Goal: Answer question/provide support

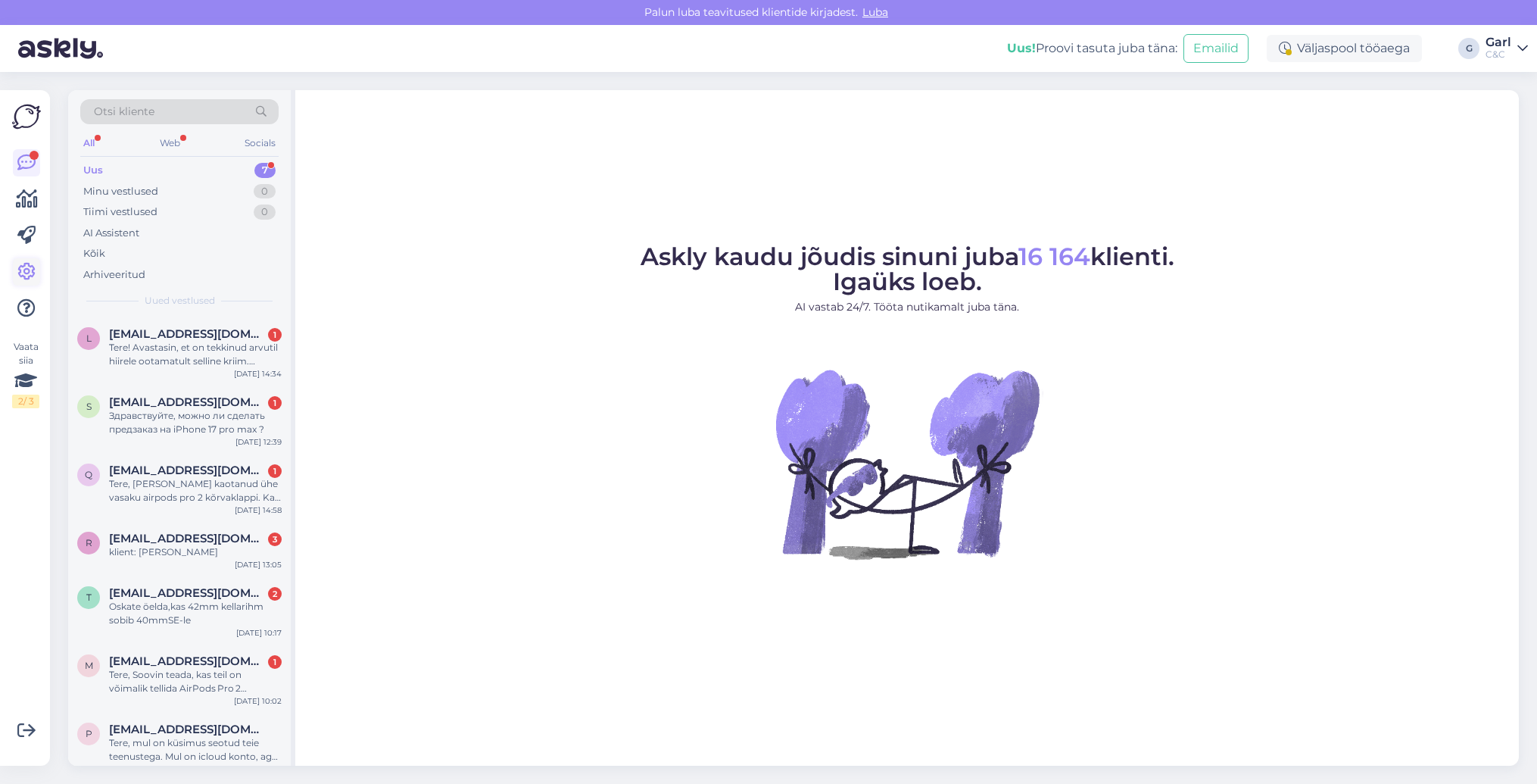
click at [20, 265] on icon at bounding box center [27, 271] width 18 height 18
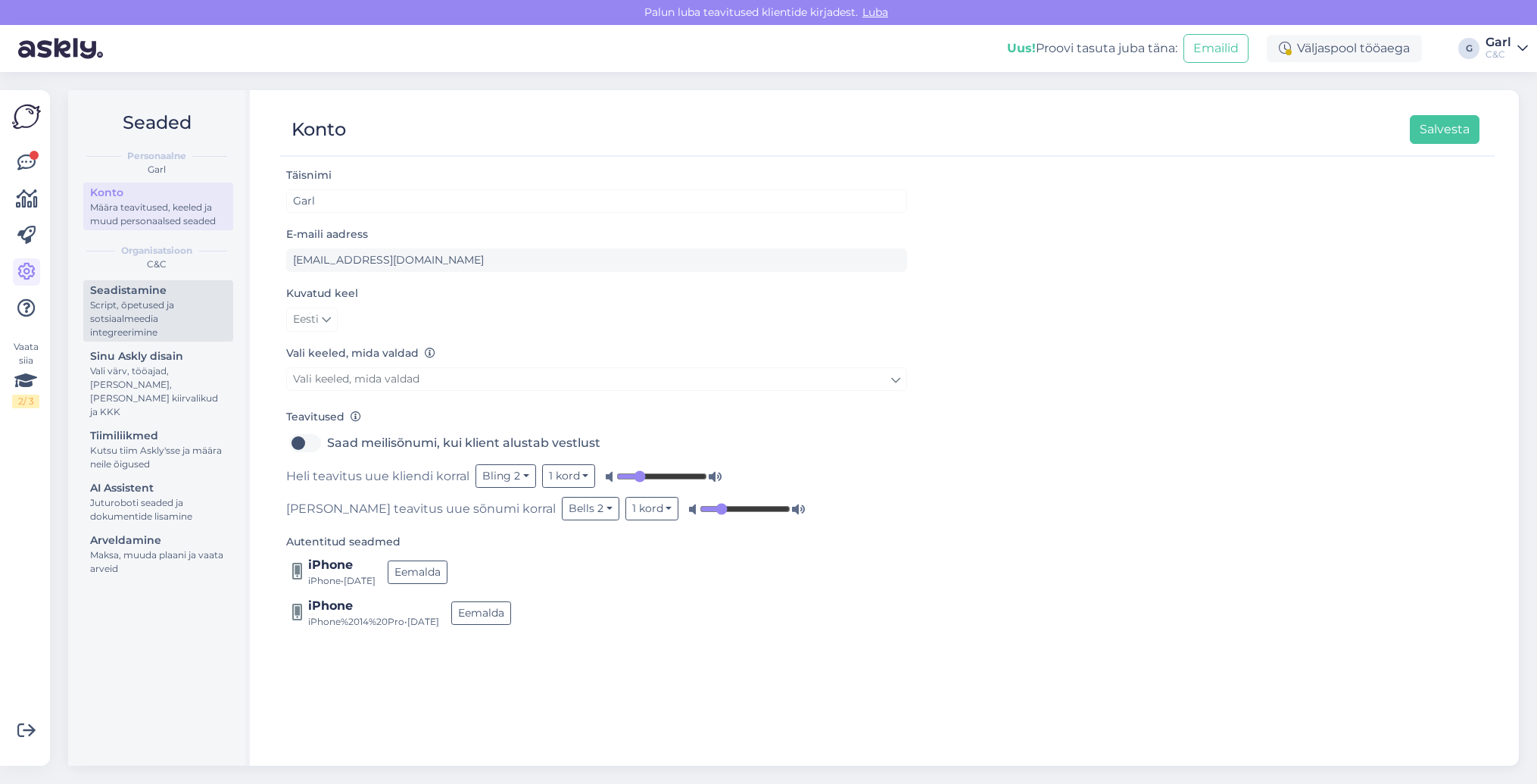
click at [180, 305] on div "Script, õpetused ja sotsiaalmeedia integreerimine" at bounding box center [158, 318] width 137 height 41
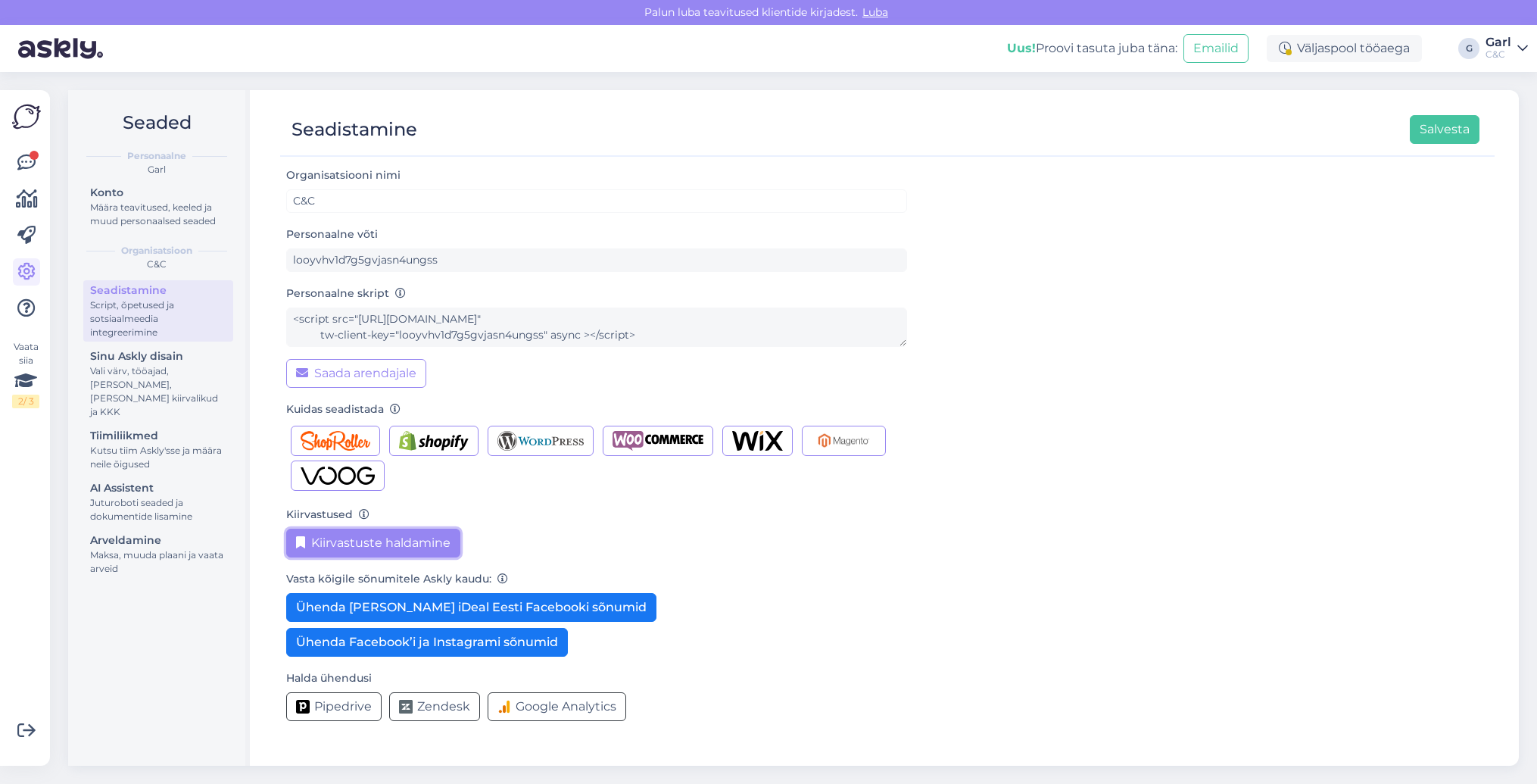
click at [359, 536] on button "Kiirvastuste haldamine" at bounding box center [373, 542] width 174 height 28
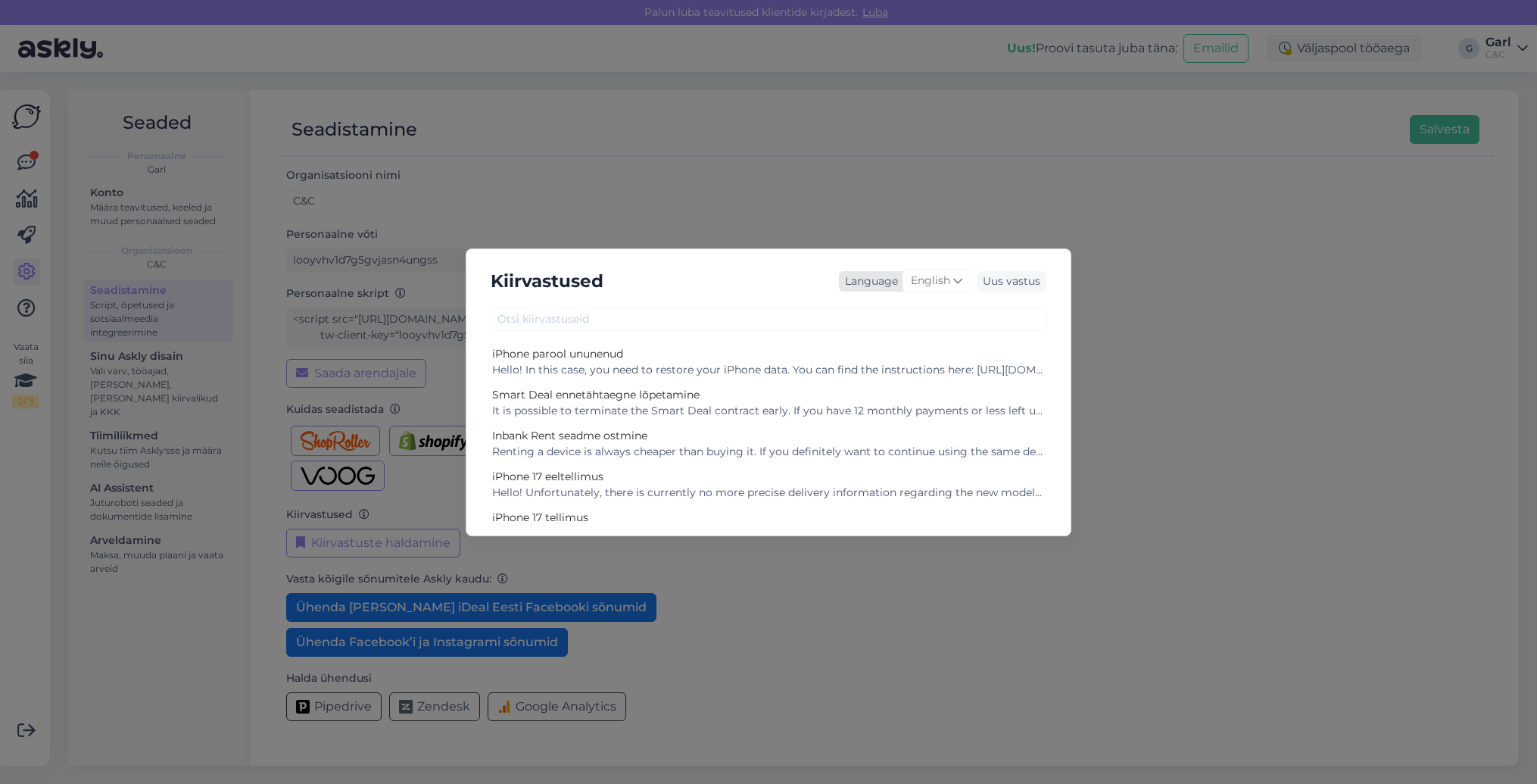
click at [945, 289] on div "English" at bounding box center [936, 281] width 68 height 24
click at [913, 485] on link "Estonian" at bounding box center [905, 487] width 167 height 24
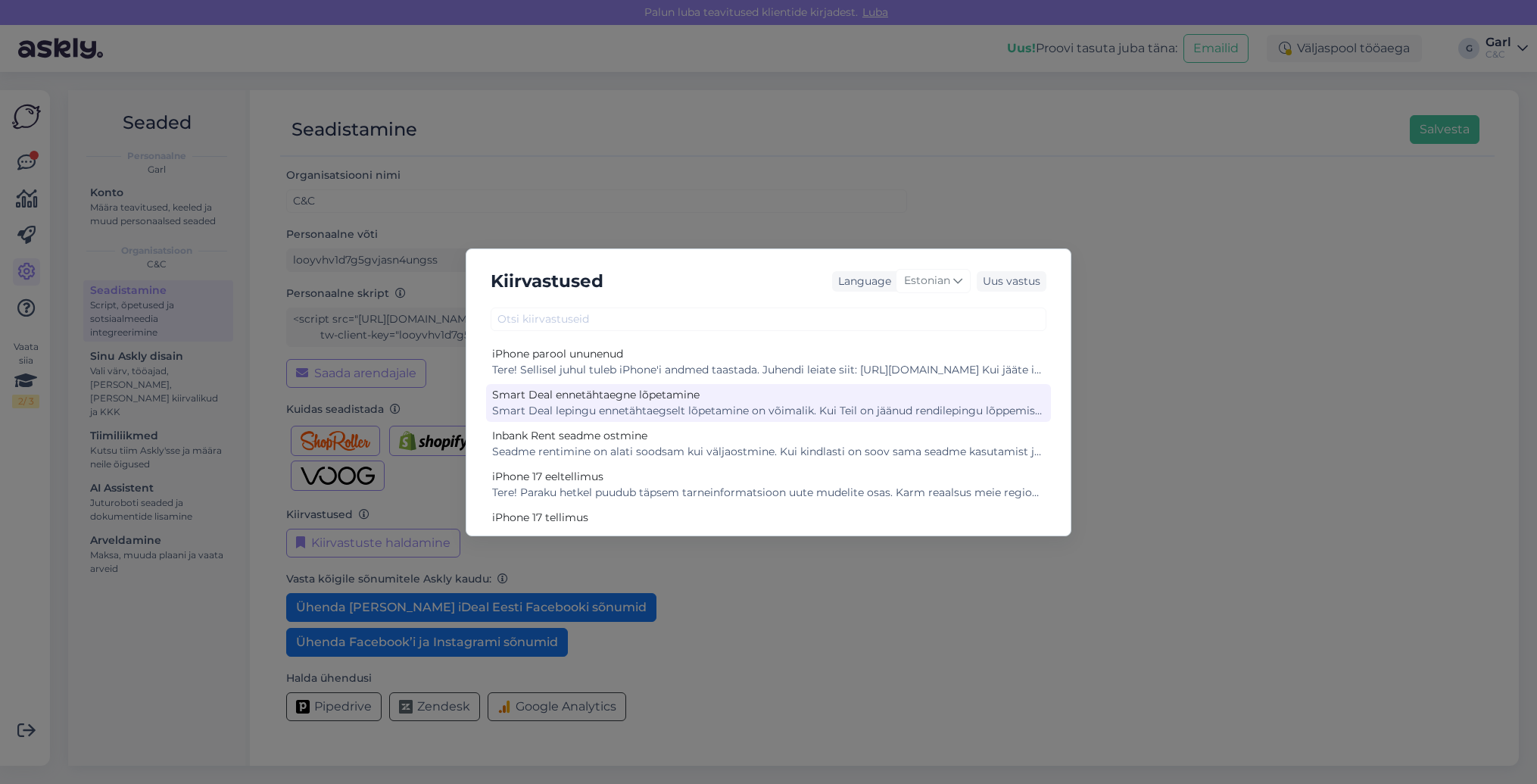
click at [736, 410] on div "Smart Deal lepingu ennetähtaegselt lõpetamine on võimalik. Kui Teil on jäänud r…" at bounding box center [768, 410] width 553 height 16
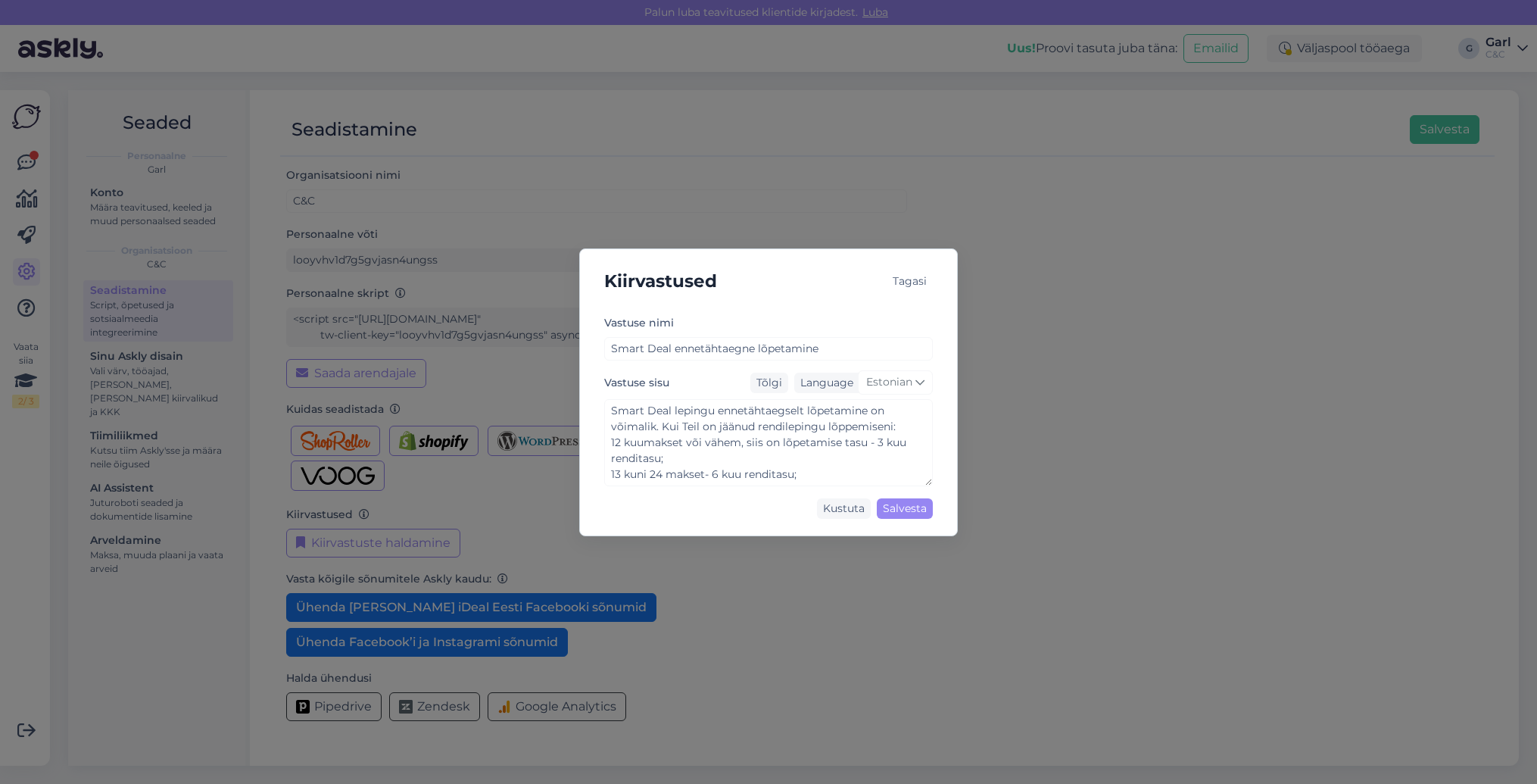
click at [901, 283] on div "Tagasi" at bounding box center [910, 282] width 46 height 20
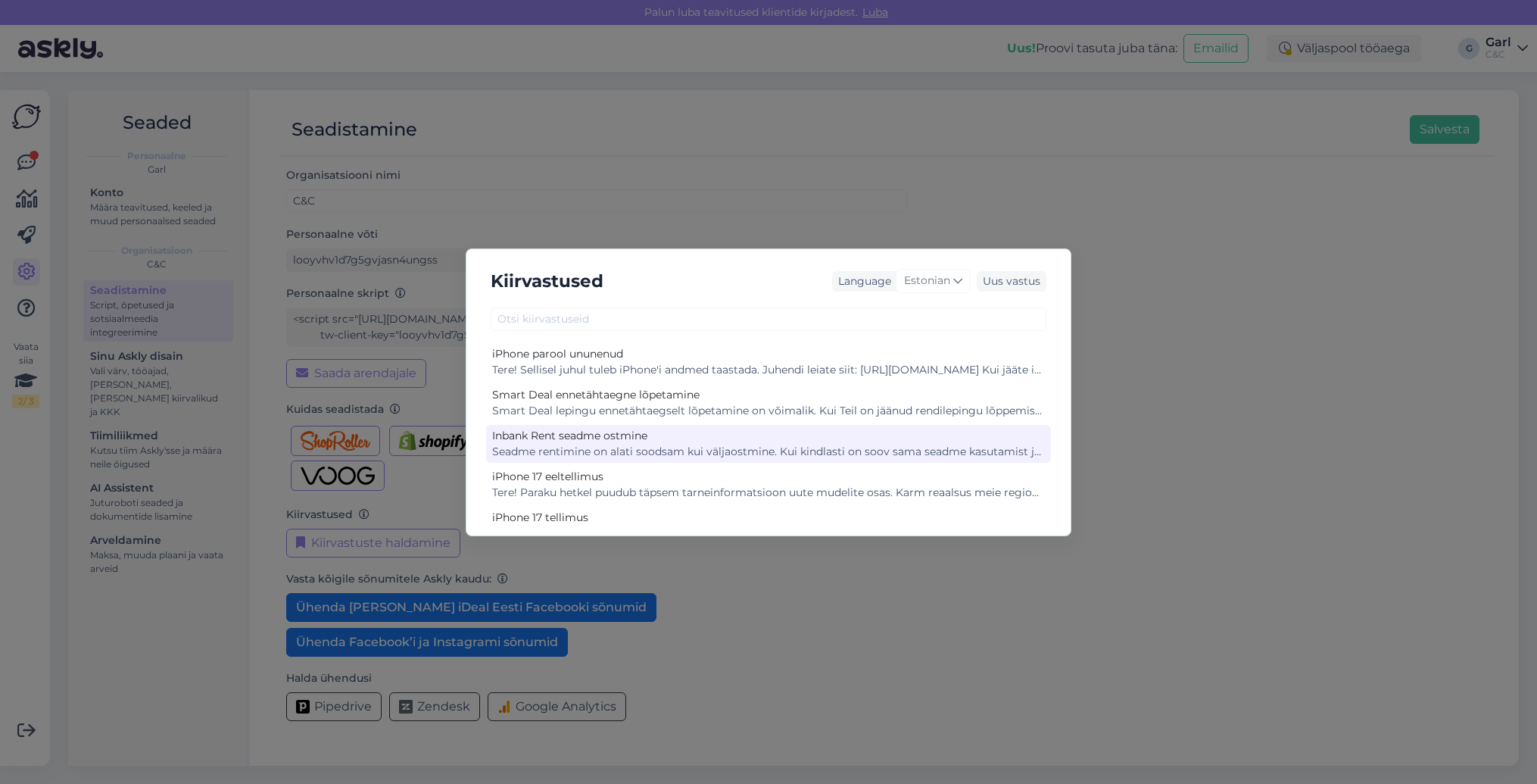
click at [753, 439] on div "Inbank Rent seadme ostmine" at bounding box center [768, 435] width 553 height 16
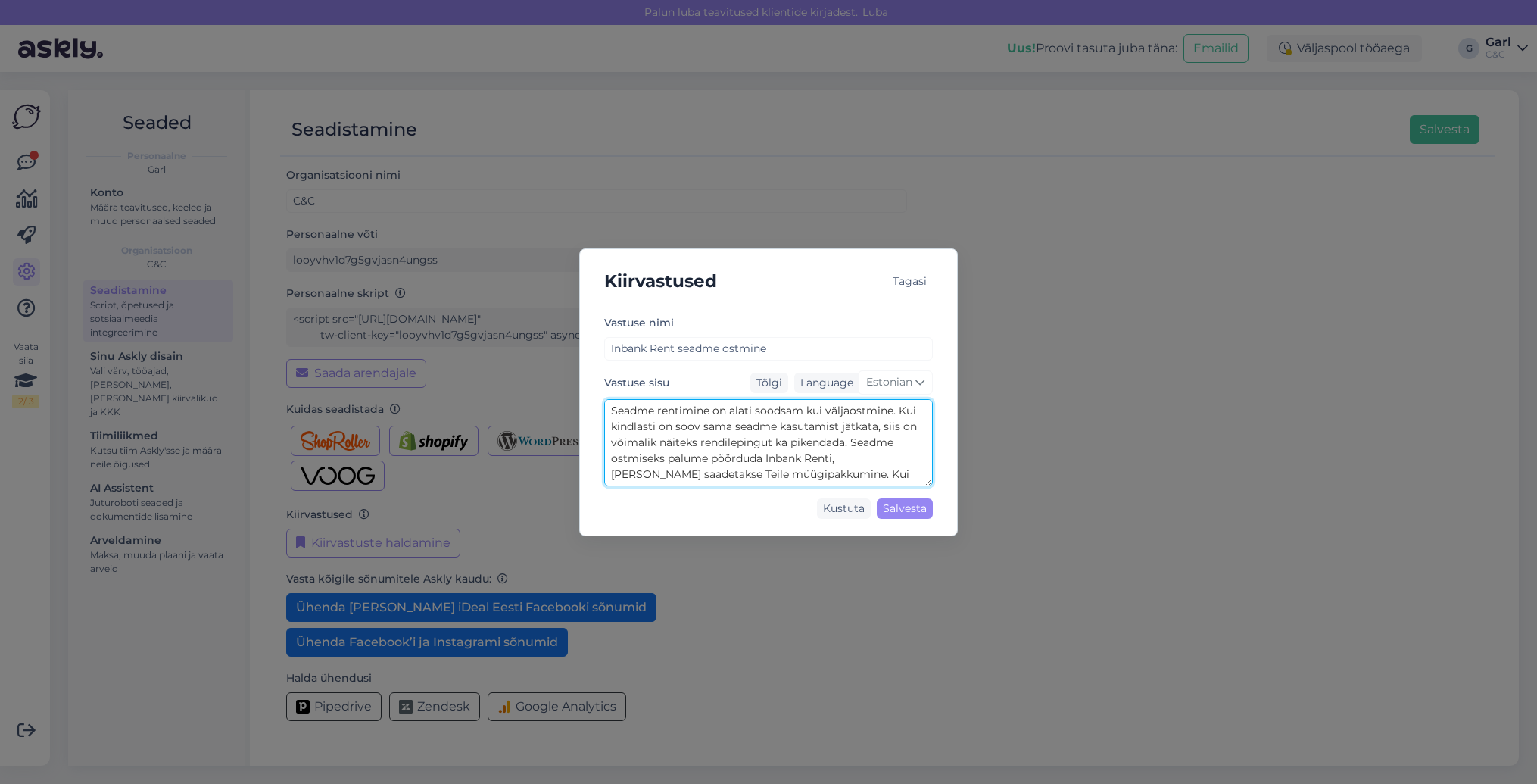
click at [735, 443] on textarea "Seadme rentimine on alati soodsam kui väljaostmine. Kui kindlasti on soov sama …" at bounding box center [768, 442] width 328 height 87
click at [267, 214] on div "Kiirvastused Tagasi Vastuse nimi Inbank Rent seadme ostmine Vastuse sisu Tõlgi …" at bounding box center [768, 392] width 1537 height 784
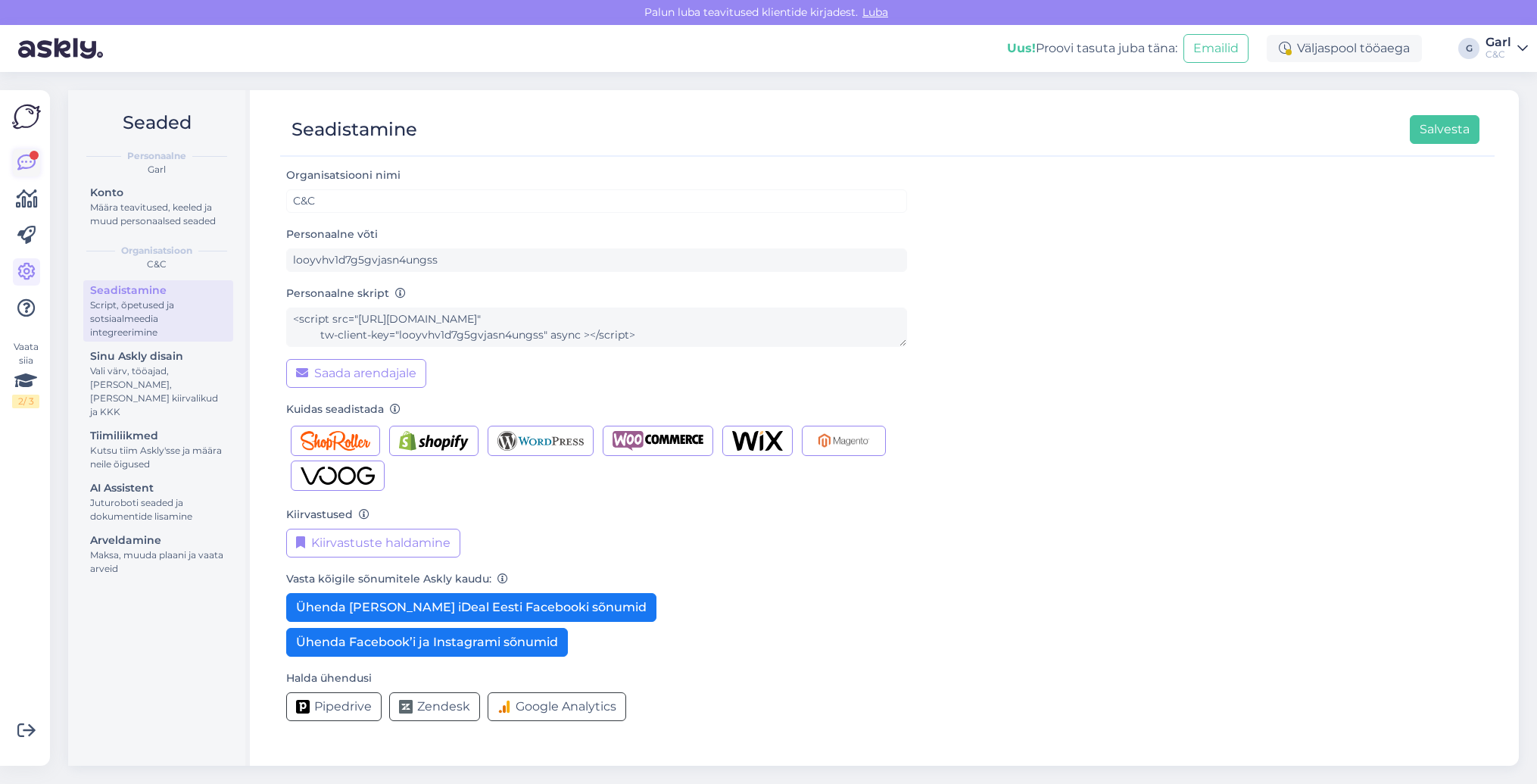
click at [22, 166] on icon at bounding box center [27, 163] width 18 height 18
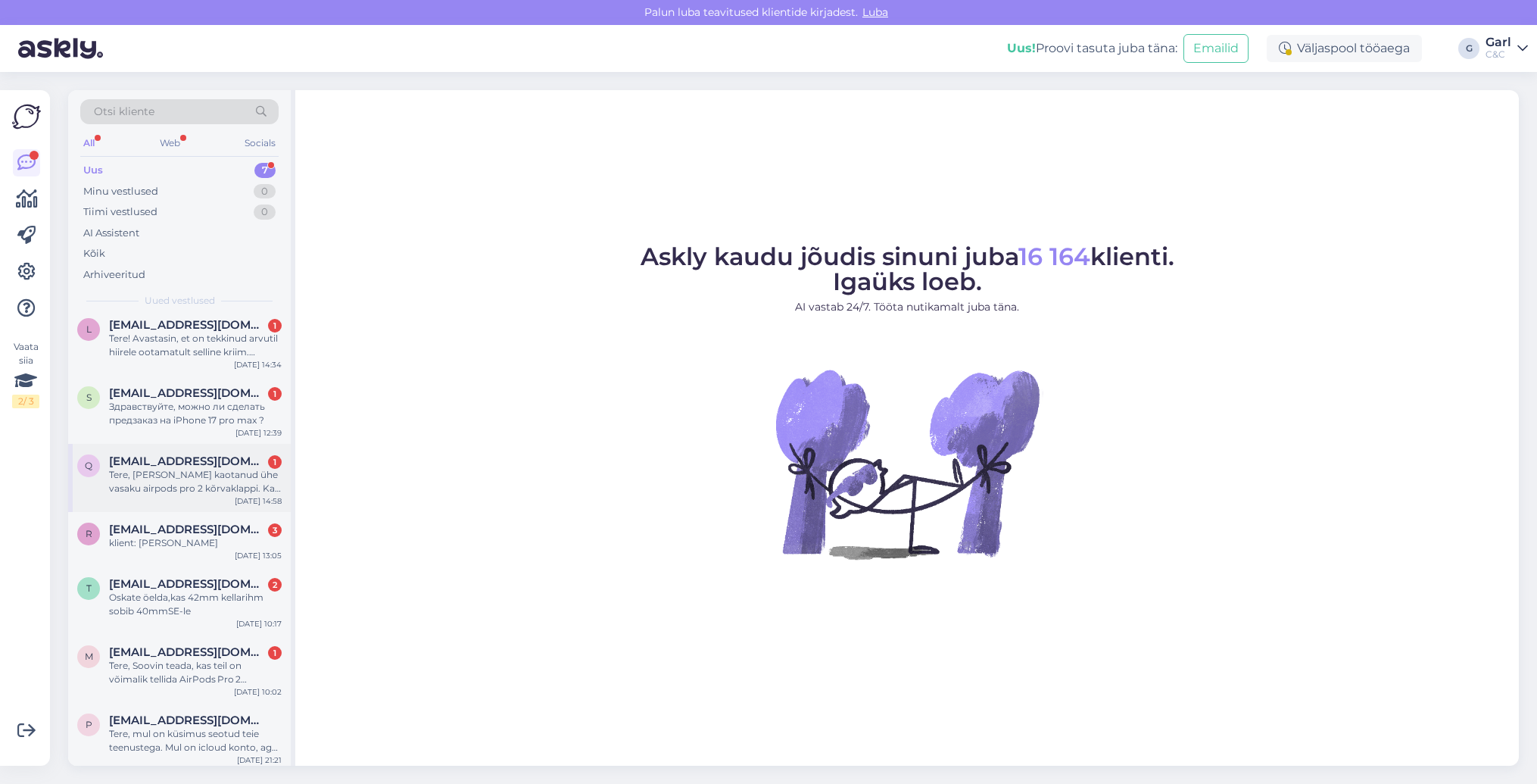
scroll to position [13, 0]
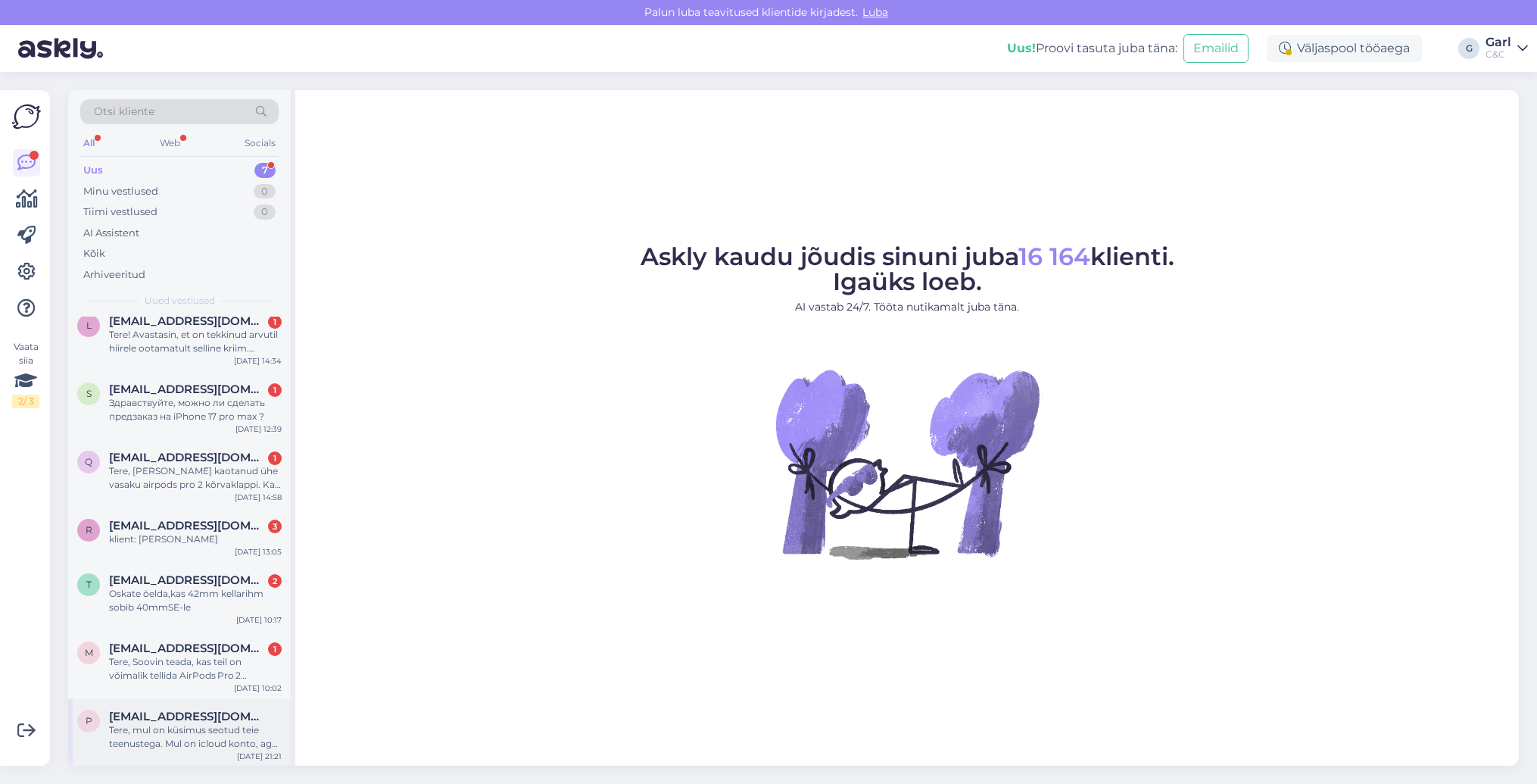
click at [209, 714] on span "pallakevin3@gmail.com" at bounding box center [188, 716] width 158 height 14
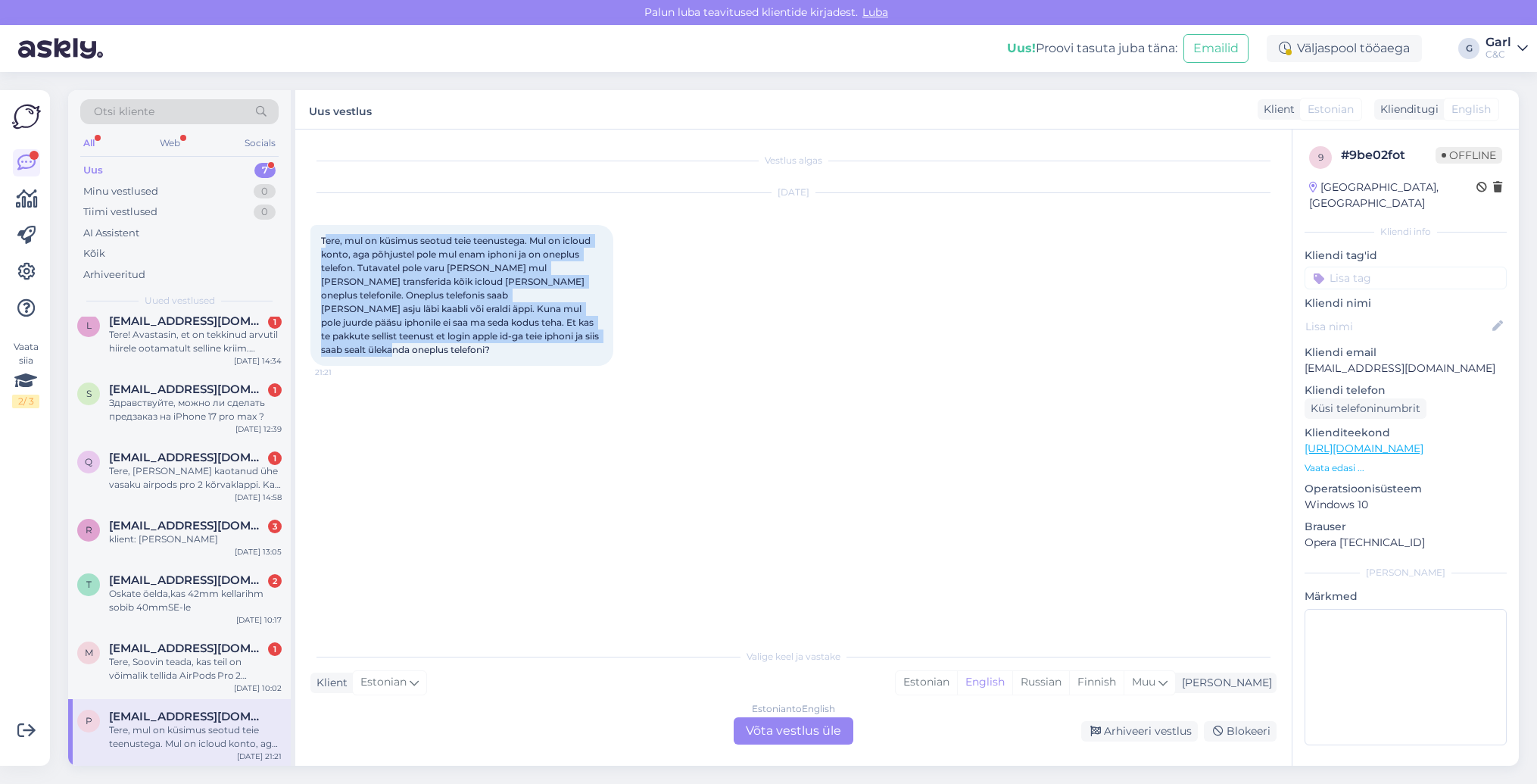
drag, startPoint x: 326, startPoint y: 241, endPoint x: 533, endPoint y: 342, distance: 230.3
click at [533, 342] on div "Tere, mul on küsimus seotud teie teenustega. Mul on icloud konto, aga põhjustel…" at bounding box center [462, 295] width 303 height 141
drag, startPoint x: 534, startPoint y: 335, endPoint x: 321, endPoint y: 230, distance: 237.5
click at [321, 230] on div "Tere, mul on küsimus seotud teie teenustega. Mul on icloud konto, aga põhjustel…" at bounding box center [462, 295] width 303 height 141
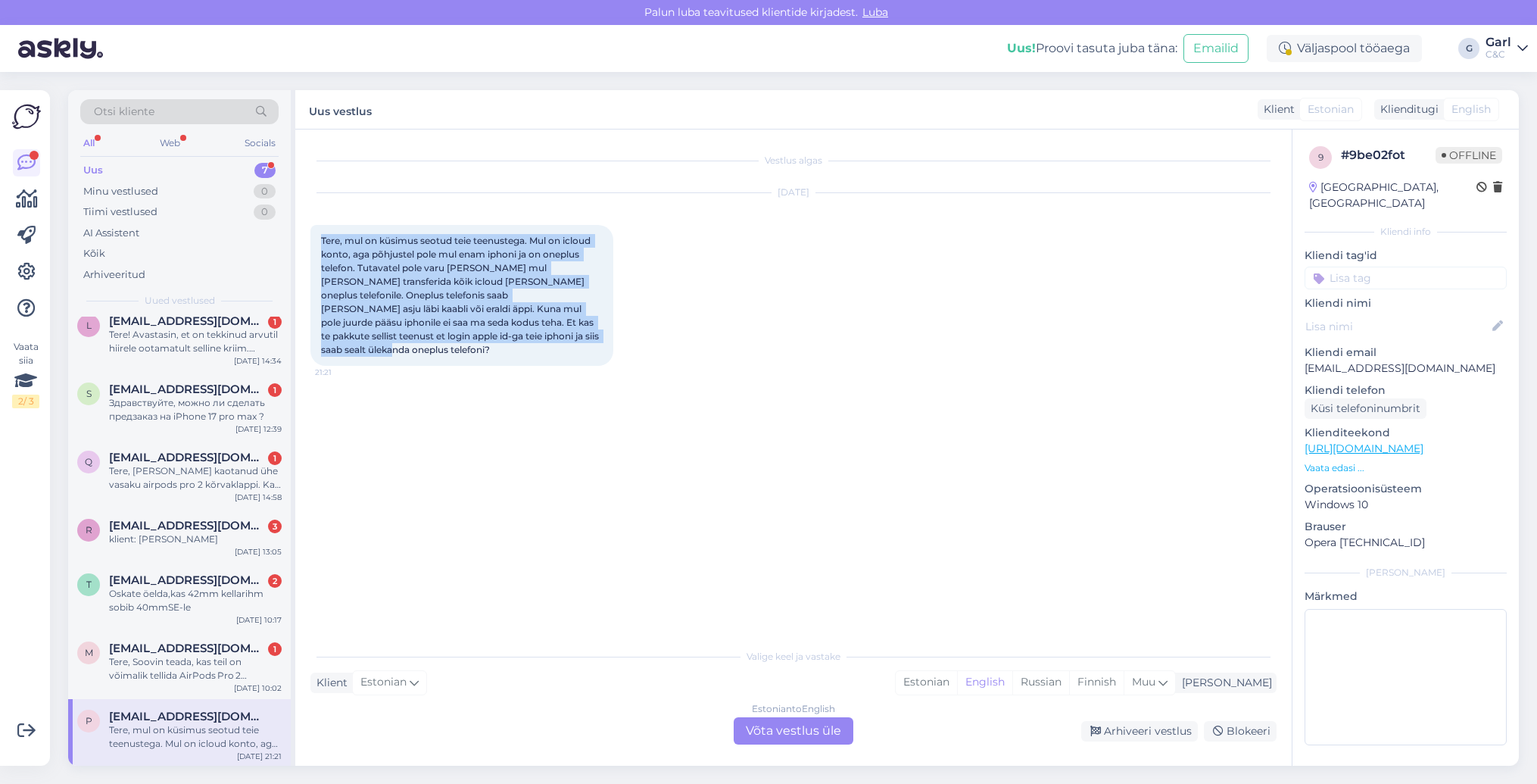
click at [321, 230] on div "Tere, mul on küsimus seotud teie teenustega. Mul on icloud konto, aga põhjustel…" at bounding box center [462, 295] width 303 height 141
drag, startPoint x: 321, startPoint y: 238, endPoint x: 512, endPoint y: 337, distance: 215.1
click at [512, 337] on div "Tere, mul on küsimus seotud teie teenustega. Mul on icloud konto, aga põhjustel…" at bounding box center [462, 295] width 303 height 141
copy span "Tere, mul on küsimus seotud teie teenustega. Mul on icloud konto, aga põhjustel…"
click at [580, 406] on div "Vestlus algas Aug 29 2025 Tere, mul on küsimus seotud teie teenustega. Mul on i…" at bounding box center [801, 386] width 979 height 482
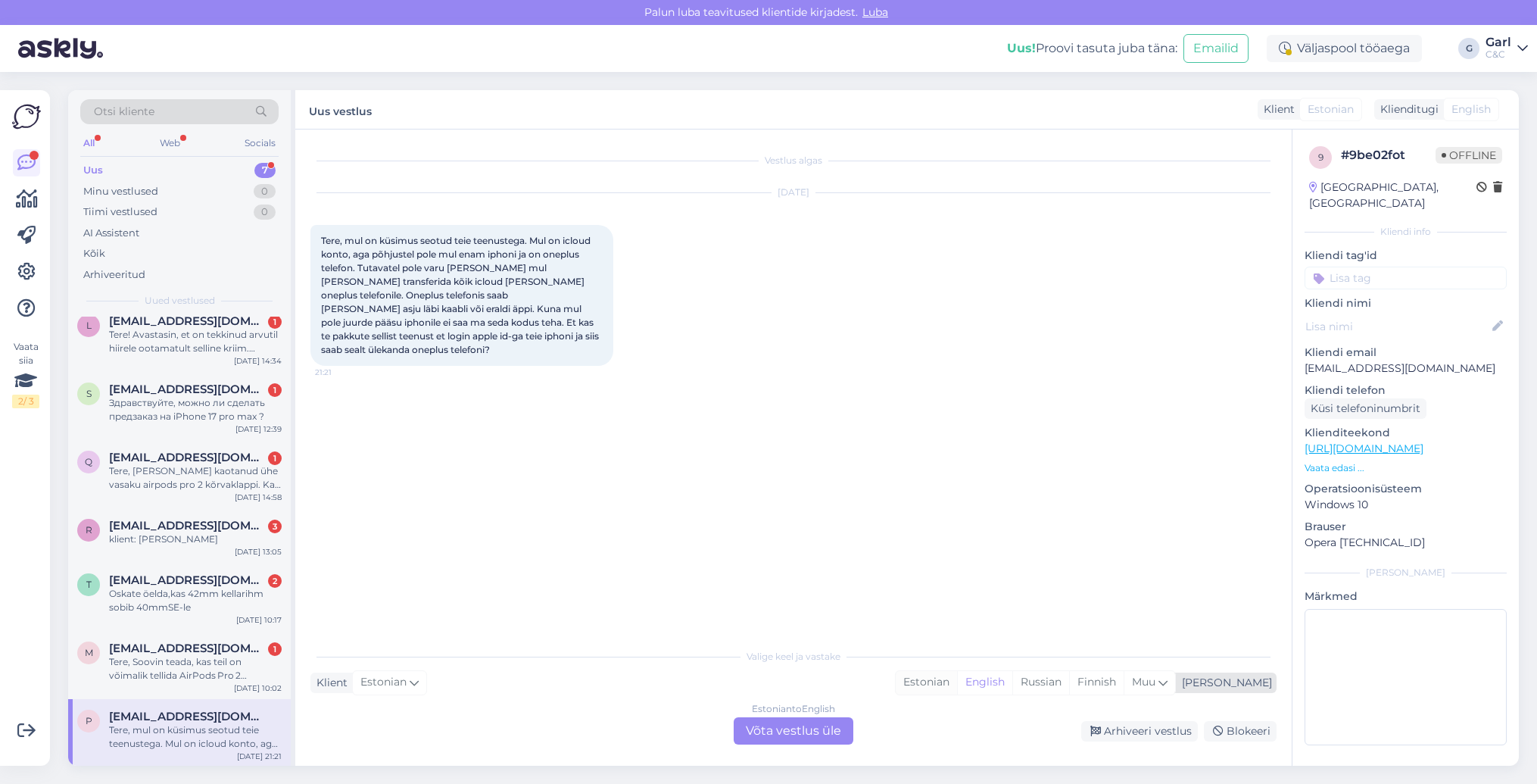
click at [957, 671] on div "Estonian" at bounding box center [926, 682] width 61 height 23
click at [789, 708] on div "Estonian to Estonian" at bounding box center [794, 708] width 90 height 14
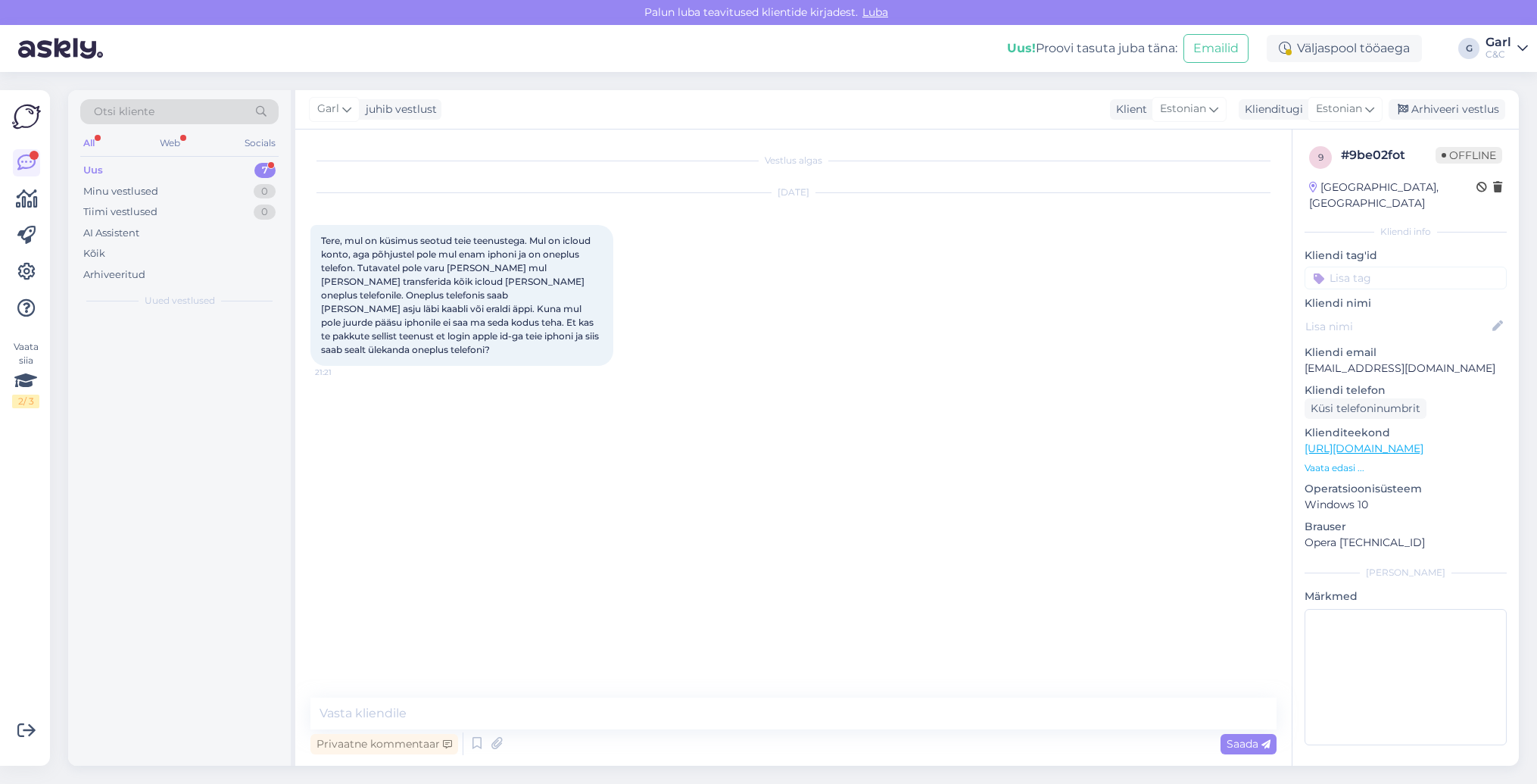
scroll to position [0, 0]
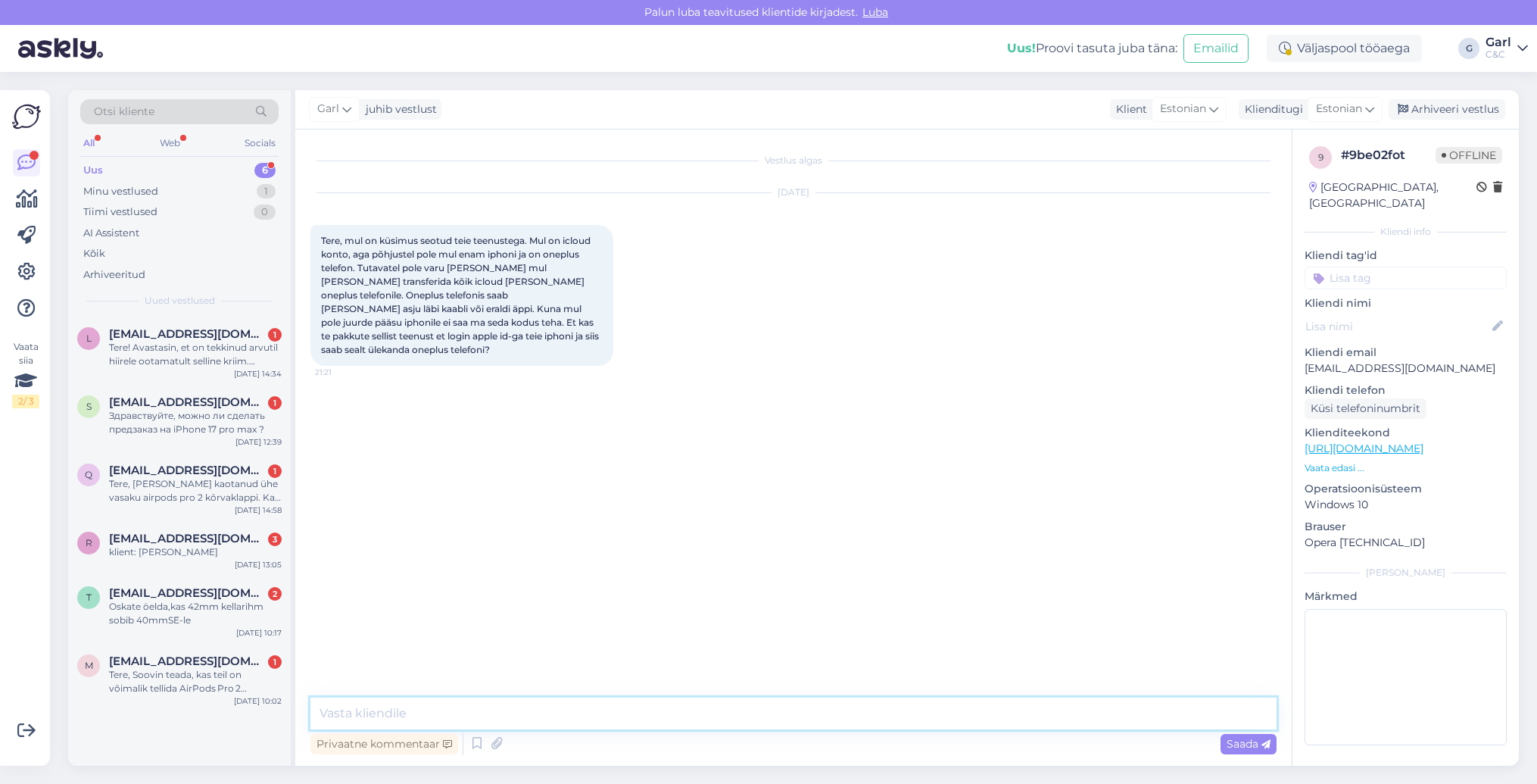
click at [788, 712] on textarea at bounding box center [794, 712] width 967 height 32
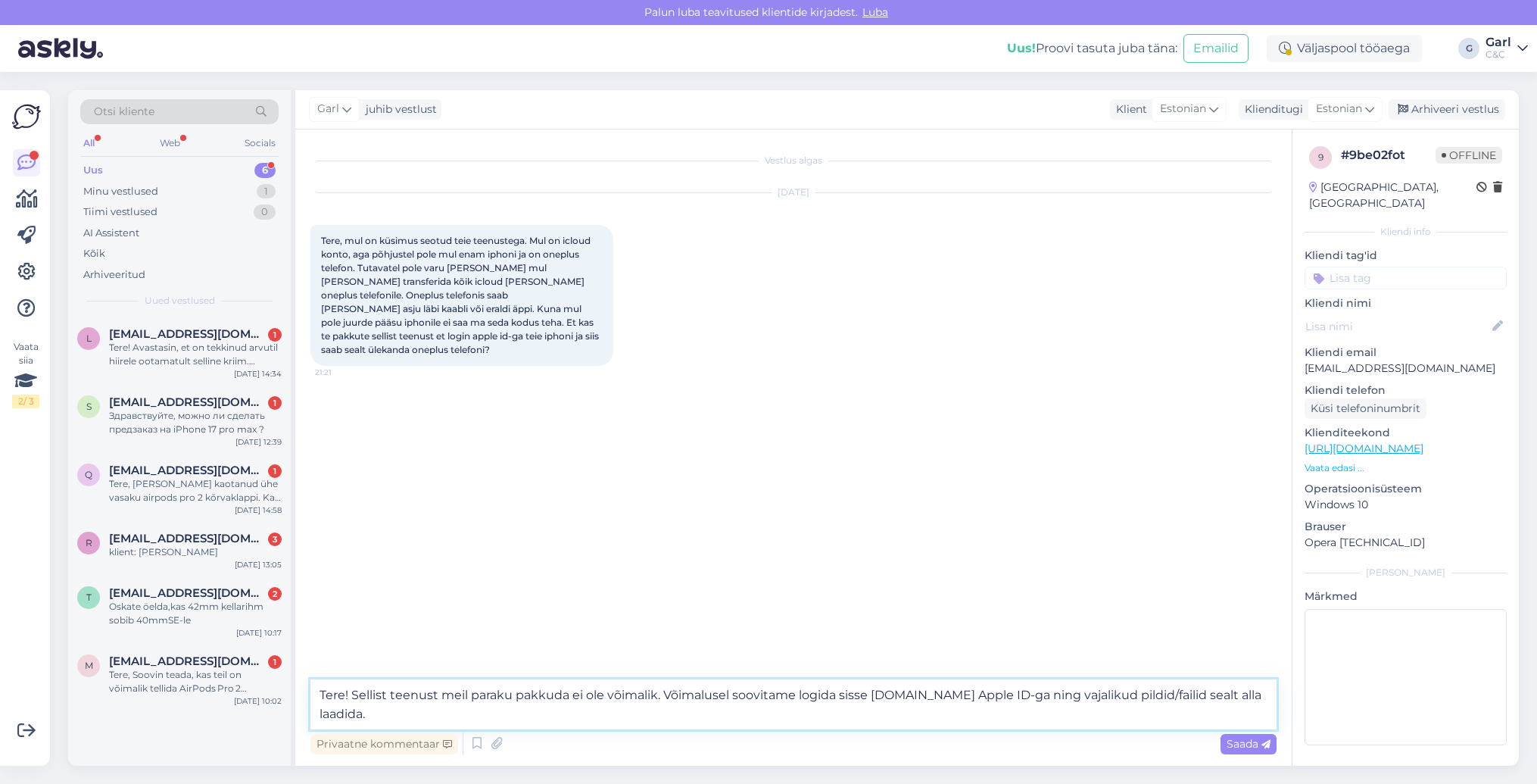
type textarea "Tere! Sellist teenust meil paraku pakkuda ei ole võimalik. Võimalusel soovitame…"
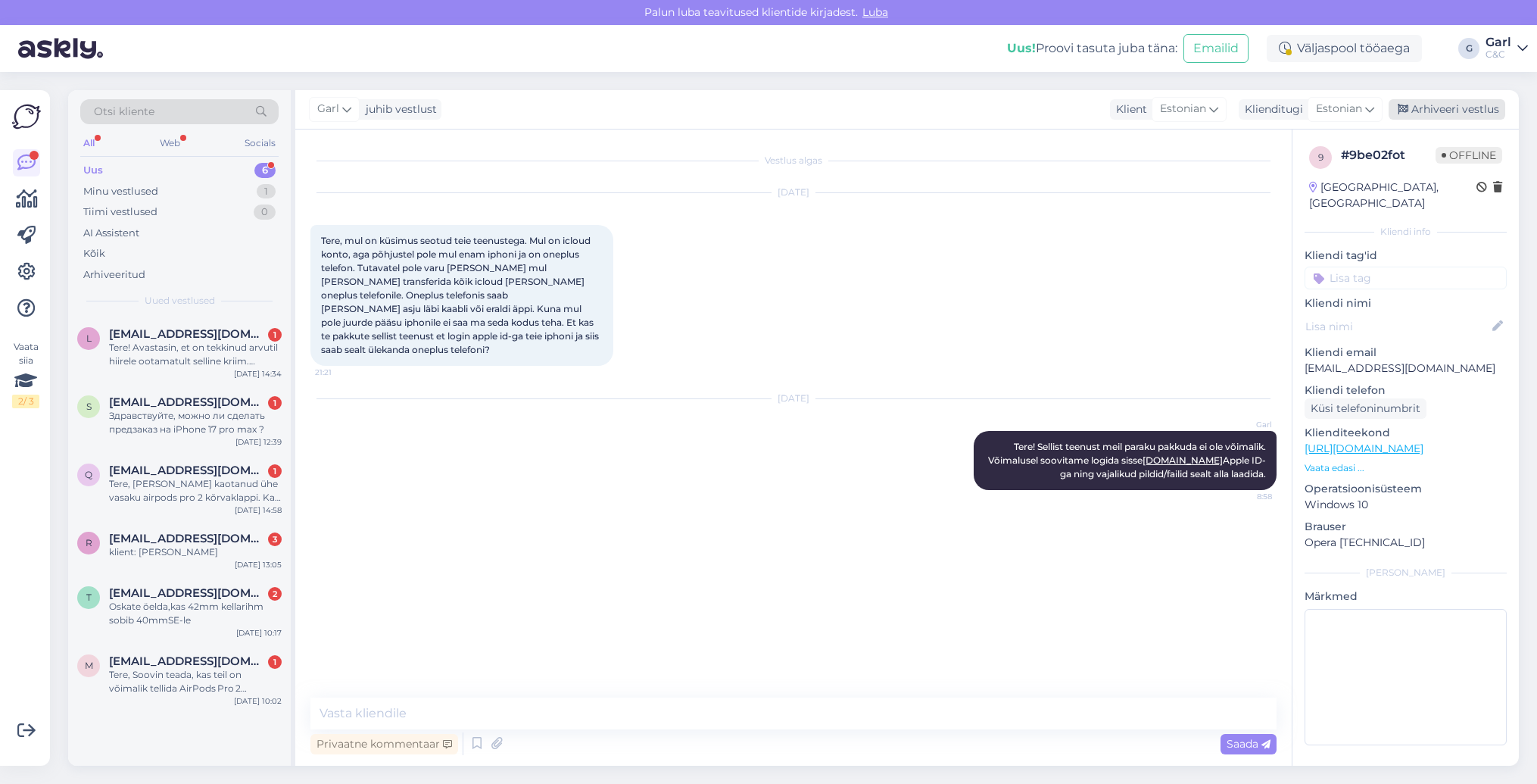
click at [1425, 106] on div "Arhiveeri vestlus" at bounding box center [1446, 109] width 116 height 20
click at [245, 689] on div "Tere, Soovin teada, kas teil on võimalik tellida AirPods Pro 2 silikoonist otsi…" at bounding box center [195, 681] width 172 height 28
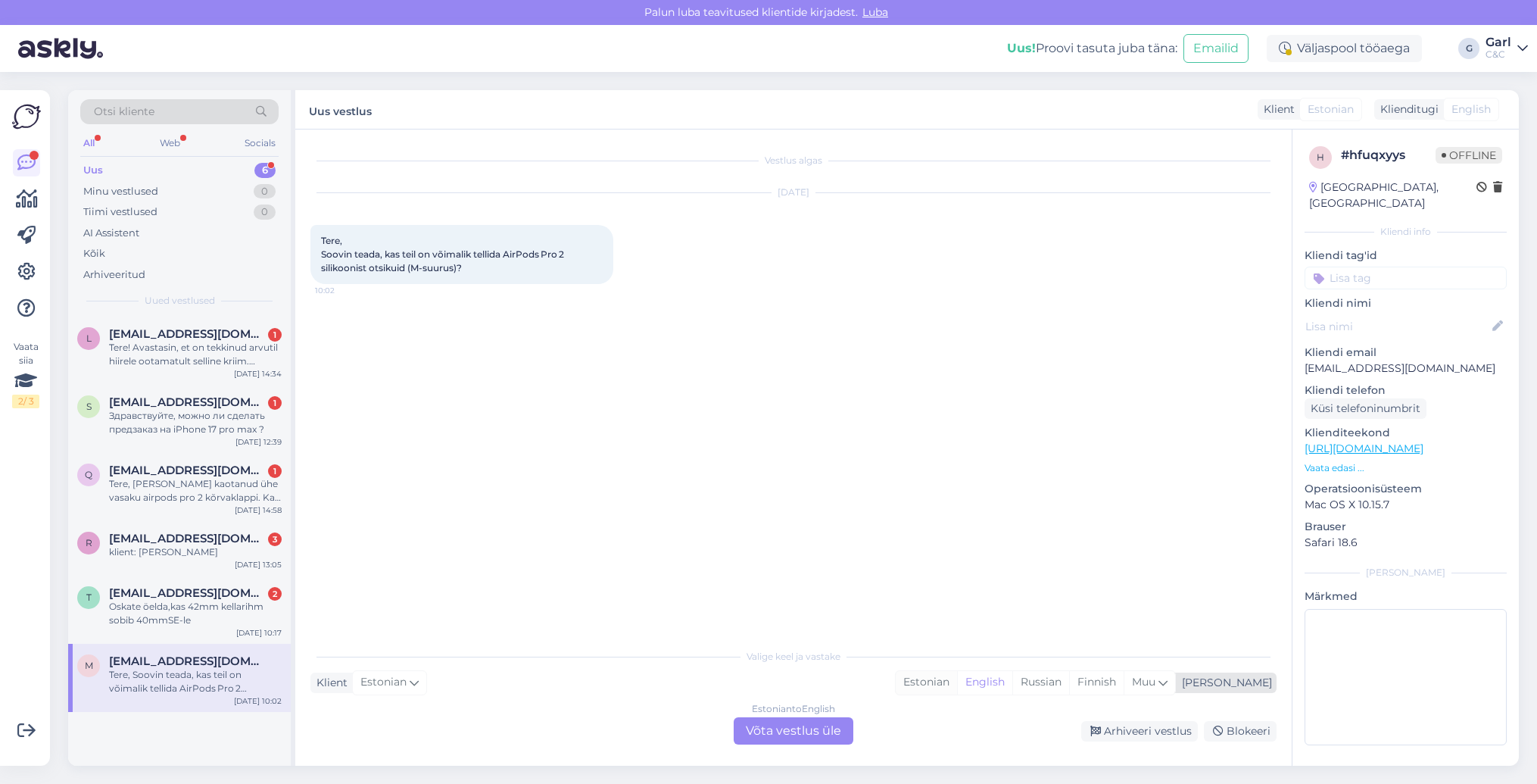
click at [957, 684] on div "Estonian" at bounding box center [926, 682] width 61 height 23
click at [822, 726] on div "Estonian to Estonian Võta vestlus üle" at bounding box center [793, 731] width 119 height 28
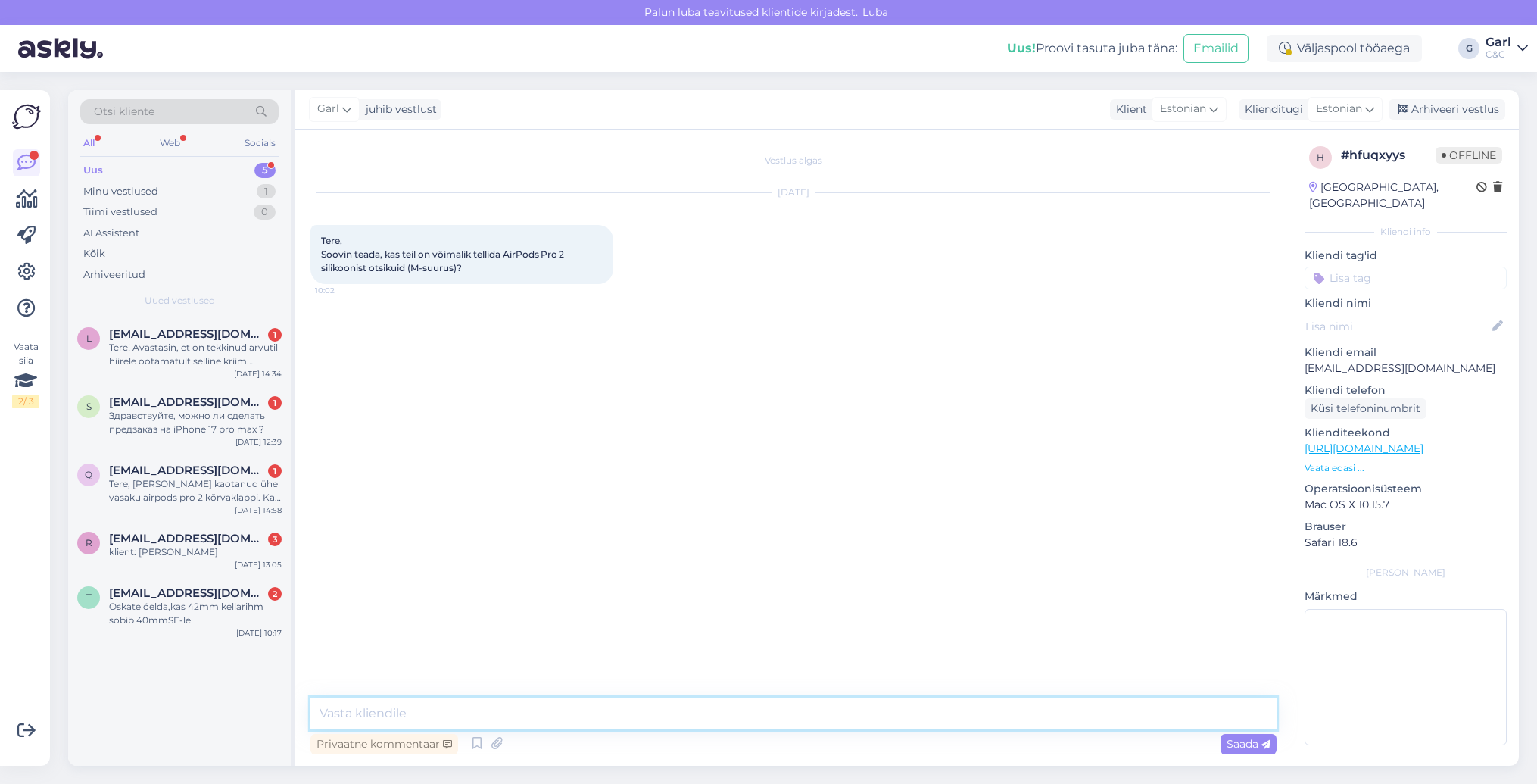
click at [823, 715] on textarea at bounding box center [794, 712] width 967 height 32
click at [402, 713] on textarea "Tere! Müüme otsikuid enda esindustes hinnaga 7€/1 suurus." at bounding box center [794, 712] width 967 height 32
type textarea "Tere! Müüme silikoonotsikuid enda esindustes hinnaga 7€/1 suurus."
click at [757, 717] on textarea "Tere! Müüme silikoonotsikuid enda esindustes hinnaga 7€/1 suurus." at bounding box center [794, 712] width 967 height 32
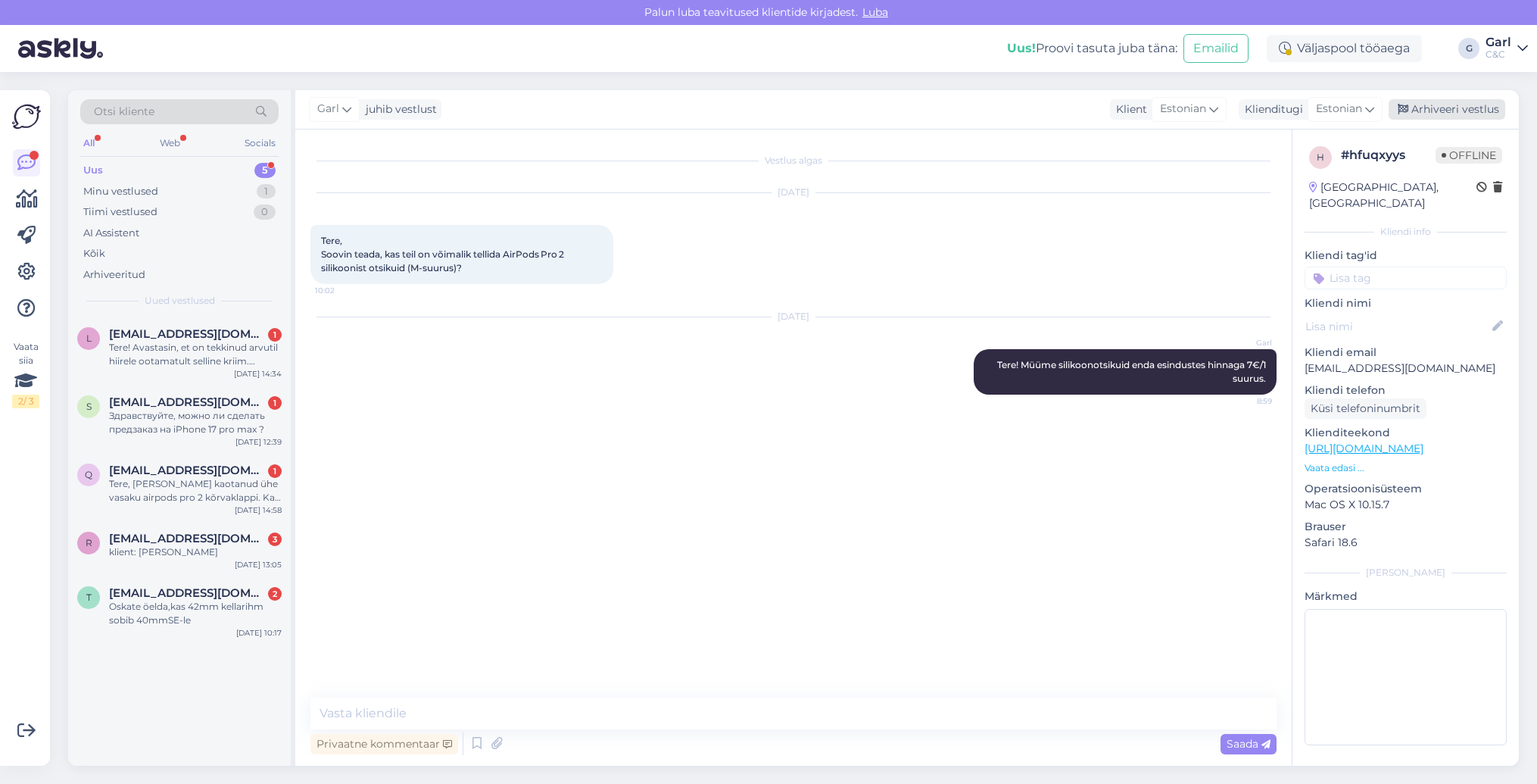
click at [1477, 109] on div "Arhiveeri vestlus" at bounding box center [1446, 109] width 116 height 20
click at [227, 626] on div "t toomas.saarepere@gmail.com 2 Oskate öelda,kas 42mm kellarihm sobib 40mmSE-le …" at bounding box center [179, 609] width 223 height 68
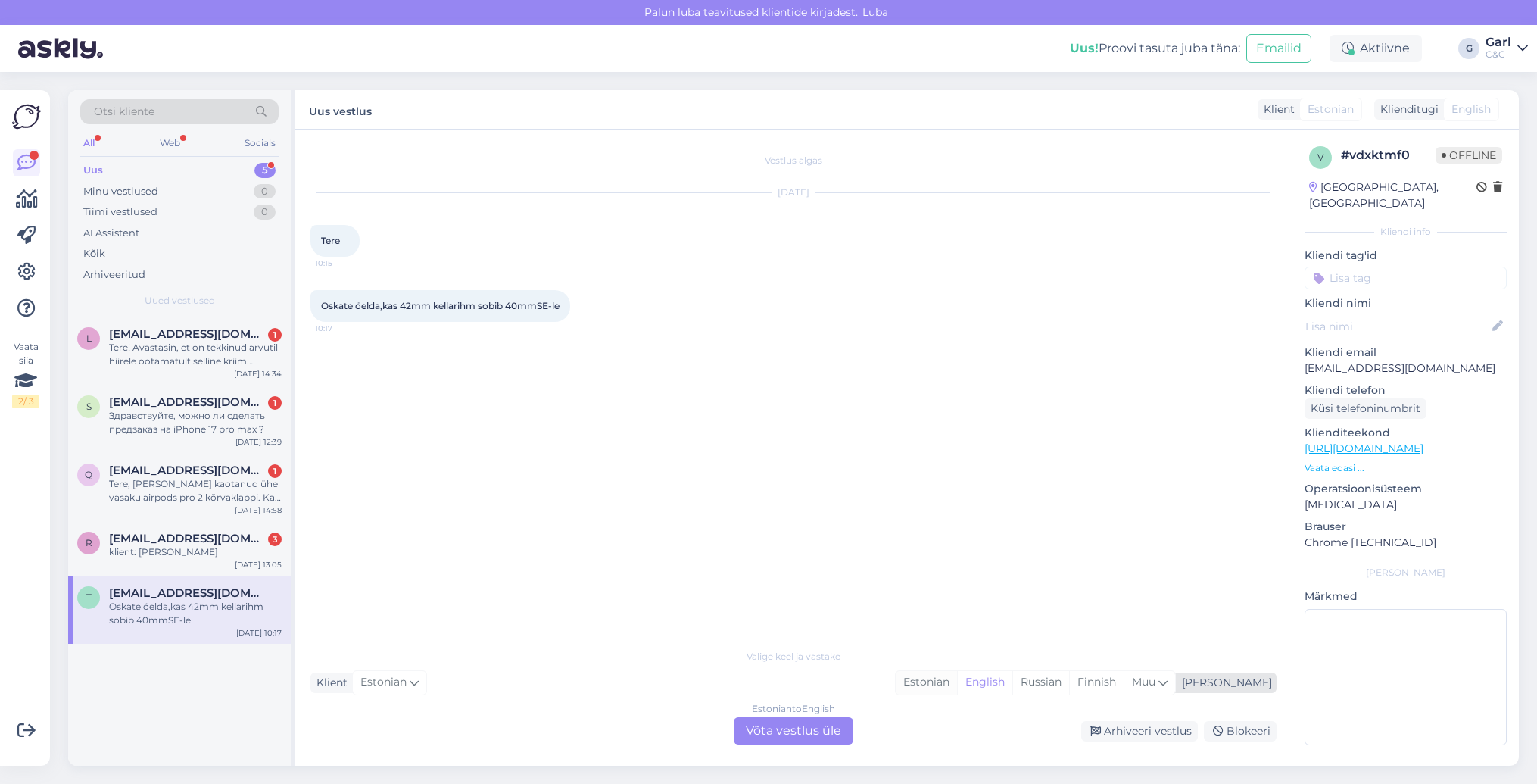
click at [957, 680] on div "Estonian" at bounding box center [926, 682] width 61 height 23
click at [787, 729] on div "Estonian to Estonian Võta vestlus üle" at bounding box center [793, 731] width 119 height 28
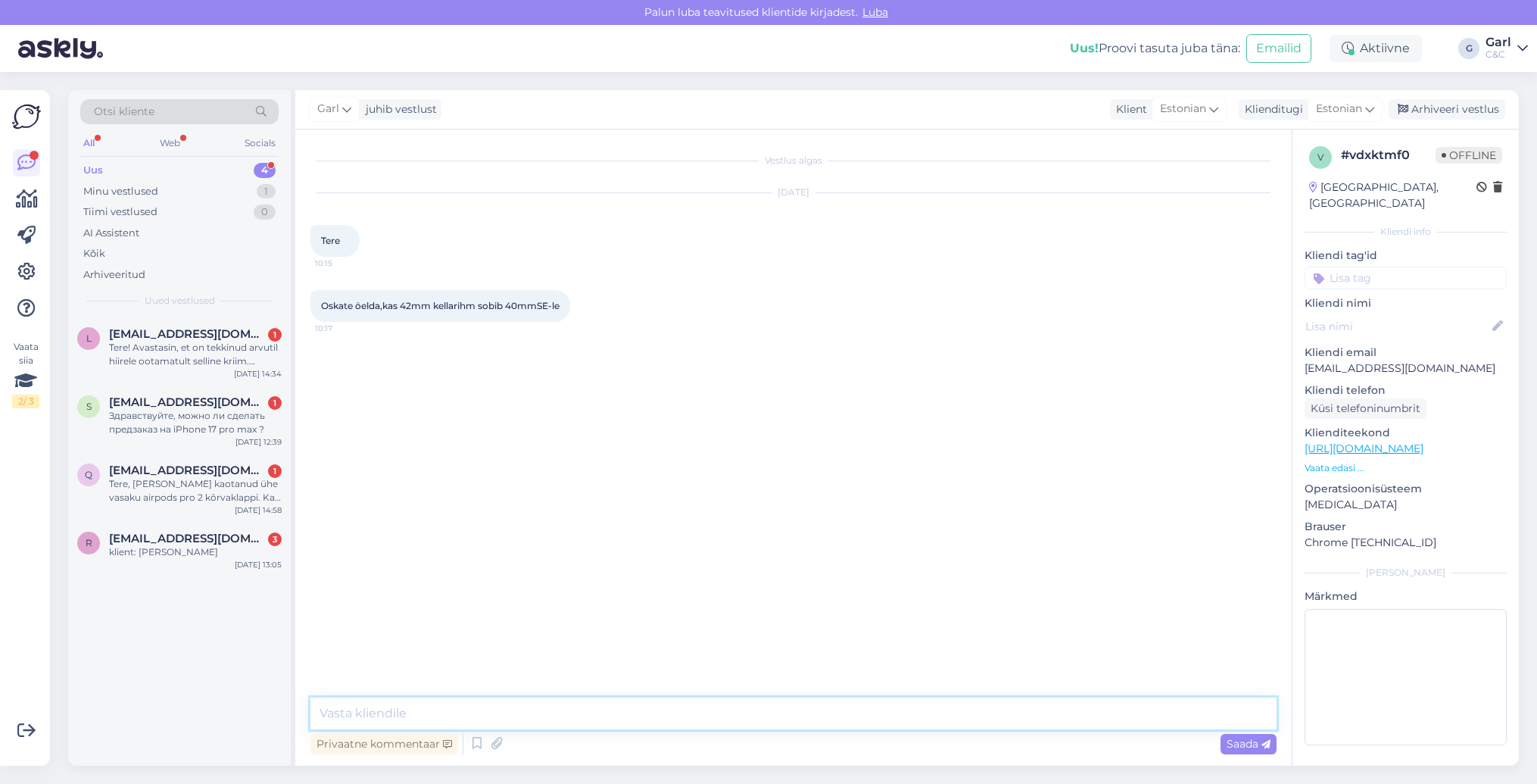
click at [787, 721] on textarea at bounding box center [794, 712] width 967 height 32
type textarea "Tere! Jah, sobib."
click at [1465, 106] on div "Arhiveeri vestlus" at bounding box center [1446, 109] width 116 height 20
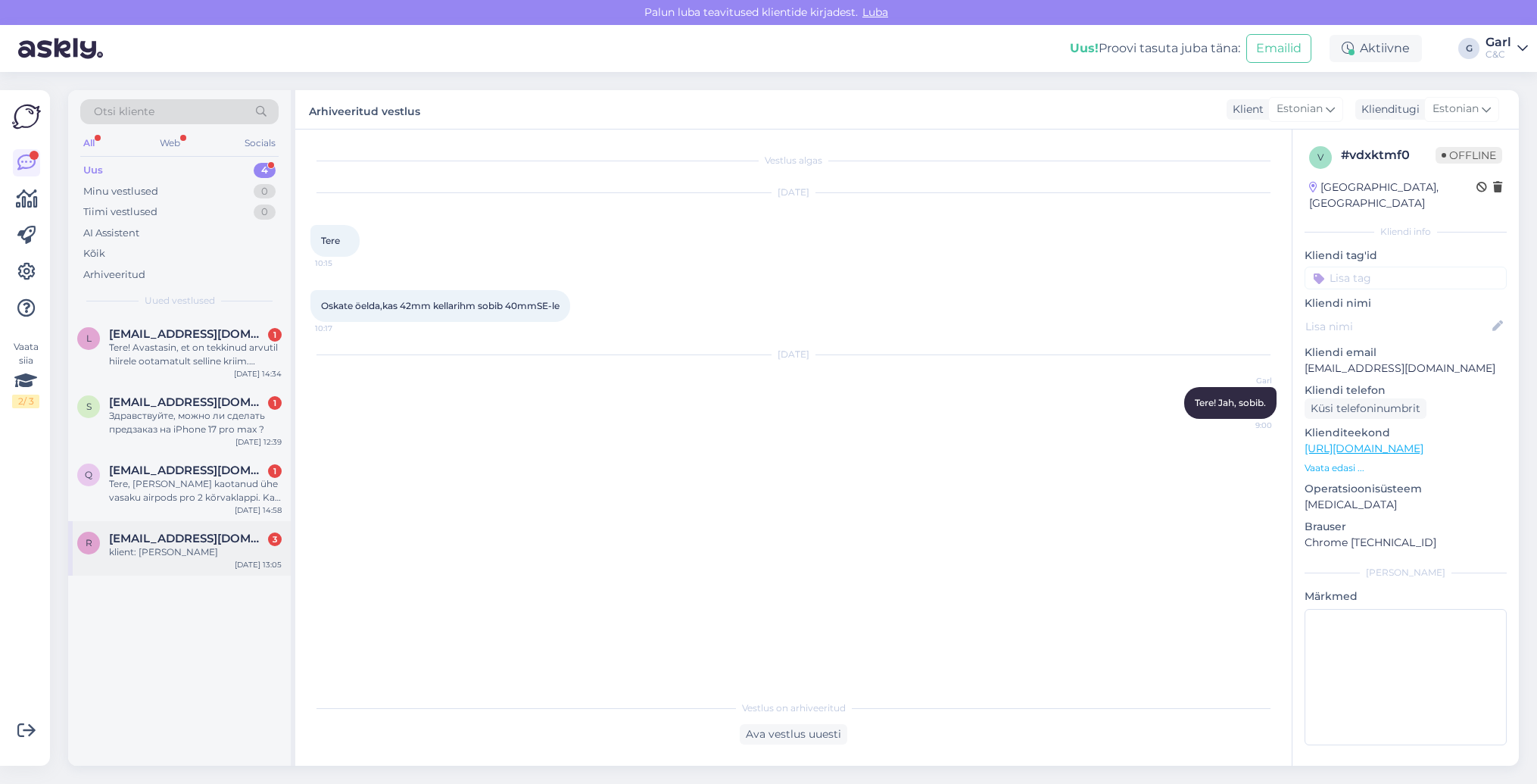
click at [234, 558] on div "r reelikapiller@gmail.com 3 klient: Reelika Piller Aug 30 13:05" at bounding box center [179, 547] width 223 height 54
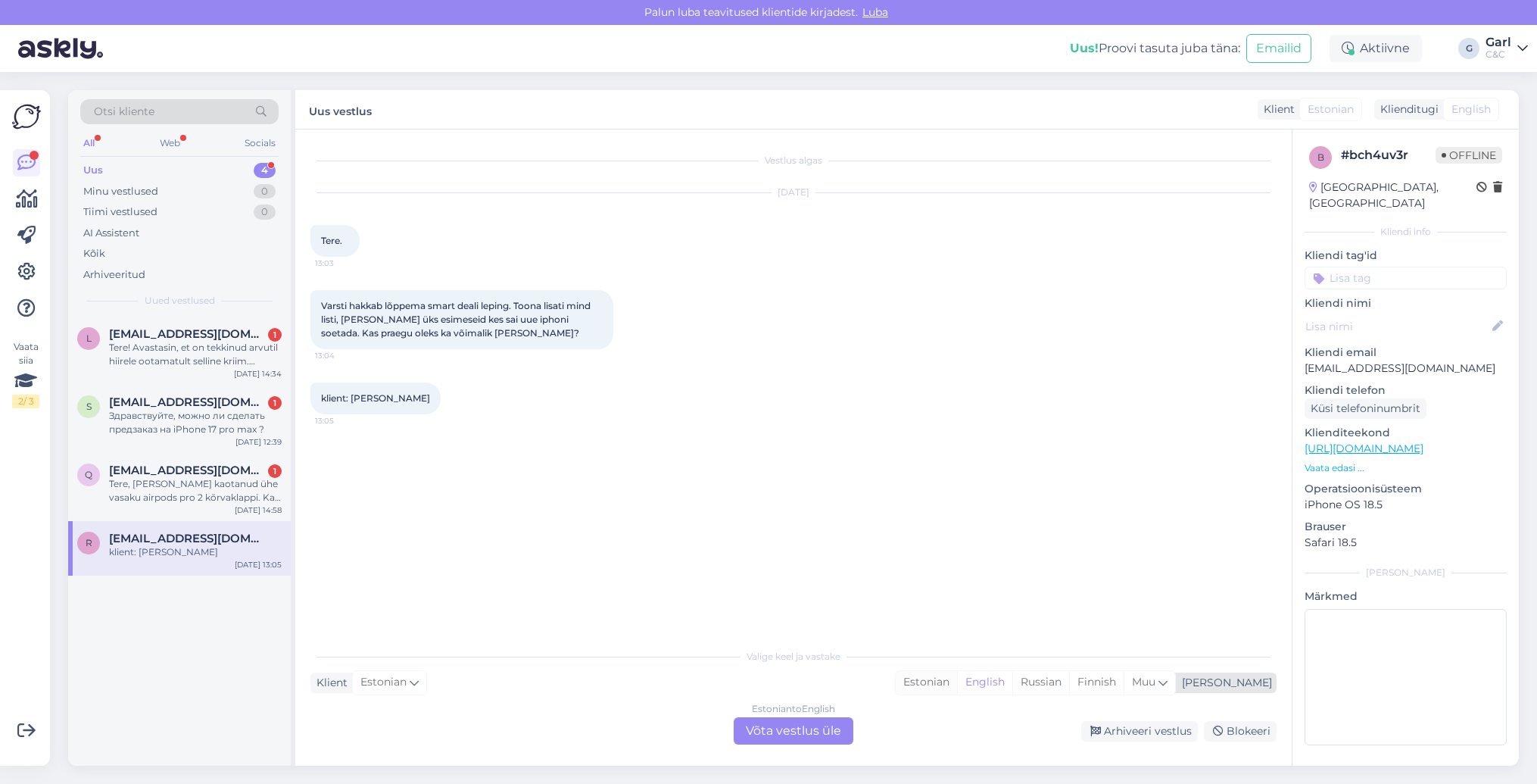
click at [957, 691] on div "Estonian" at bounding box center [926, 682] width 61 height 23
click at [766, 725] on div "Estonian to Estonian Võta vestlus üle" at bounding box center [793, 731] width 119 height 28
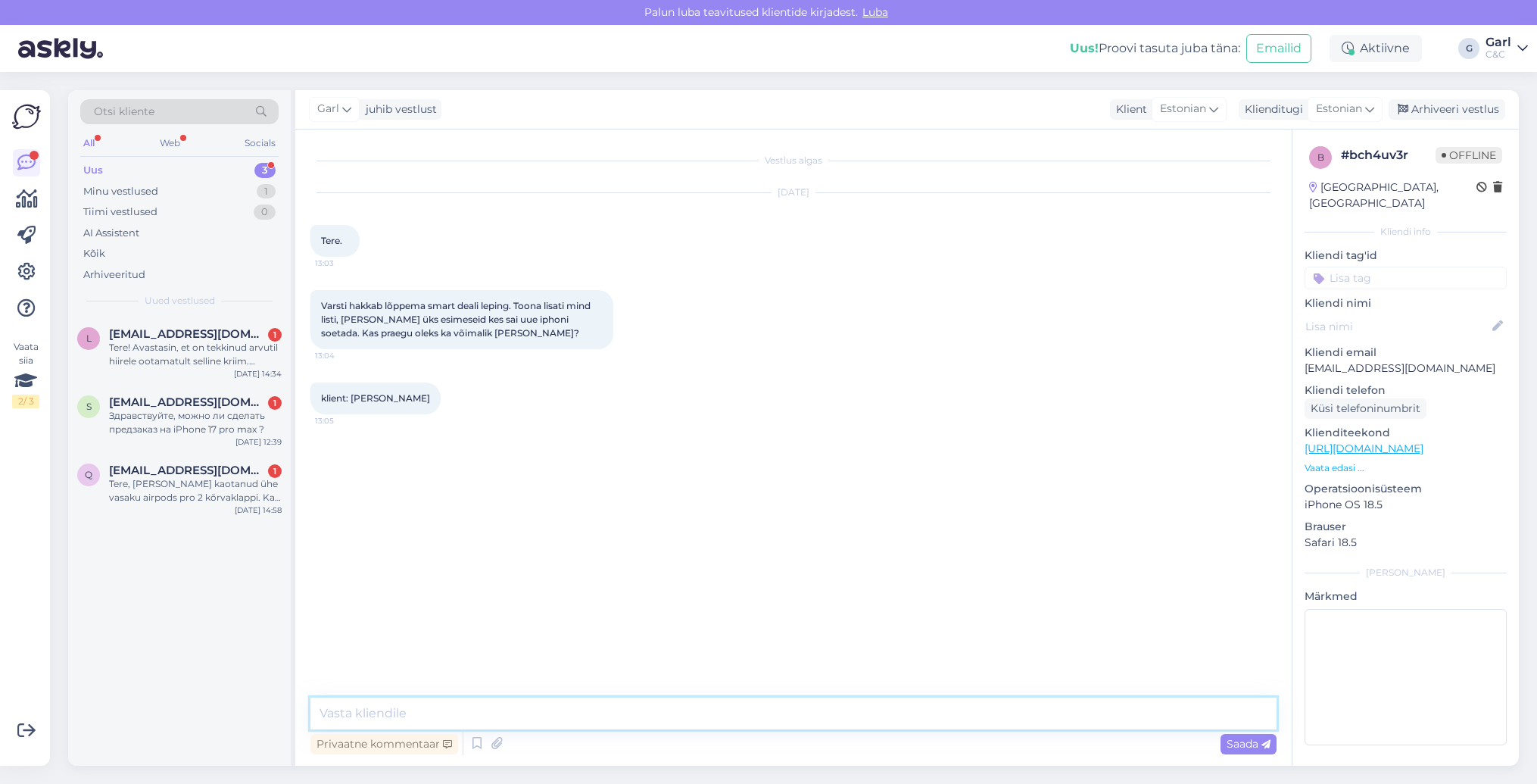
click at [766, 723] on textarea at bounding box center [794, 712] width 967 height 32
type textarea "Tere! Praegu ei ole see veel võimalik. Tuleks ära oodata kuni Apple lansseerib …"
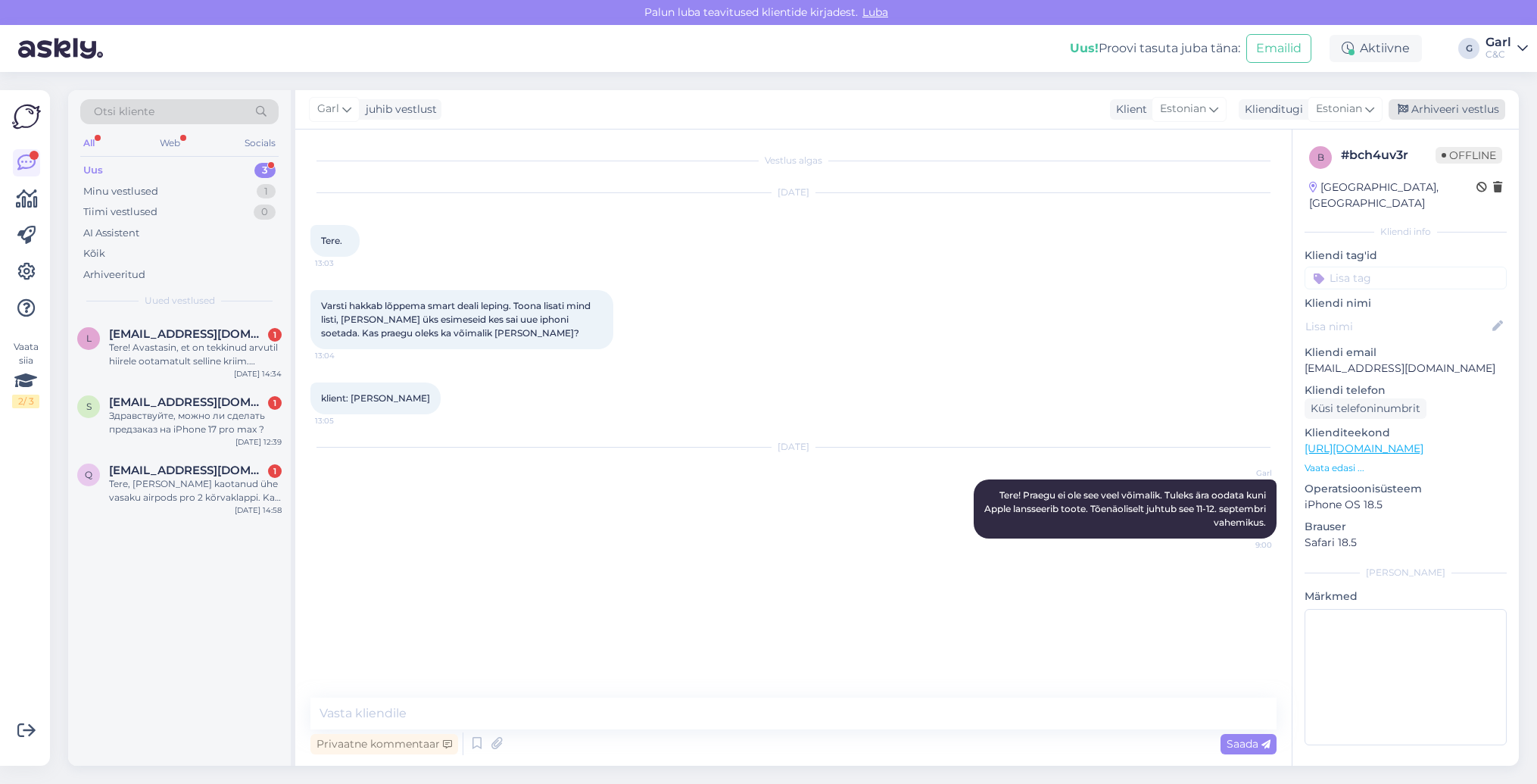
click at [1418, 103] on div "Arhiveeri vestlus" at bounding box center [1446, 109] width 116 height 20
click at [201, 481] on div "Tere, olen kaotanud ühe vasaku airpods pro 2 kõrvaklappi. Kas on võimalik selle…" at bounding box center [195, 491] width 172 height 28
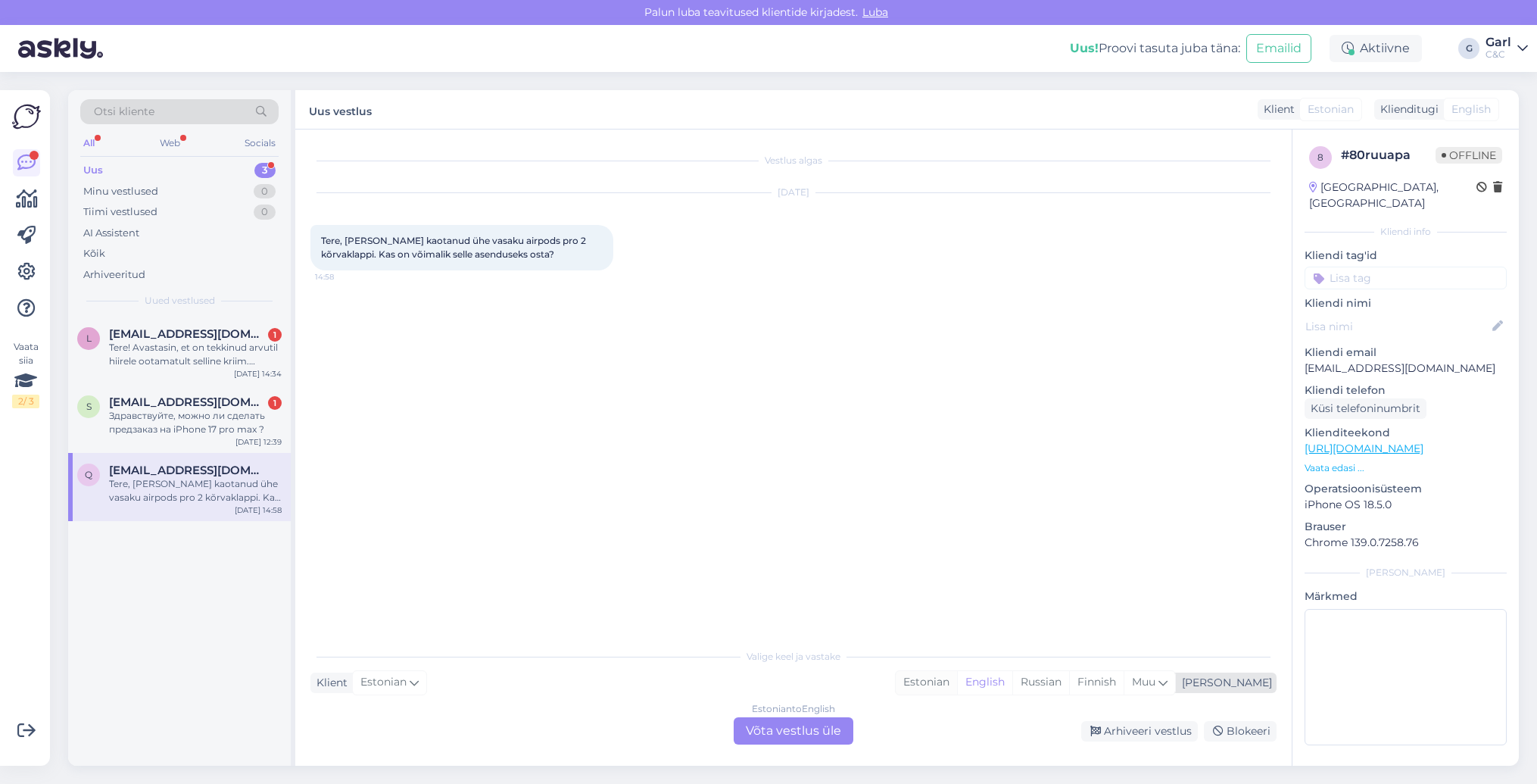
click at [957, 690] on div "Estonian" at bounding box center [926, 682] width 61 height 23
click at [768, 730] on div "Estonian to Estonian Võta vestlus üle" at bounding box center [793, 731] width 119 height 28
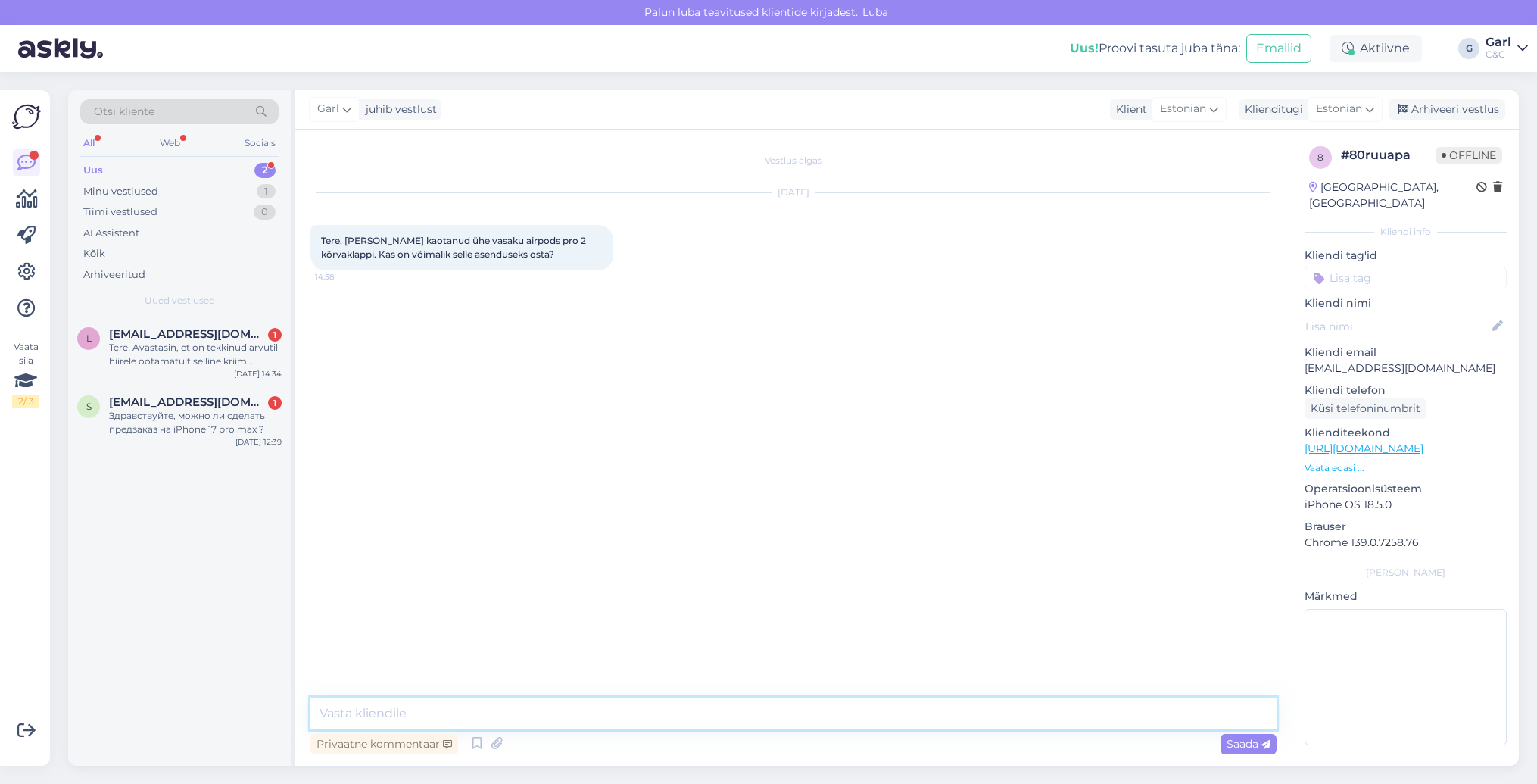
drag, startPoint x: 625, startPoint y: 714, endPoint x: 547, endPoint y: 748, distance: 85.1
click at [626, 714] on textarea at bounding box center [794, 712] width 967 height 32
click at [475, 746] on icon at bounding box center [477, 743] width 18 height 23
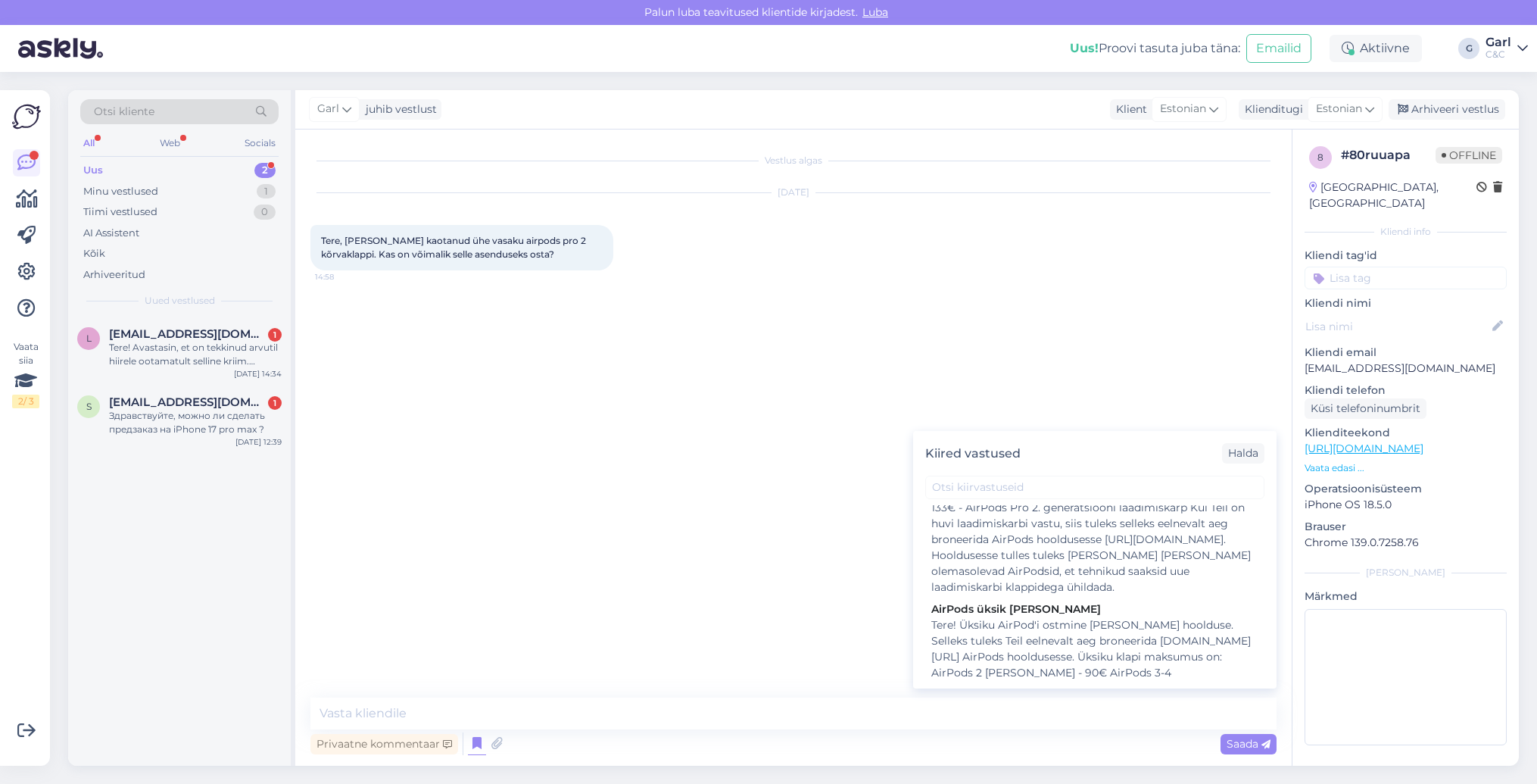
scroll to position [1287, 0]
click at [1123, 611] on div "Tere! Üksiku AirPod'i ostmine käib läbi hoolduse. Selleks tuleks Teil eelnevalt…" at bounding box center [1095, 682] width 327 height 143
type textarea "Tere! Üksiku AirPod'i ostmine käib läbi hoolduse. Selleks tuleks Teil eelnevalt…"
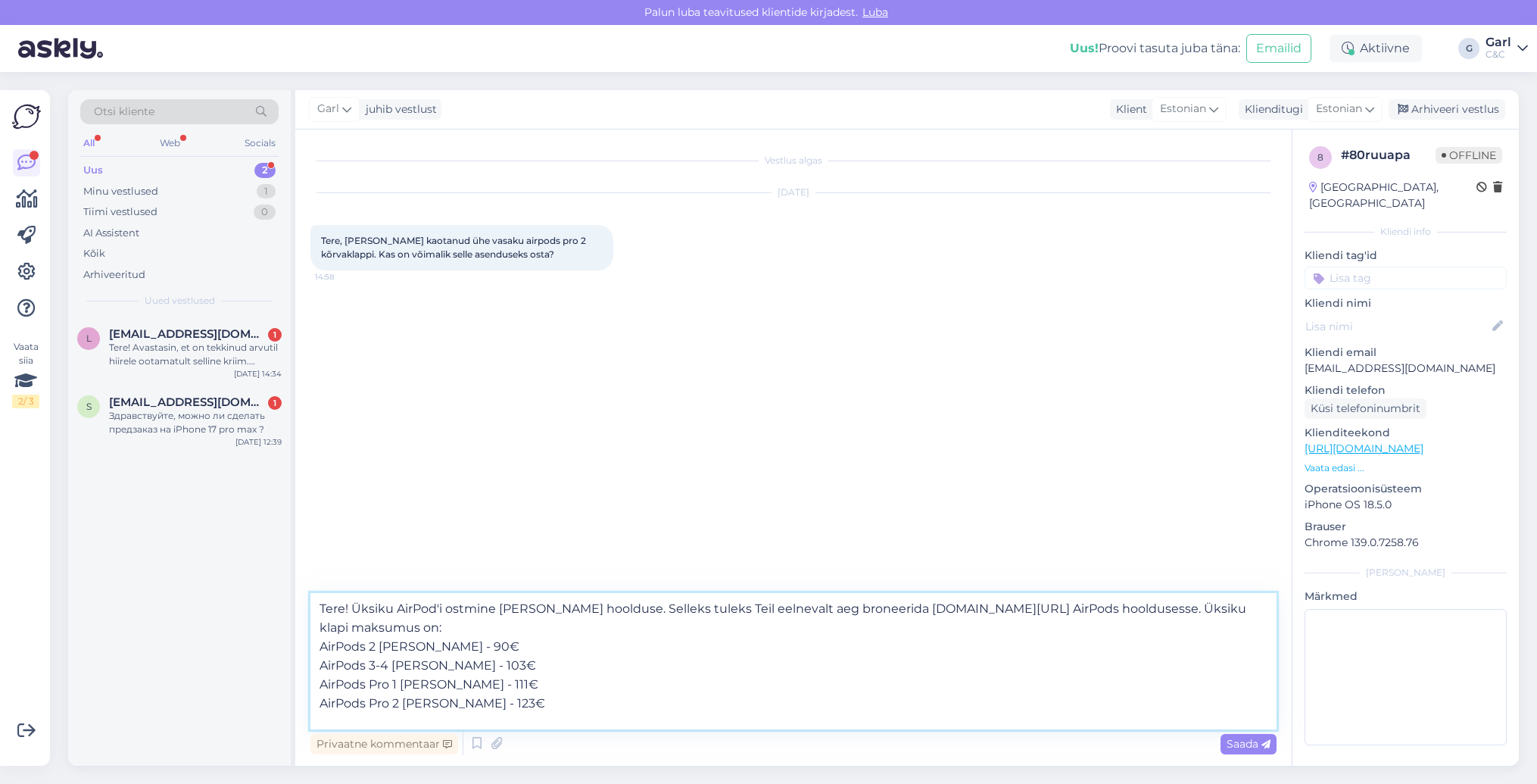
click at [757, 687] on textarea "Tere! Üksiku AirPod'i ostmine käib läbi hoolduse. Selleks tuleks Teil eelnevalt…" at bounding box center [794, 660] width 967 height 137
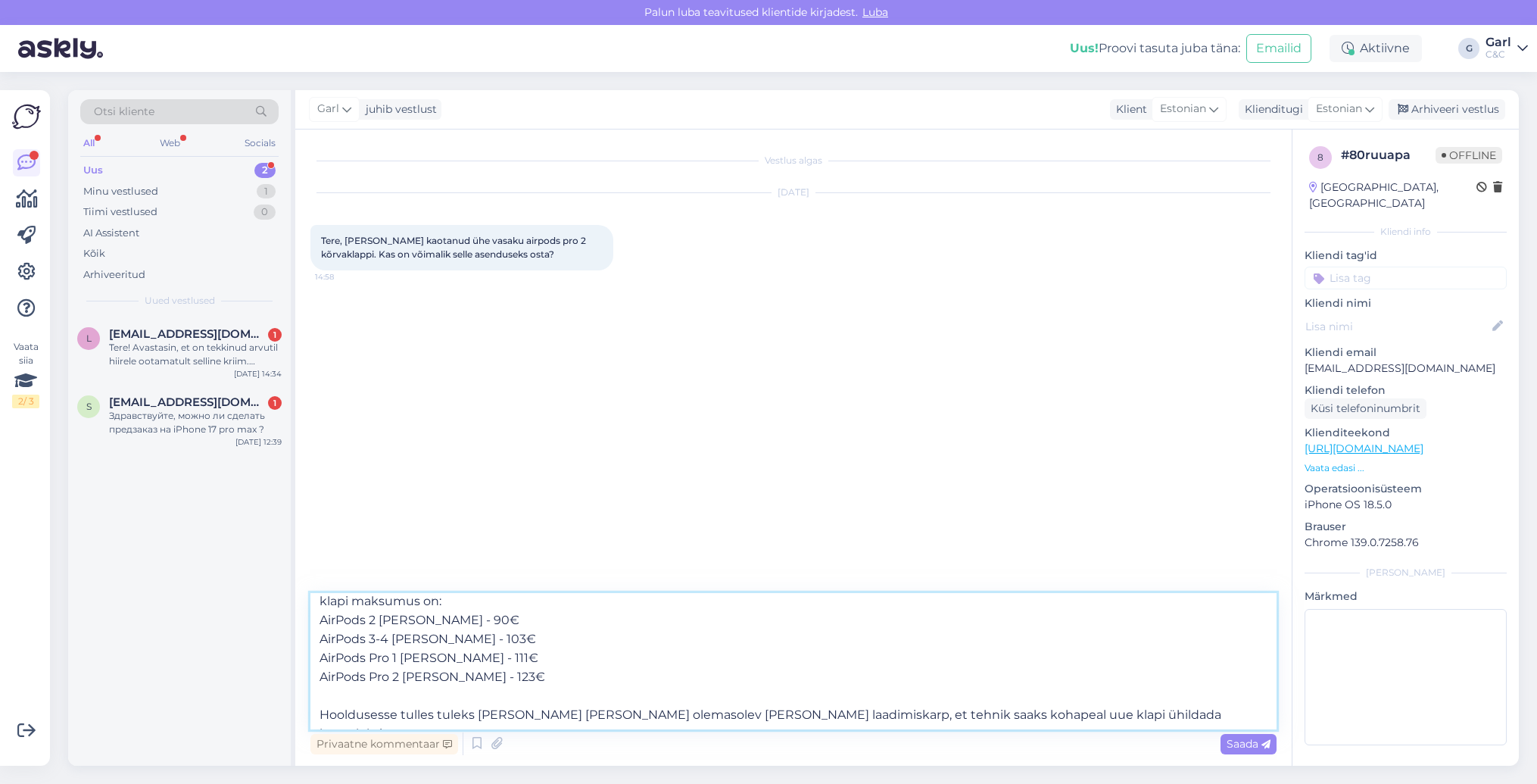
click at [757, 687] on textarea "Tere! Üksiku AirPod'i ostmine käib läbi hoolduse. Selleks tuleks Teil eelnevalt…" at bounding box center [794, 660] width 967 height 137
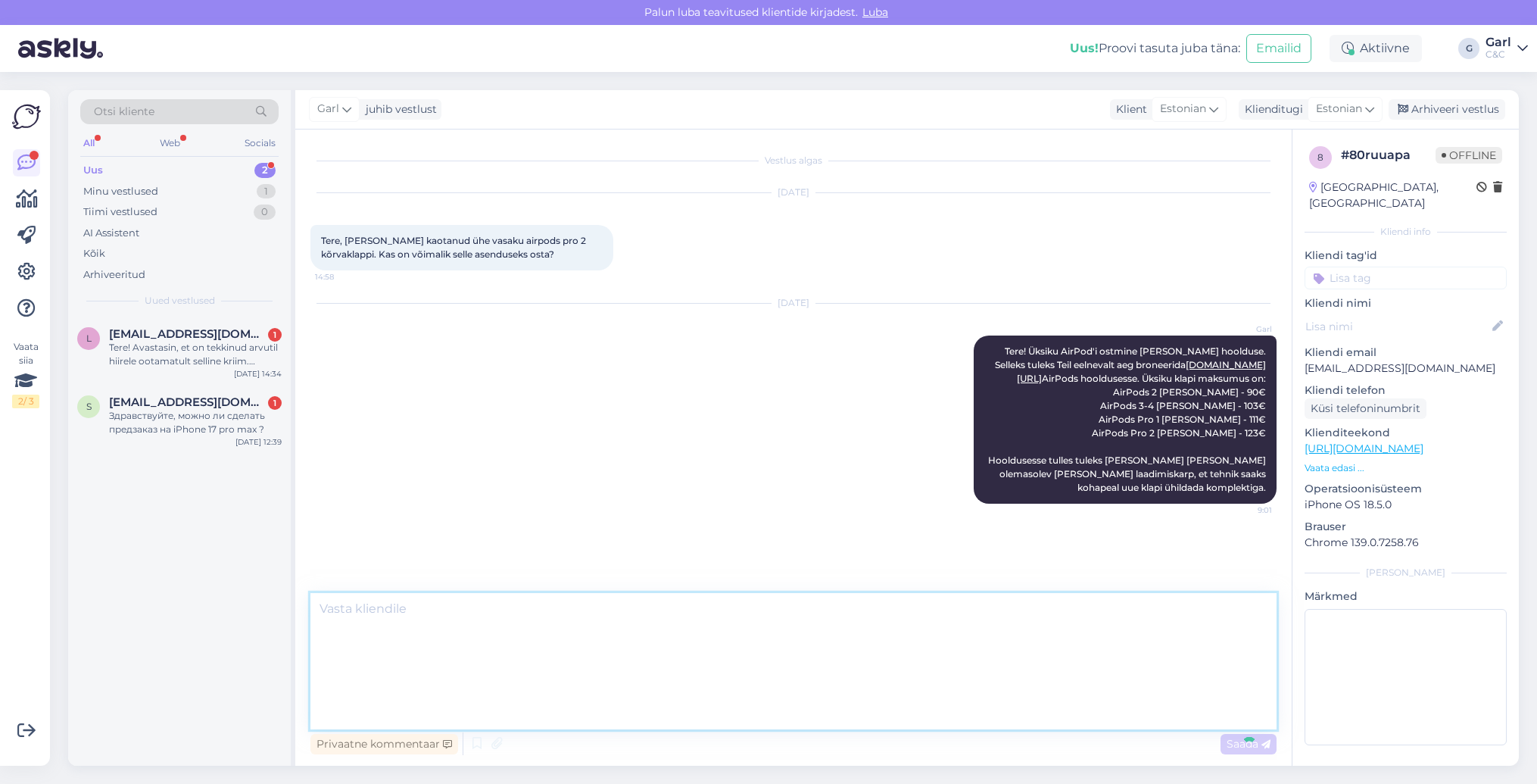
scroll to position [0, 0]
click at [241, 433] on div "Здравствуйте, можно ли сделать предзаказ на iPhone 17 pro max ?" at bounding box center [195, 423] width 172 height 28
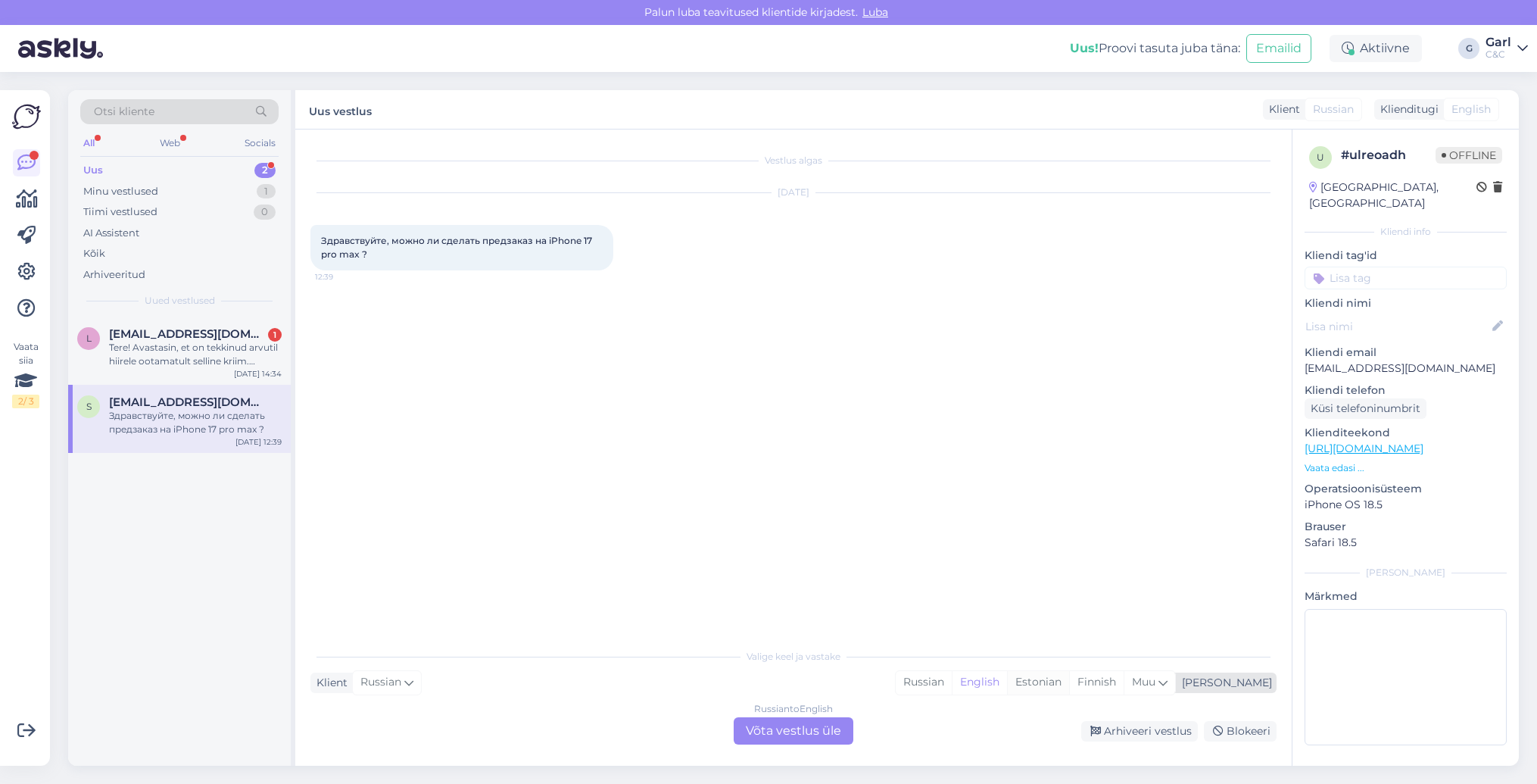
click at [1069, 679] on div "Estonian" at bounding box center [1038, 682] width 62 height 23
click at [789, 731] on div "Russian to Estonian Võta vestlus üle" at bounding box center [793, 731] width 119 height 28
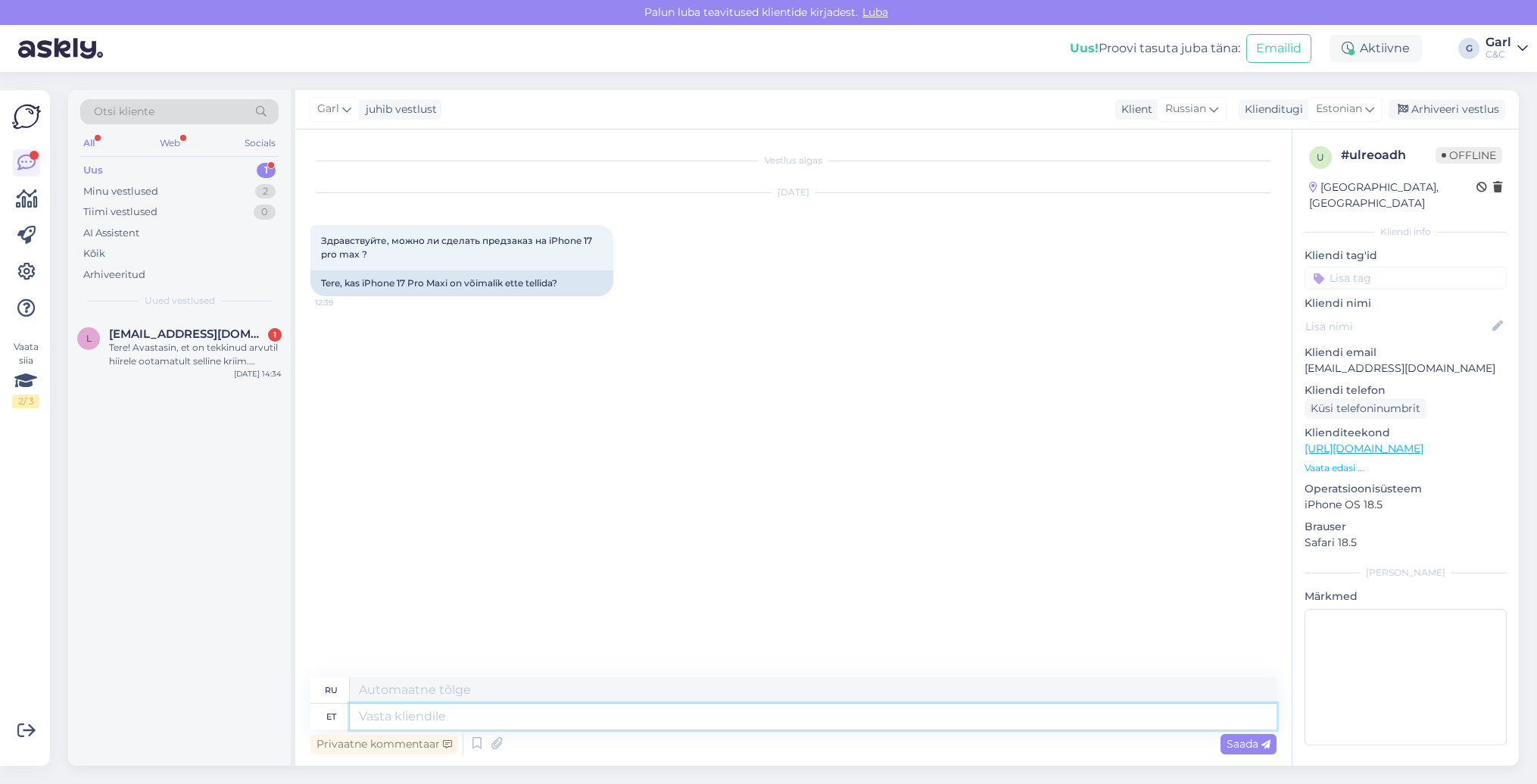
click at [754, 710] on textarea at bounding box center [813, 716] width 927 height 26
click at [743, 713] on textarea at bounding box center [813, 716] width 927 height 26
type textarea "Tere!"
type textarea "Привет!"
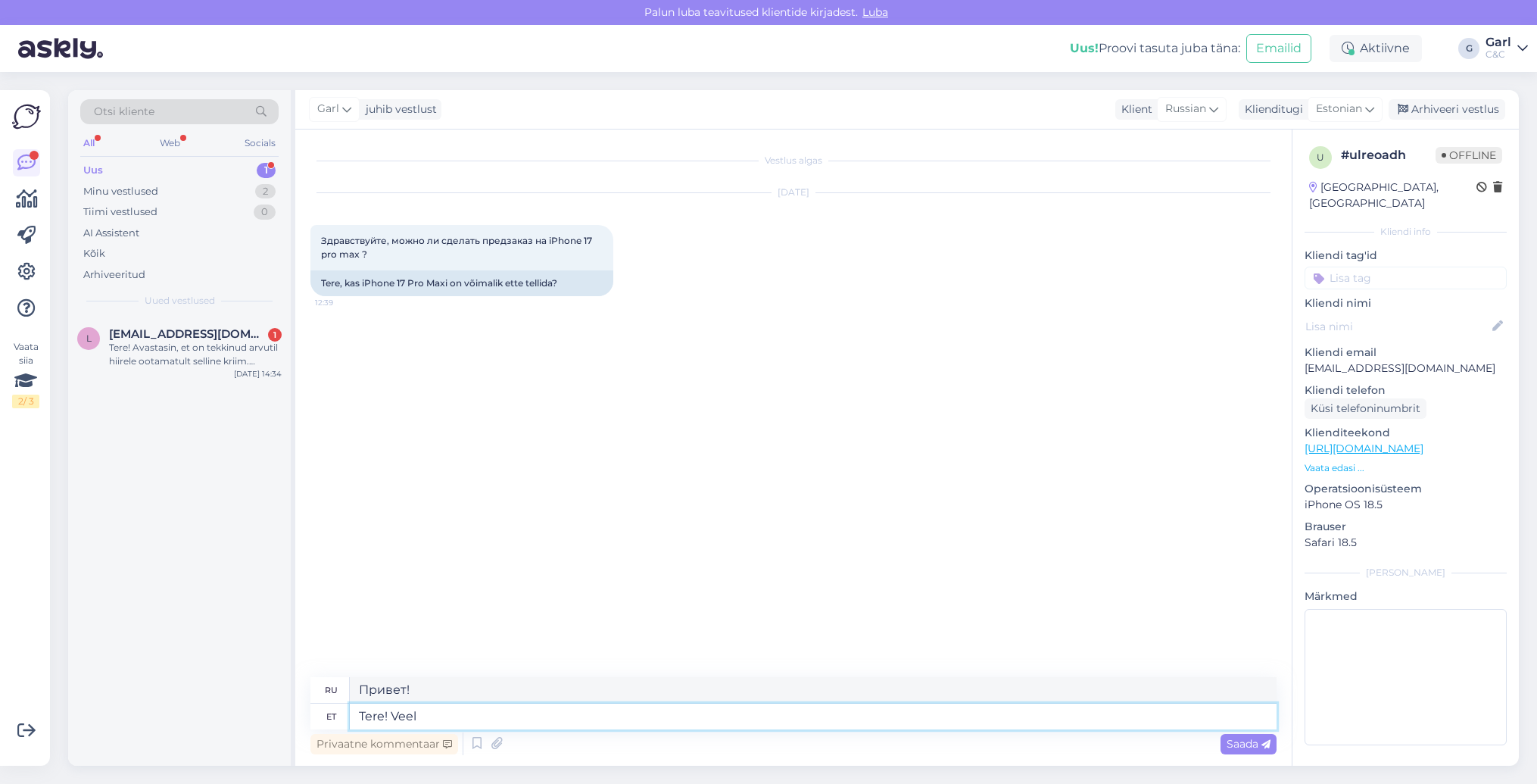
type textarea "Tere! Veel e"
type textarea "Привет! Ещё"
type textarea "Tere! Veel ei o"
type textarea "Привет! Пока нет."
type textarea "Tere! Veel ei ole see võimalik, ku"
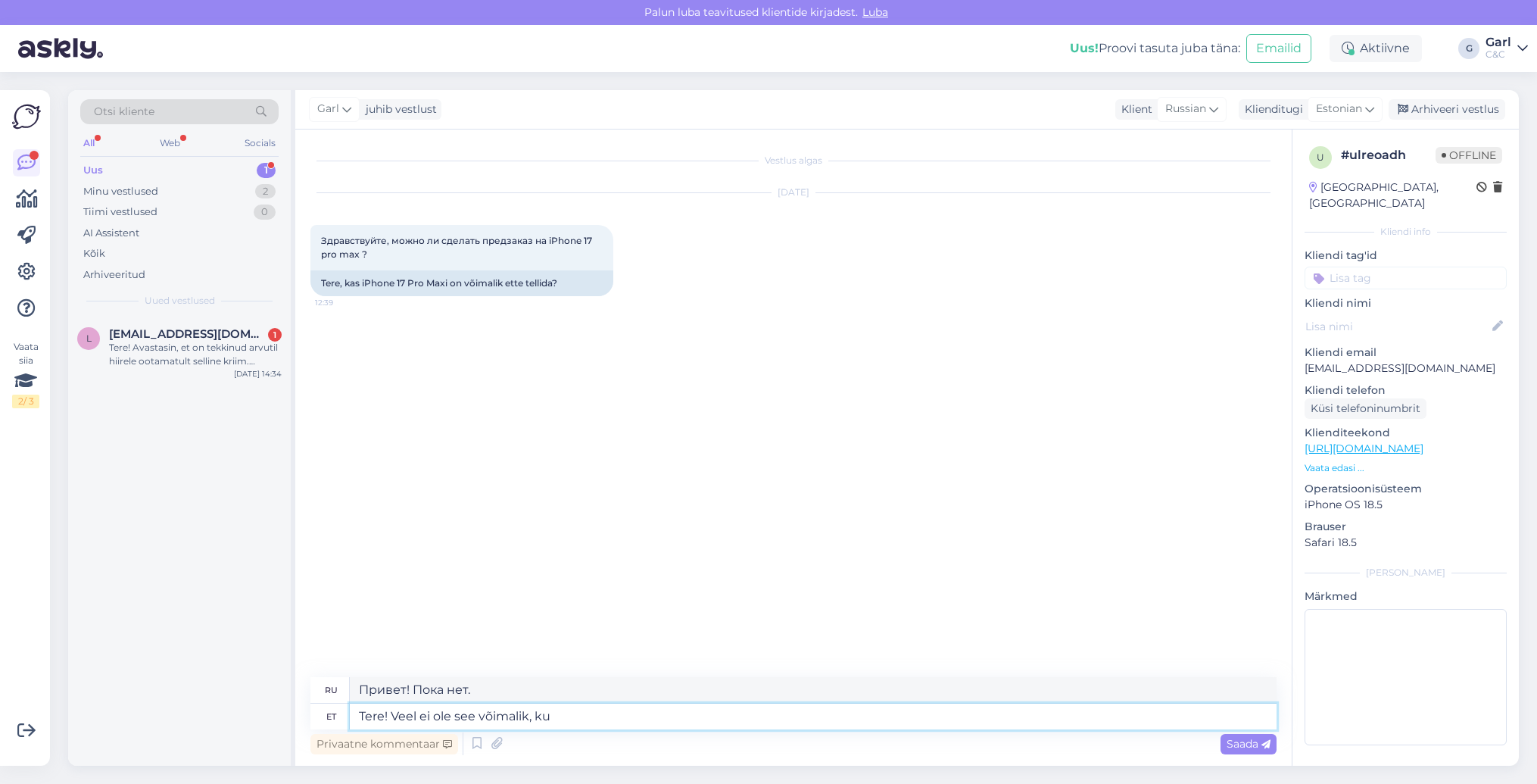
type textarea "Привет! Это пока невозможно."
type textarea "Tere! Veel ei ole see võimalik, kuna Ap"
type textarea "Здравствуйте! Это пока невозможно, потому что"
type textarea "Tere! Veel ei ole see võimalik, kuna Apple ei"
type textarea "Привет! Это пока невозможно, потому что Apple"
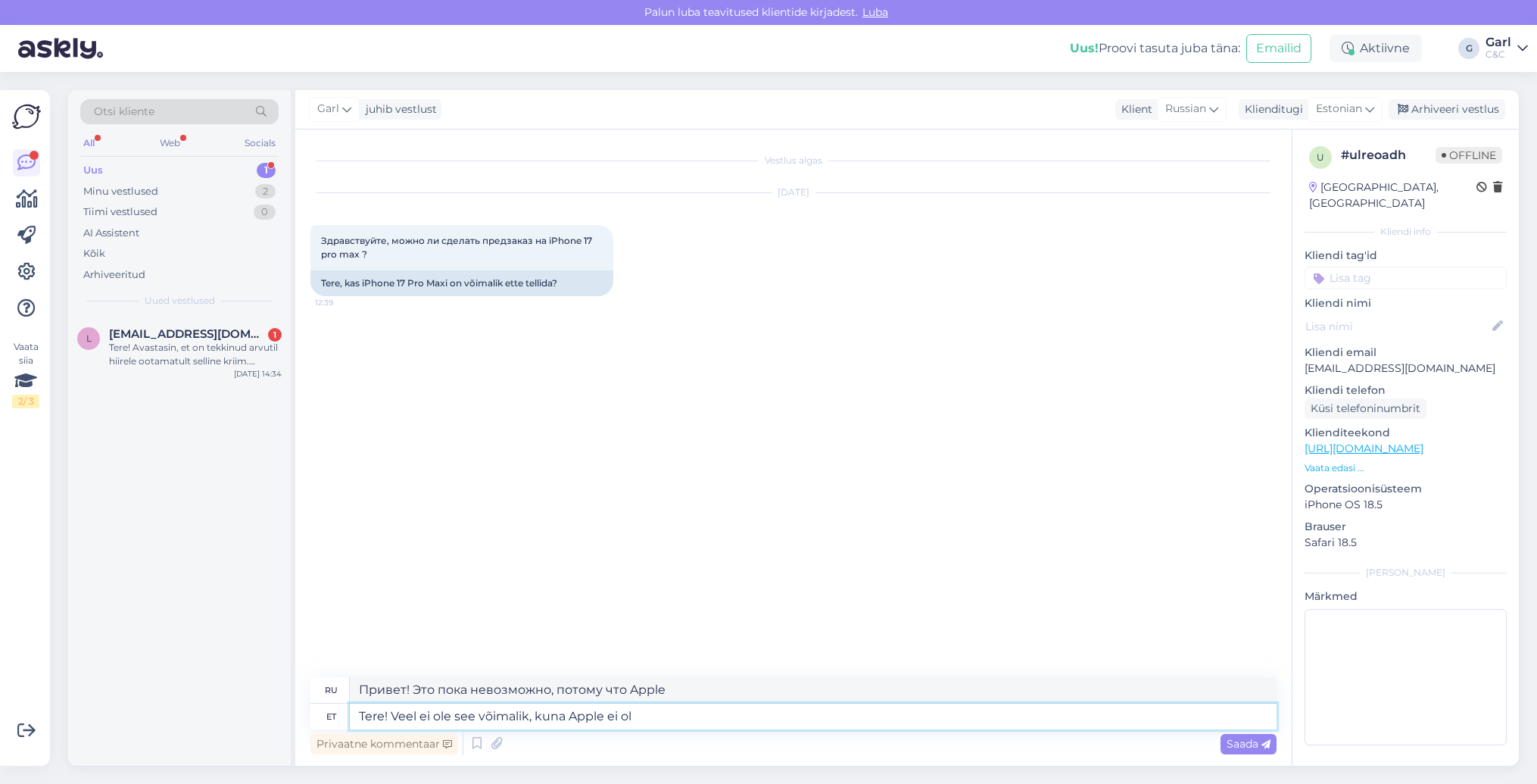
type textarea "Tere! Veel ei ole see võimalik, kuna Apple ei ole"
type textarea "Привет! Это пока невозможно, потому что Apple не..."
type textarea "Tere! Veel ei ole see võimalik, kuna Apple ei ole toodet vala"
type textarea "Здравствуйте! Это пока невозможно, потому что у Apple нет продукта"
type textarea "Tere! Veel ei ole see võimalik, kuna Apple ei ole toodet avalikustanud."
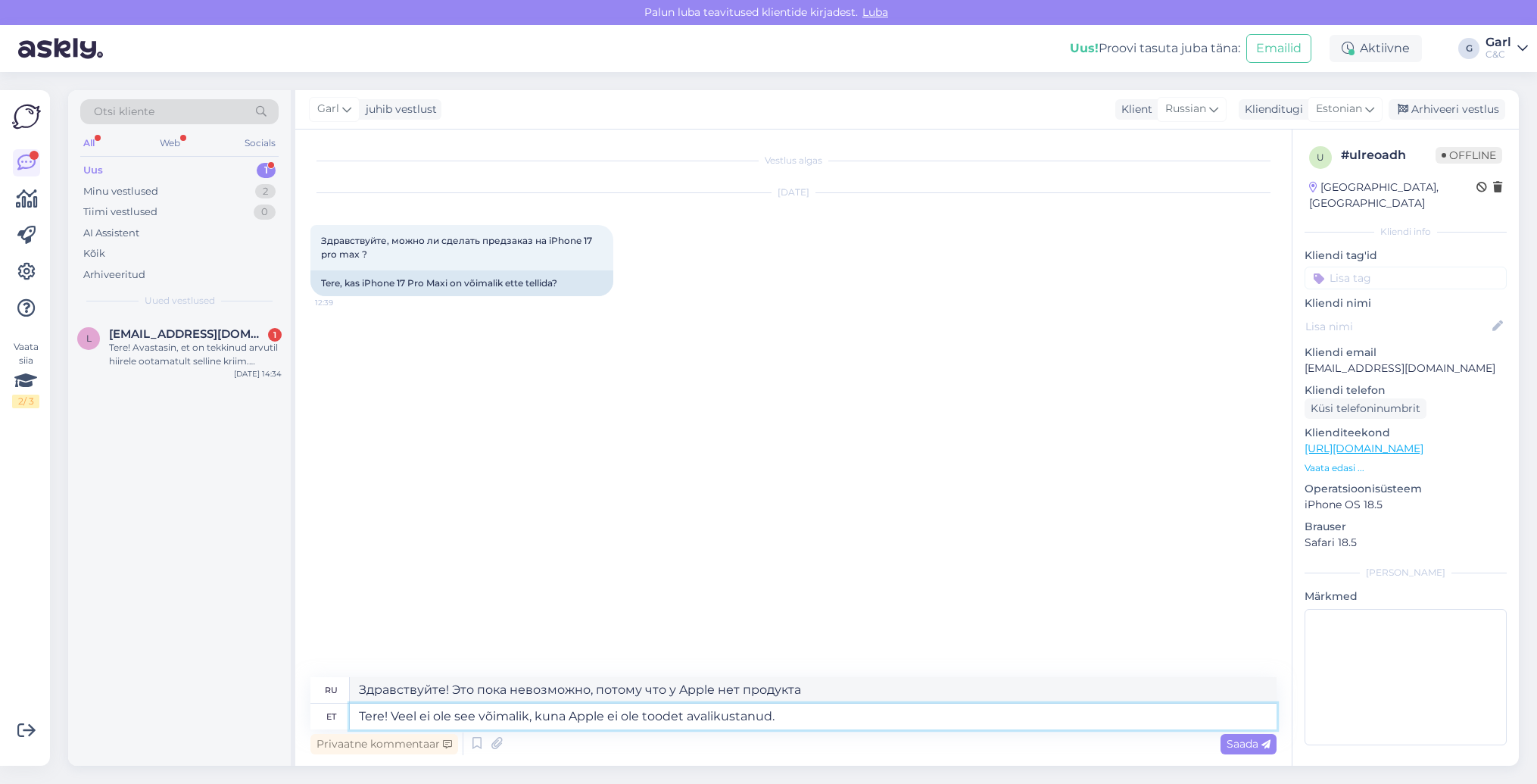
type textarea "Здравствуйте! Пока это невозможно, так как Apple ещё не анонсировала продукт."
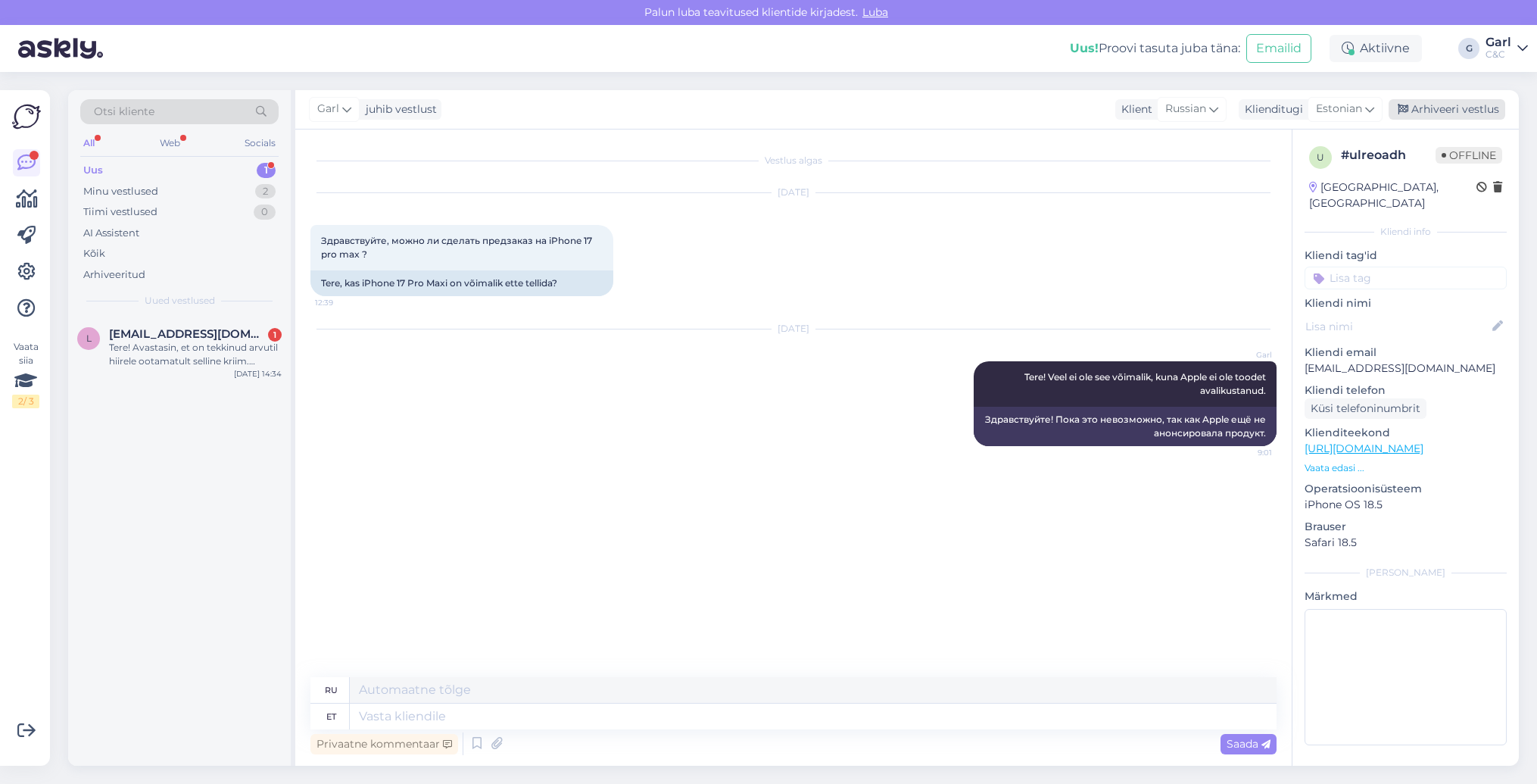
click at [1410, 106] on div "Arhiveeri vestlus" at bounding box center [1446, 109] width 116 height 20
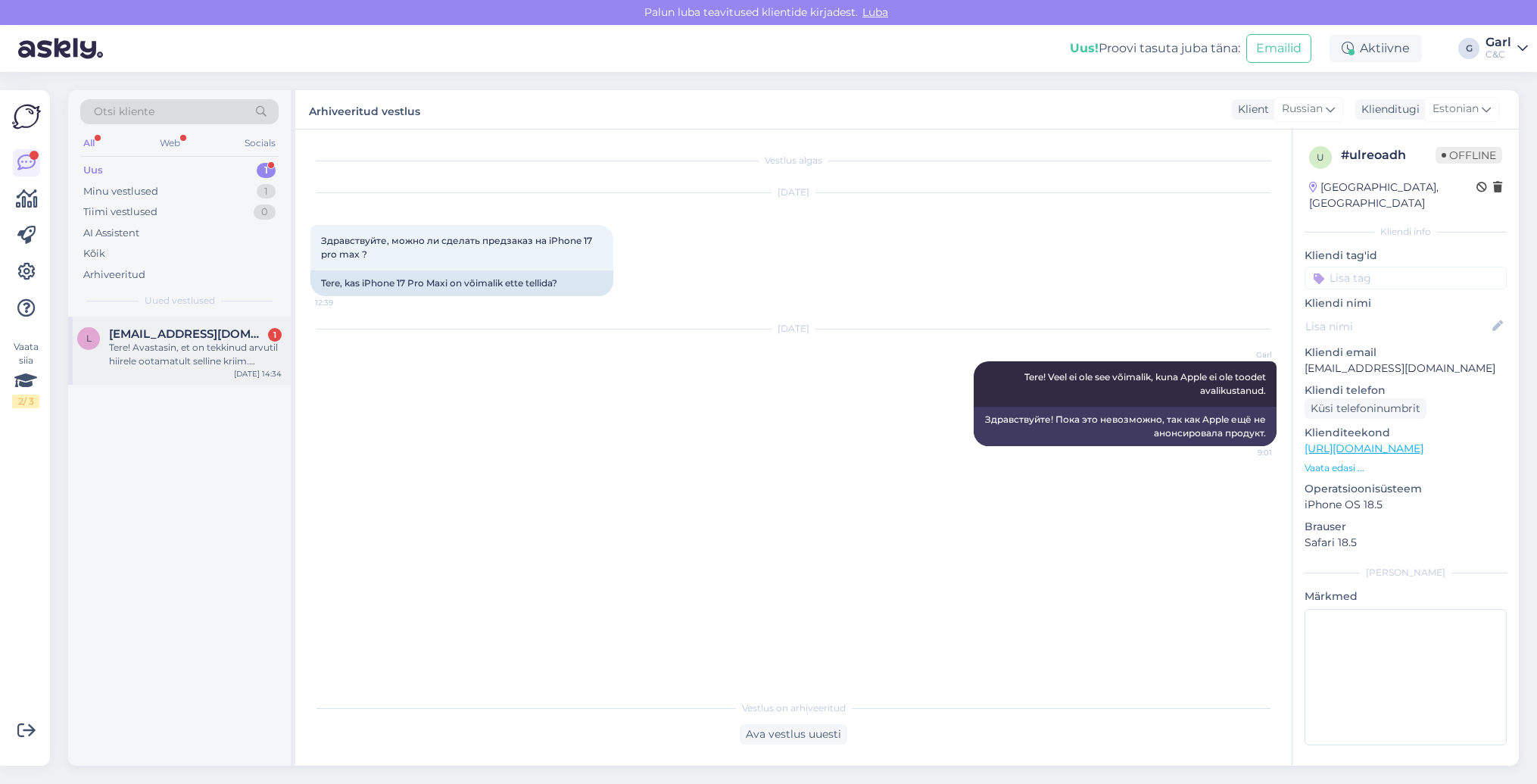
click at [234, 358] on div "Tere! Avastasin, et on tekkinud arvutil hiirele ootamatult selline kriim. Kuida…" at bounding box center [195, 355] width 172 height 28
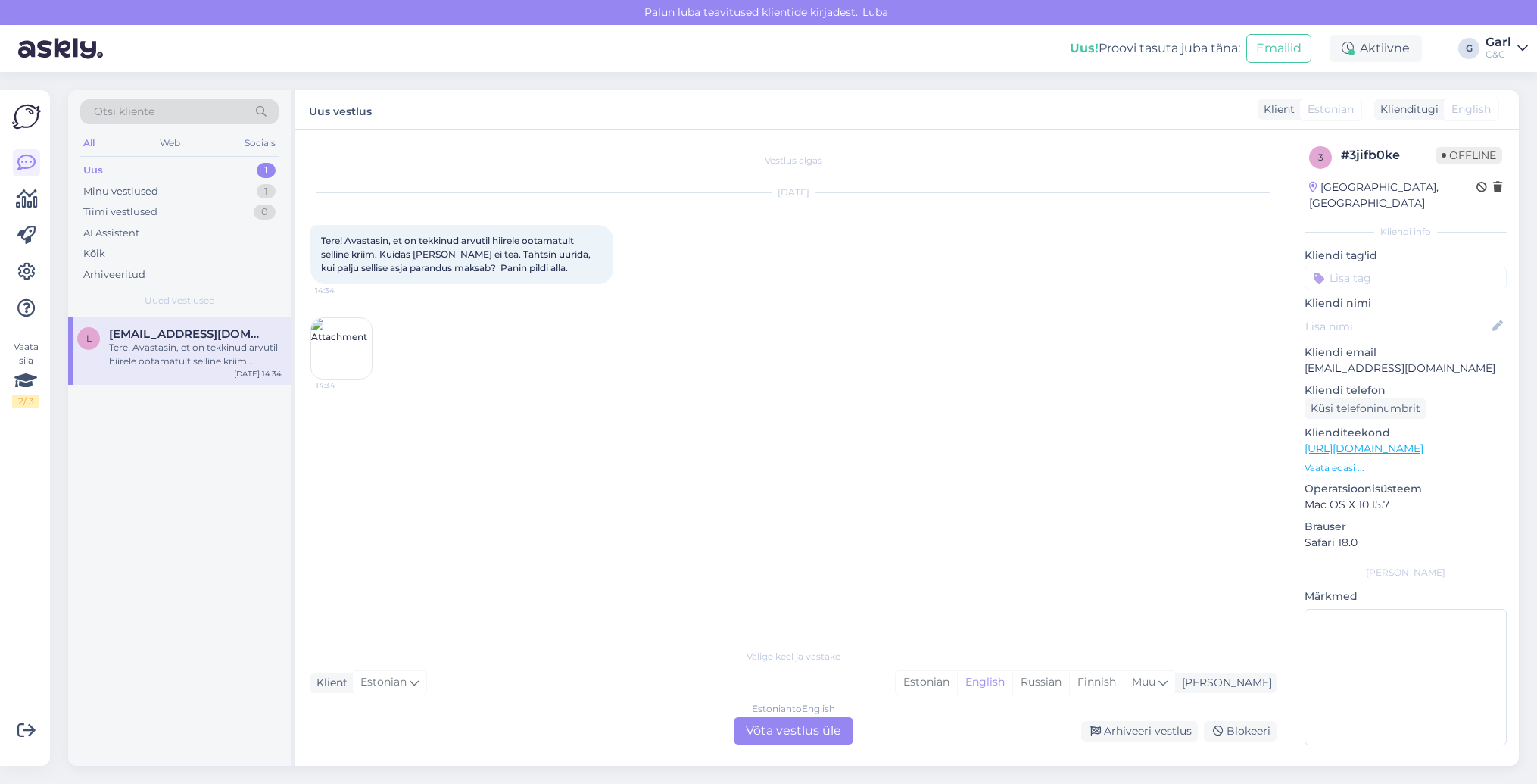
click at [695, 439] on div "Vestlus algas Aug 31 2025 Tere! Avastasin, et on tekkinud arvutil hiirele ootam…" at bounding box center [801, 386] width 979 height 482
click at [957, 691] on div "Estonian" at bounding box center [926, 682] width 61 height 23
click at [835, 724] on div "Estonian to Estonian Võta vestlus üle" at bounding box center [793, 731] width 119 height 28
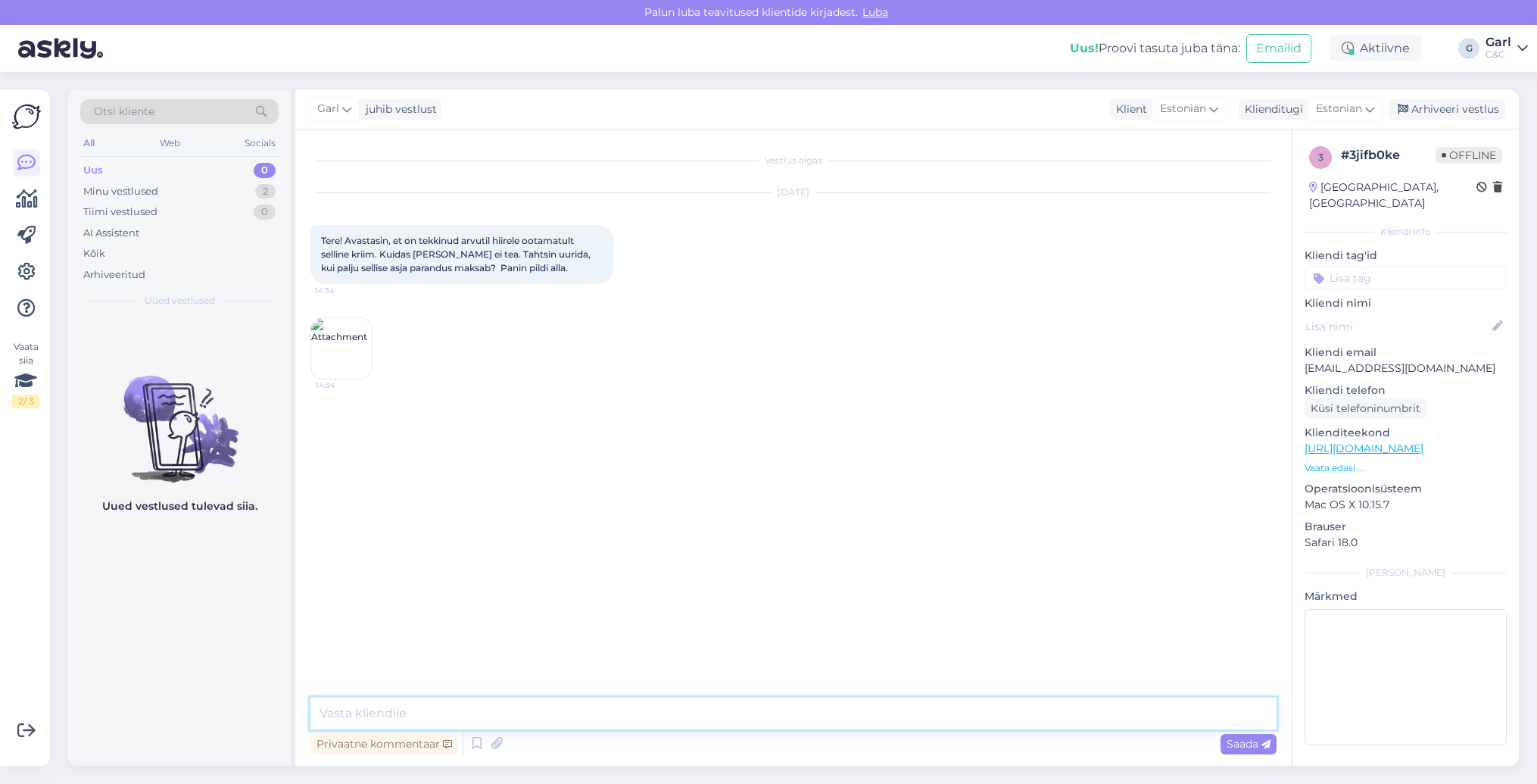
click at [835, 719] on textarea at bounding box center [794, 712] width 967 height 32
type textarea "Tere! Saatke palun päring koos seadme seerianumbriga tallinnhooldus@cec.com"
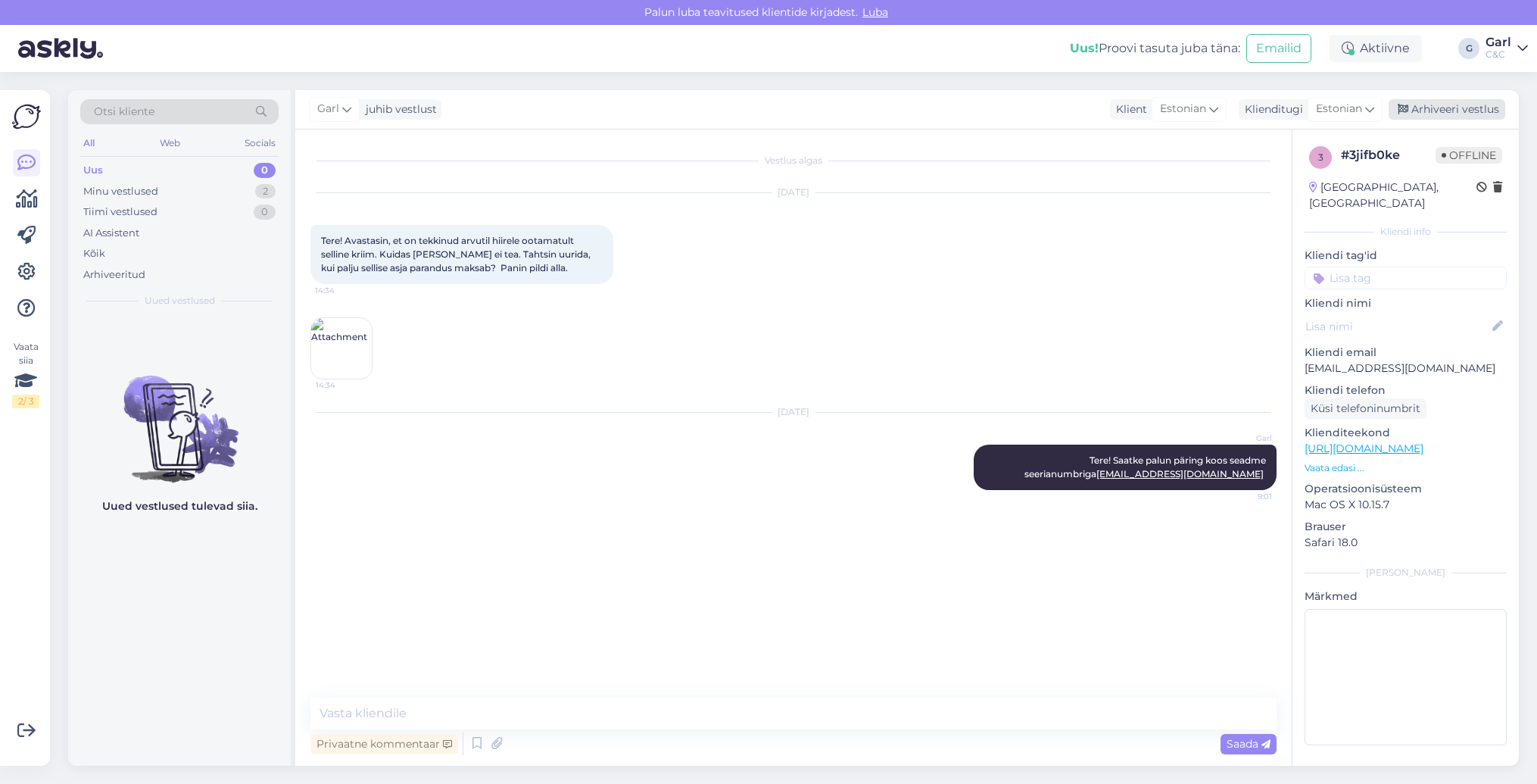
click at [1490, 111] on div "Arhiveeri vestlus" at bounding box center [1446, 109] width 116 height 20
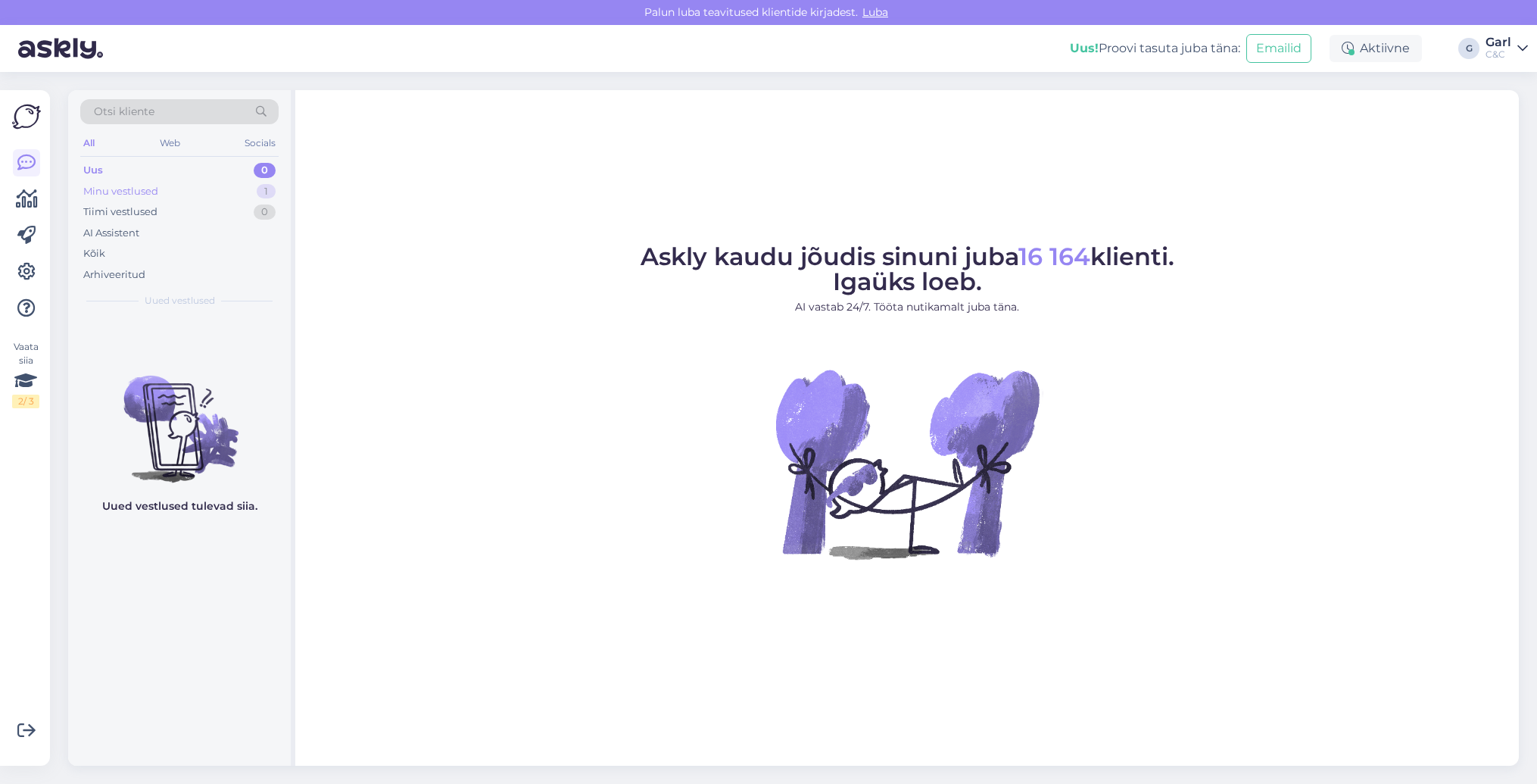
click at [245, 197] on div "Minu vestlused 1" at bounding box center [180, 191] width 198 height 21
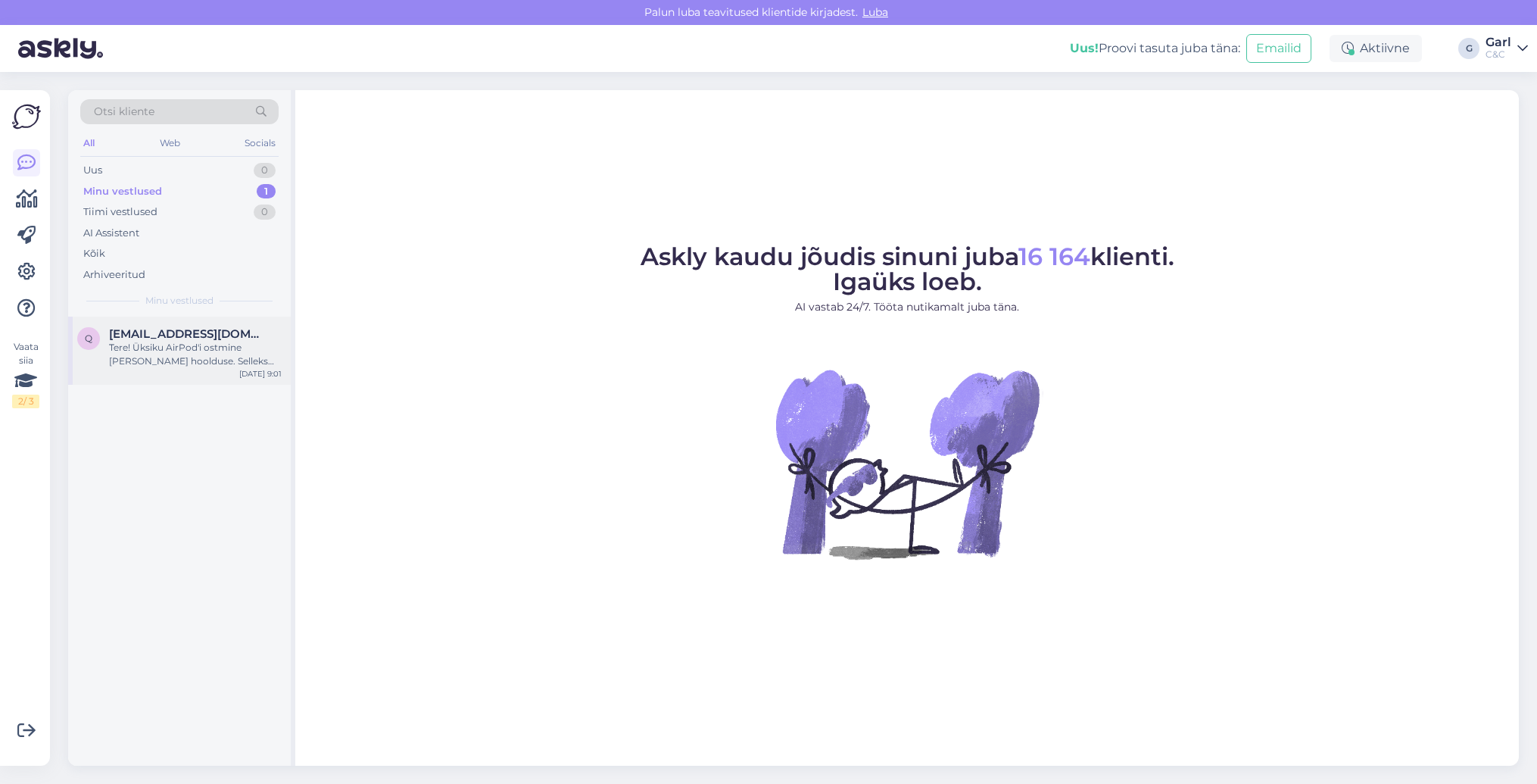
click at [229, 329] on span "[EMAIL_ADDRESS][DOMAIN_NAME]" at bounding box center [188, 334] width 158 height 14
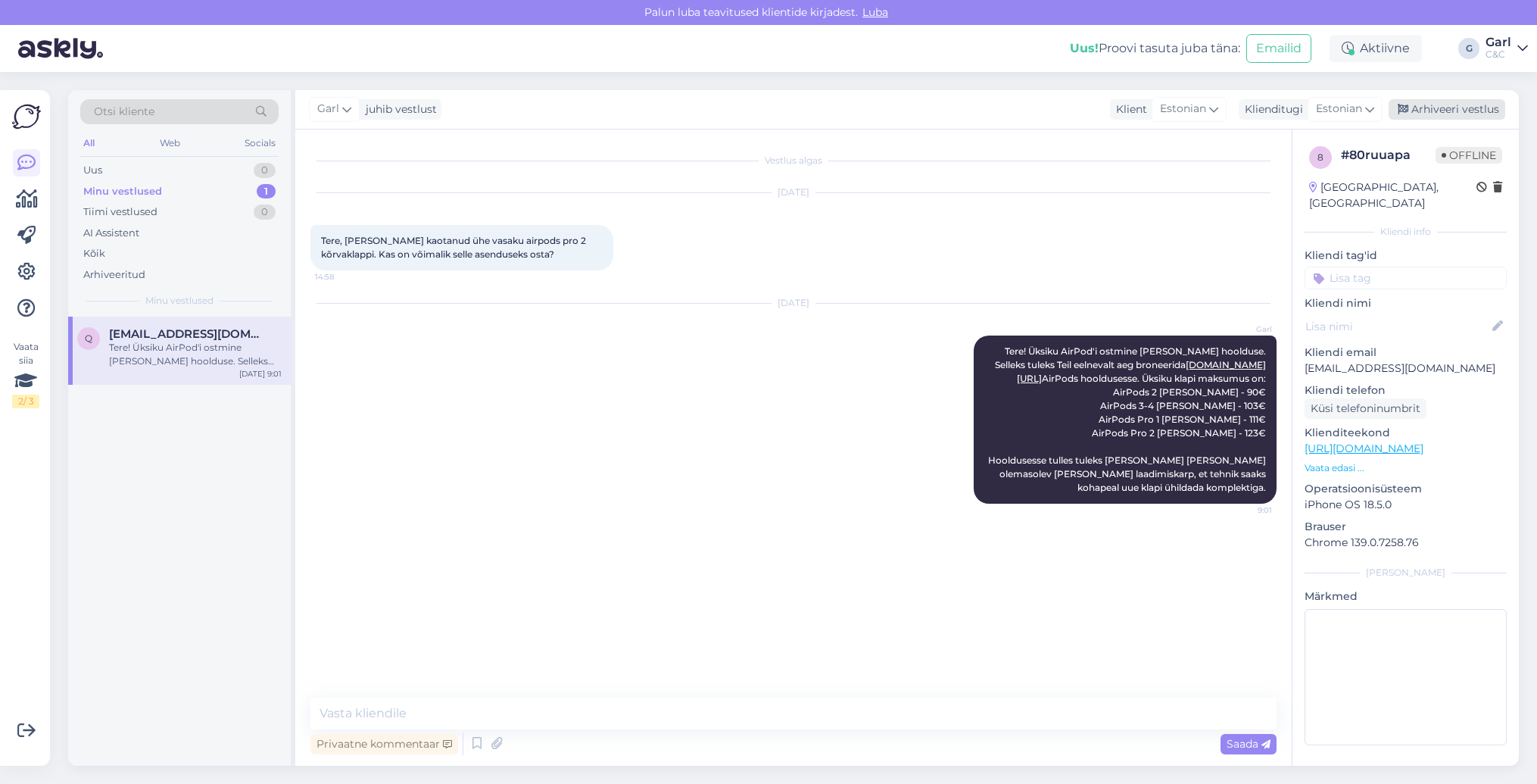
click at [1488, 116] on div "Arhiveeri vestlus" at bounding box center [1446, 109] width 116 height 20
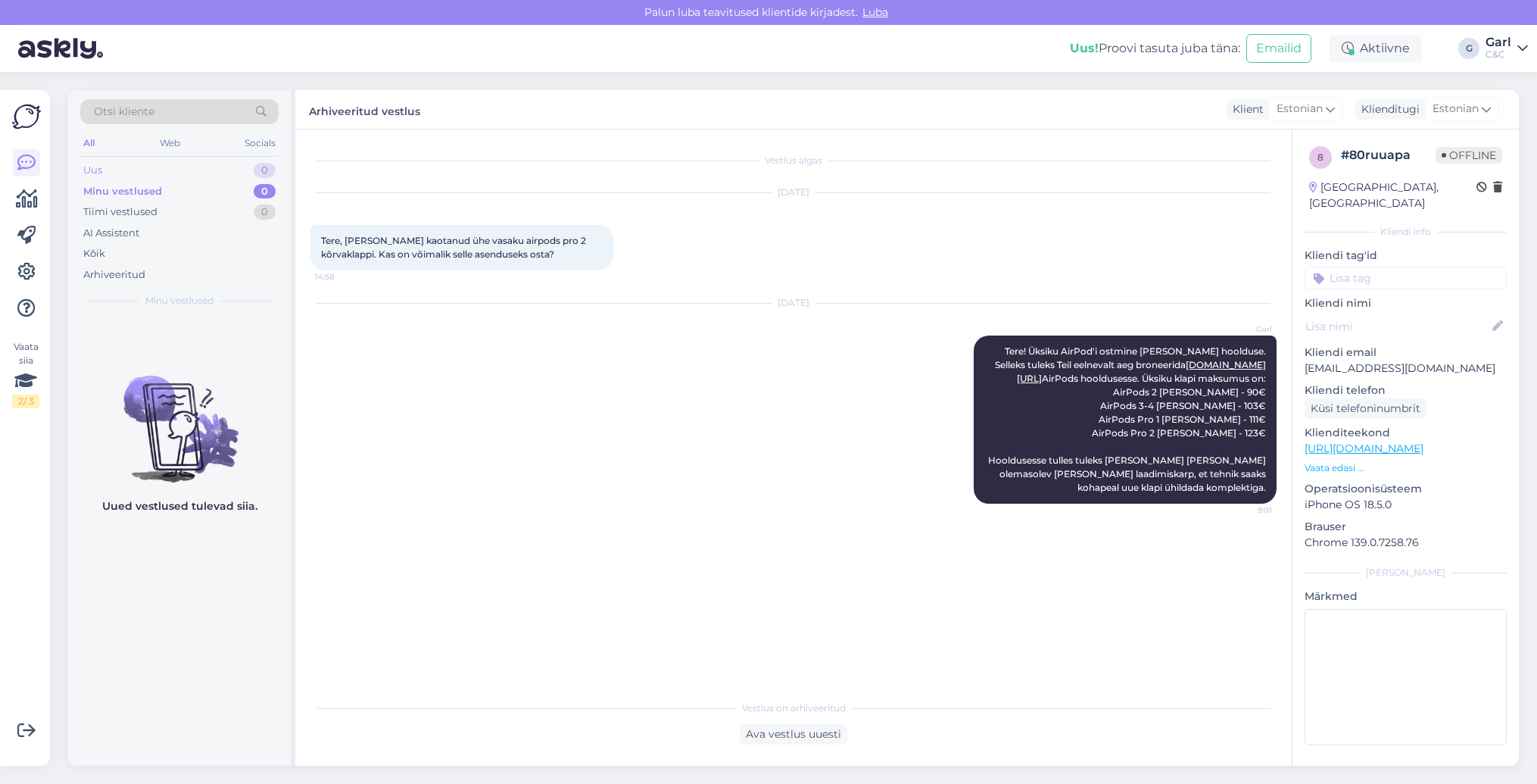
click at [230, 163] on div "Uus 0" at bounding box center [180, 170] width 198 height 21
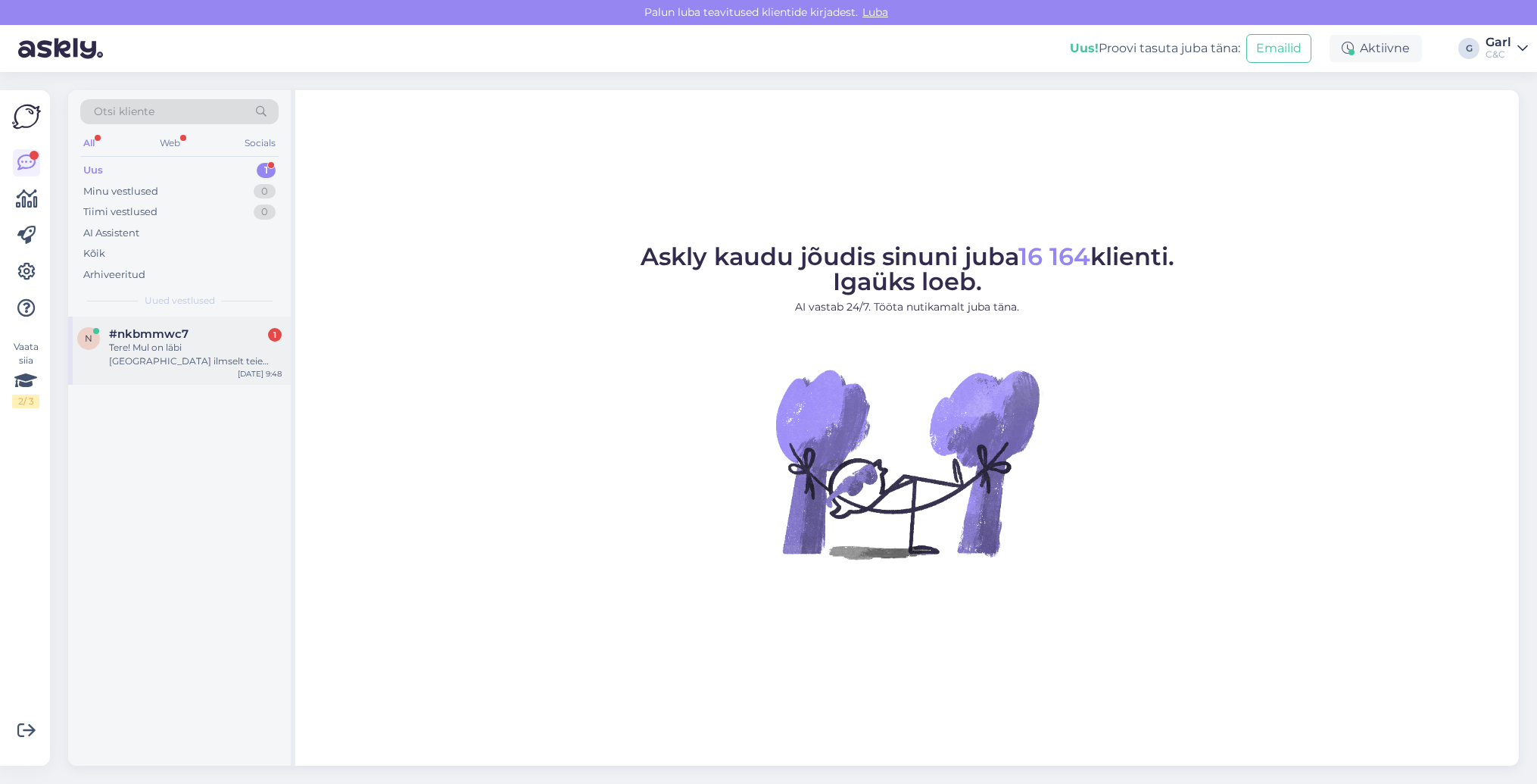
click at [250, 346] on div "Tere! Mul on läbi [GEOGRAPHIC_DATA] ilmselt teie [PERSON_NAME] remondis üks Iph…" at bounding box center [195, 355] width 172 height 28
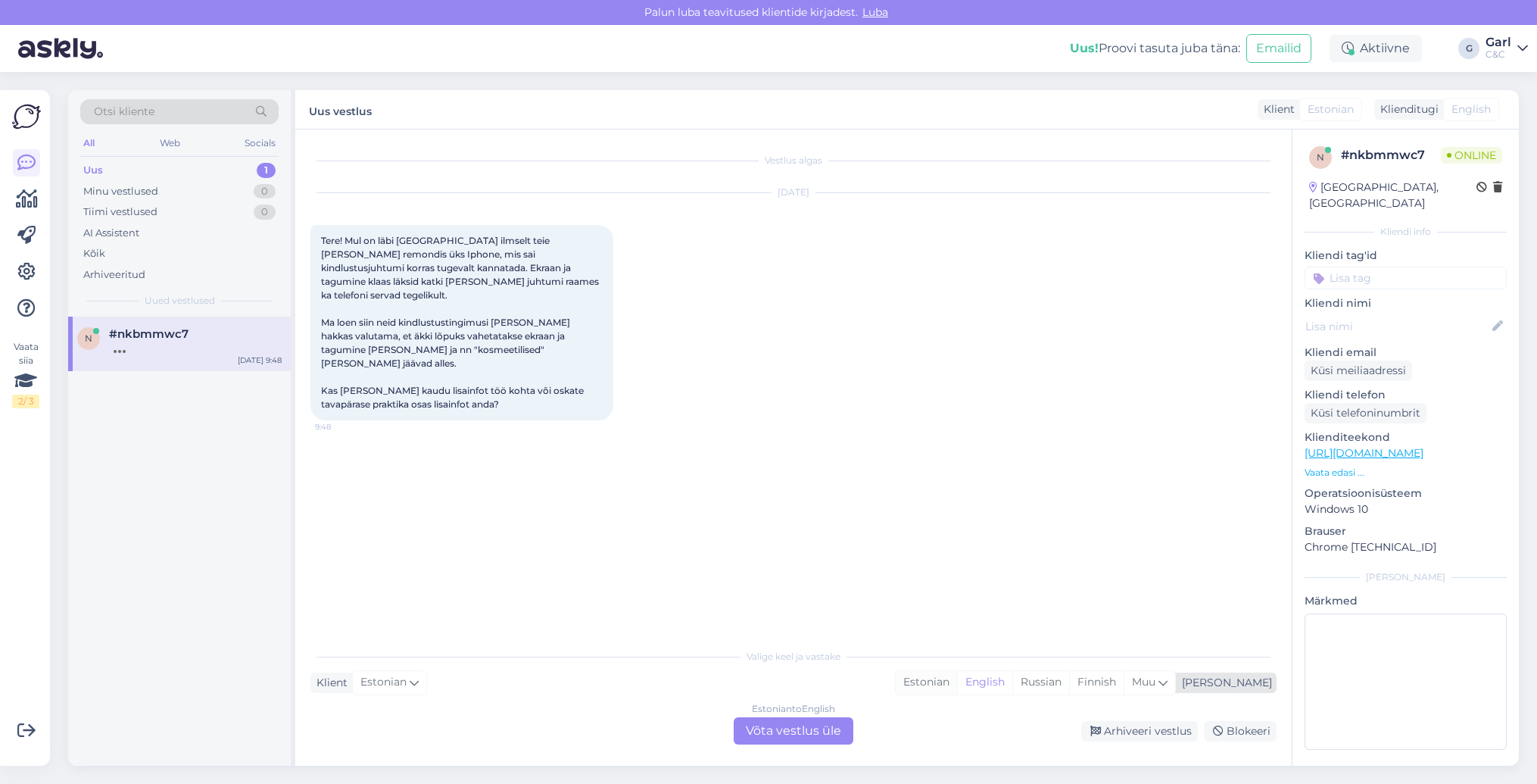
click at [957, 683] on div "Estonian" at bounding box center [926, 682] width 61 height 23
click at [819, 731] on div "Estonian to Estonian Võta vestlus üle" at bounding box center [793, 731] width 119 height 28
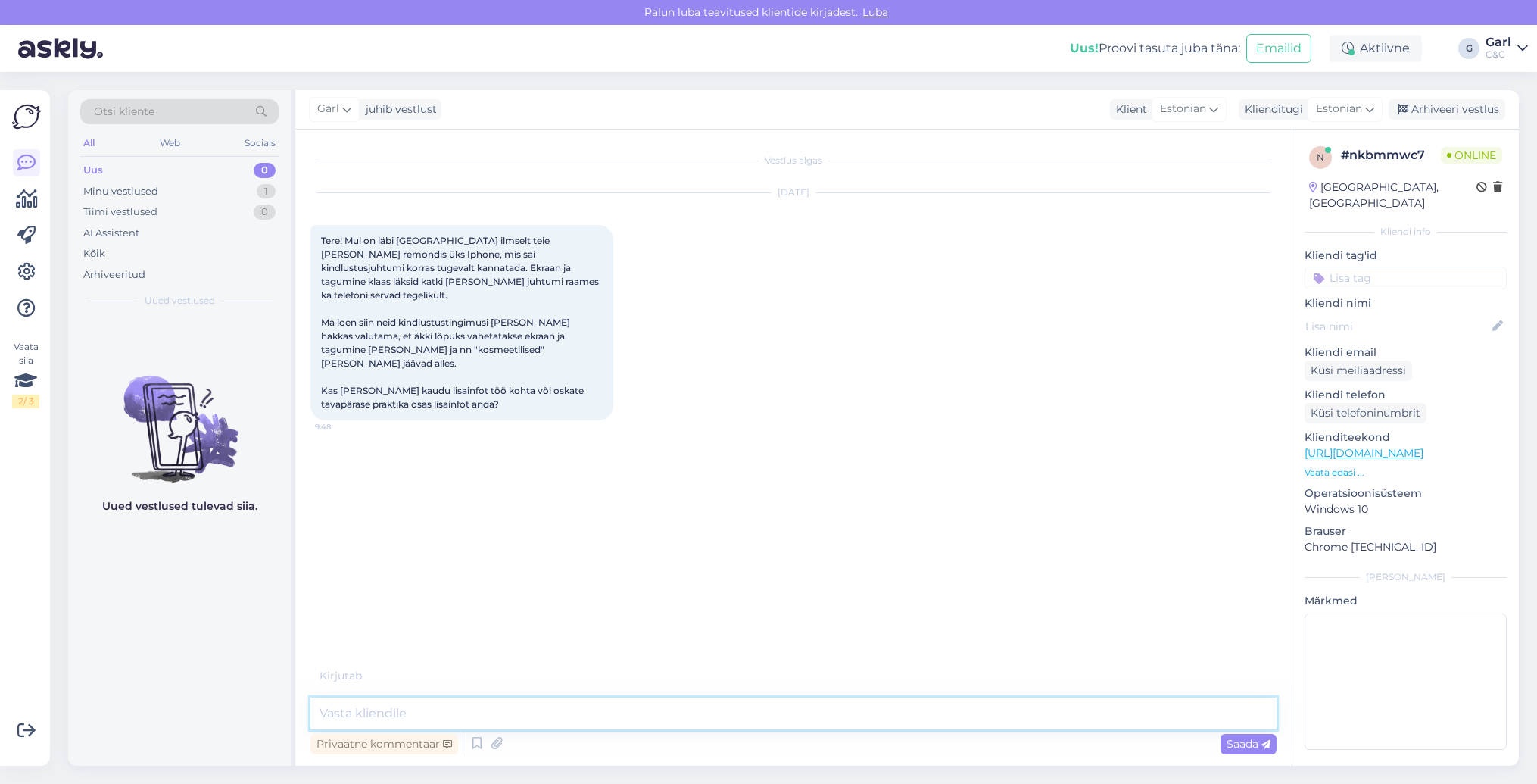
click at [802, 723] on textarea at bounding box center [794, 712] width 967 height 32
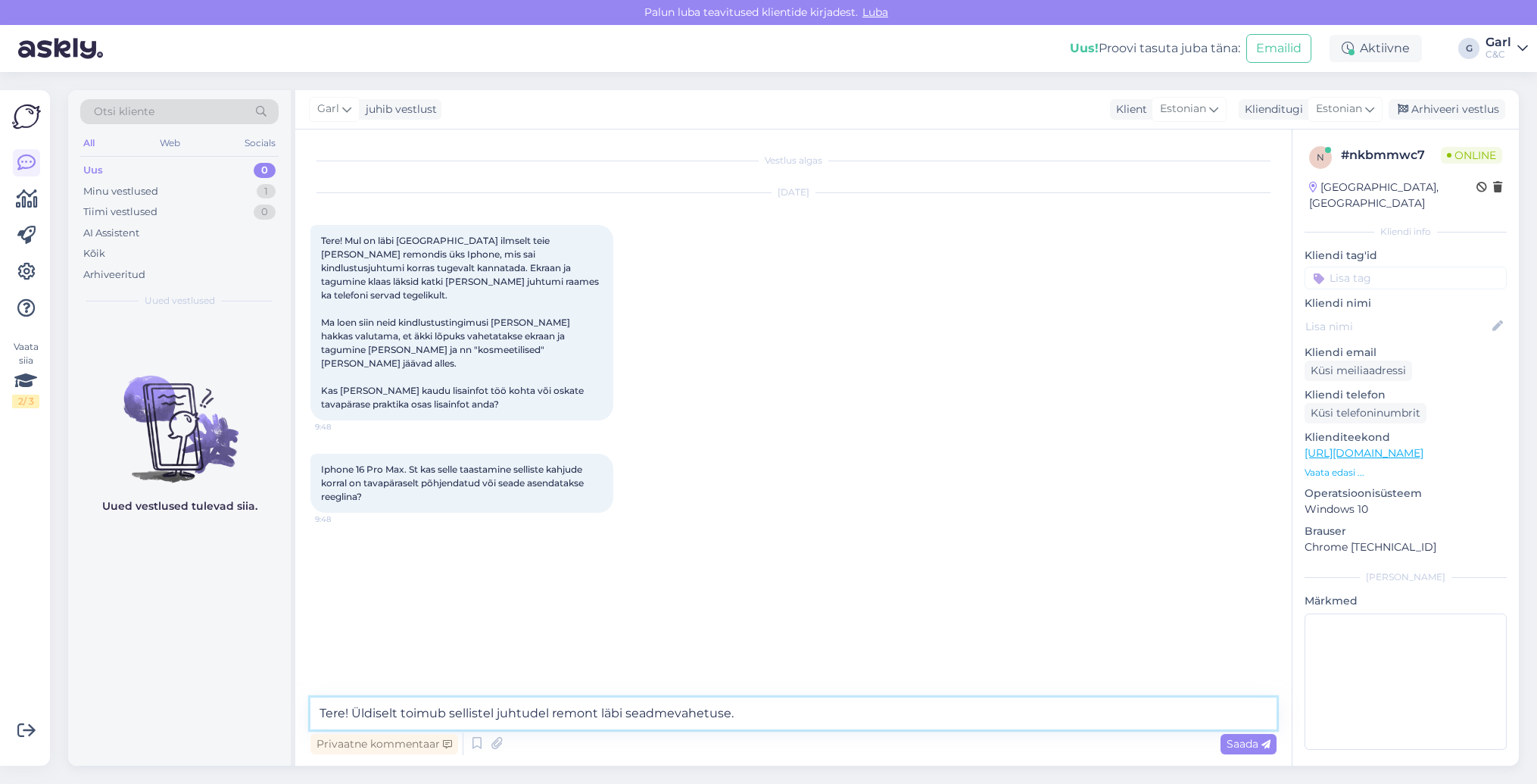
type textarea "Tere! Üldiselt toimub sellistel juhtudel remont läbi seadmevahetuse."
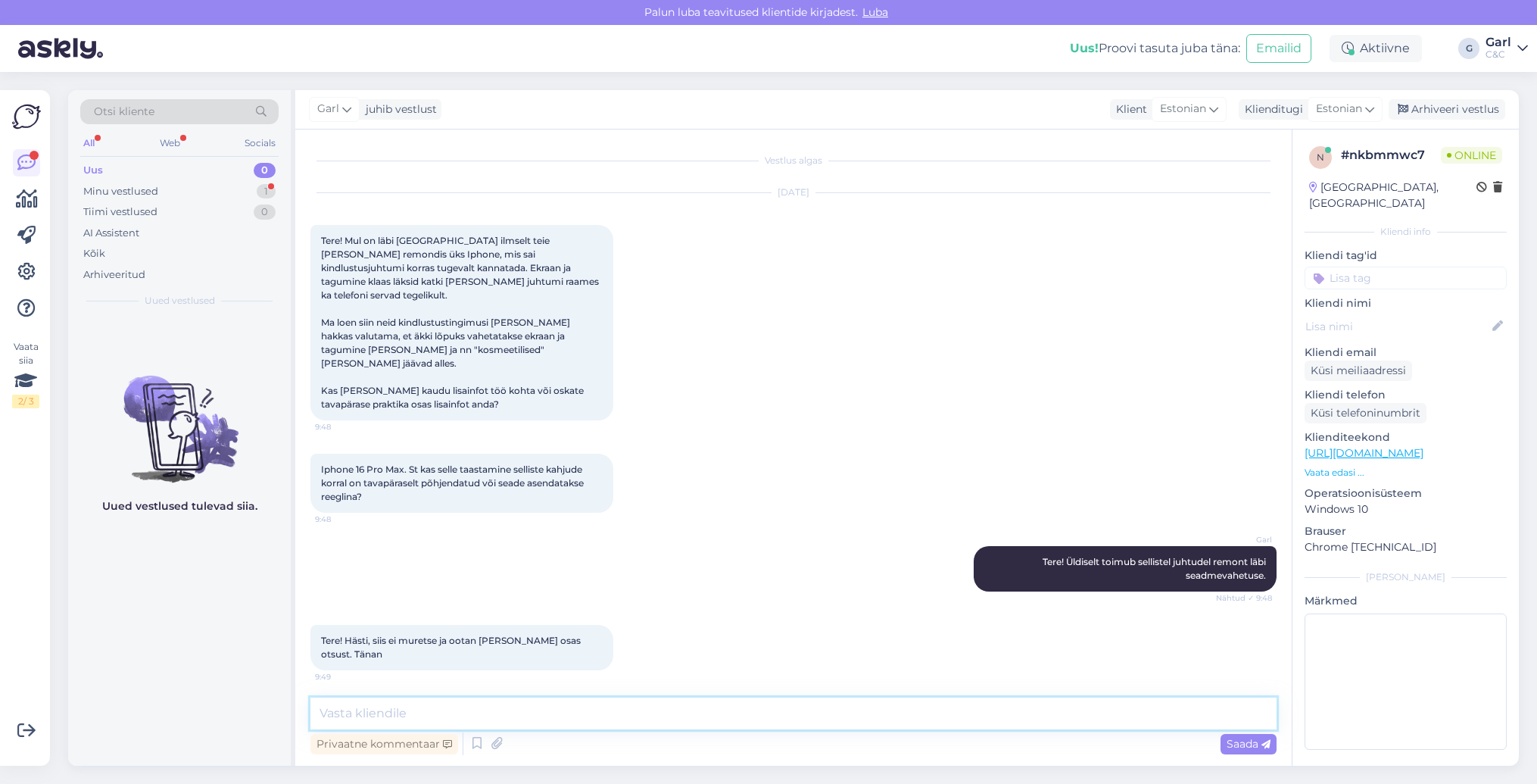
click at [710, 712] on textarea at bounding box center [794, 712] width 967 height 32
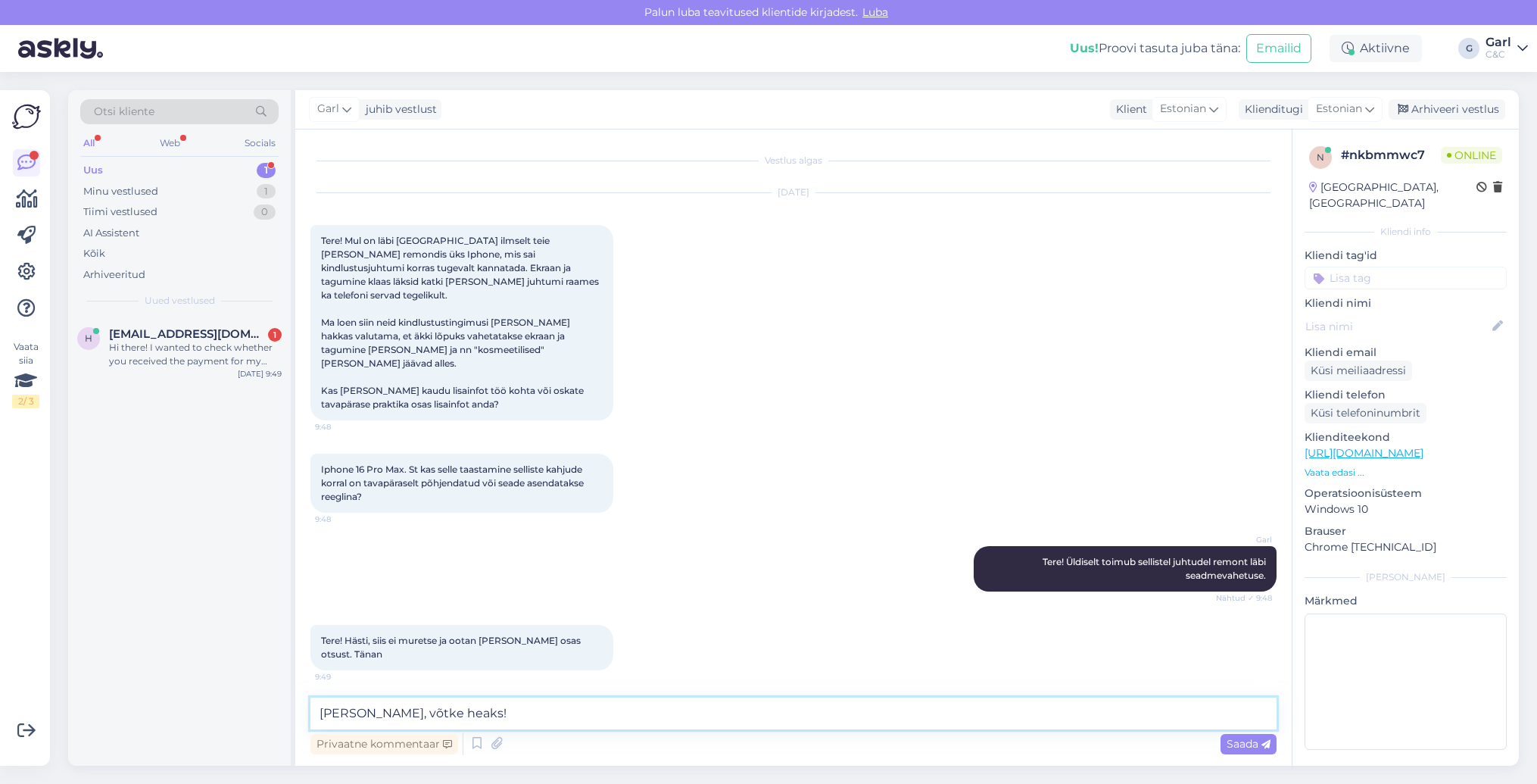
type textarea "Ikka, võtke heaks!"
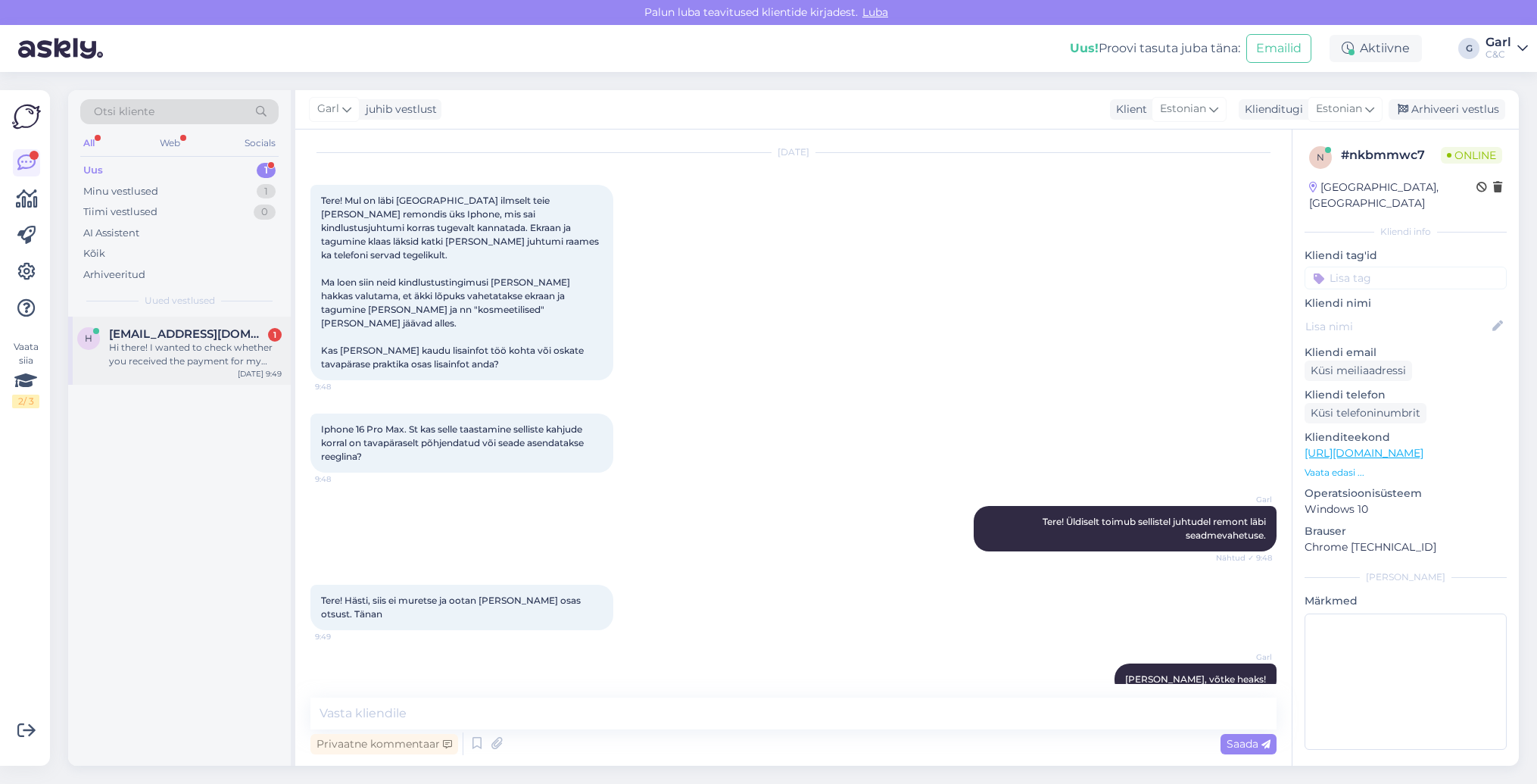
click at [244, 357] on div "Hi there! I wanted to check whether you received the payment for my order (numb…" at bounding box center [195, 355] width 172 height 28
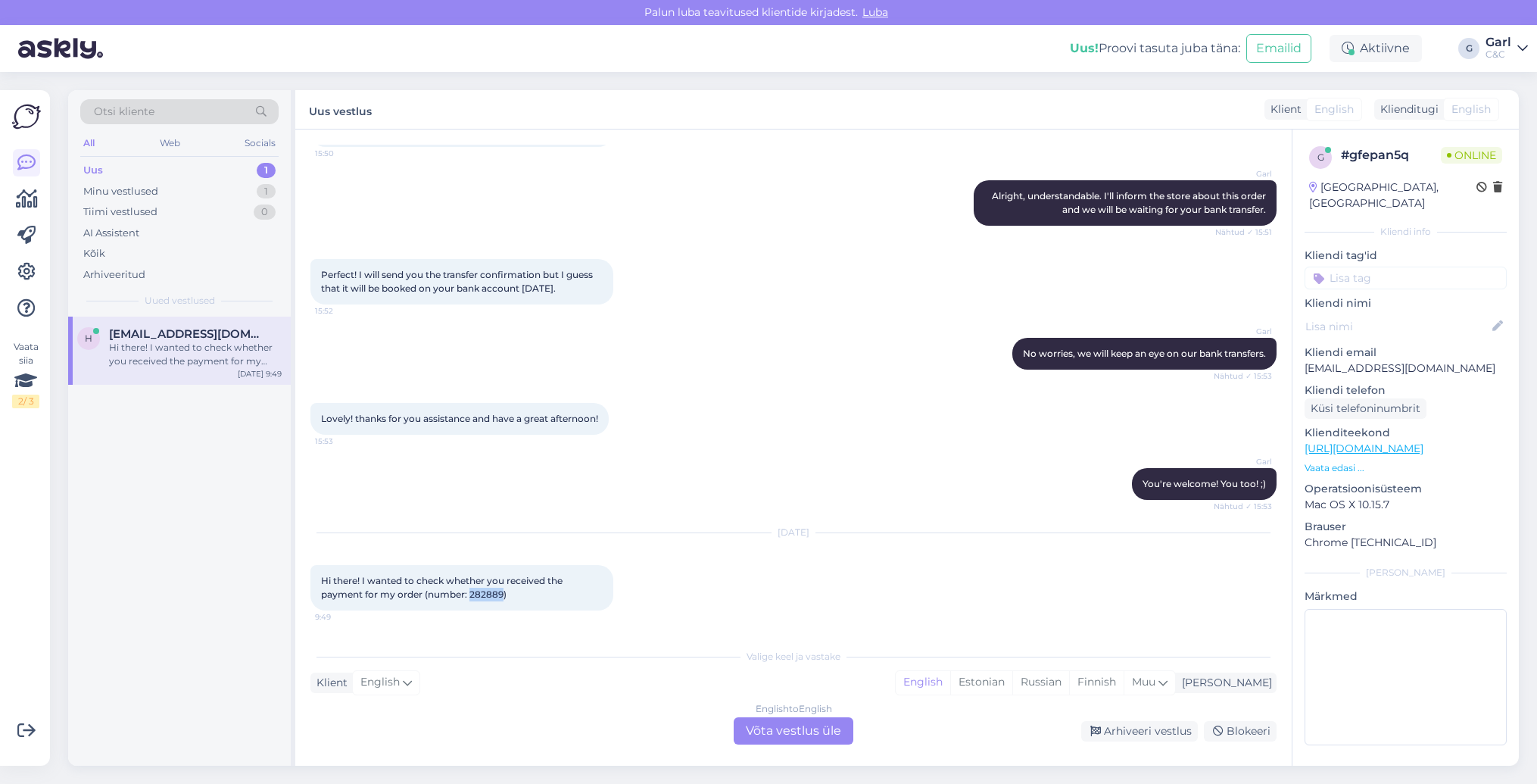
drag, startPoint x: 470, startPoint y: 595, endPoint x: 502, endPoint y: 594, distance: 32.0
click at [502, 594] on span "Hi there! I wanted to check whether you received the payment for my order (numb…" at bounding box center [443, 587] width 244 height 25
copy span "282889"
click at [836, 724] on div "English to English Võta vestlus üle" at bounding box center [793, 731] width 119 height 28
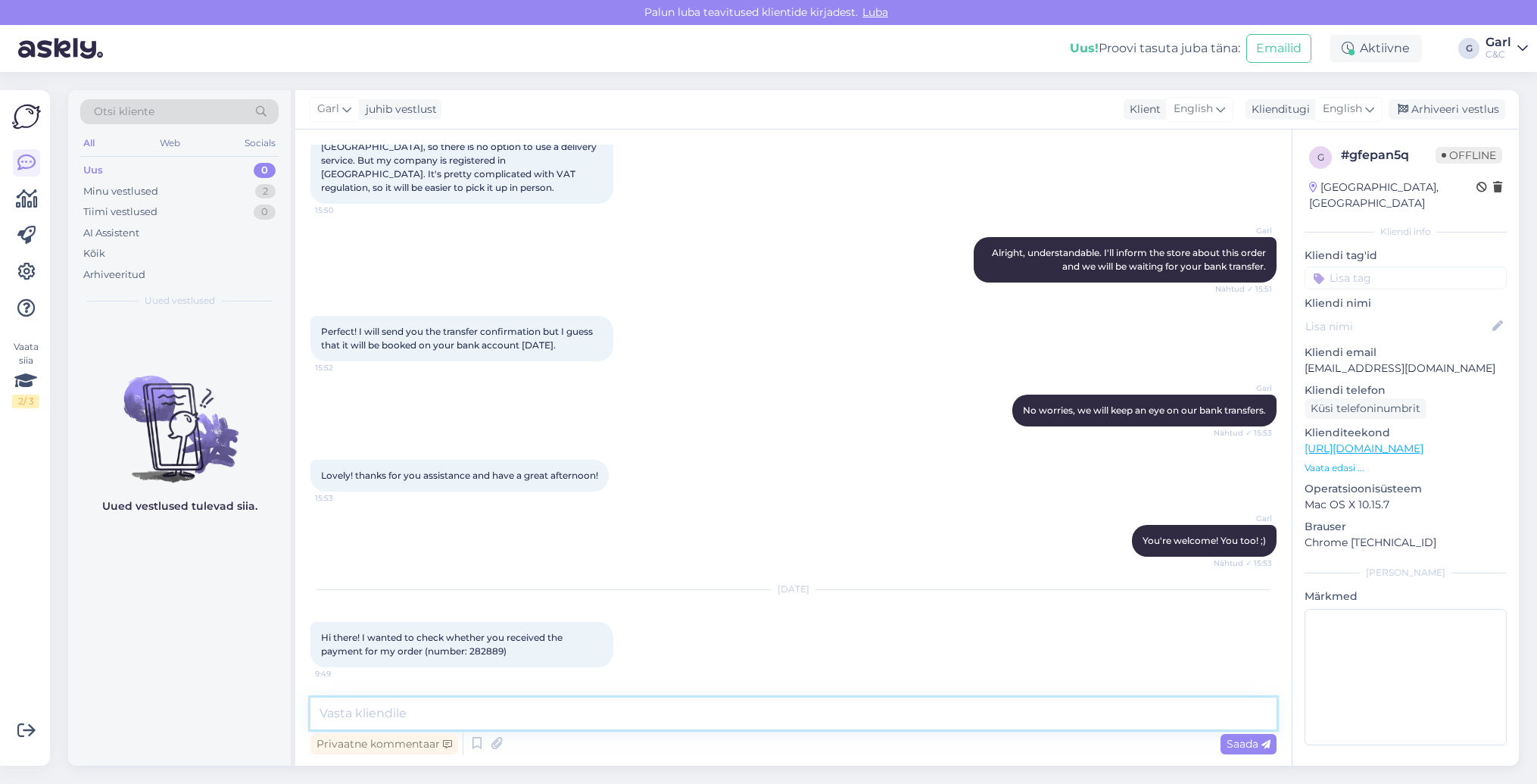
click at [832, 718] on textarea at bounding box center [794, 712] width 967 height 32
type textarea "Hello! Yes, we have received your payment. Your order is ready for pick up."
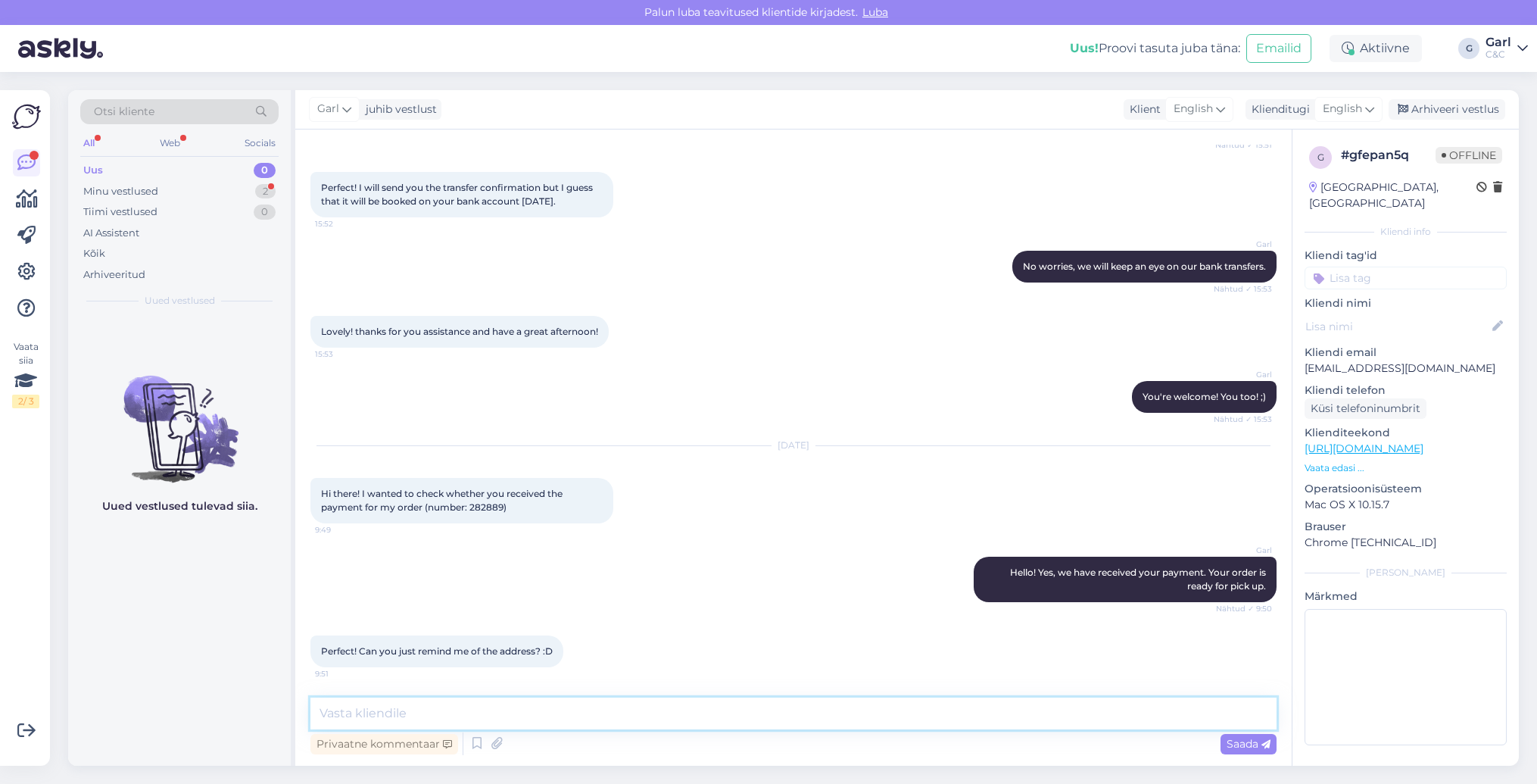
scroll to position [1717, 0]
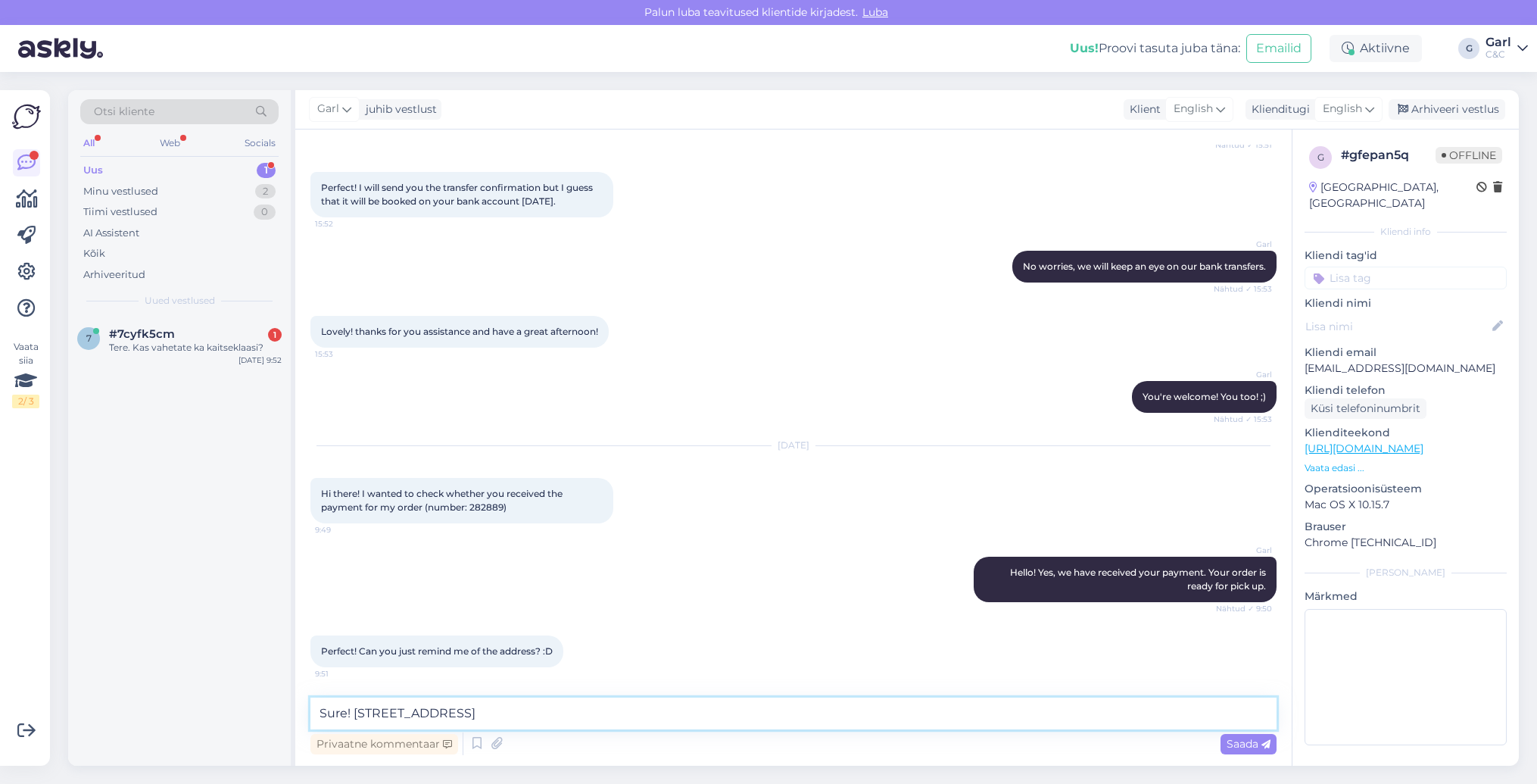
click at [648, 717] on textarea "Sure! Tartu mnt 50A" at bounding box center [794, 712] width 967 height 32
paste textarea "https://cec.ee/kauplused/tallinn-tartu-maantee"
type textarea "Sure! https://cec.ee/kauplused/tallinn-tartu-maantee"
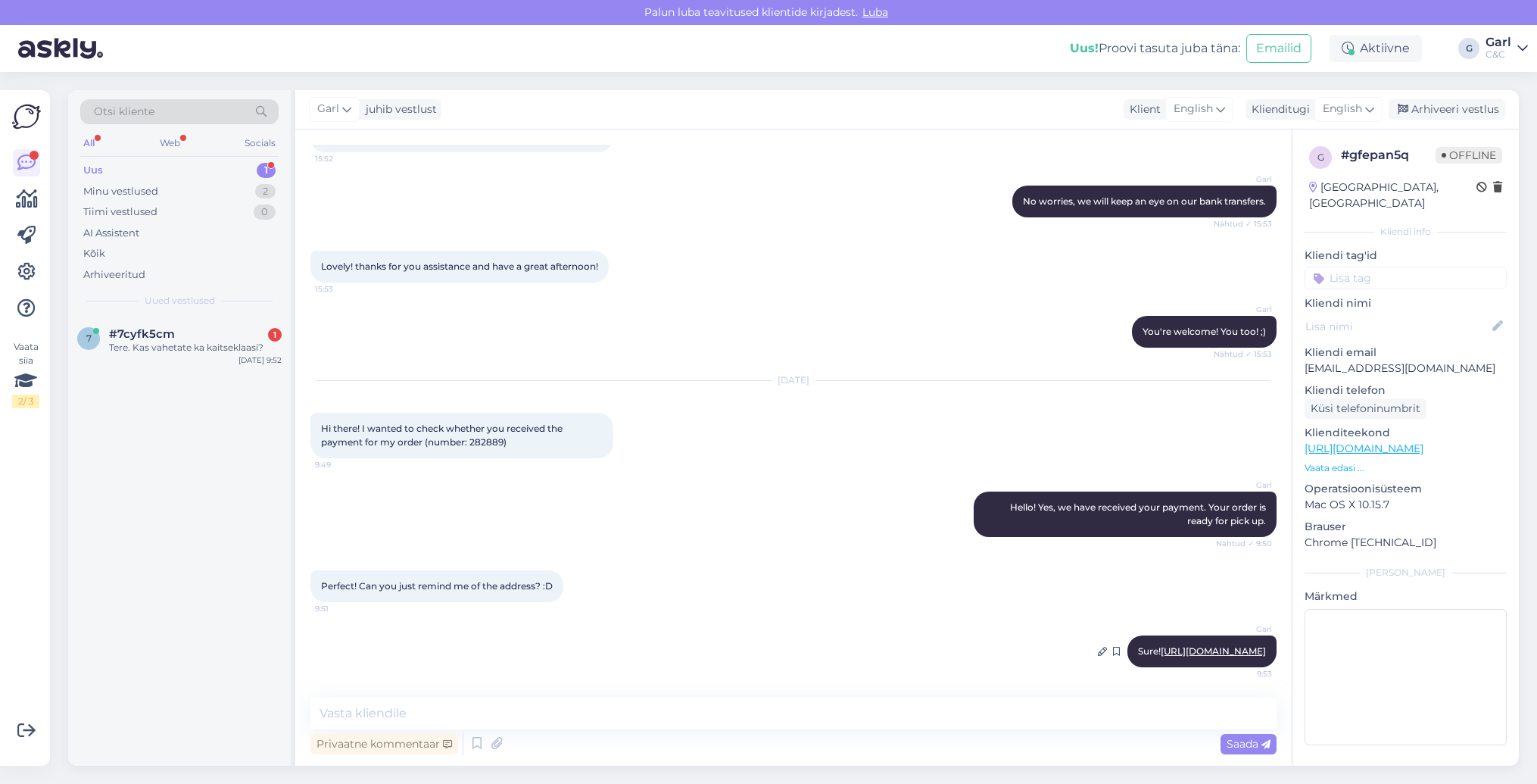
click at [1161, 649] on link "https://cec.ee/kauplused/tallinn-tartu-maantee" at bounding box center [1213, 650] width 105 height 11
click at [216, 337] on div "#7cyfk5cm 1" at bounding box center [195, 334] width 172 height 14
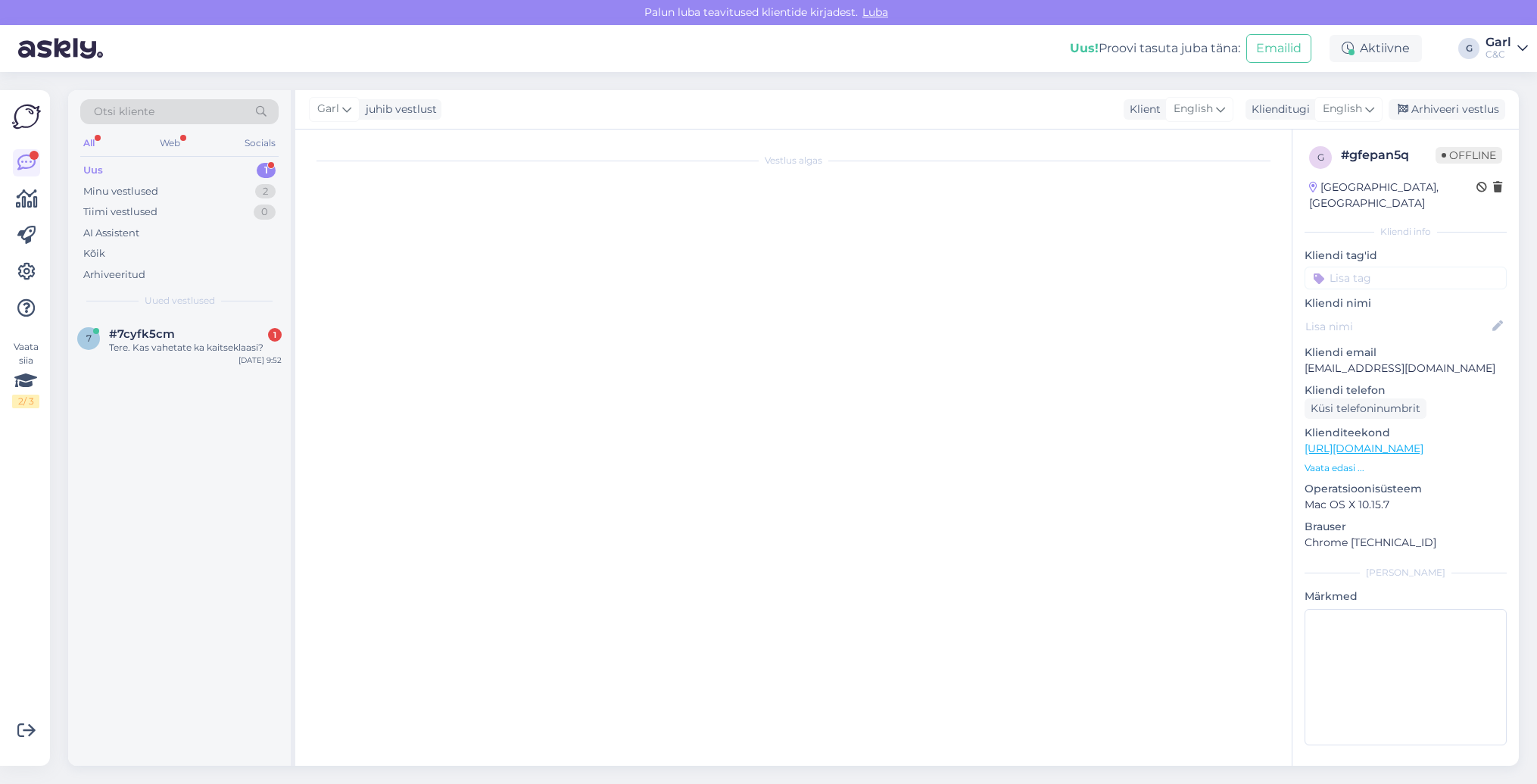
scroll to position [0, 0]
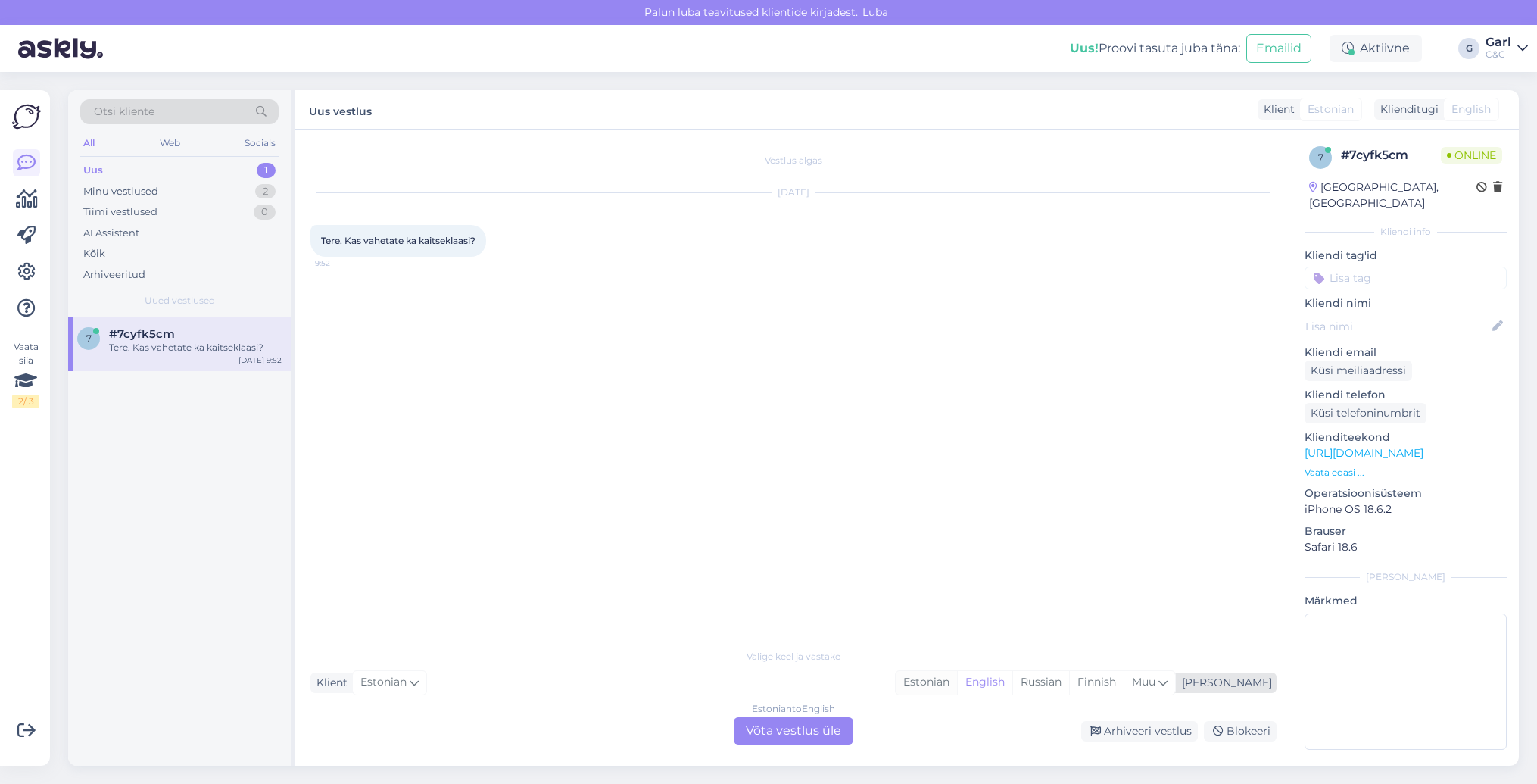
click at [957, 688] on div "Estonian" at bounding box center [926, 682] width 61 height 23
click at [788, 731] on div "Estonian to Estonian Võta vestlus üle" at bounding box center [793, 731] width 119 height 28
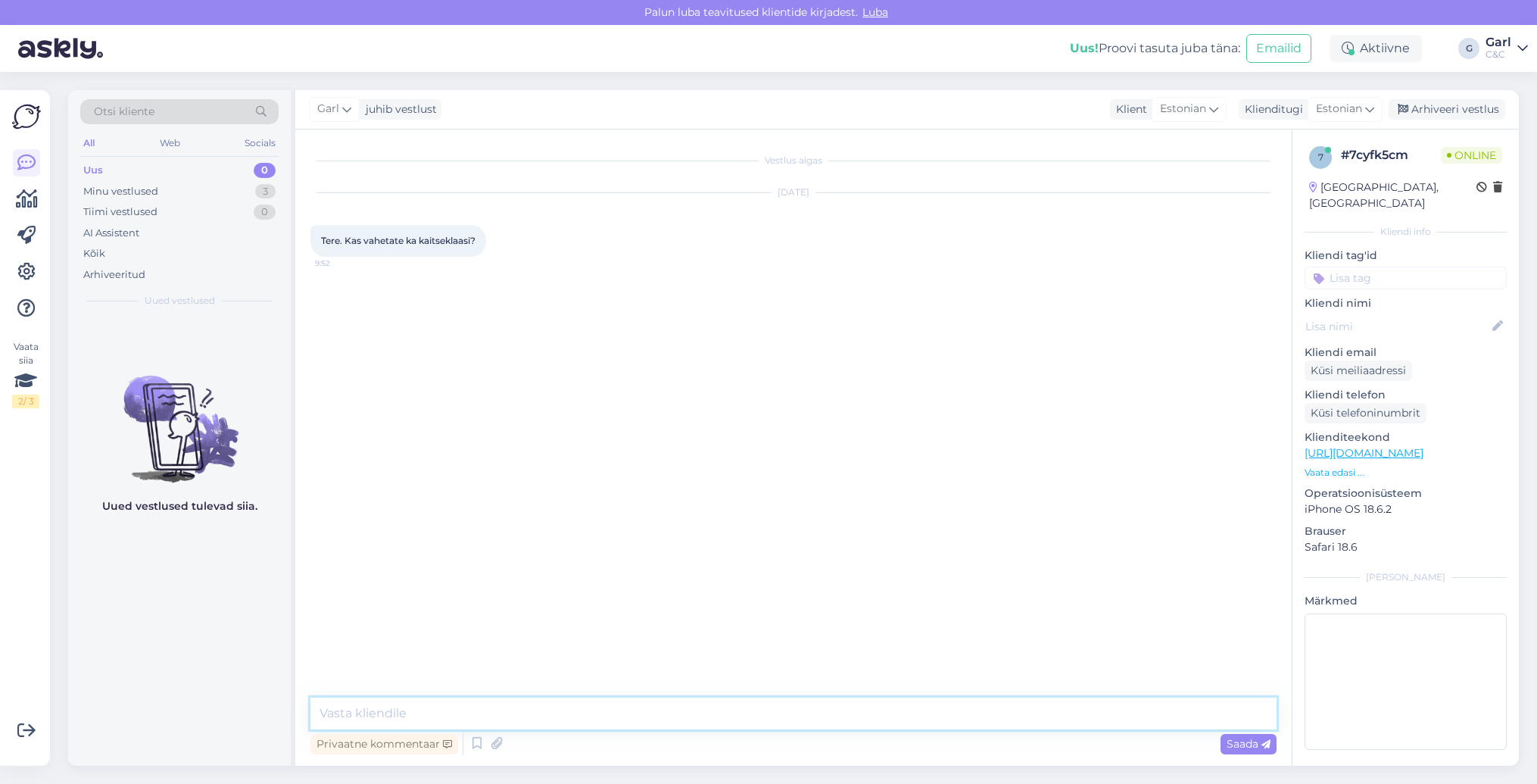
click at [788, 720] on textarea at bounding box center [794, 712] width 967 height 32
type textarea "Tere! Jah, vahetame küll."
click at [207, 189] on div "Minu vestlused 3" at bounding box center [180, 191] width 198 height 21
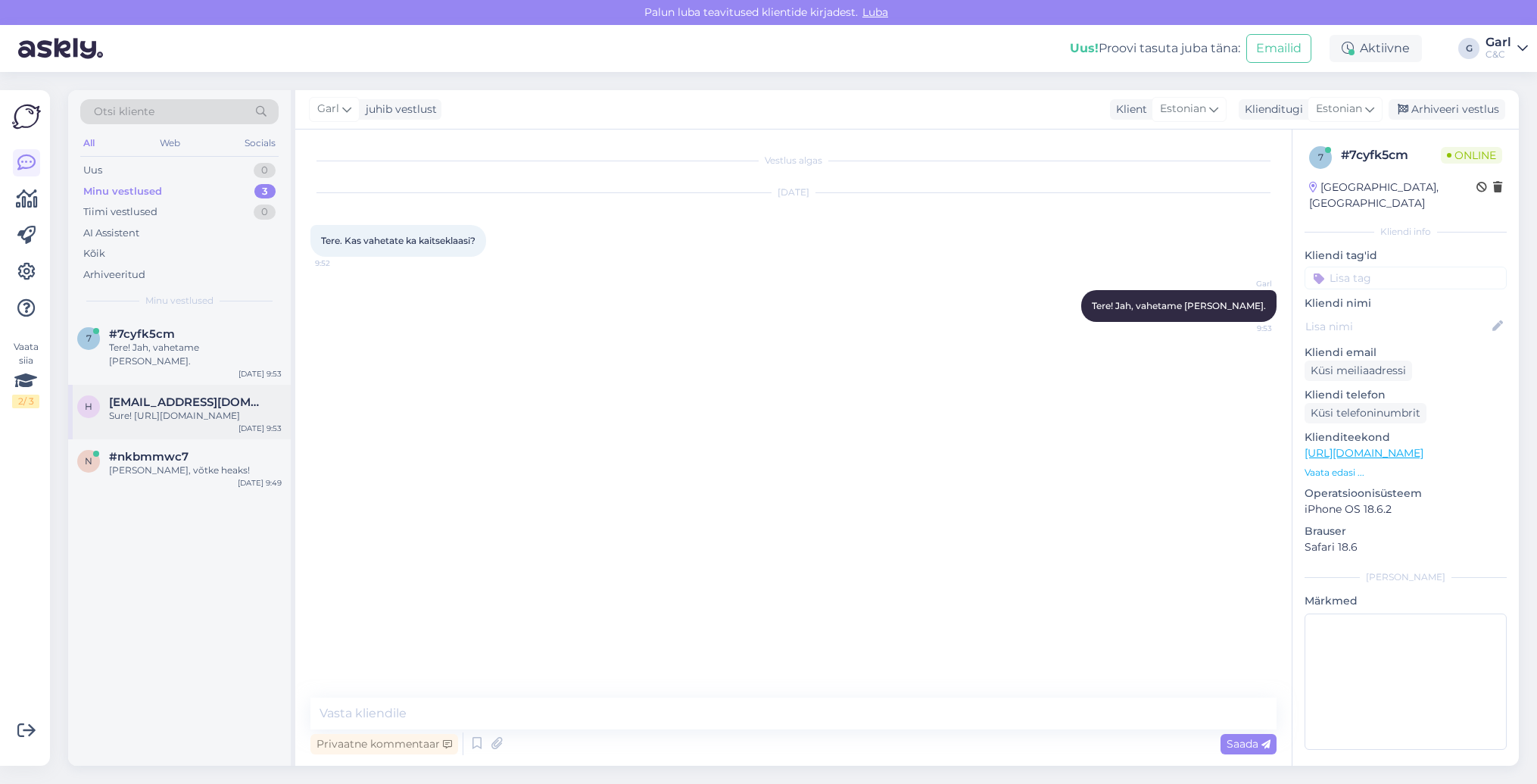
click at [182, 409] on div "Sure! https://cec.ee/kauplused/tallinn-tartu-maantee" at bounding box center [195, 415] width 172 height 14
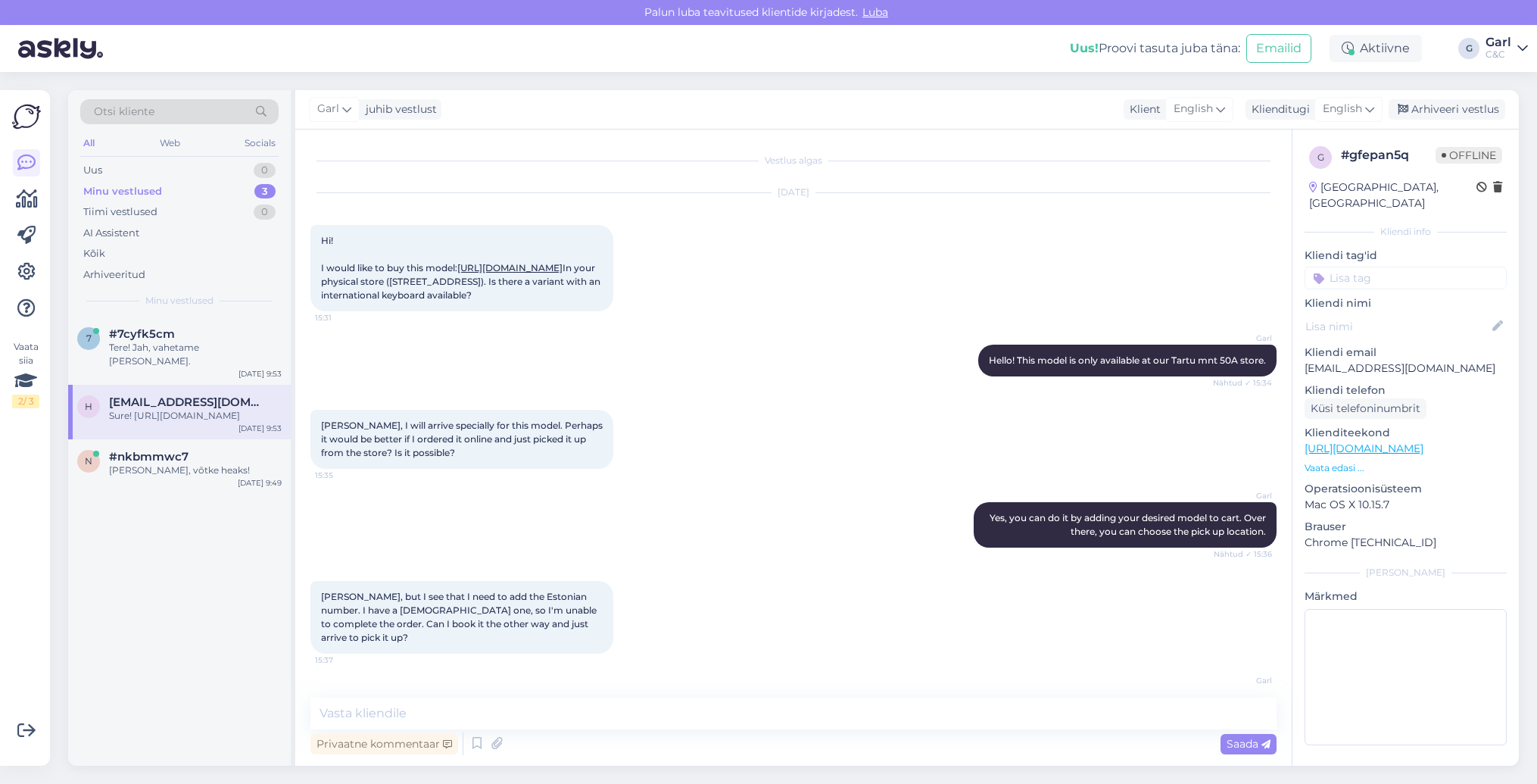
scroll to position [1783, 0]
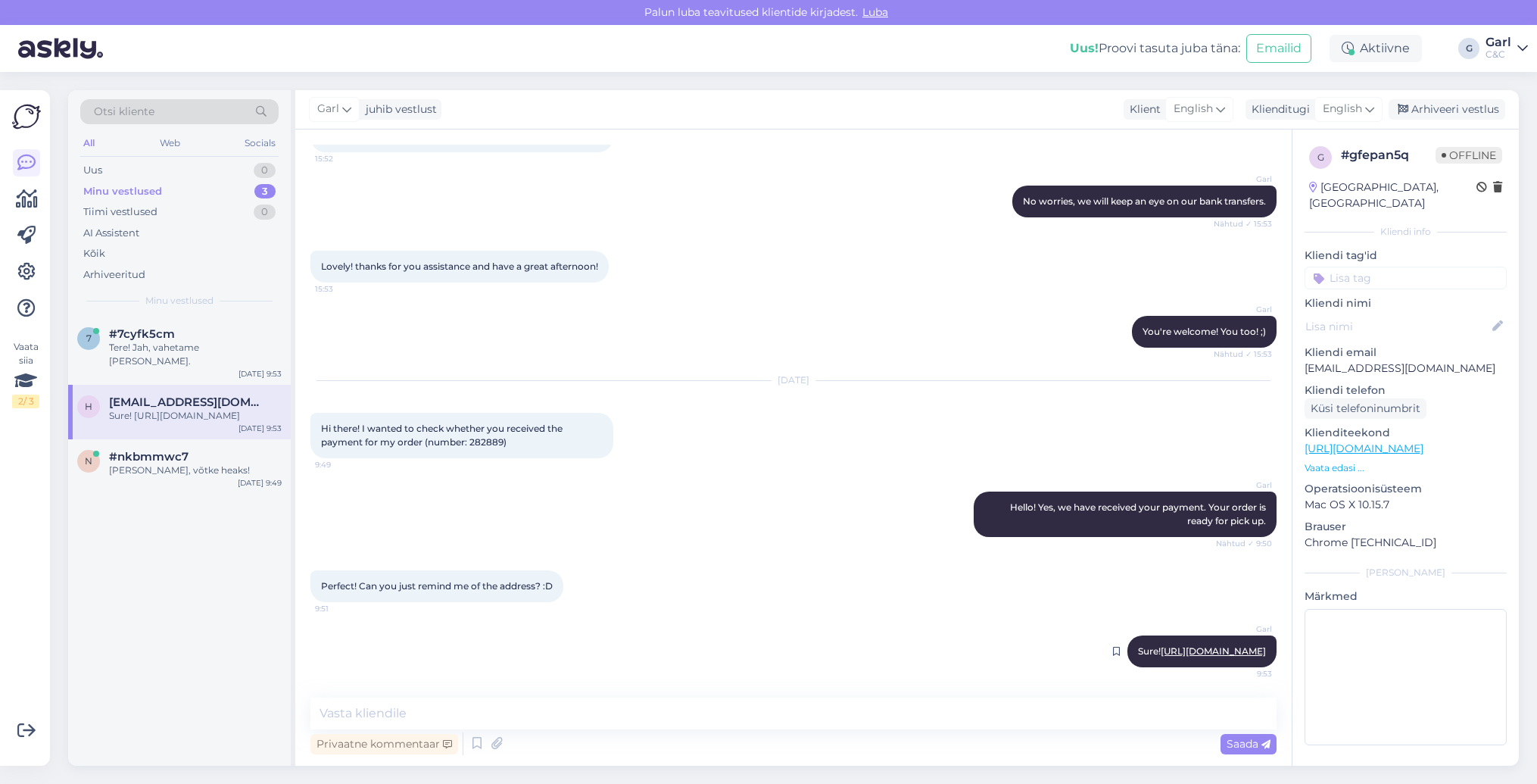
click at [1161, 651] on link "https://cec.ee/kauplused/tallinn-tartu-maantee" at bounding box center [1213, 650] width 105 height 11
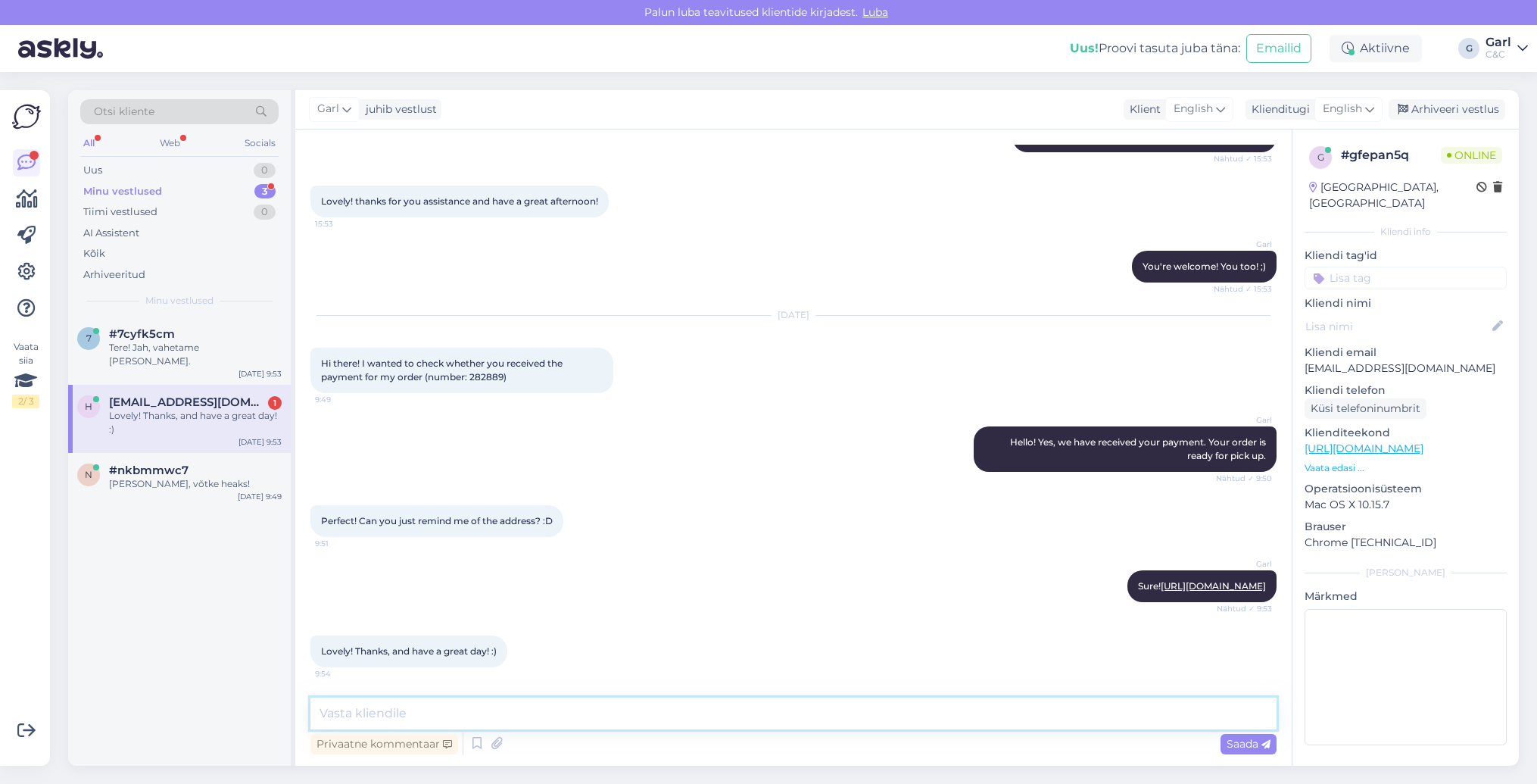
click at [424, 698] on textarea at bounding box center [794, 712] width 967 height 32
type textarea "You're welcome! Likewise! :)"
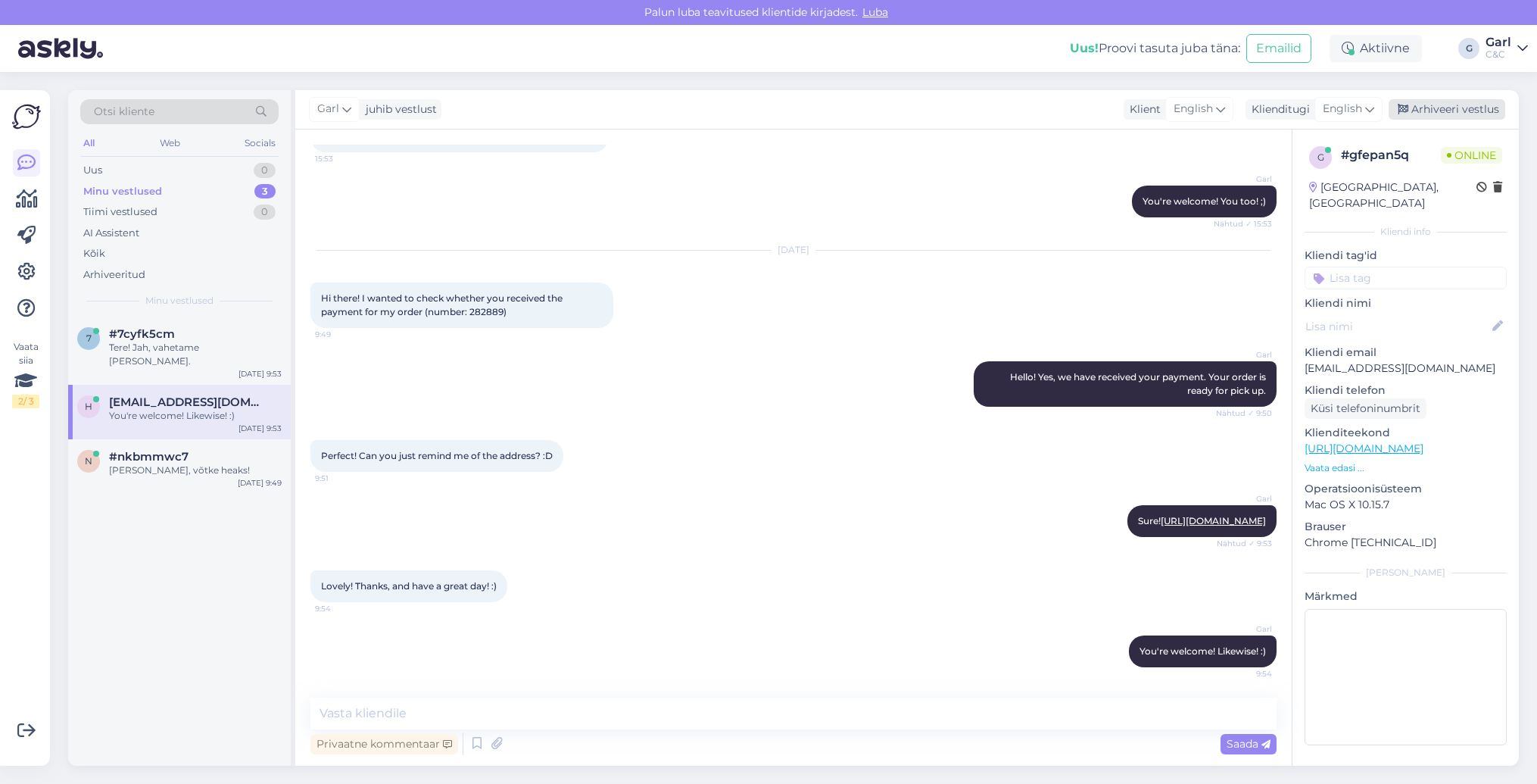
click at [1432, 106] on div "Arhiveeri vestlus" at bounding box center [1446, 109] width 116 height 20
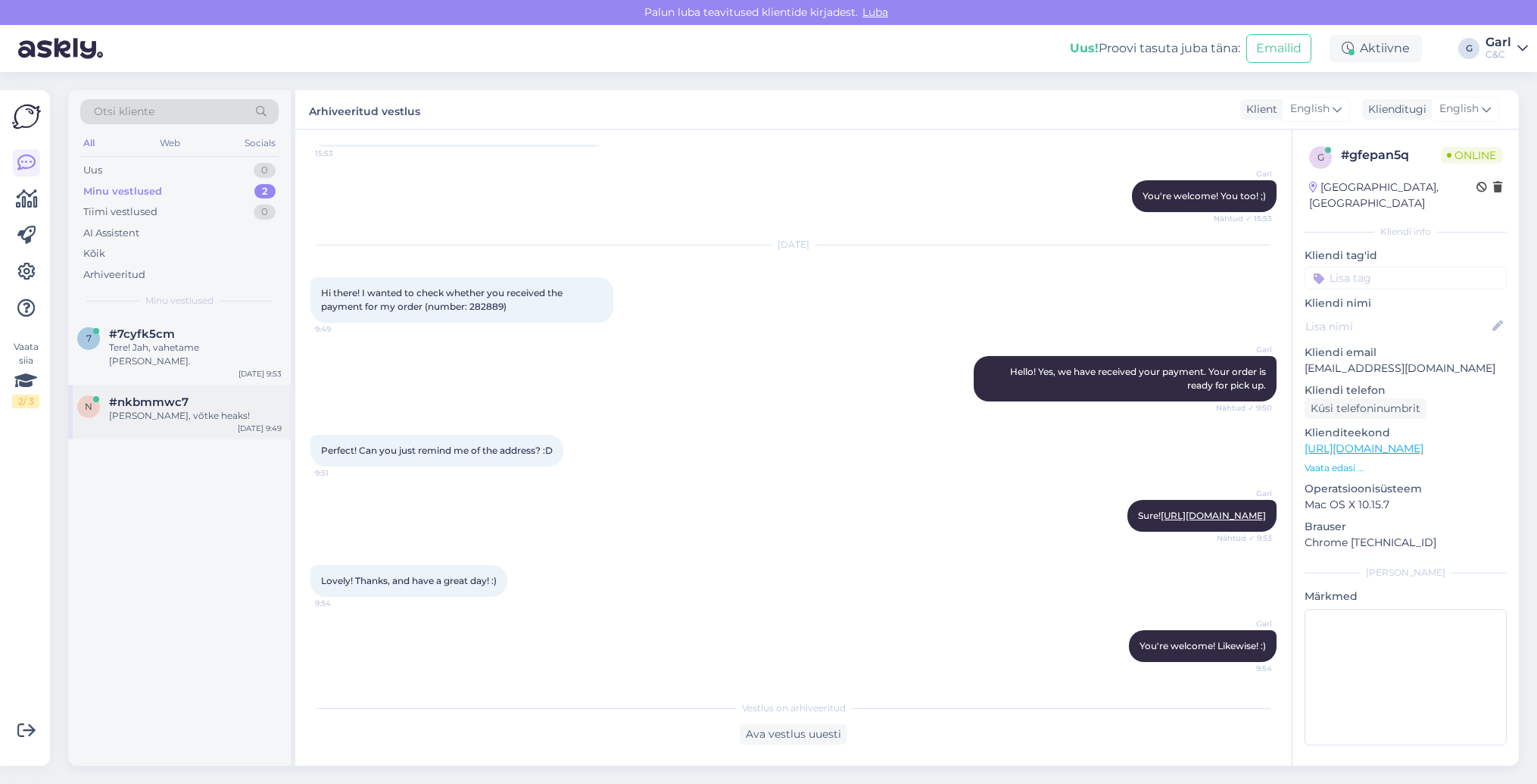
click at [186, 409] on div "[PERSON_NAME], võtke heaks!" at bounding box center [195, 415] width 172 height 14
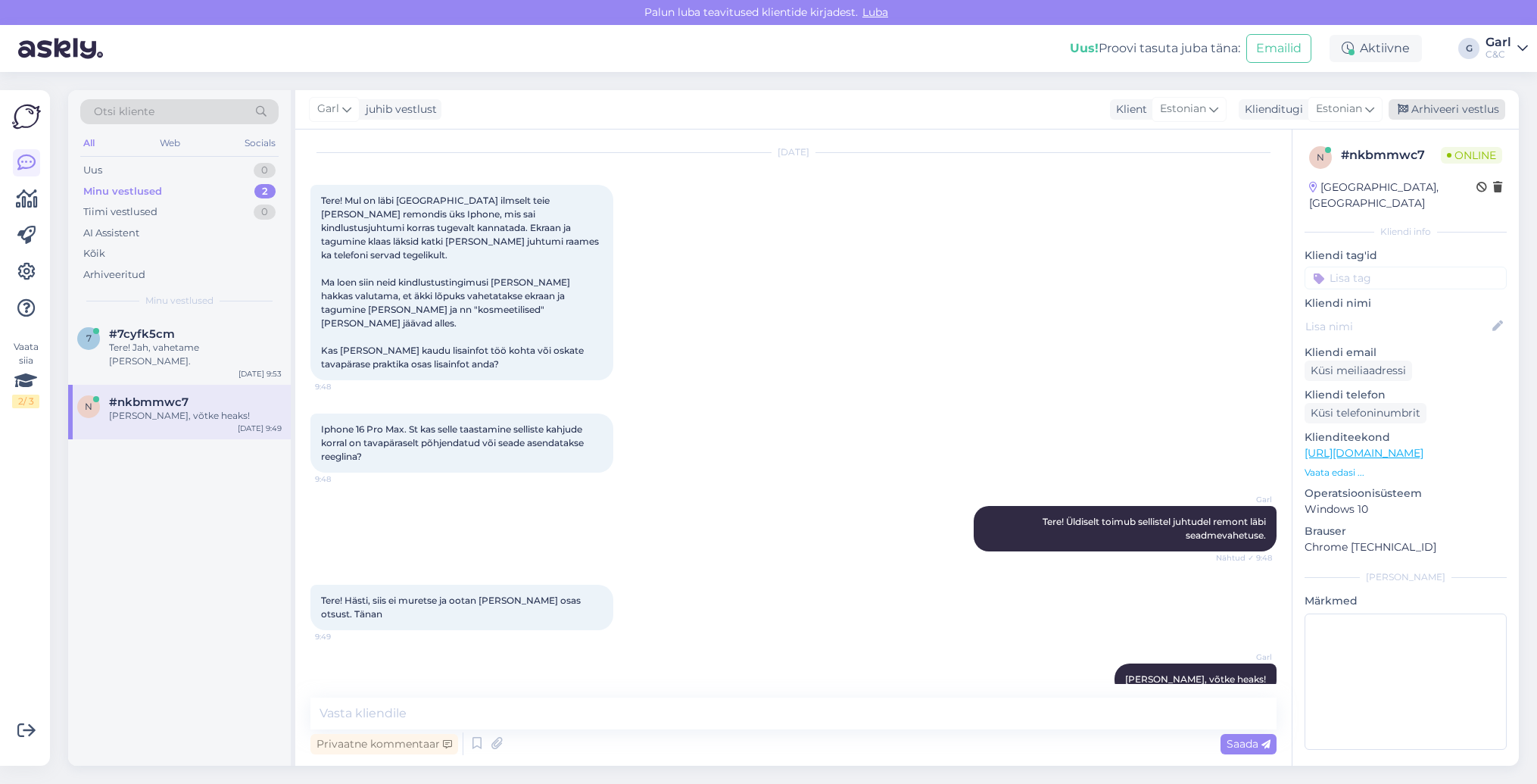
click at [1487, 108] on div "Arhiveeri vestlus" at bounding box center [1446, 109] width 116 height 20
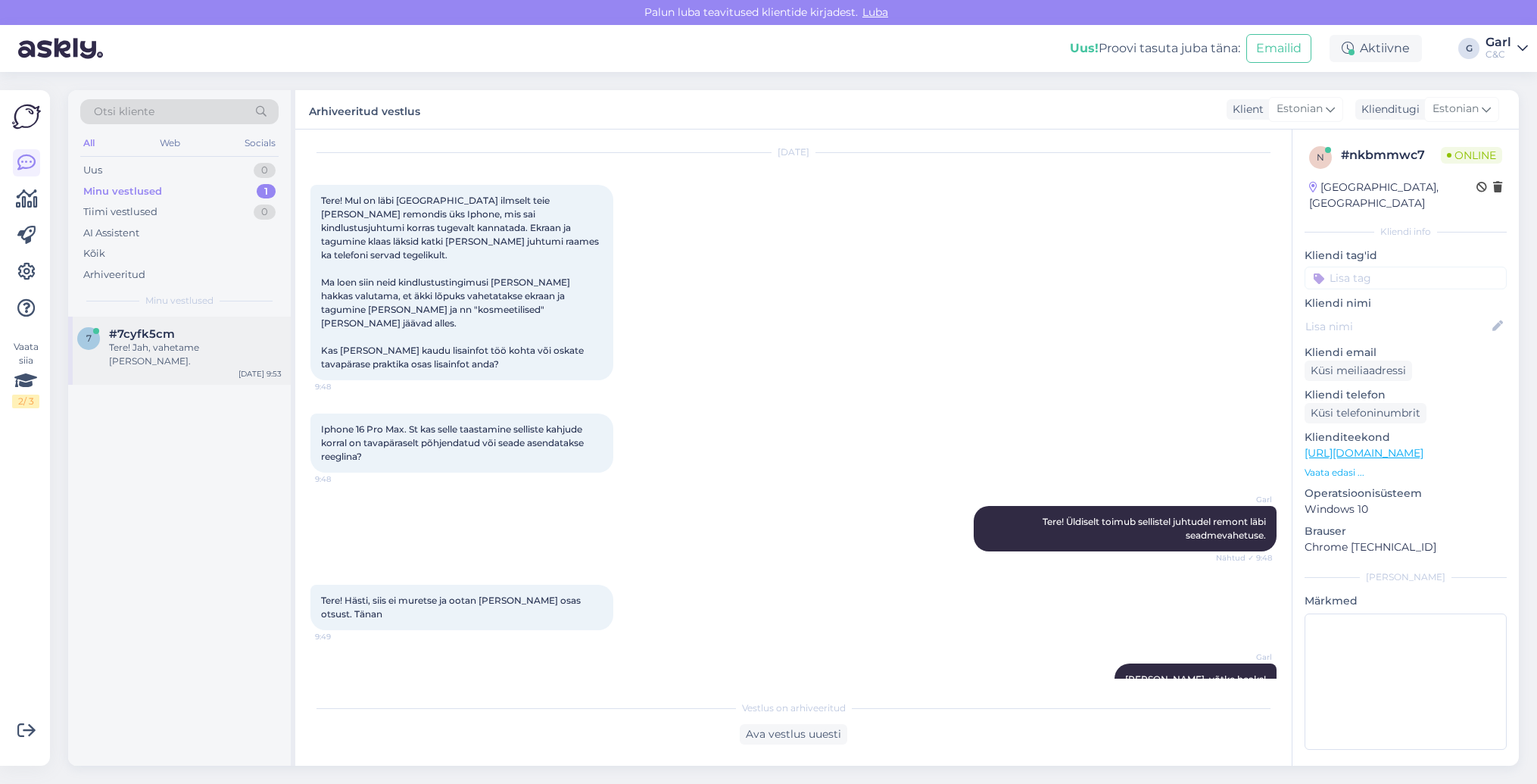
click at [235, 334] on div "#7cyfk5cm" at bounding box center [195, 334] width 172 height 14
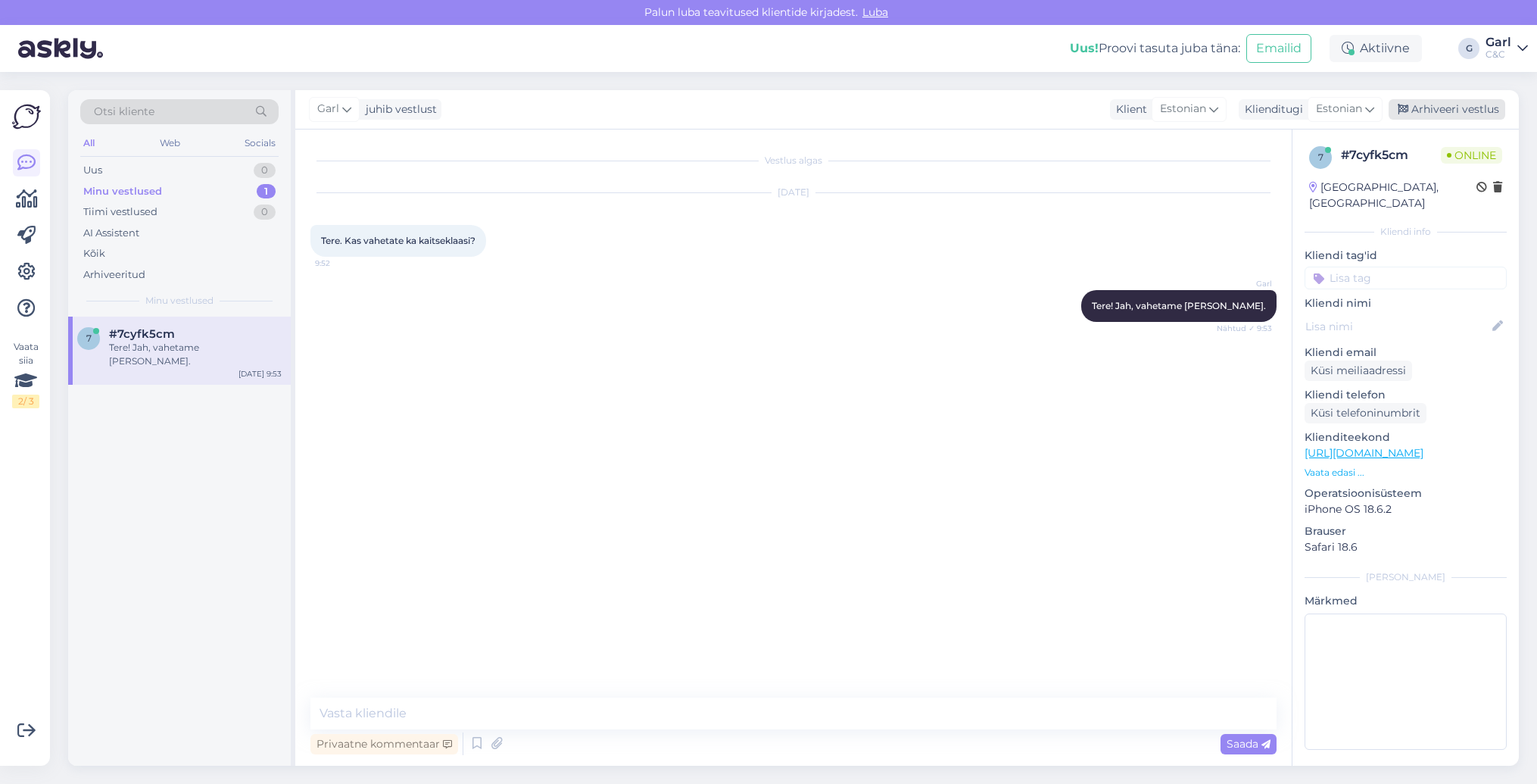
click at [1434, 102] on div "Arhiveeri vestlus" at bounding box center [1446, 109] width 116 height 20
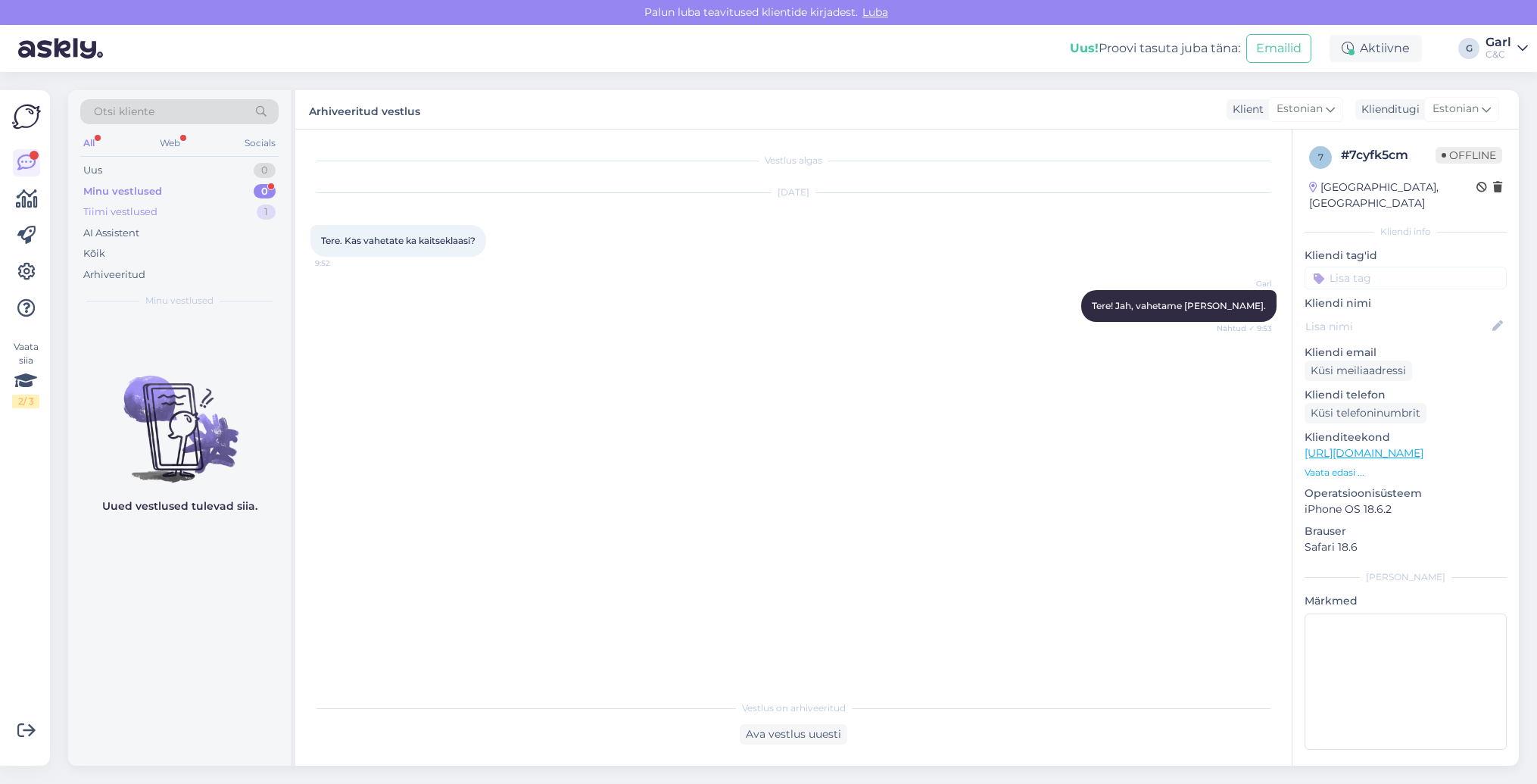
click at [232, 202] on div "Tiimi vestlused 1" at bounding box center [180, 212] width 198 height 21
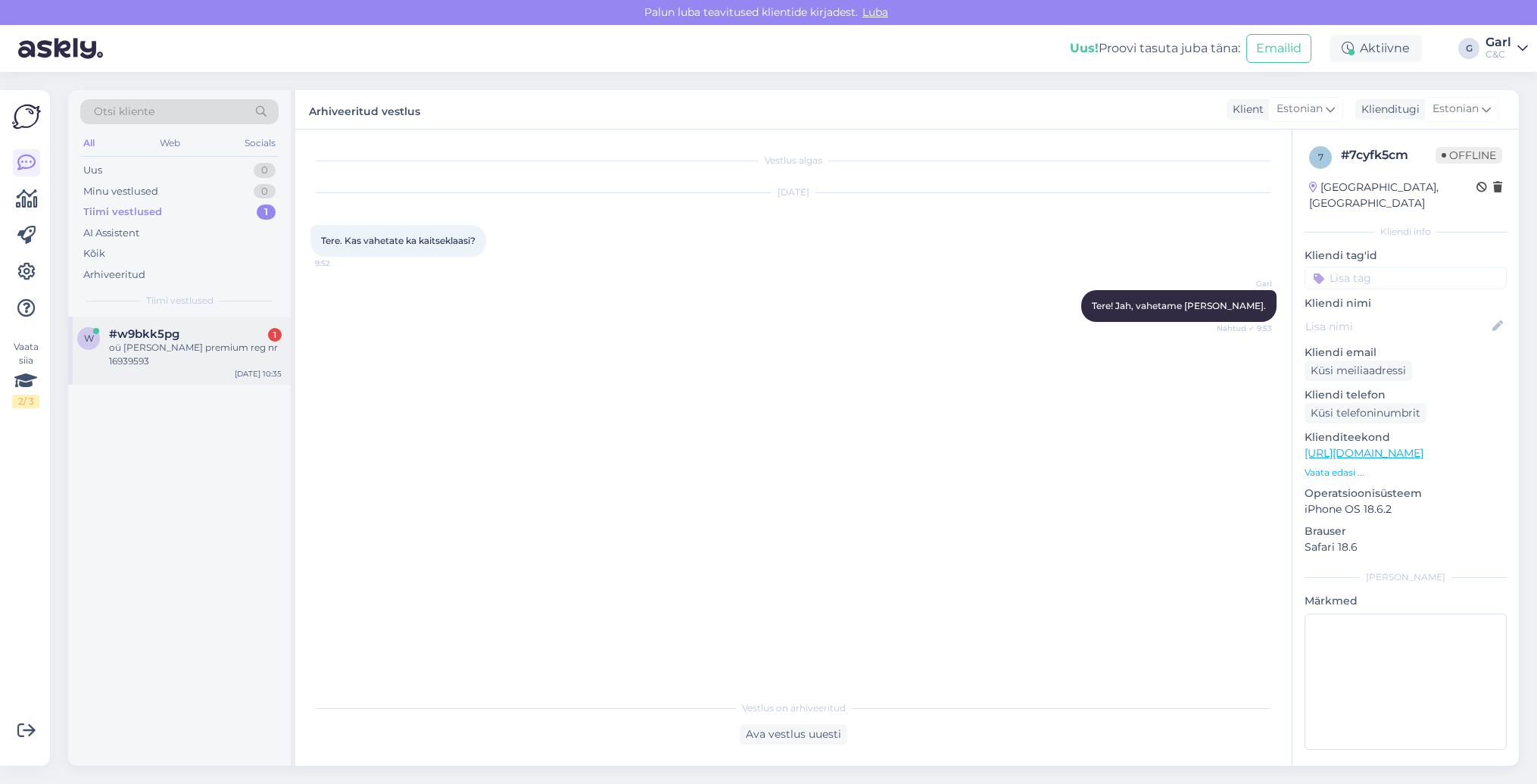
click at [230, 330] on div "#w9bkk5pg 1" at bounding box center [195, 334] width 172 height 14
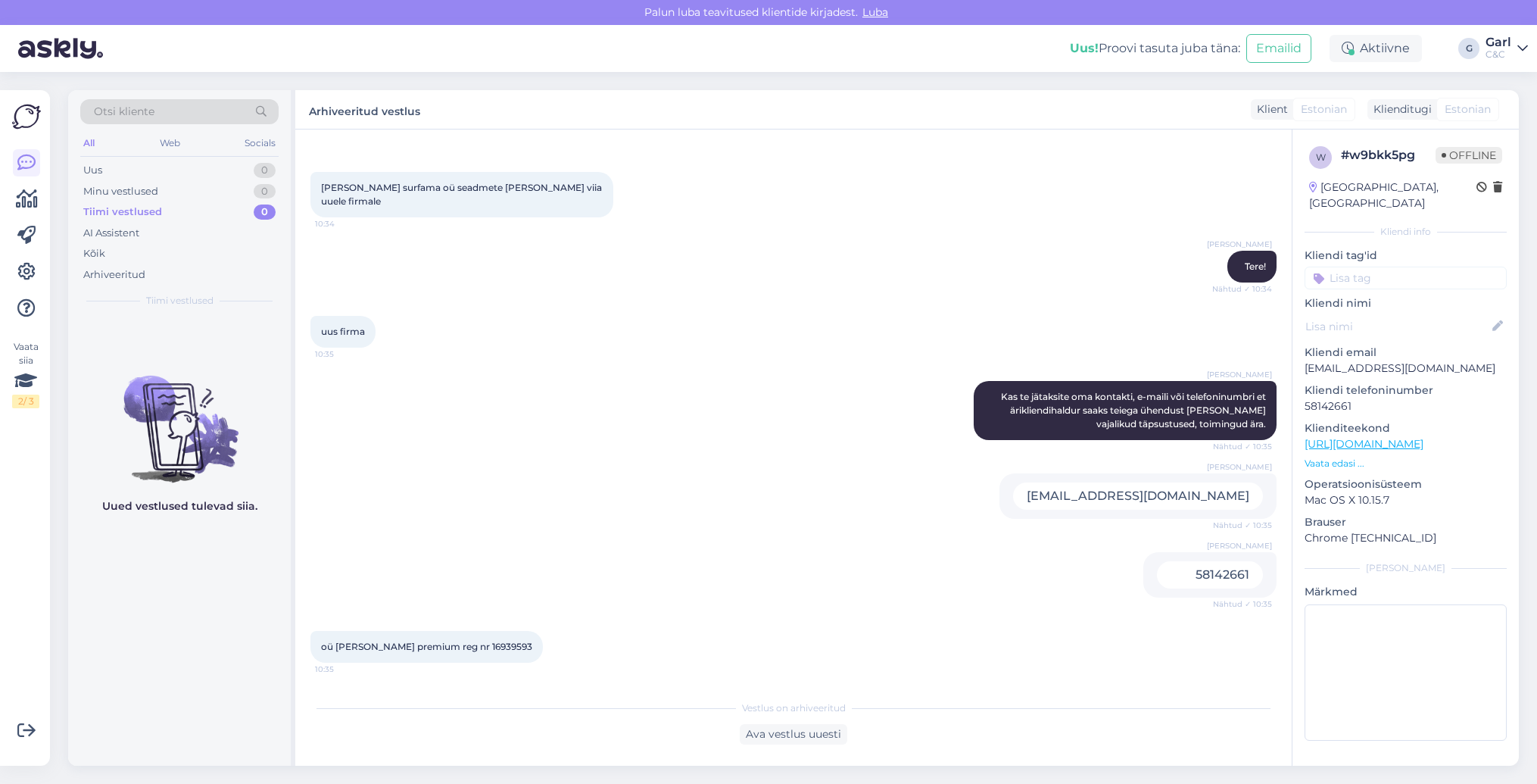
scroll to position [118, 0]
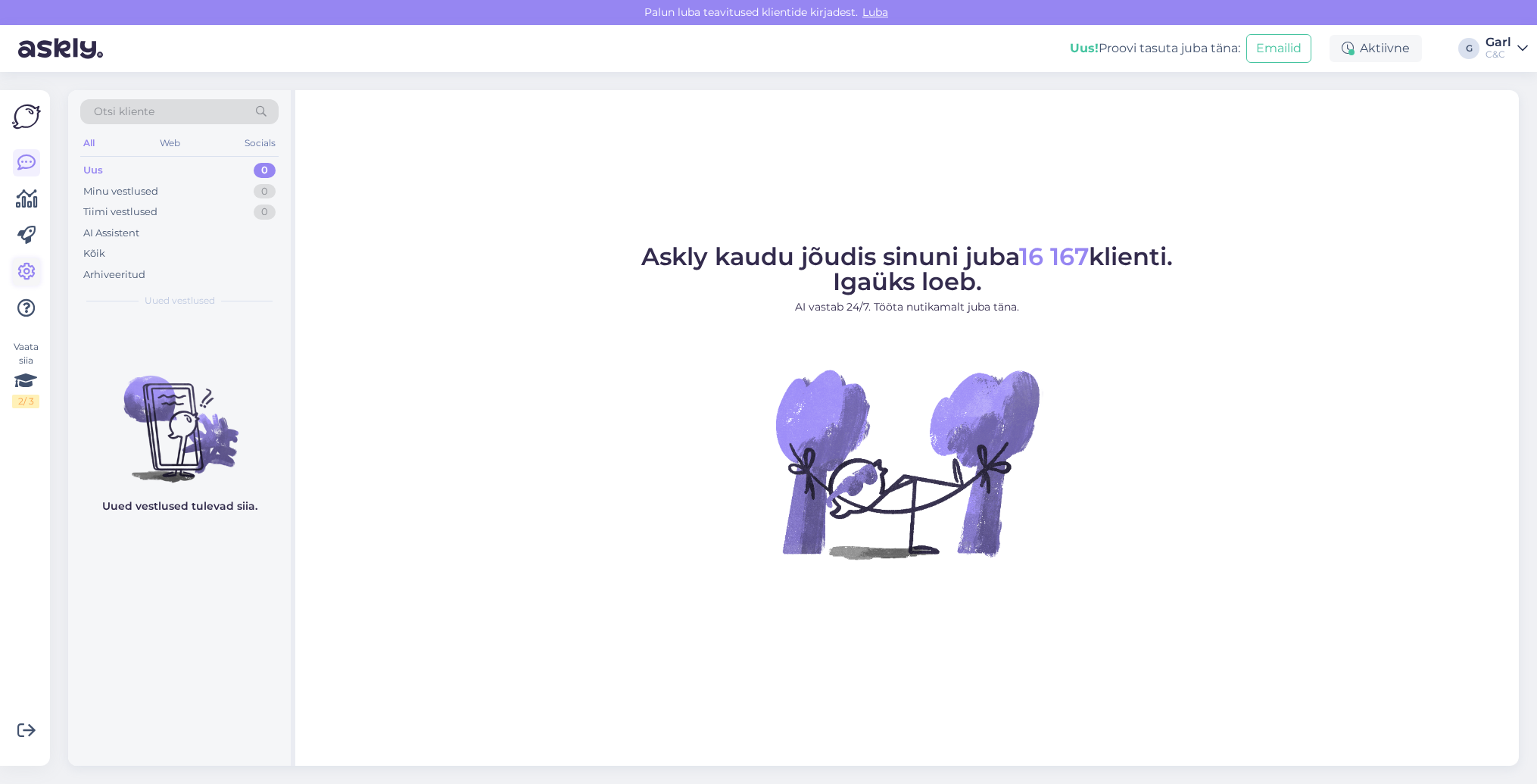
click at [19, 270] on icon at bounding box center [27, 271] width 18 height 18
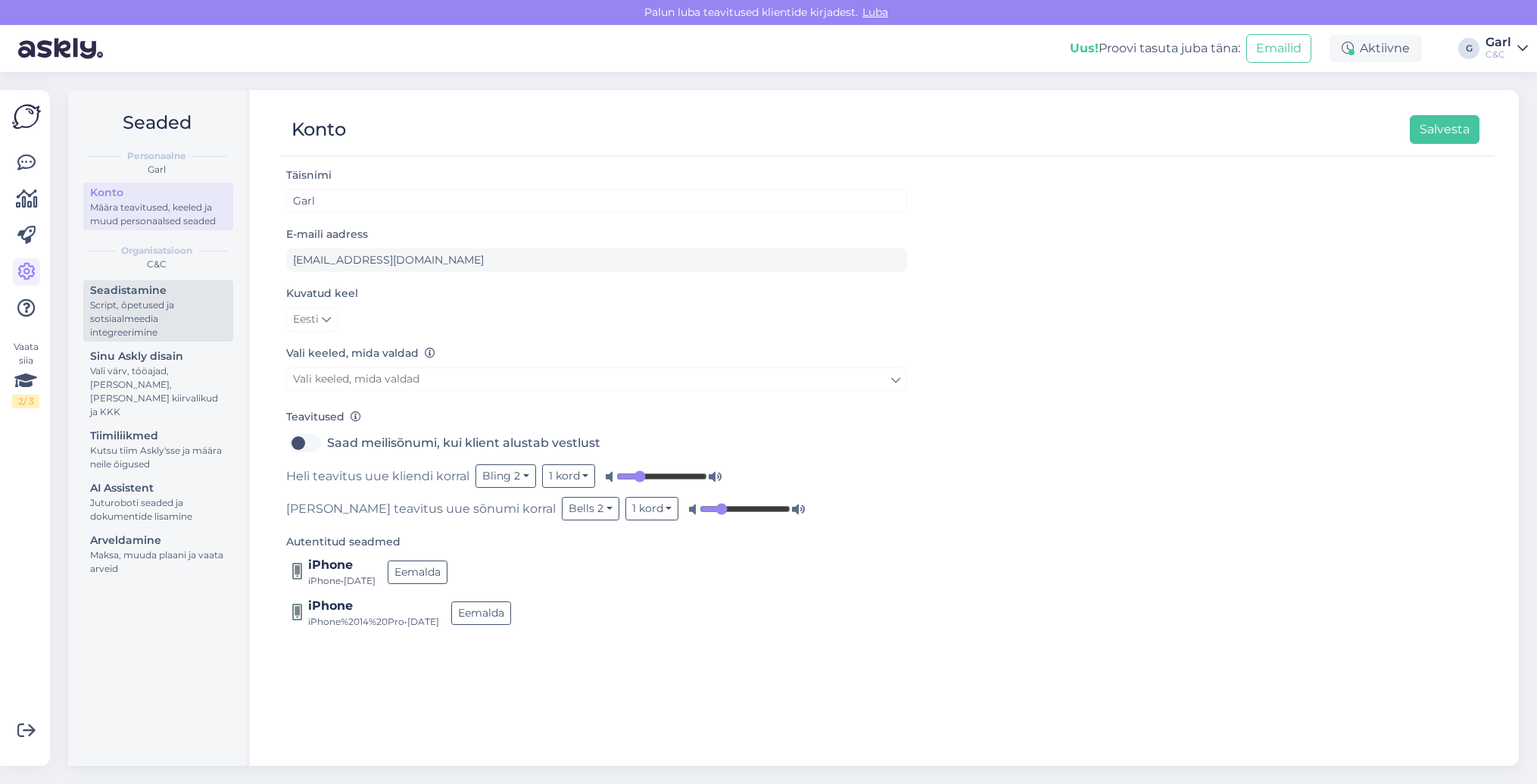
click at [194, 321] on div "Script, õpetused ja sotsiaalmeedia integreerimine" at bounding box center [158, 318] width 137 height 41
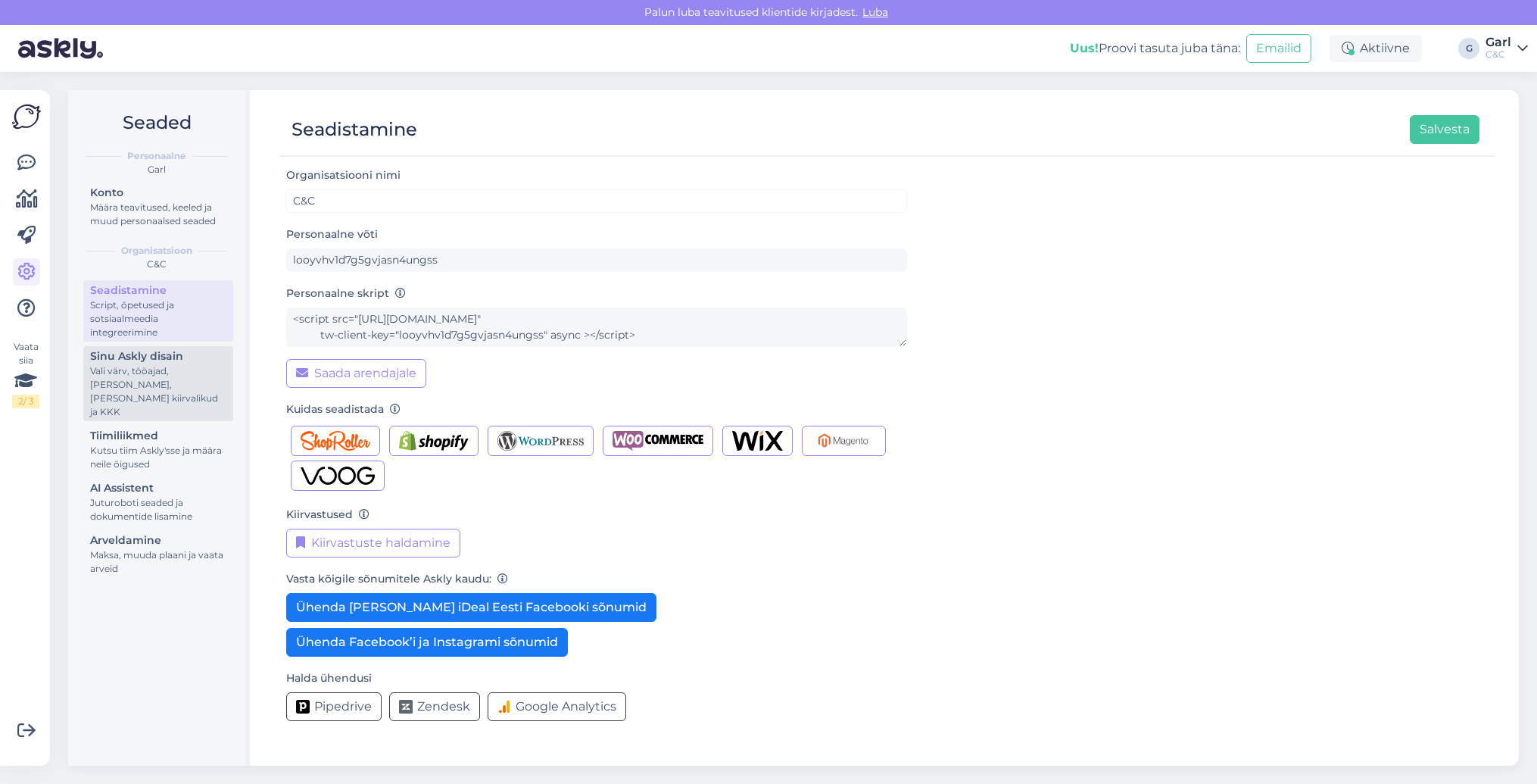
click at [186, 384] on div "Vali värv, tööajad, lisa meilivorm, kõne kiirvalikud ja KKK" at bounding box center [158, 391] width 137 height 54
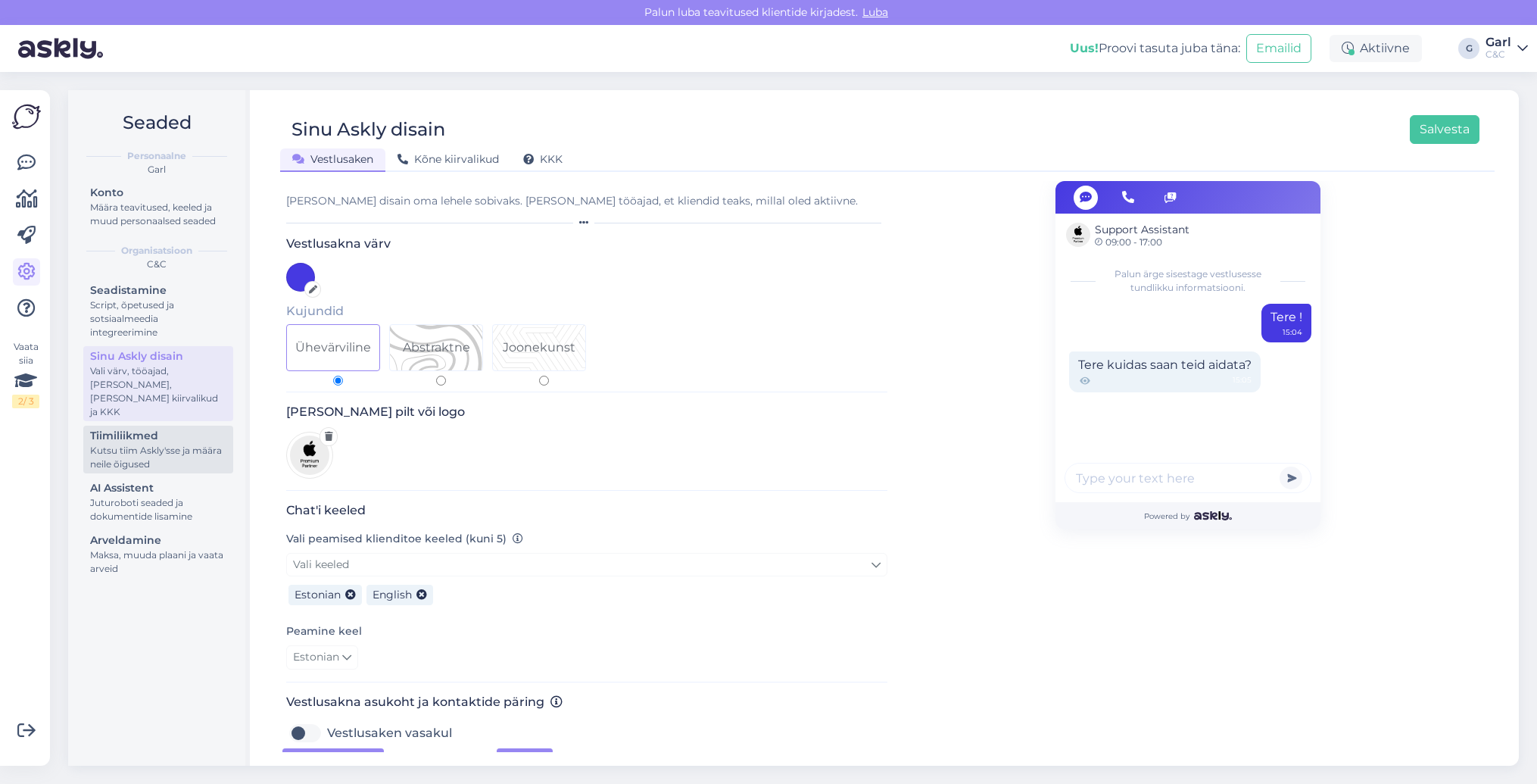
click at [173, 444] on div "Kutsu tiim Askly'sse ja määra neile õigused" at bounding box center [158, 458] width 137 height 28
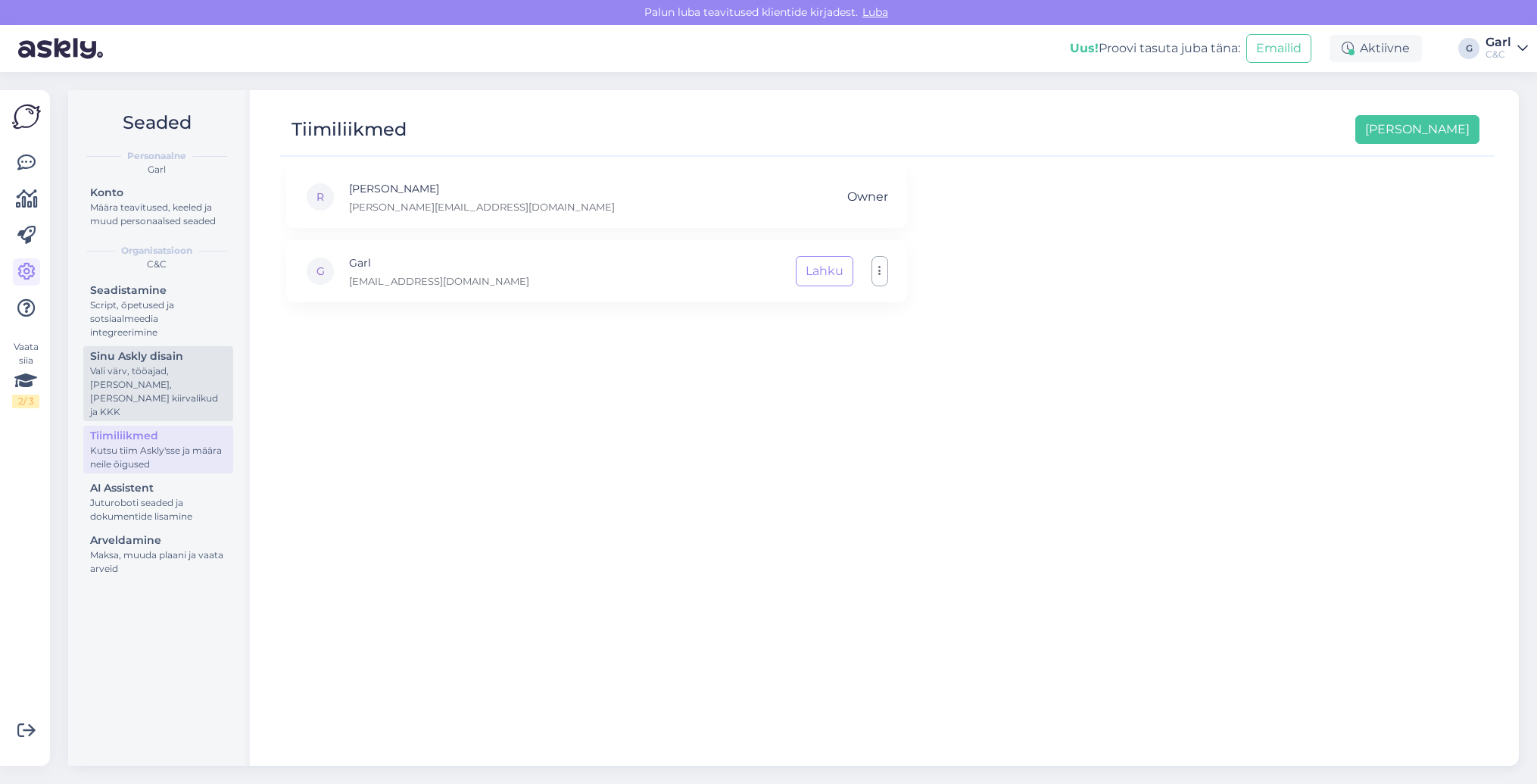
click at [171, 387] on div "Vali värv, tööajad, lisa meilivorm, kõne kiirvalikud ja KKK" at bounding box center [158, 391] width 137 height 54
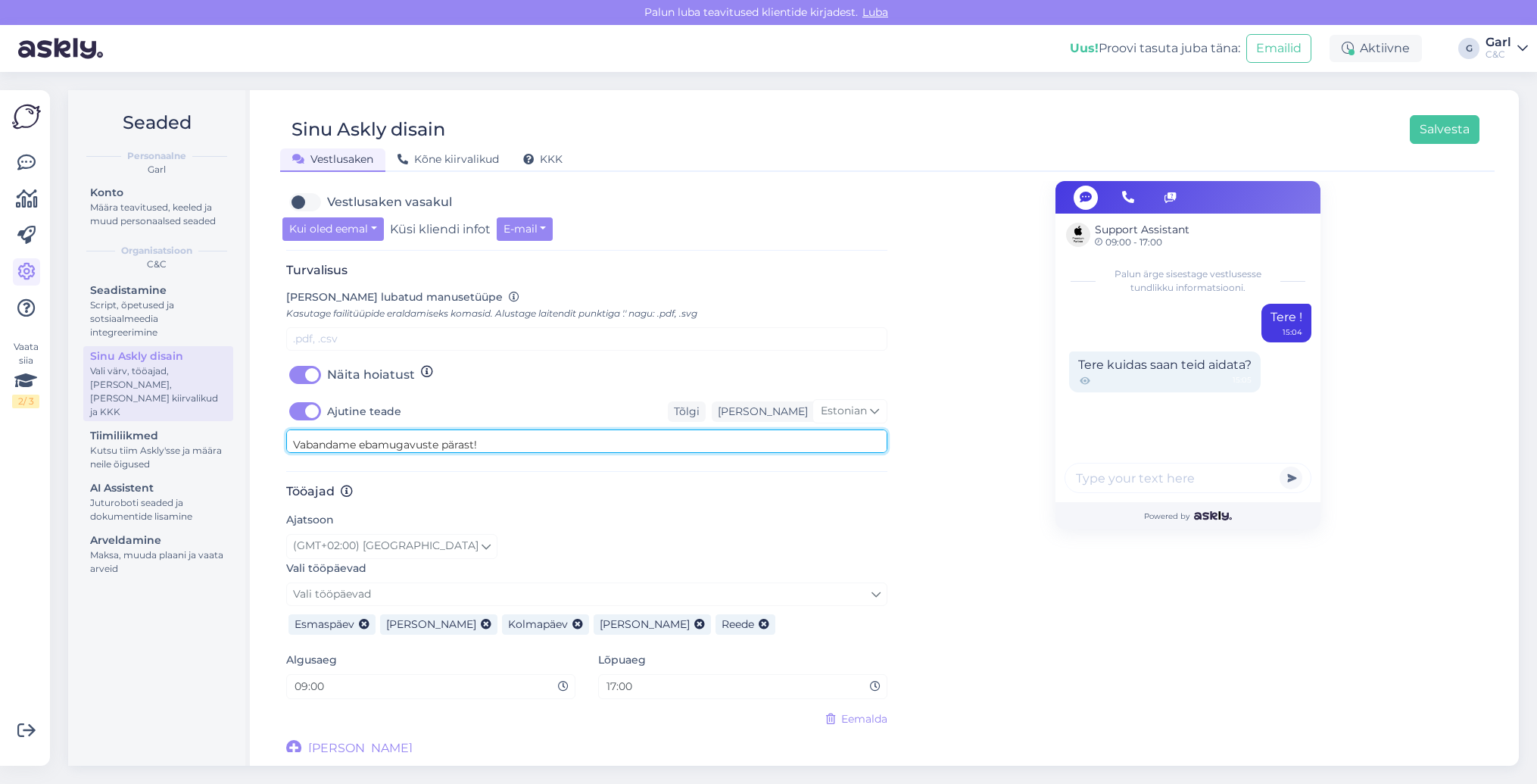
scroll to position [45, 0]
drag, startPoint x: 296, startPoint y: 443, endPoint x: 341, endPoint y: 438, distance: 45.3
click at [340, 438] on textarea "Hetkel võib esineda probleeme tellimuste kinnituste välja saatmisel. Palun andk…" at bounding box center [587, 441] width 602 height 24
click at [480, 441] on textarea "Hetkel võib esineda probleeme tellimuste kinnituste välja saatmisel. Palun andk…" at bounding box center [587, 441] width 602 height 24
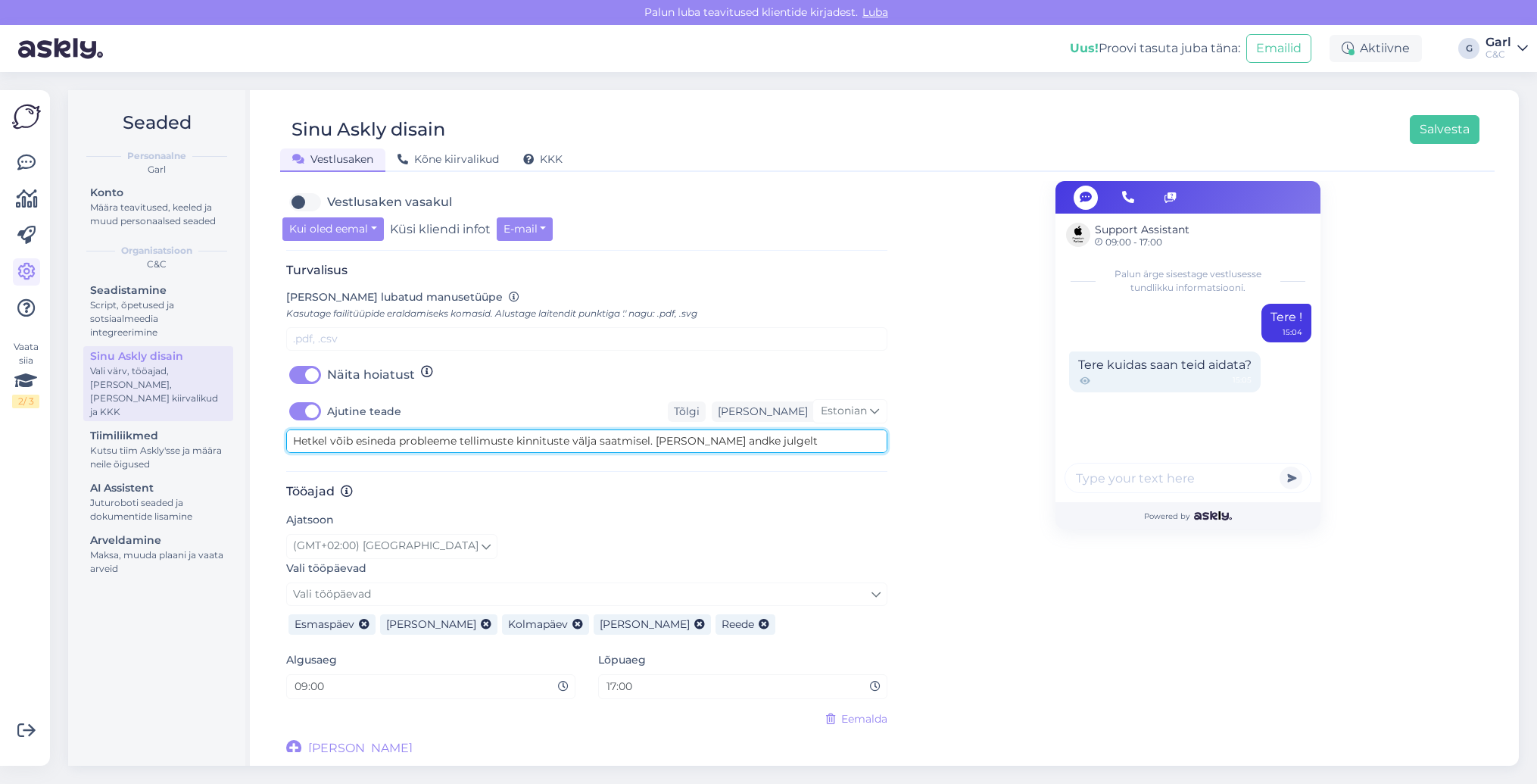
drag, startPoint x: 524, startPoint y: 441, endPoint x: 286, endPoint y: 407, distance: 240.4
click at [286, 407] on div "Ajutine teade Tõlgi Teate keel Estonian Hetkel võib esineda probleeme tellimust…" at bounding box center [587, 425] width 602 height 54
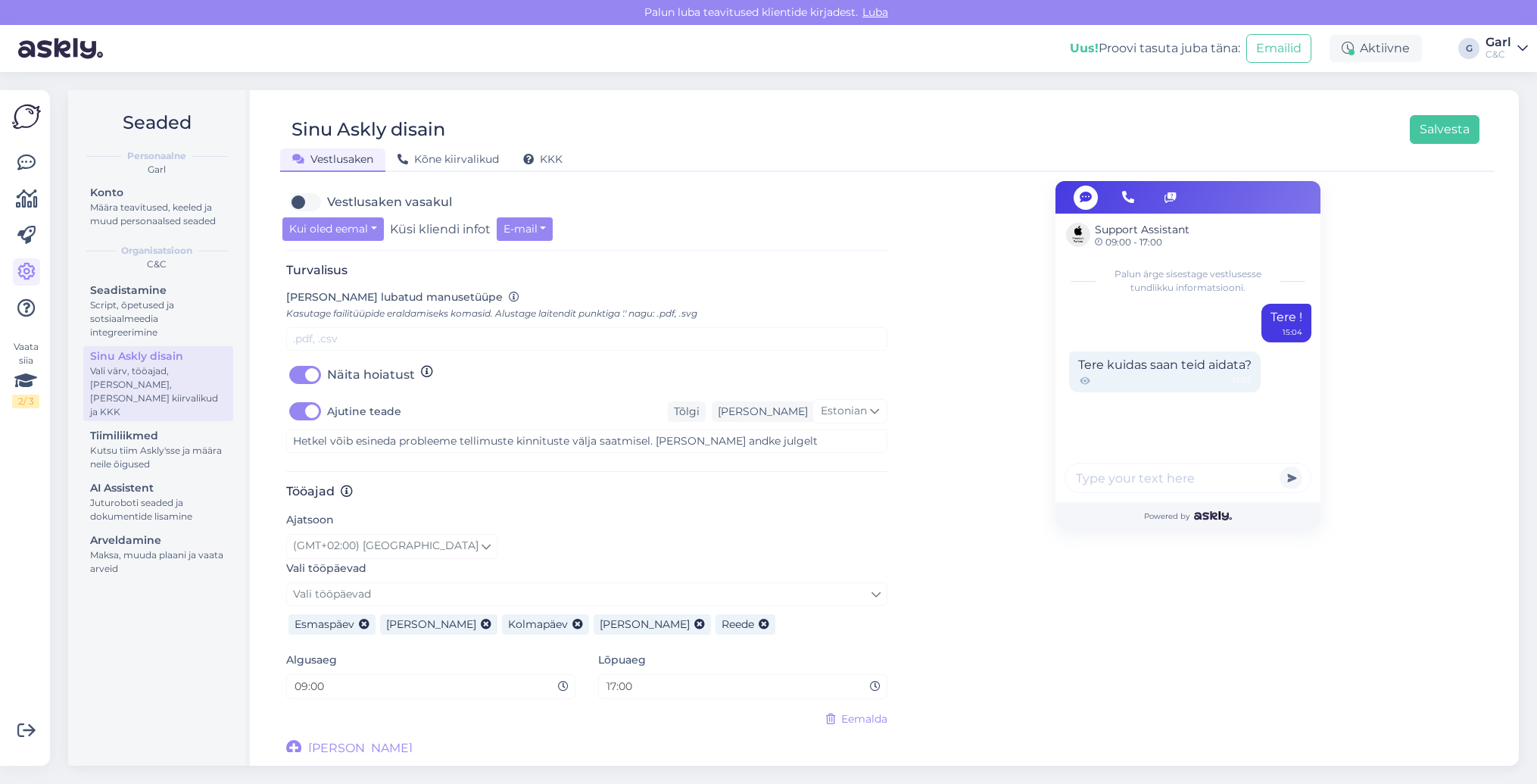
click at [327, 406] on label "Ajutine teade" at bounding box center [364, 411] width 74 height 24
click at [297, 406] on input "Ajutine teade" at bounding box center [304, 411] width 38 height 24
checkbox input "false"
click at [757, 499] on div "Tööajad Ajatsoon (GMT+02:00) Tallinn Vali tööpäevad Vali tööpäevad Esmaspäev Te…" at bounding box center [587, 621] width 602 height 273
click at [1414, 129] on button "Salvesta" at bounding box center [1444, 128] width 70 height 28
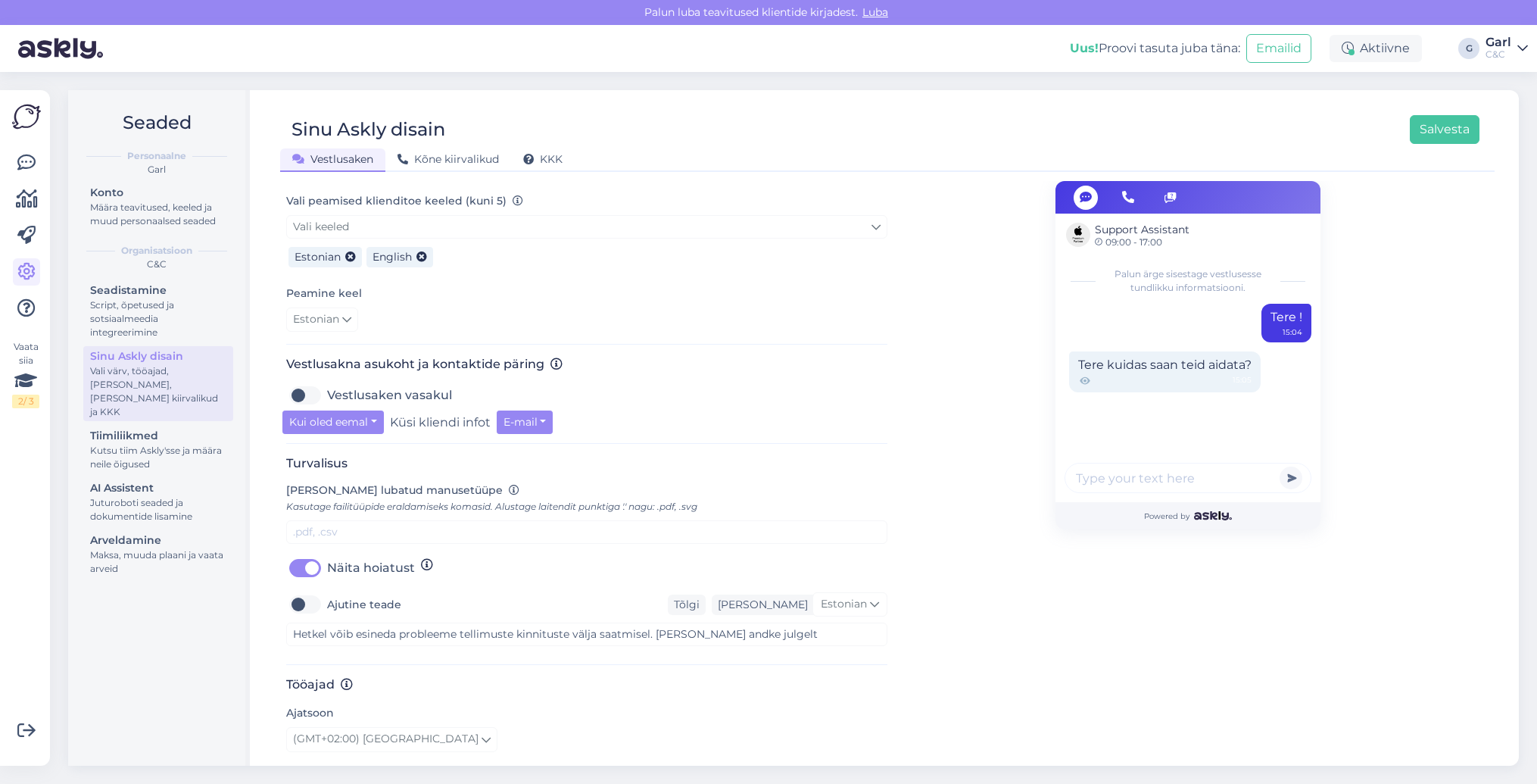
scroll to position [338, 0]
click at [27, 163] on icon at bounding box center [27, 163] width 18 height 18
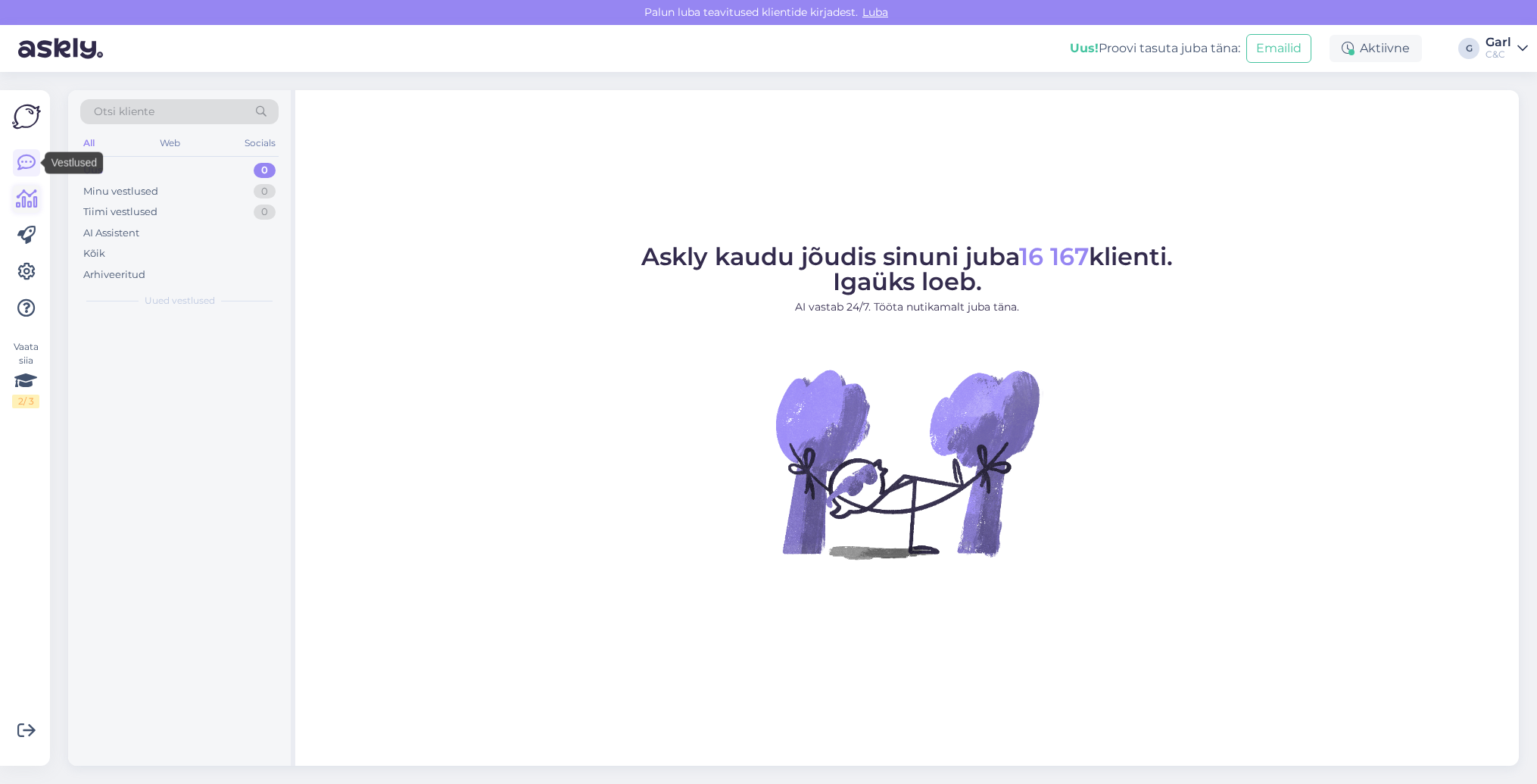
click at [27, 200] on icon at bounding box center [27, 199] width 22 height 18
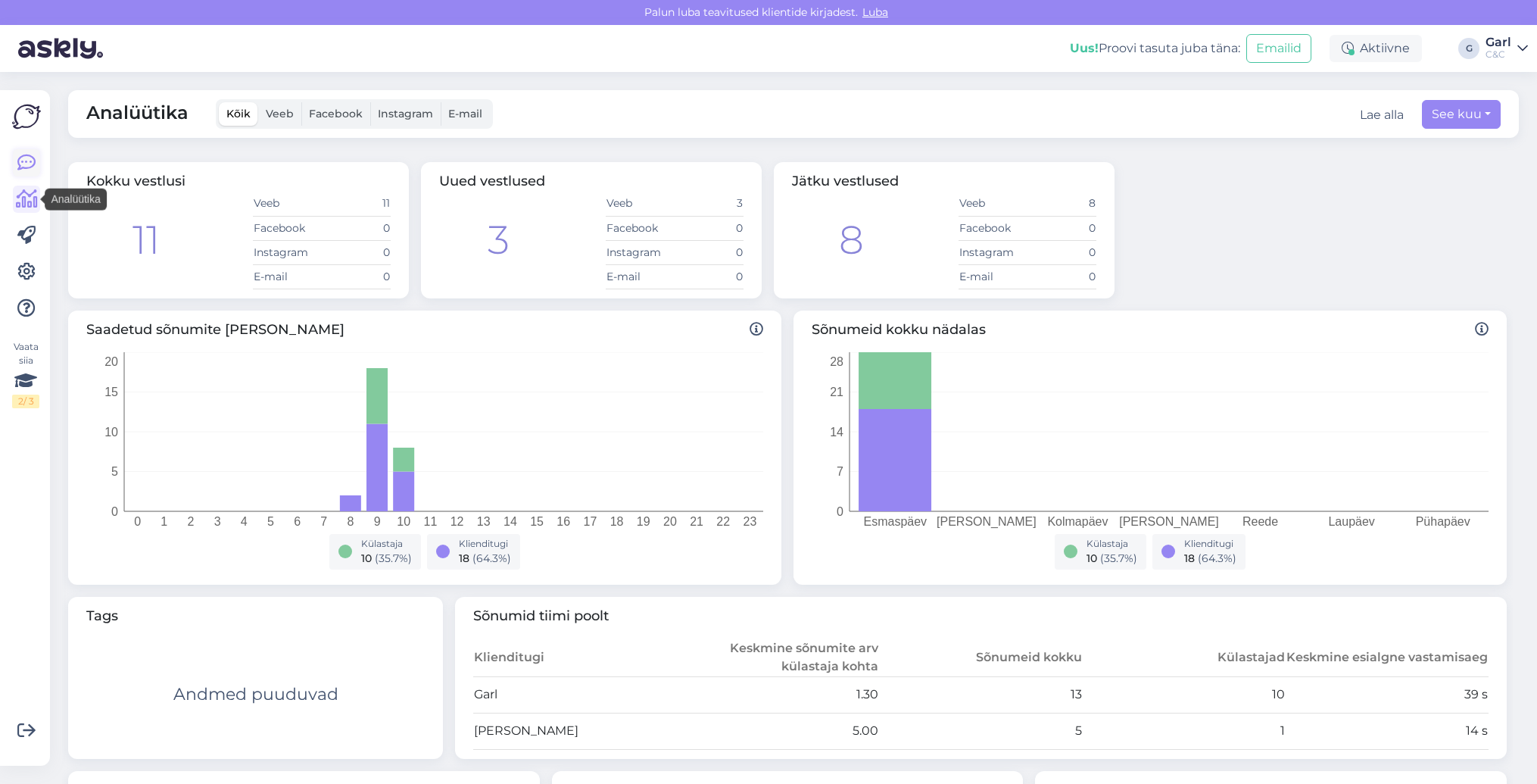
click at [24, 171] on icon at bounding box center [27, 163] width 18 height 18
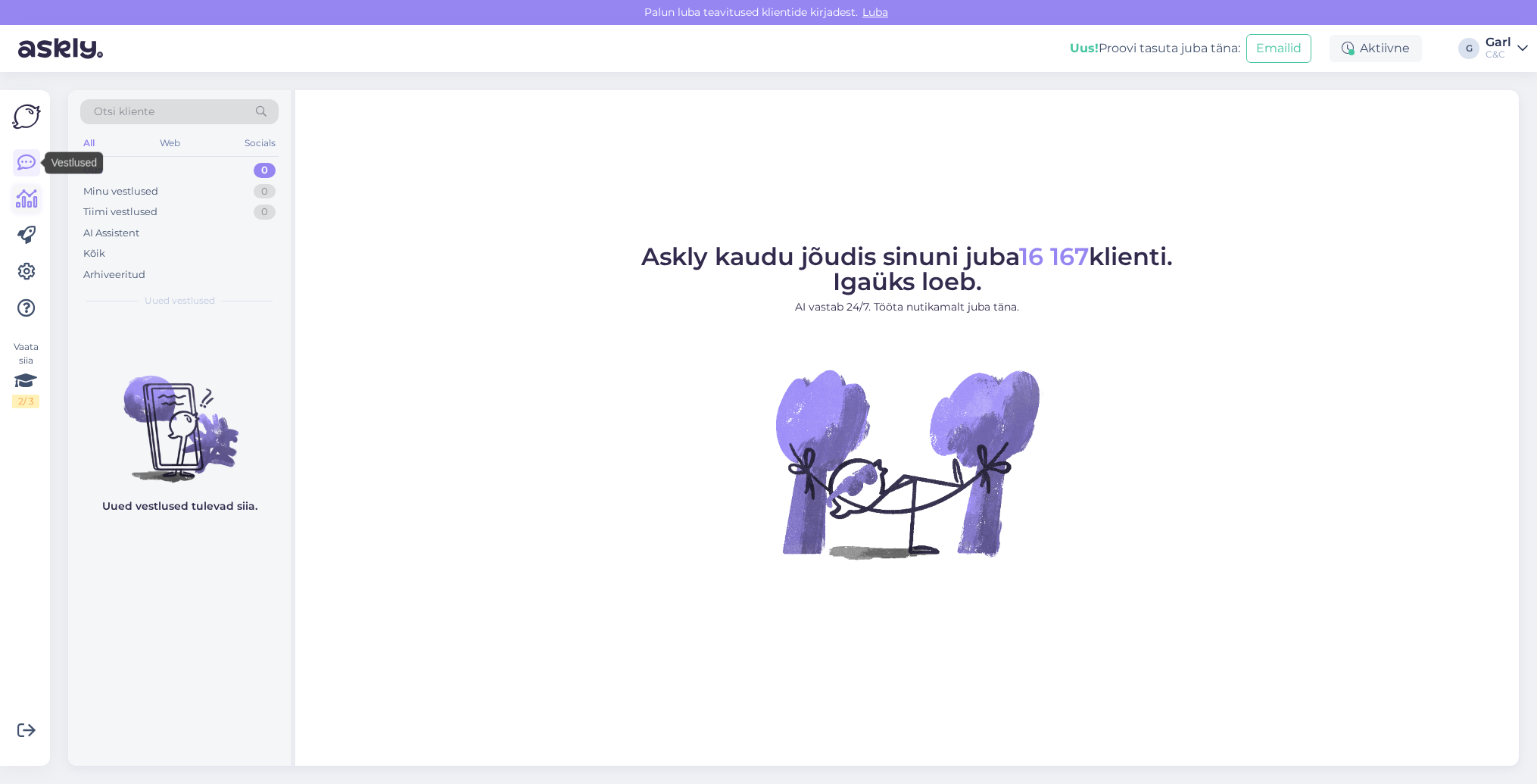
click at [26, 203] on icon at bounding box center [27, 199] width 22 height 18
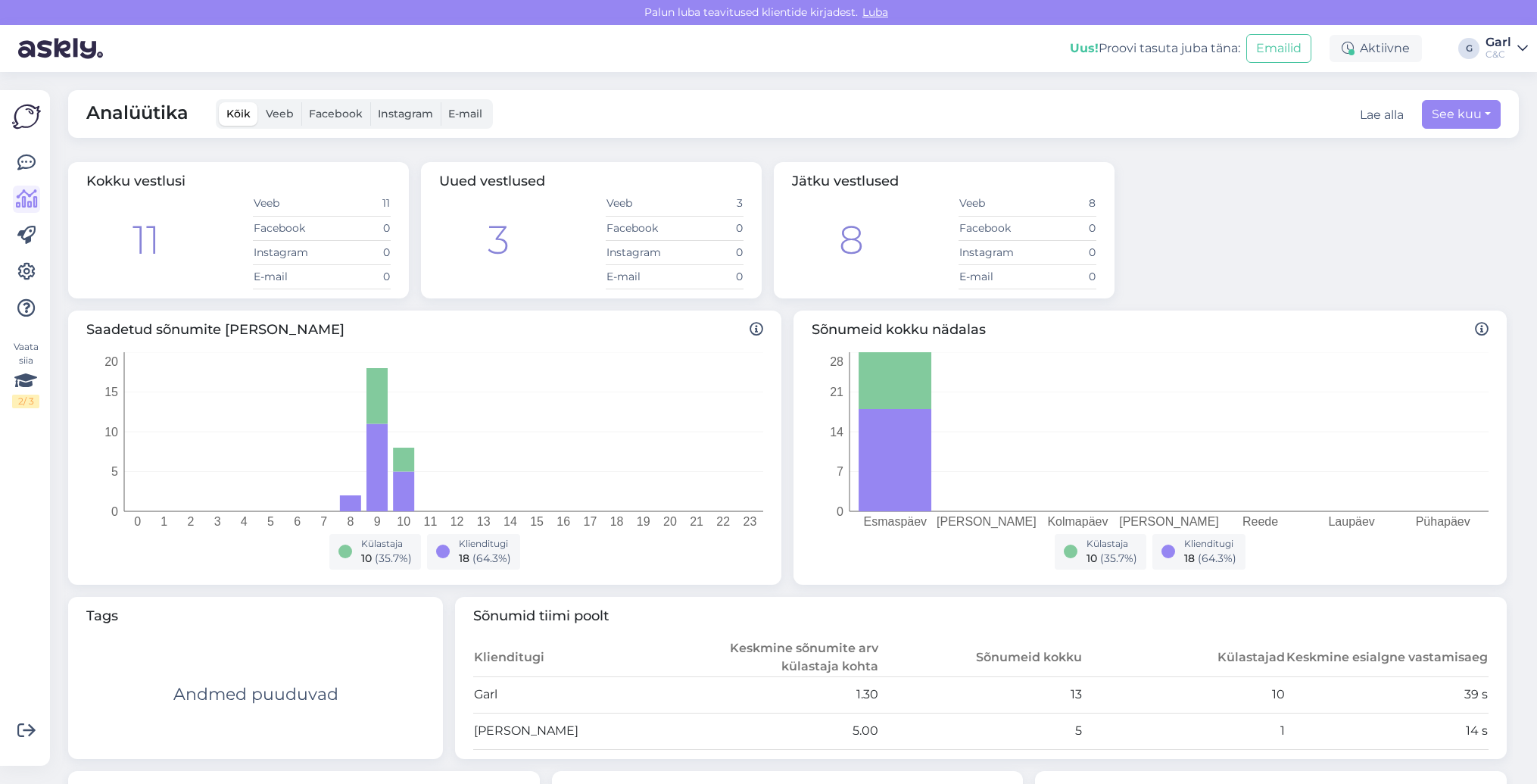
scroll to position [243, 0]
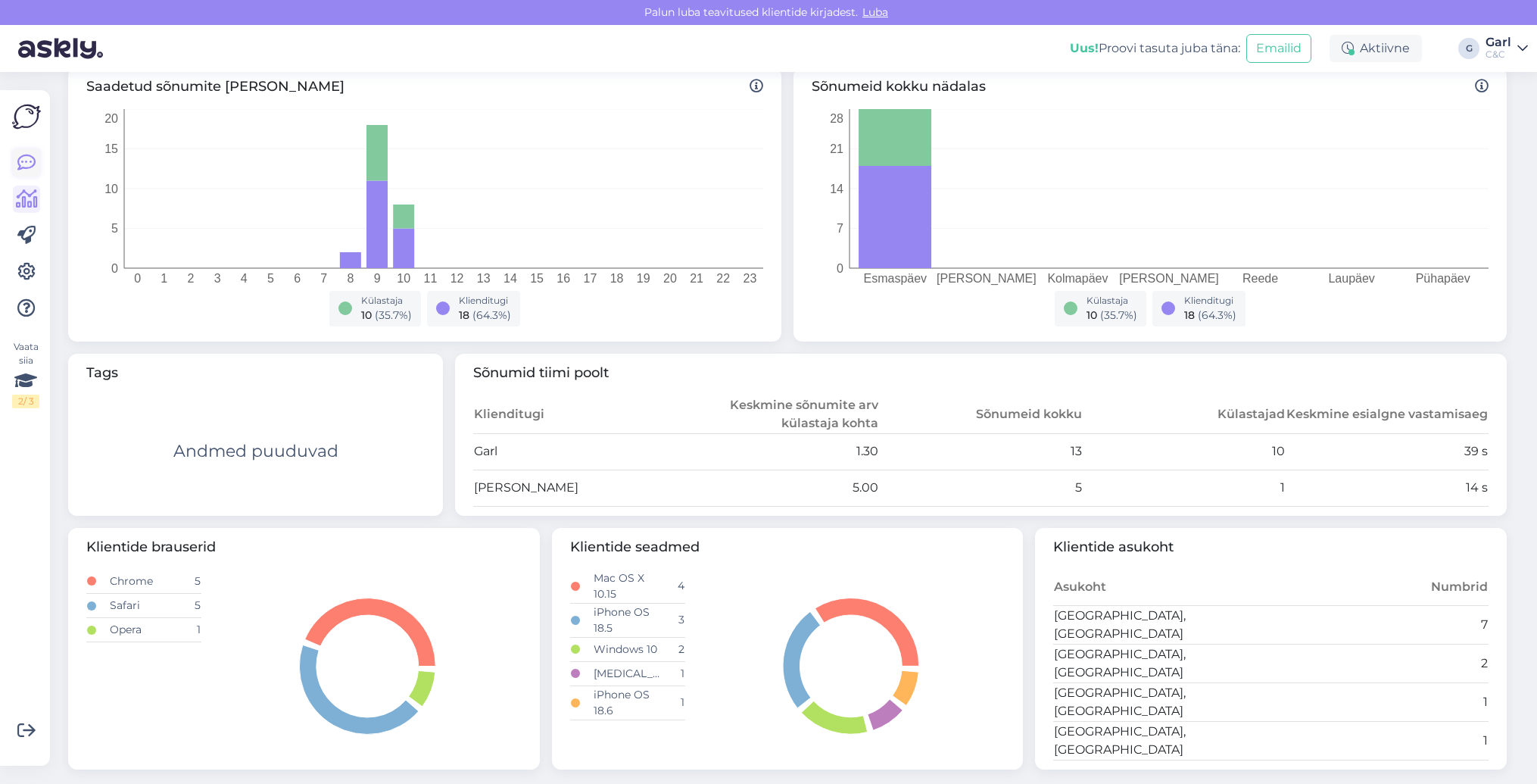
click at [28, 163] on icon at bounding box center [27, 163] width 18 height 18
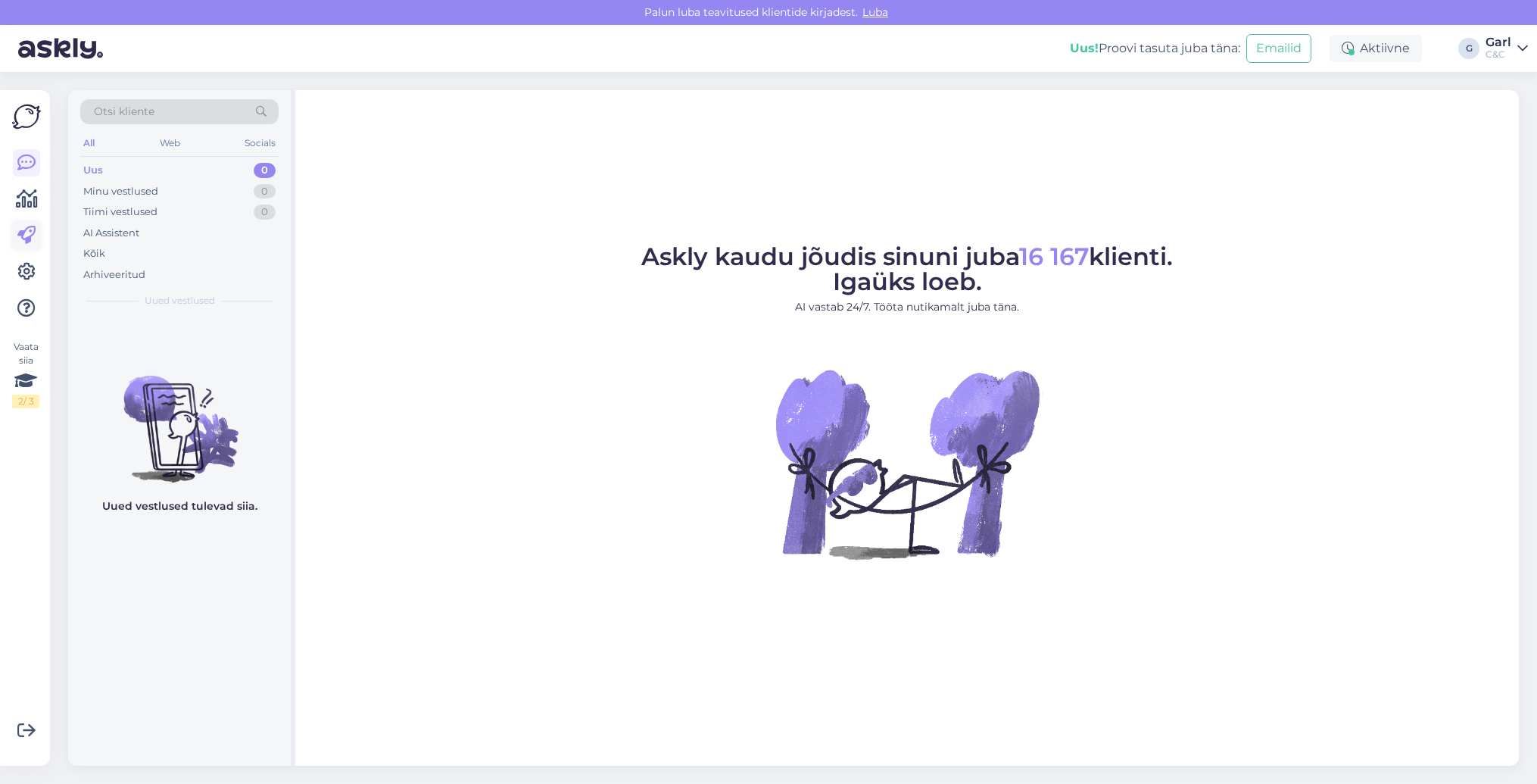
click at [17, 236] on icon at bounding box center [27, 236] width 18 height 18
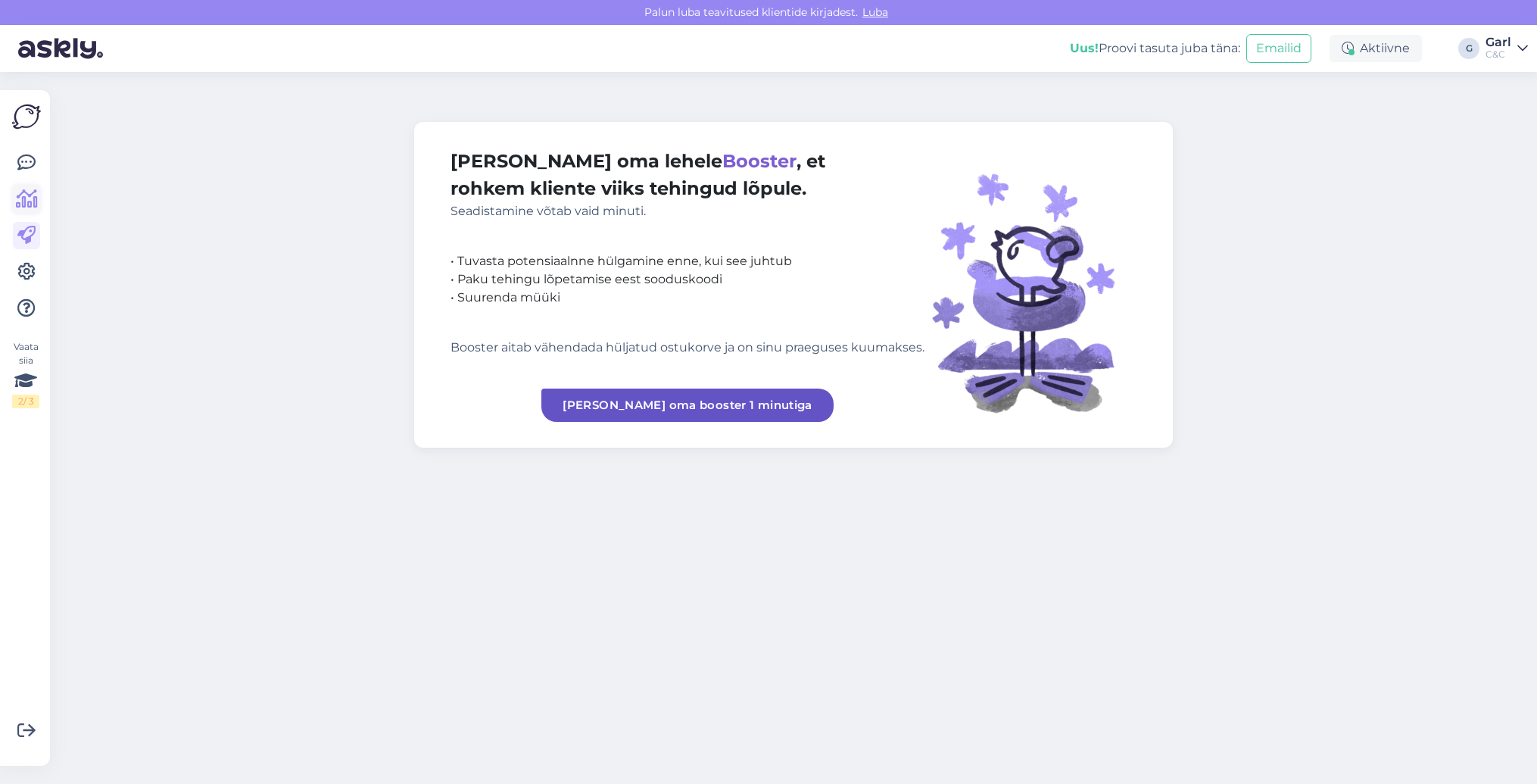
click at [23, 193] on icon at bounding box center [27, 199] width 22 height 18
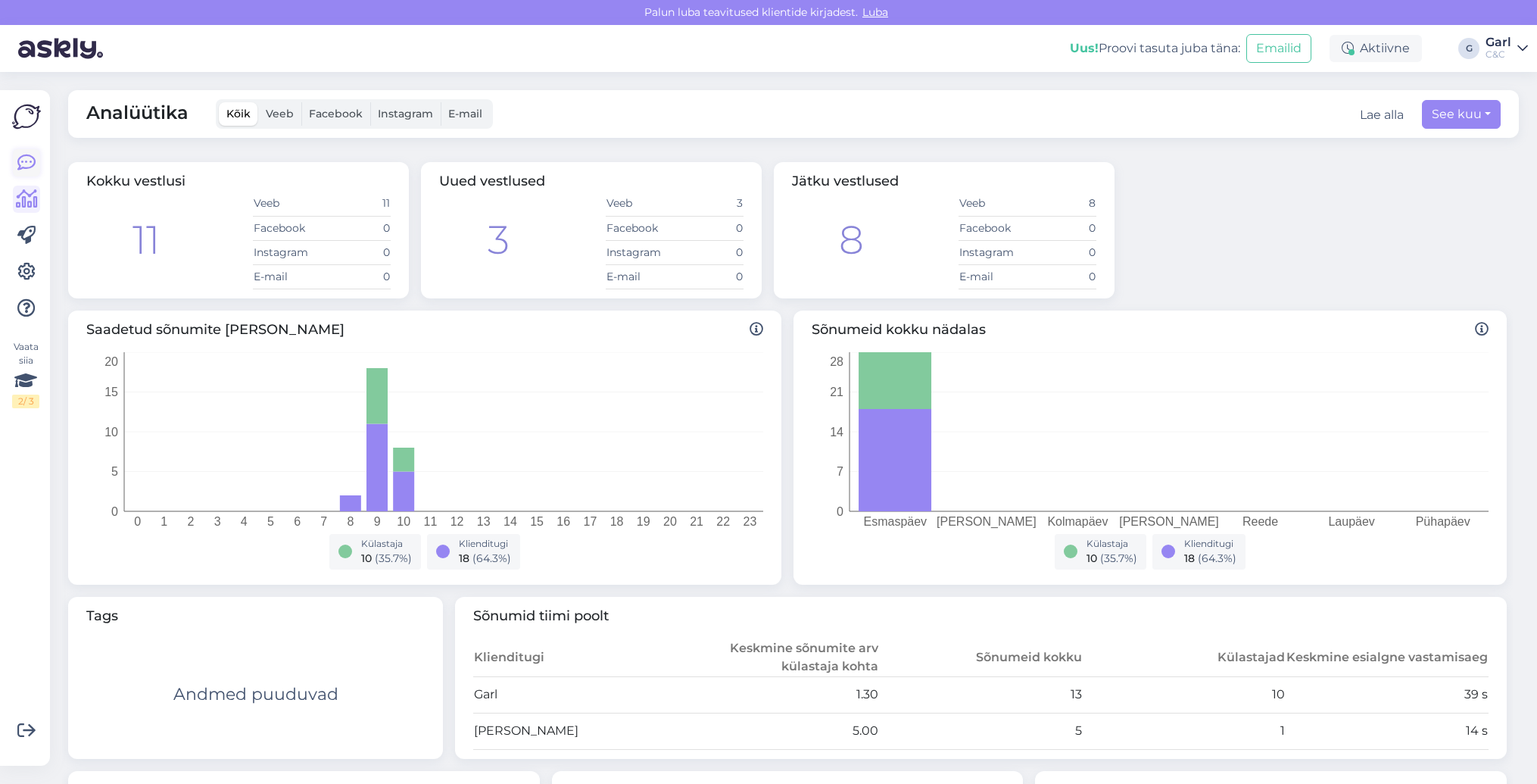
click at [28, 164] on icon at bounding box center [27, 163] width 18 height 18
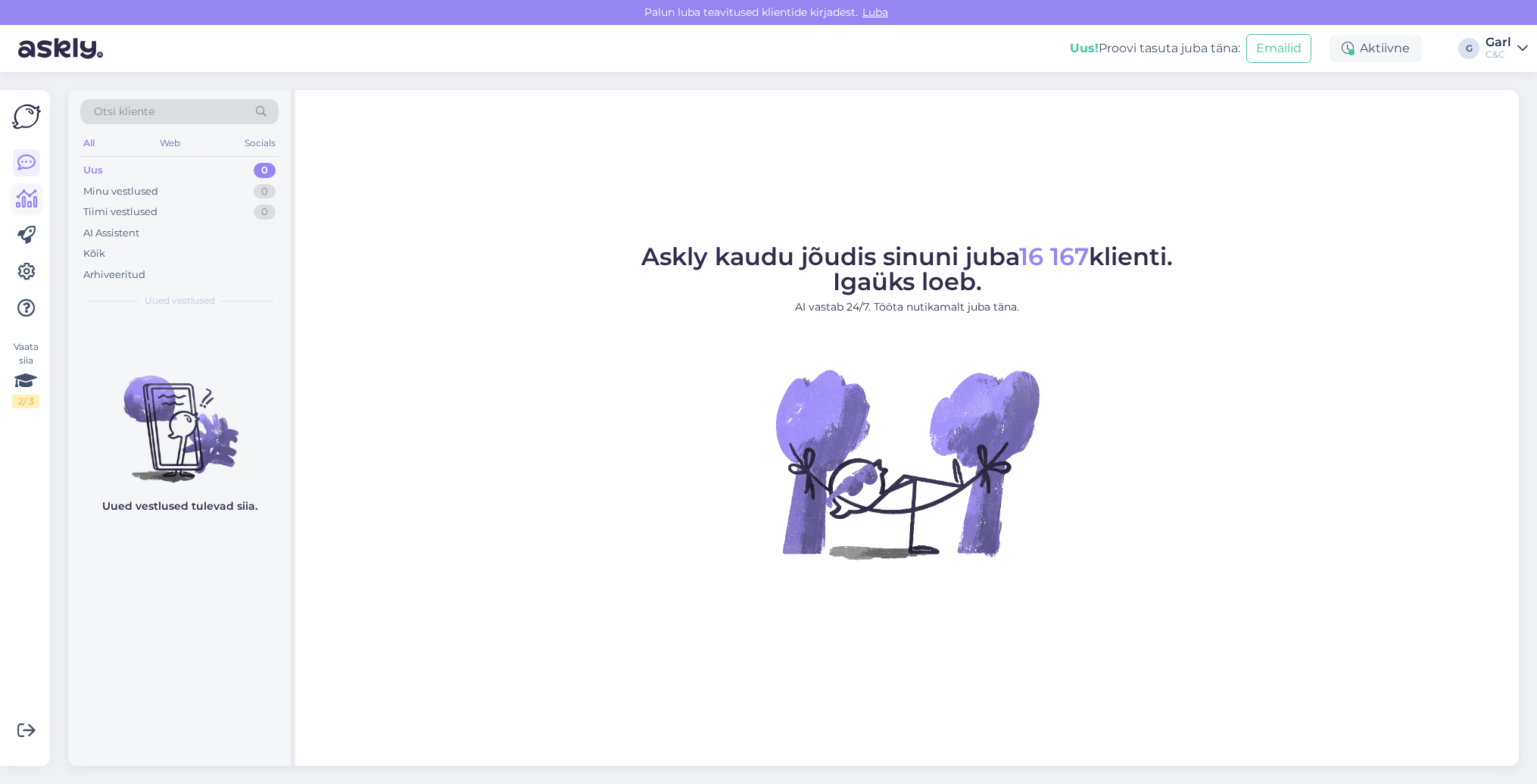
click at [29, 197] on icon at bounding box center [27, 199] width 22 height 18
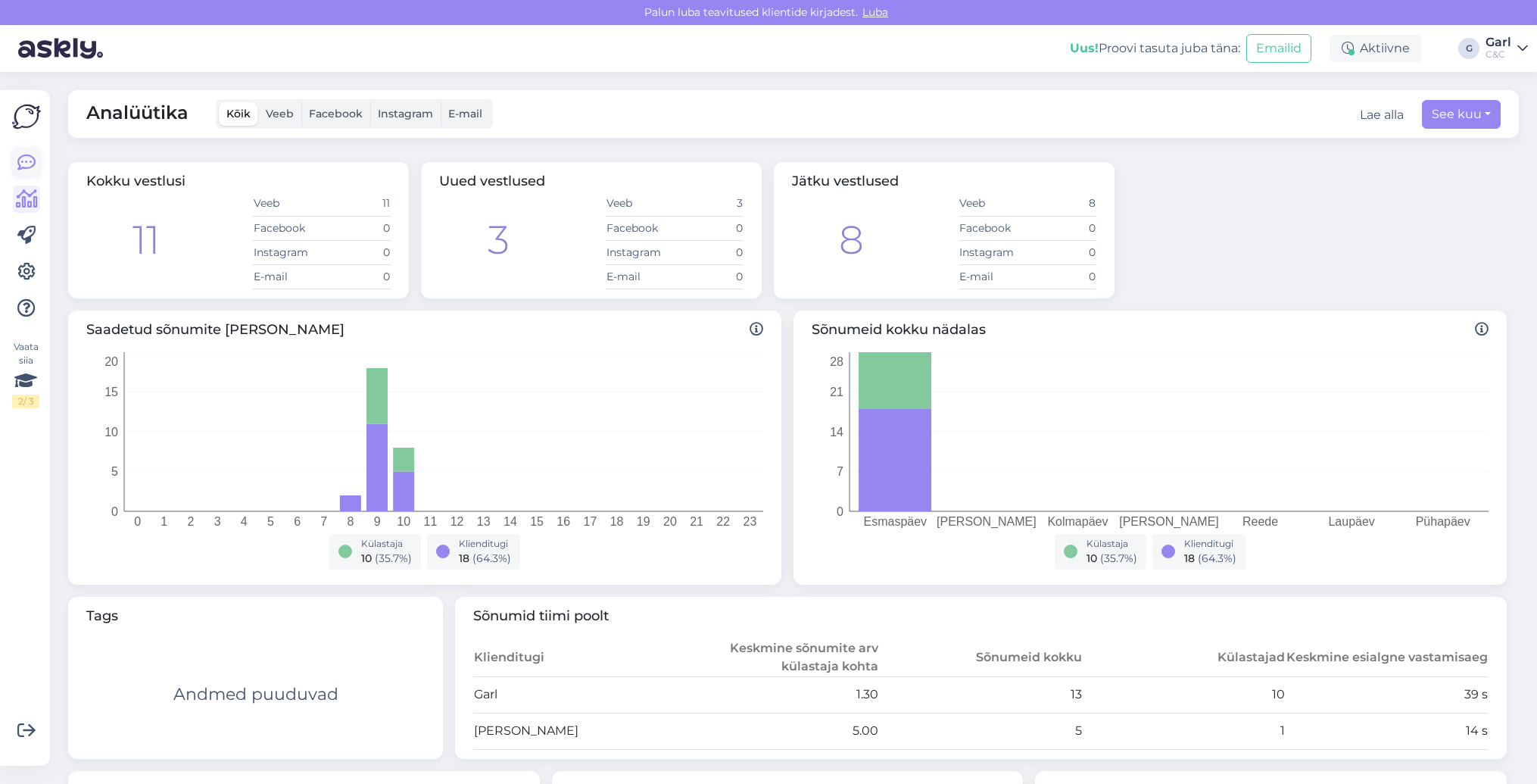
click at [19, 171] on icon at bounding box center [27, 163] width 18 height 18
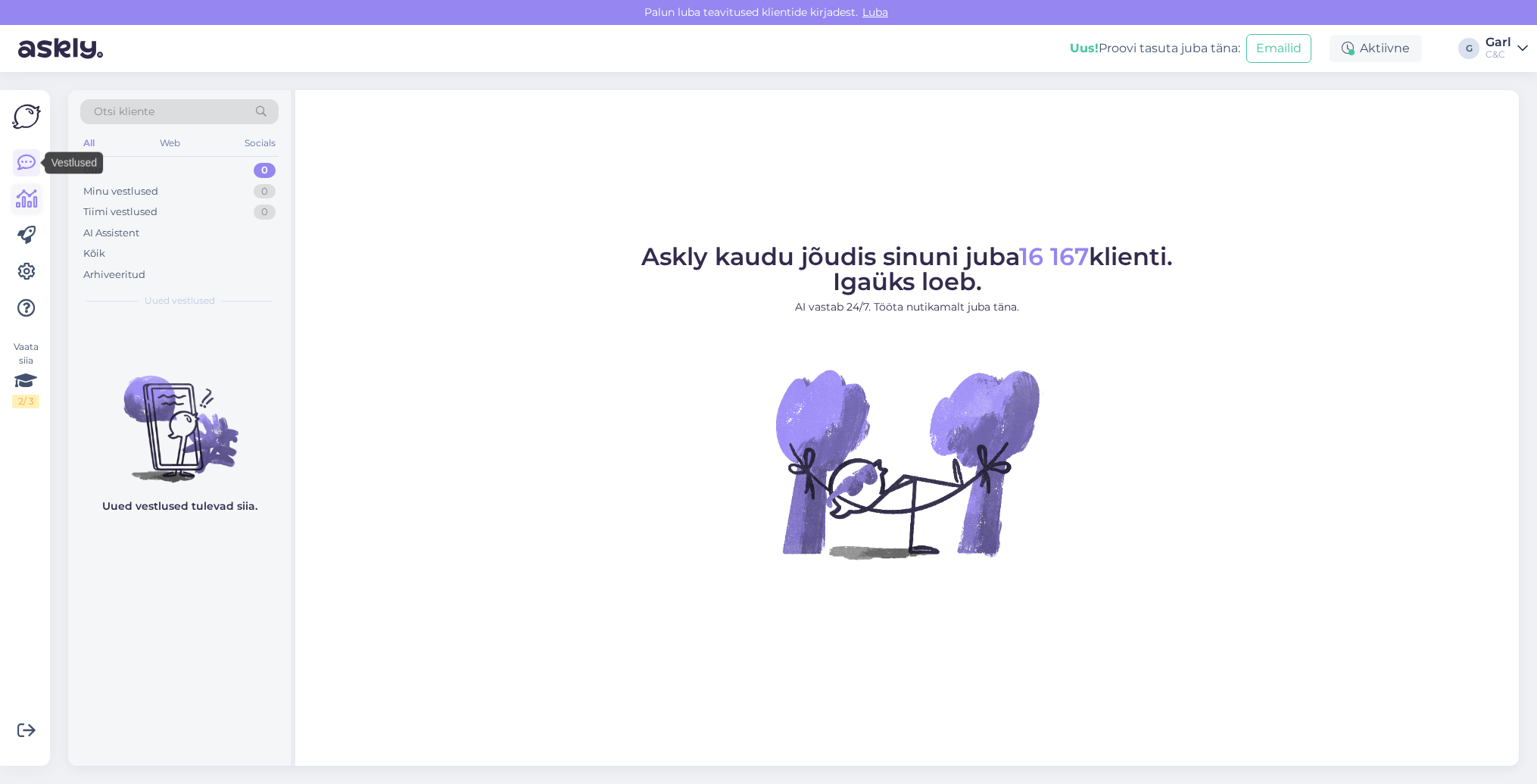
click at [23, 186] on link at bounding box center [27, 199] width 28 height 28
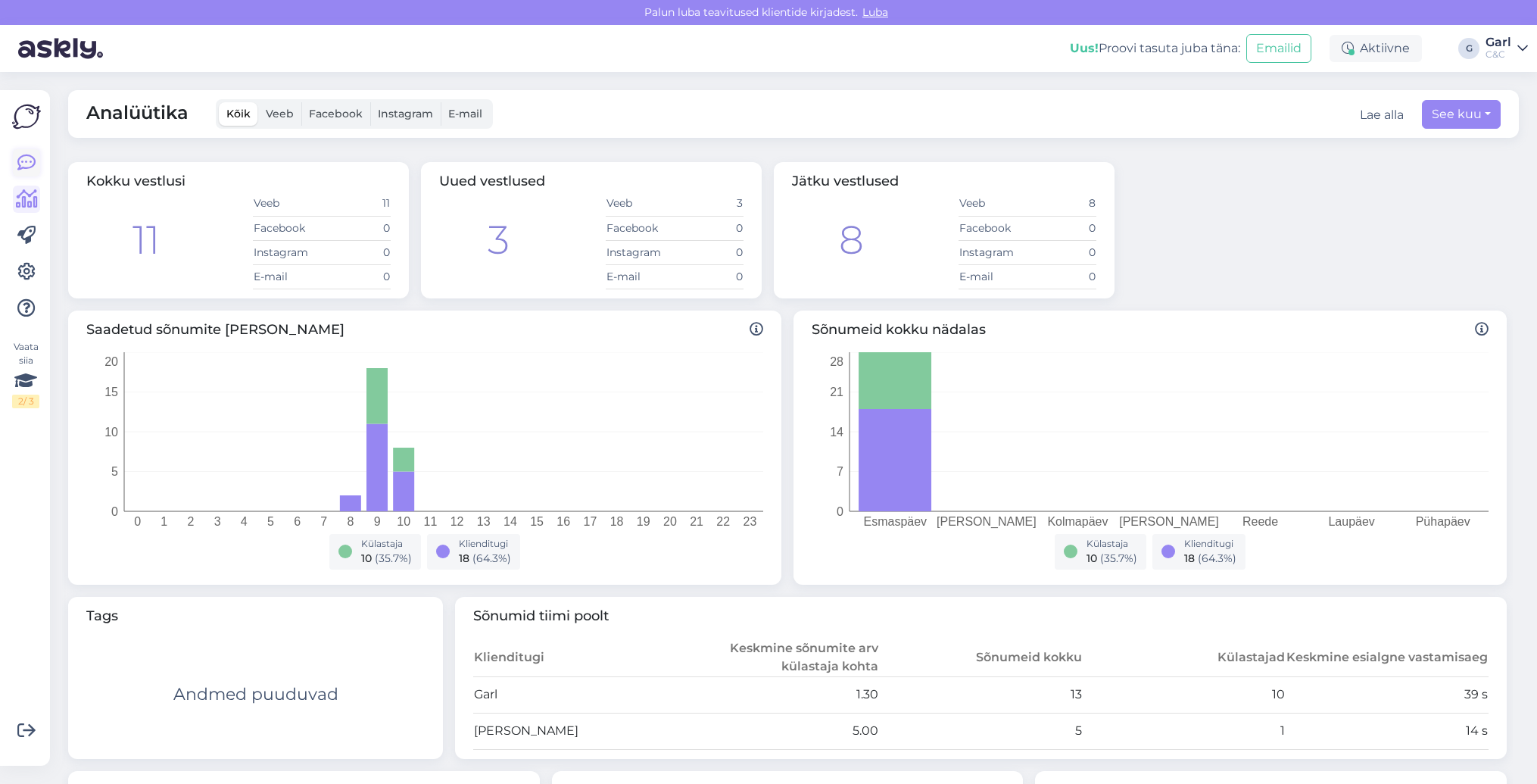
click at [22, 162] on icon at bounding box center [27, 163] width 18 height 18
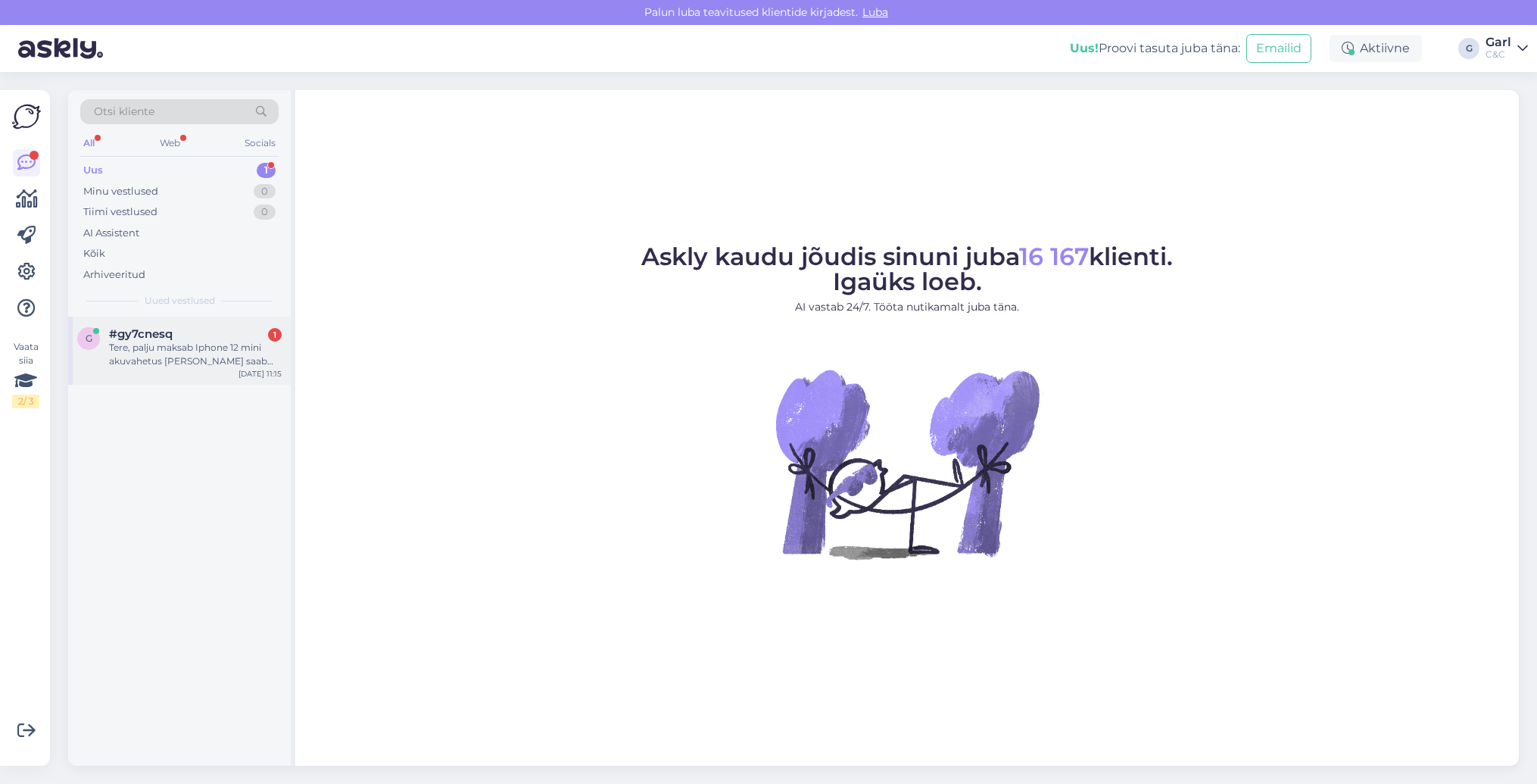
click at [215, 328] on div "#gy7cnesq 1" at bounding box center [195, 334] width 172 height 14
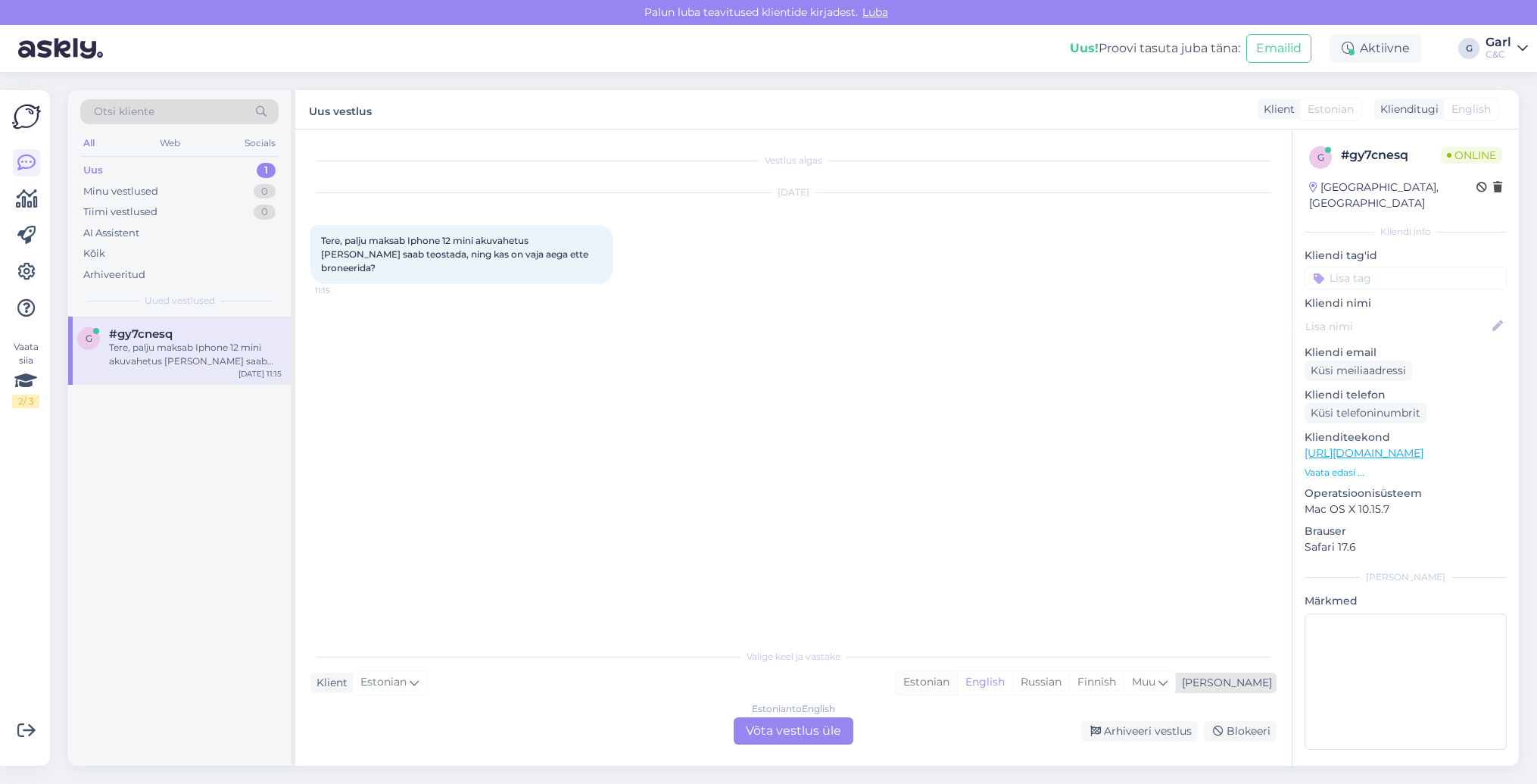
click at [957, 682] on div "Estonian" at bounding box center [926, 682] width 61 height 23
click at [745, 726] on div "Estonian to Estonian Võta vestlus üle" at bounding box center [793, 731] width 119 height 28
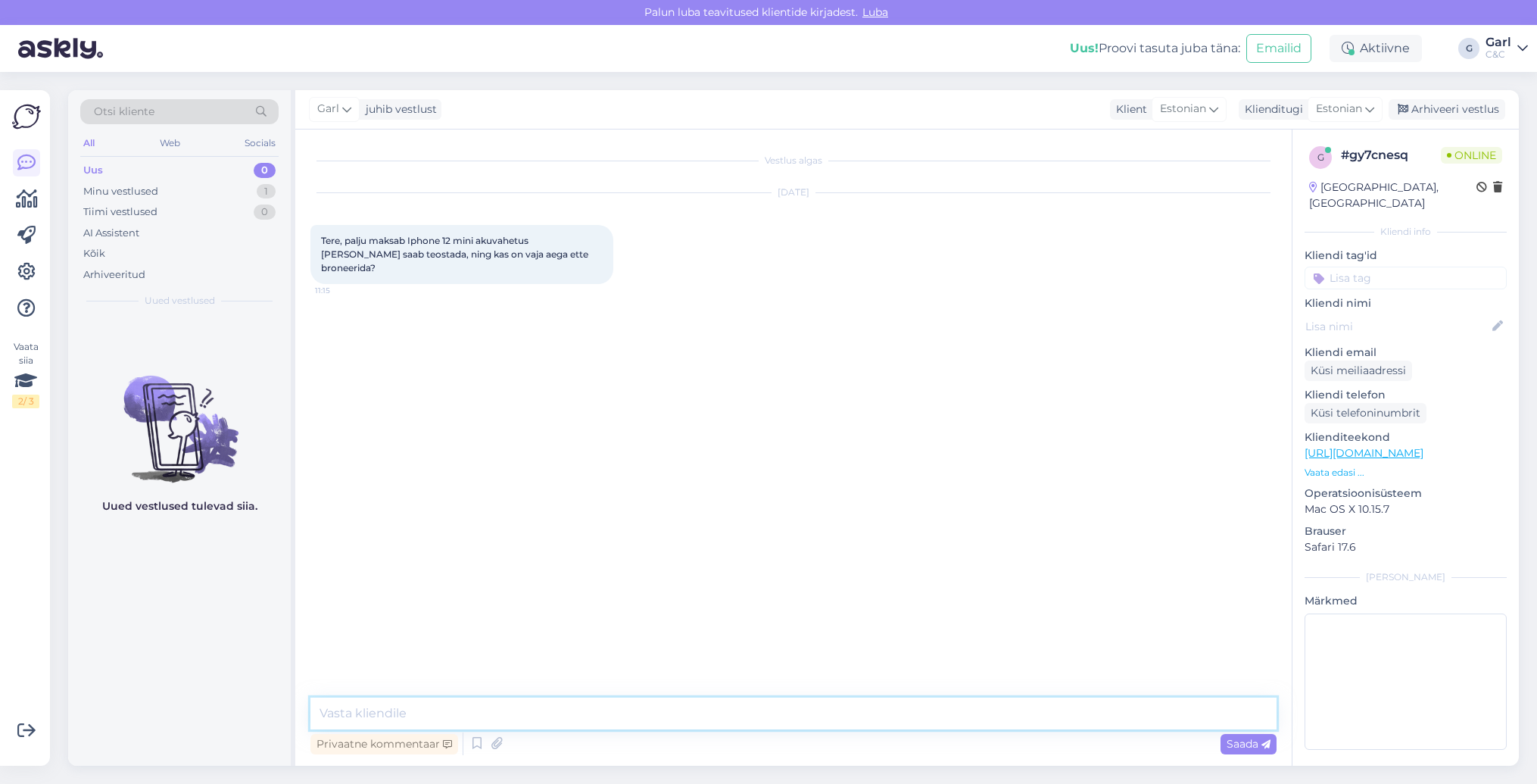
click at [745, 726] on textarea at bounding box center [794, 712] width 967 height 32
click at [470, 742] on icon at bounding box center [477, 743] width 18 height 23
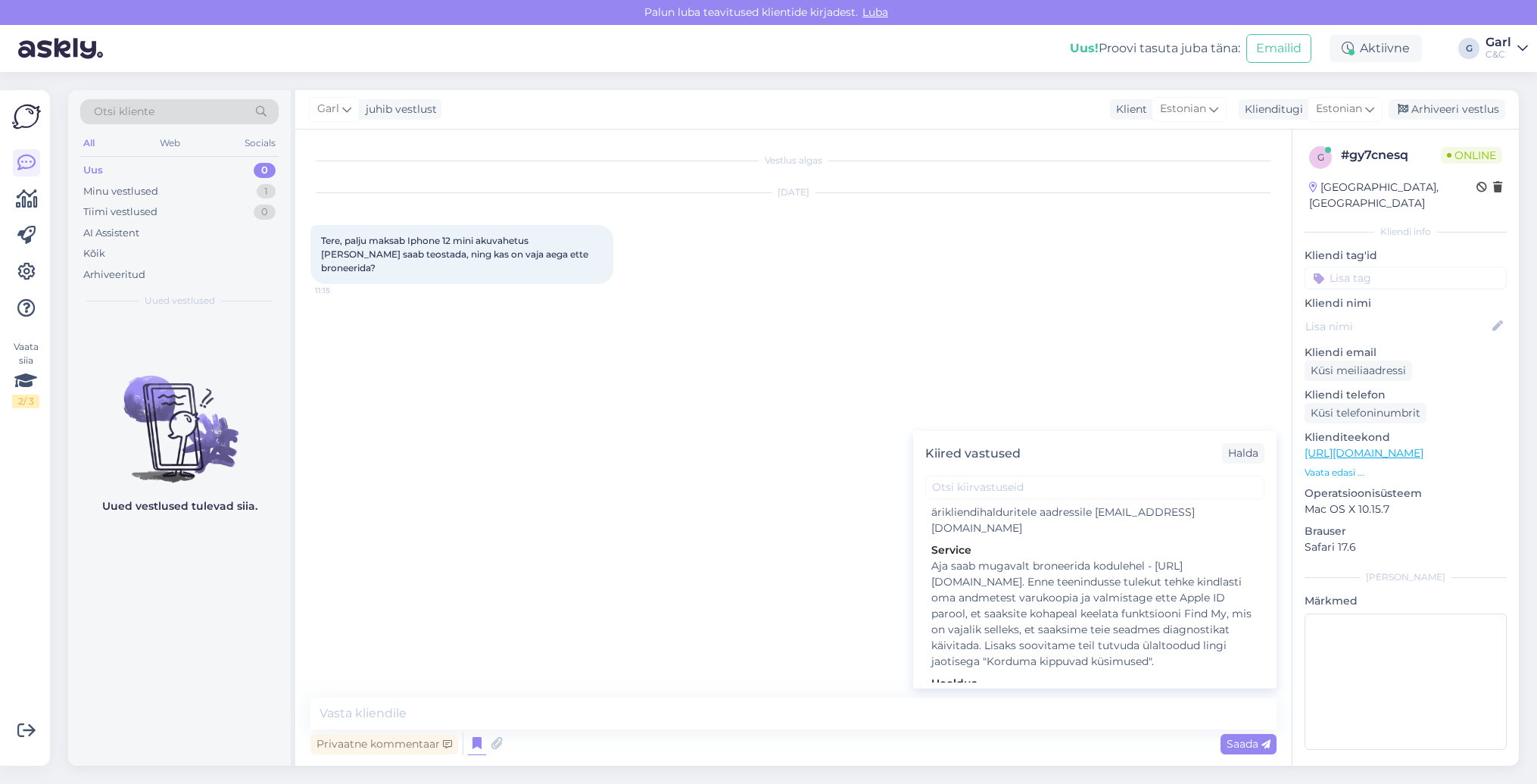
scroll to position [2377, 0]
click at [1046, 683] on div "Hooldusesse saab aega broneerida kodulehel - [URL][DOMAIN_NAME]. Enne hoolduses…" at bounding box center [1095, 731] width 327 height 95
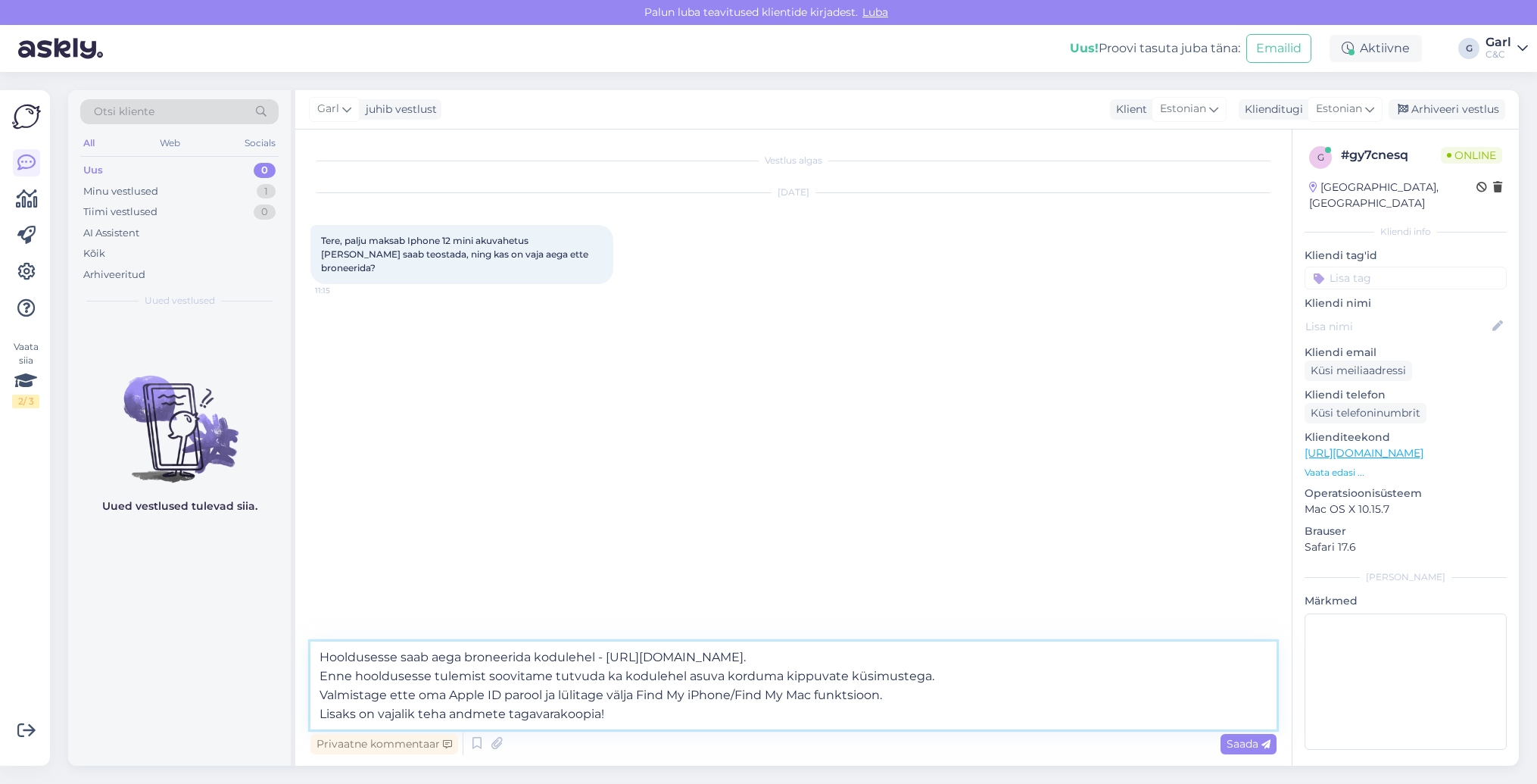
click at [316, 655] on textarea "Hooldusesse saab aega broneerida kodulehel - [URL][DOMAIN_NAME]. Enne hoolduses…" at bounding box center [794, 685] width 967 height 88
type textarea "Tere! Selle mudeli akuvahetus maksab 101€. Hooldusesse saab aega broneerida kod…"
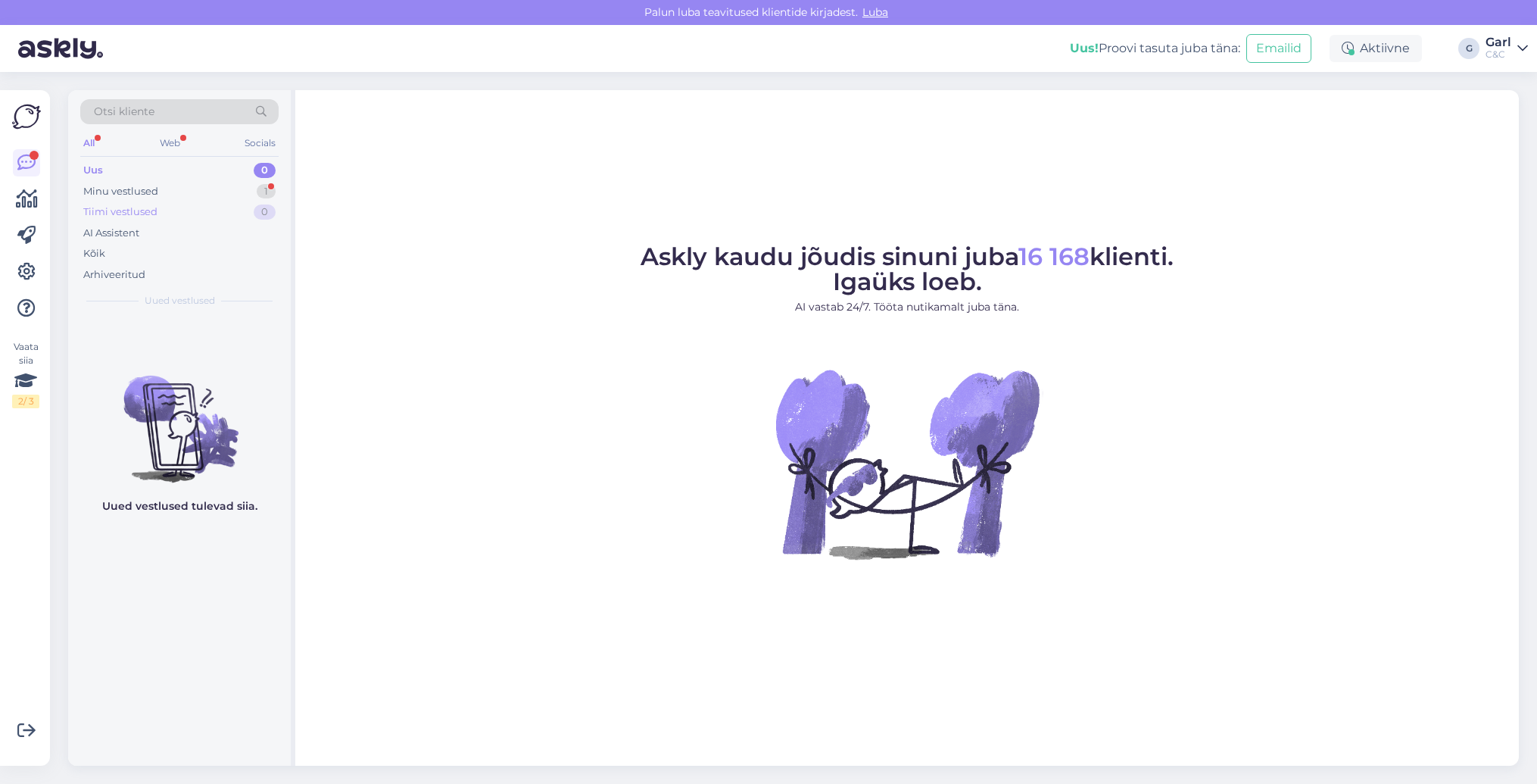
click at [177, 202] on div "Tiimi vestlused 0" at bounding box center [180, 212] width 198 height 21
click at [177, 196] on div "Minu vestlused 1" at bounding box center [180, 191] width 198 height 21
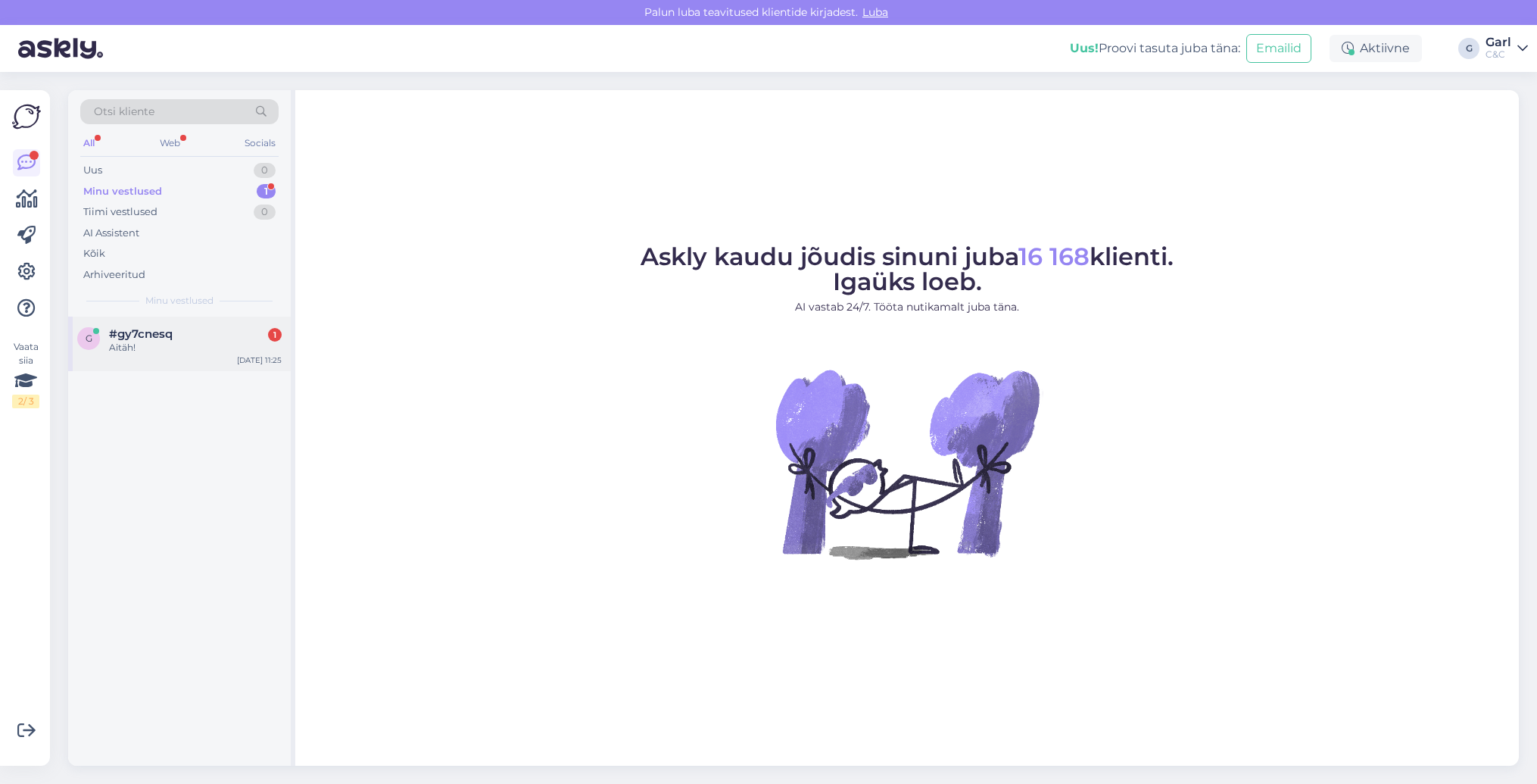
click at [154, 333] on span "#gy7cnesq" at bounding box center [140, 334] width 63 height 14
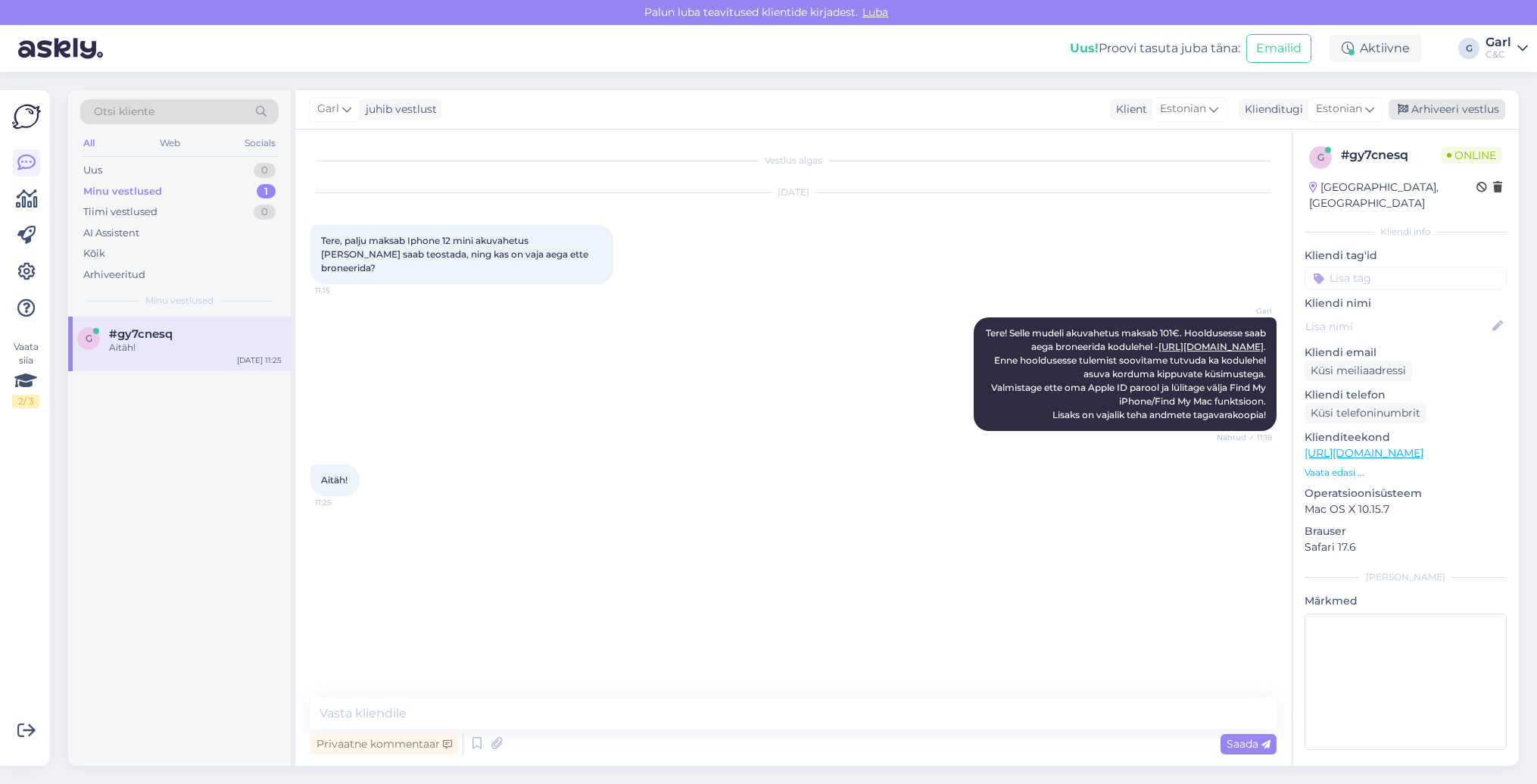
click at [1419, 108] on div "Arhiveeri vestlus" at bounding box center [1446, 109] width 116 height 20
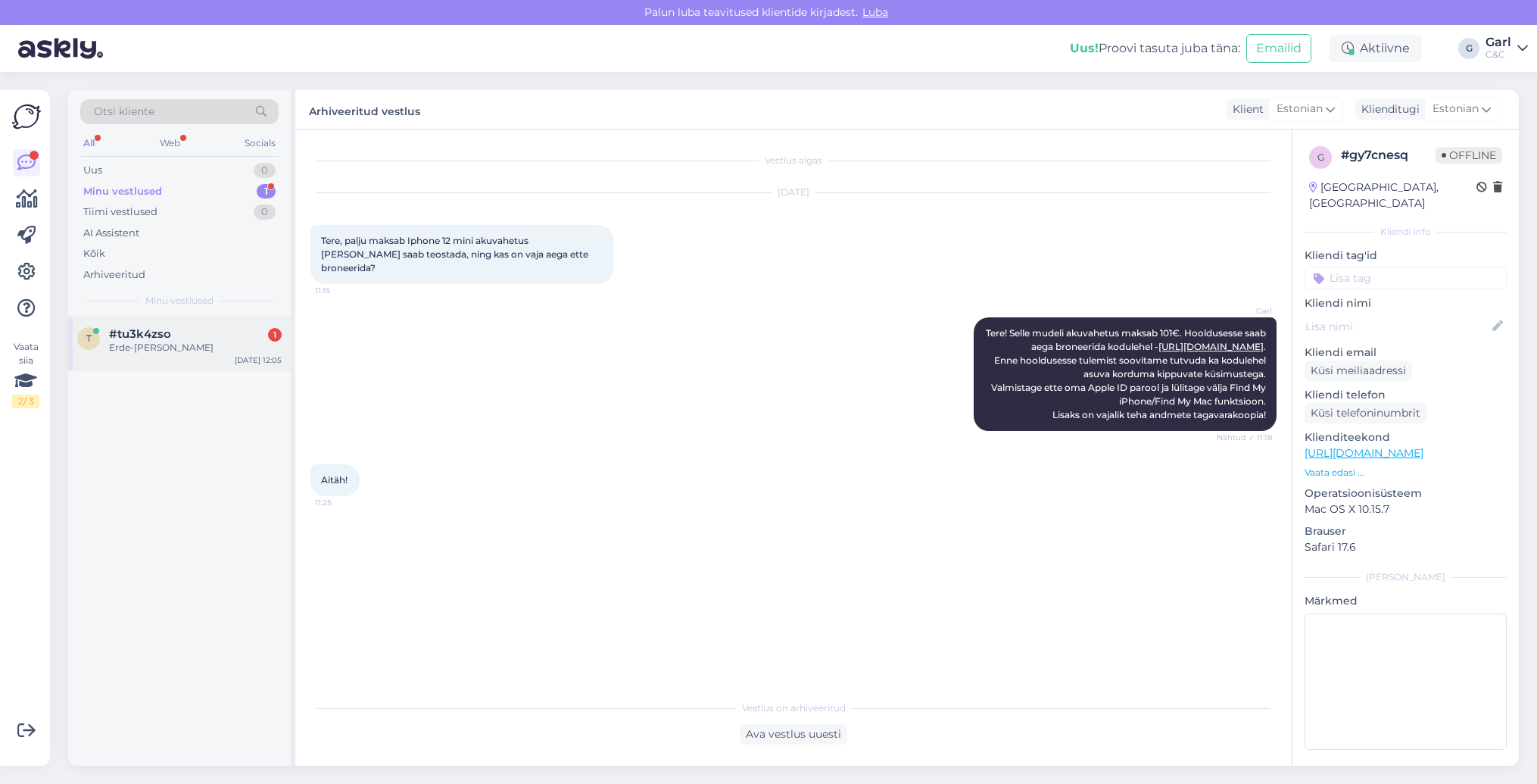
click at [200, 341] on div "Erde-[PERSON_NAME]" at bounding box center [195, 348] width 172 height 14
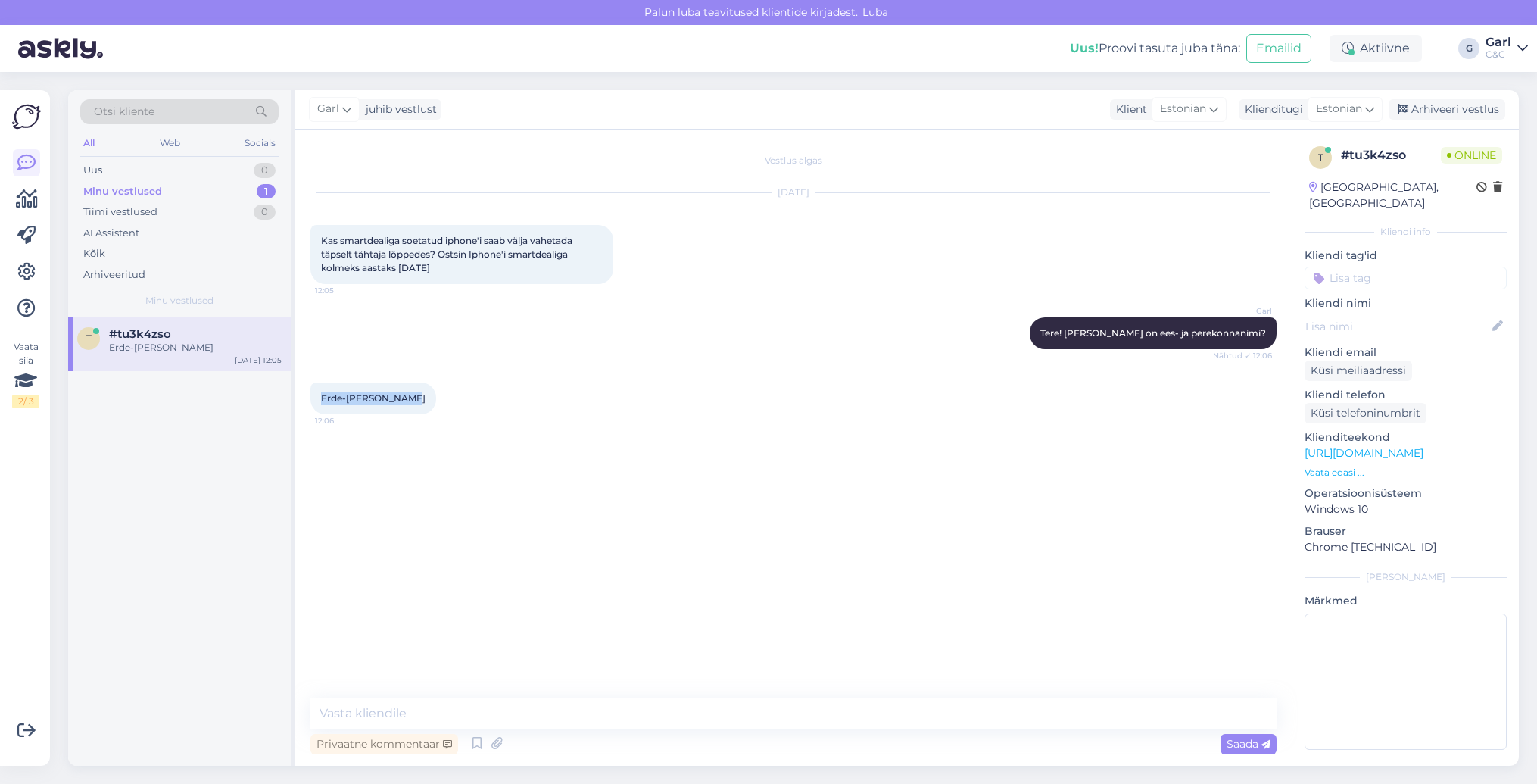
drag, startPoint x: 319, startPoint y: 395, endPoint x: 414, endPoint y: 392, distance: 95.0
click at [414, 392] on div "Erde-[PERSON_NAME] 12:06" at bounding box center [373, 398] width 126 height 32
copy span "Erde-[PERSON_NAME]"
click at [620, 699] on textarea at bounding box center [794, 712] width 967 height 32
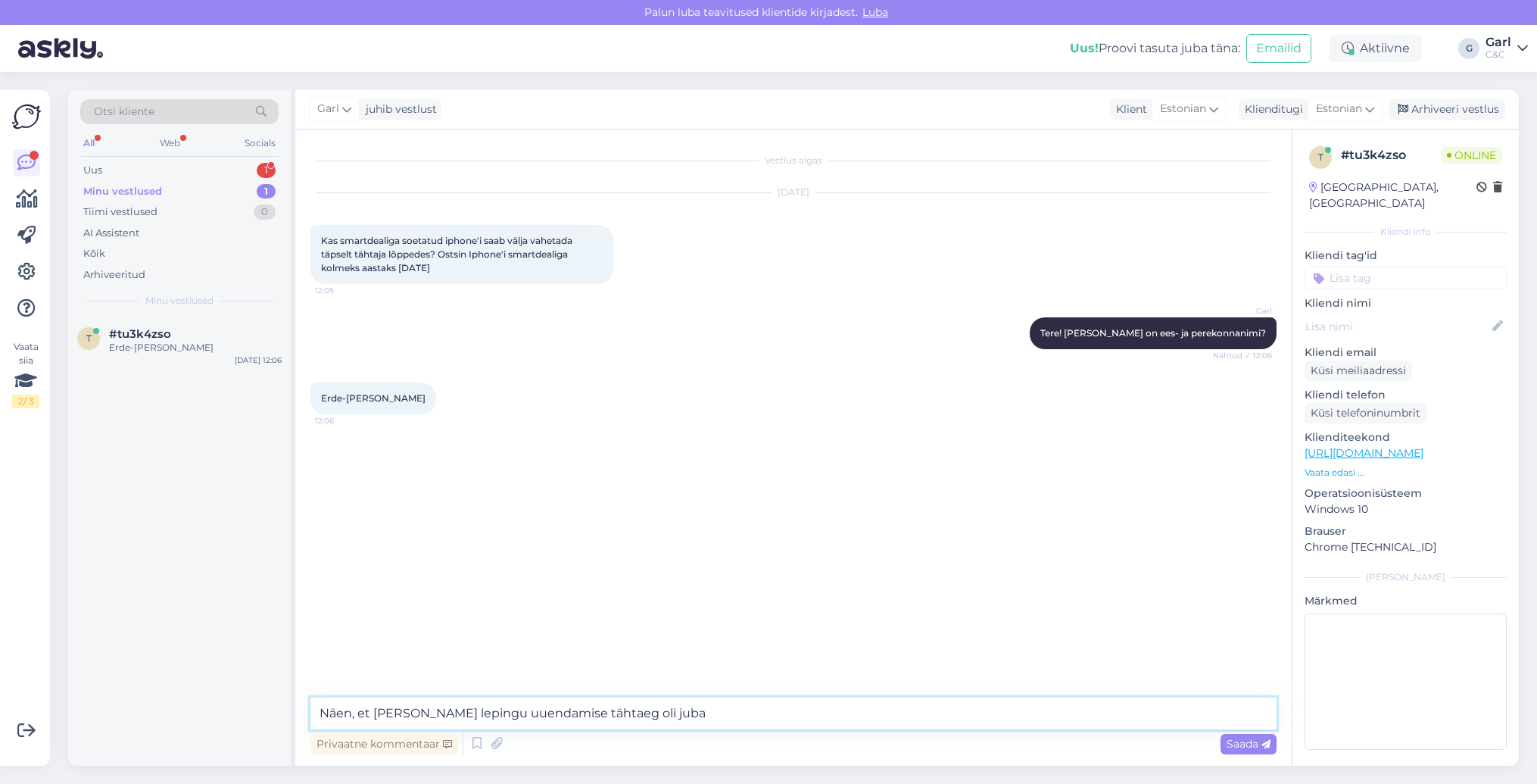
paste textarea "[DATE]"
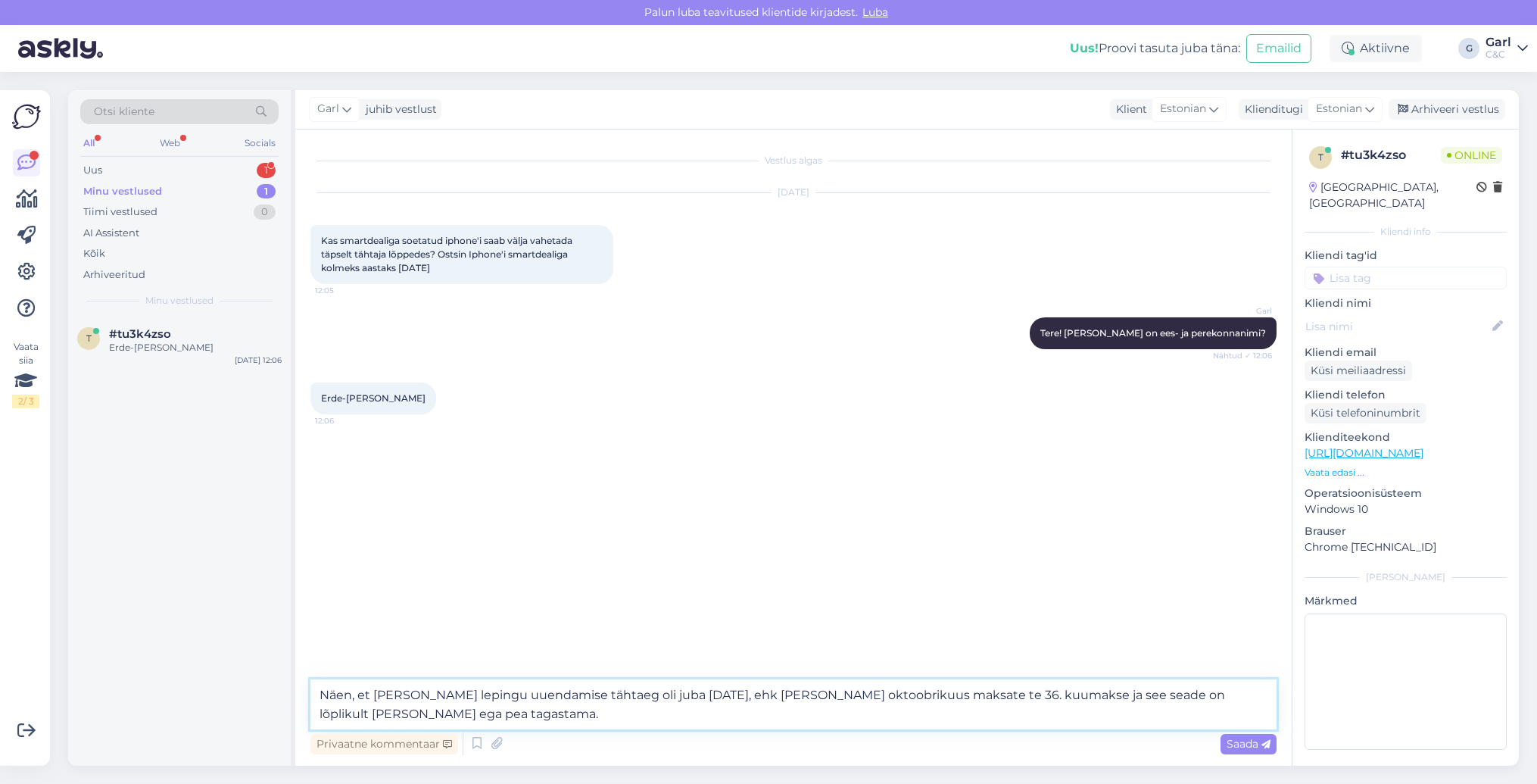
type textarea "Näen, et [PERSON_NAME] lepingu uuendamise tähtaeg oli juba [DATE], ehk [PERSON_…"
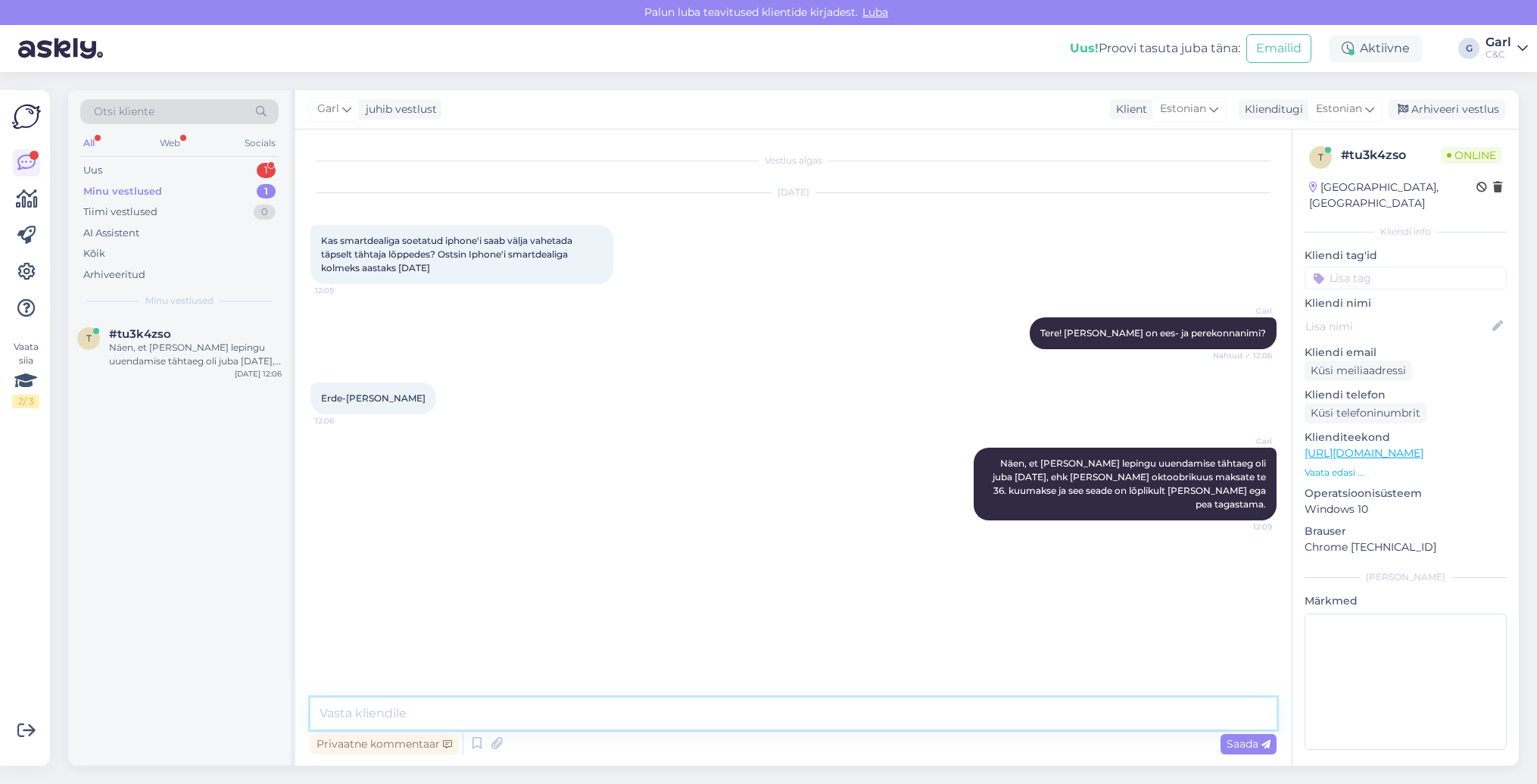
click at [687, 725] on textarea at bounding box center [794, 712] width 967 height 32
click at [219, 169] on div "Uus 1" at bounding box center [180, 170] width 198 height 21
click at [226, 335] on div "#loulkb2e 1" at bounding box center [195, 334] width 172 height 14
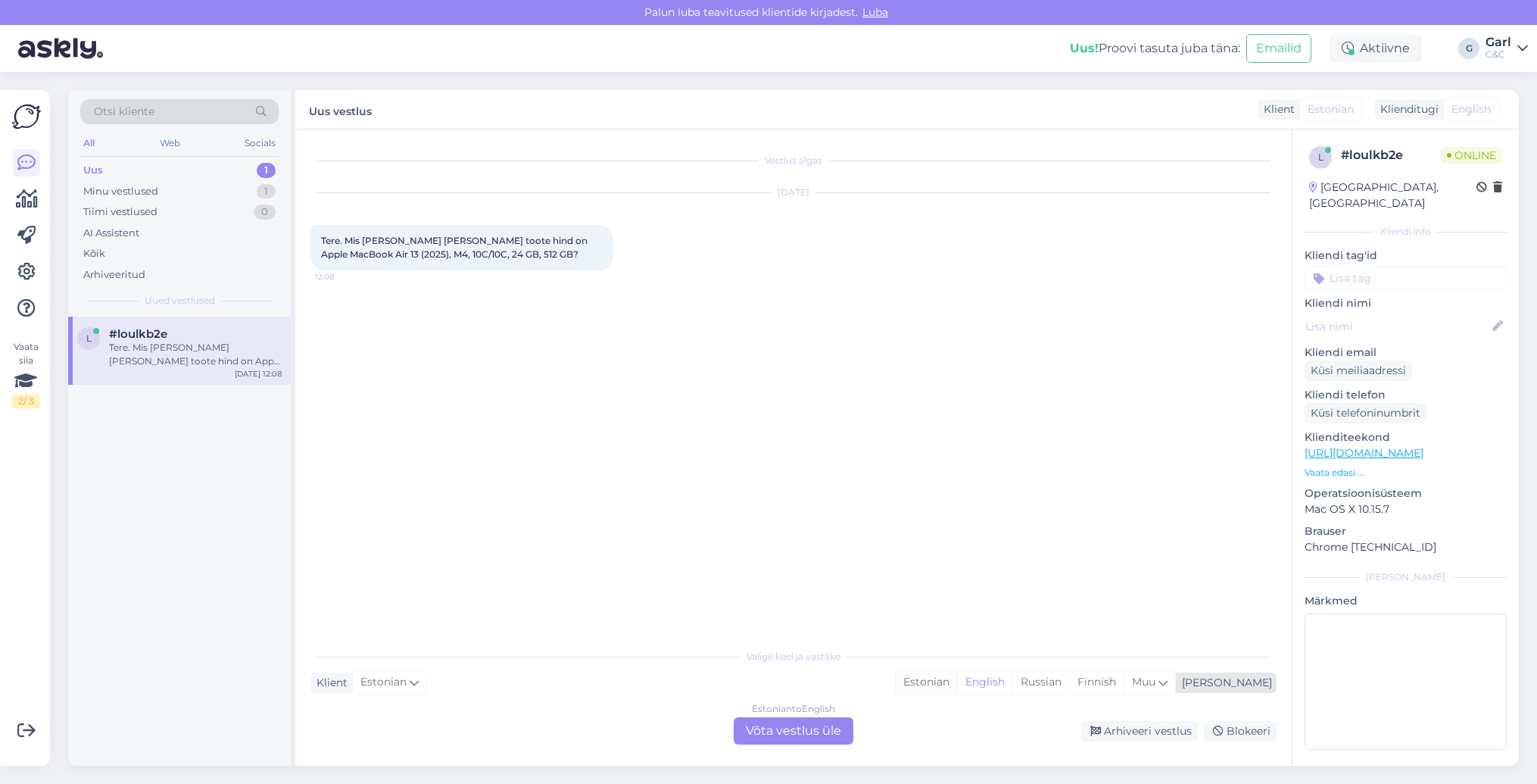
click at [957, 674] on div "Estonian" at bounding box center [926, 682] width 61 height 23
click at [957, 676] on div "Estonian" at bounding box center [926, 682] width 61 height 23
click at [979, 664] on div "Valige keel ja vastake Klient Estonian Mina Estonian English Russian Finnish Mu…" at bounding box center [794, 691] width 967 height 104
click at [957, 679] on div "Estonian" at bounding box center [926, 682] width 61 height 23
click at [791, 714] on div "Estonian to Estonian" at bounding box center [794, 708] width 90 height 14
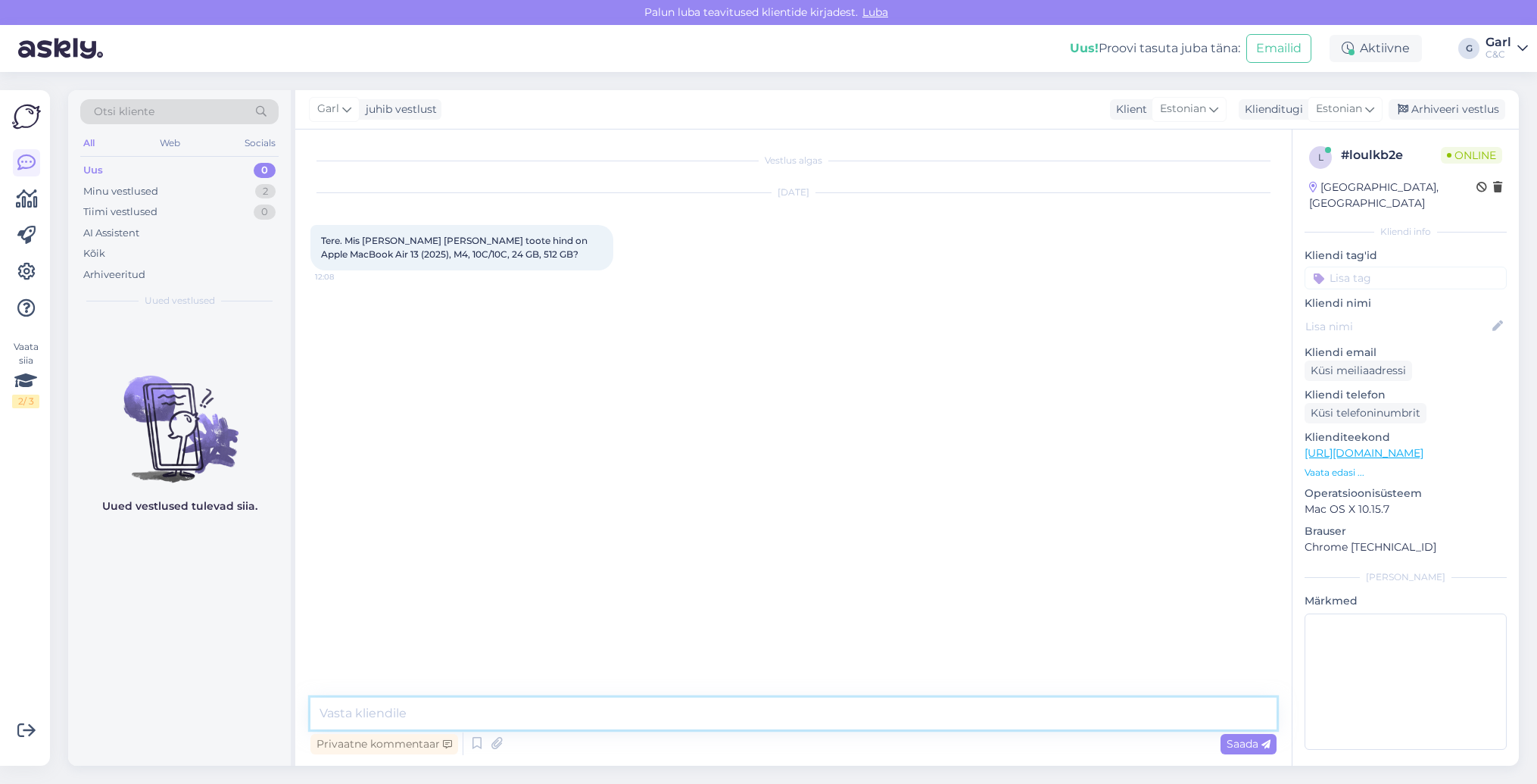
click at [786, 722] on textarea at bounding box center [794, 712] width 967 height 32
paste textarea "https://www.shop.cec.ee/macbook-air-13-apple-m4?color=151&erply_storage=53&erpl…"
type textarea "Tere! Selle toote hinnaga saate tutvuda tootelehel: https://www.shop.cec.ee/mac…"
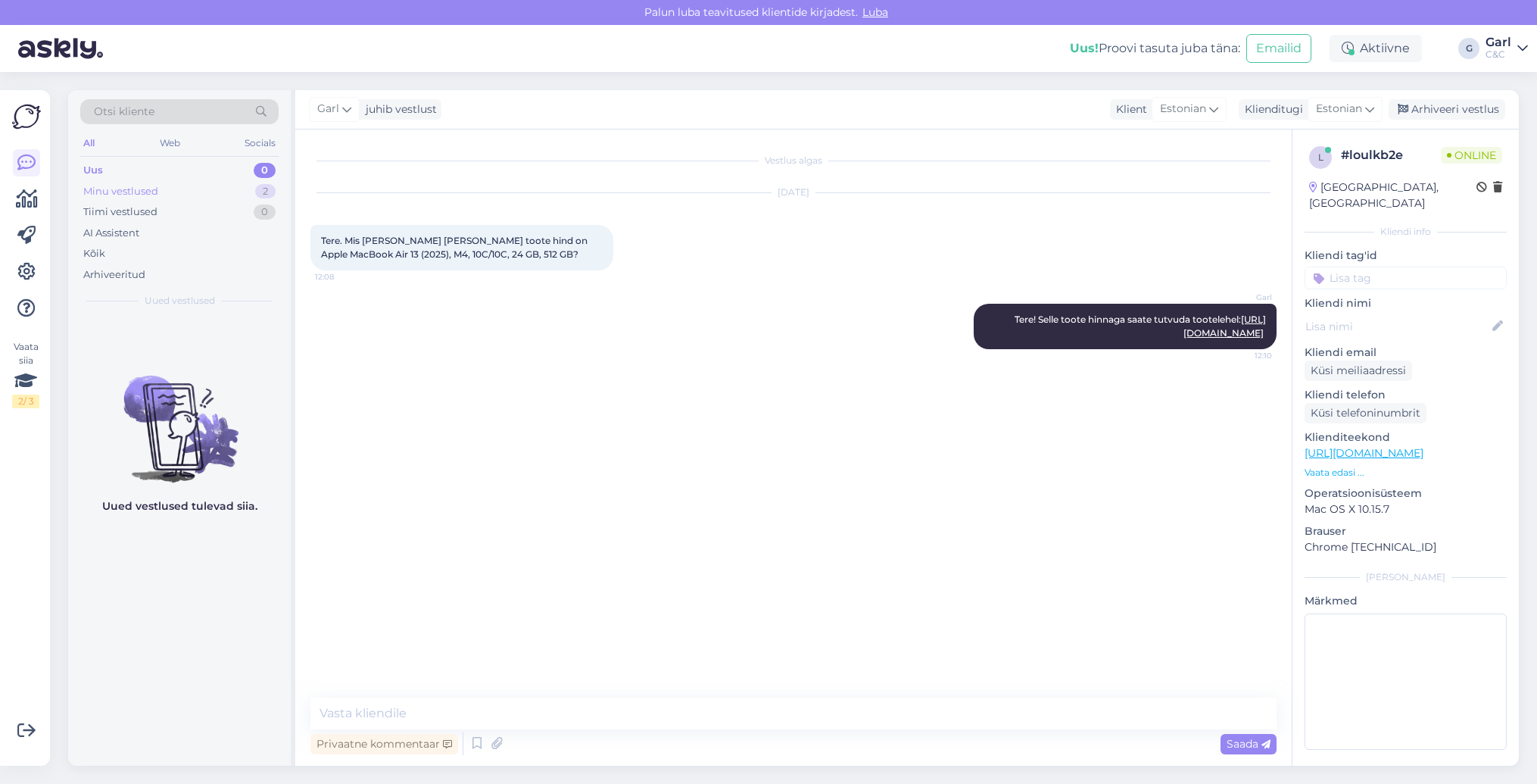
click at [247, 196] on div "Minu vestlused 2" at bounding box center [180, 191] width 198 height 21
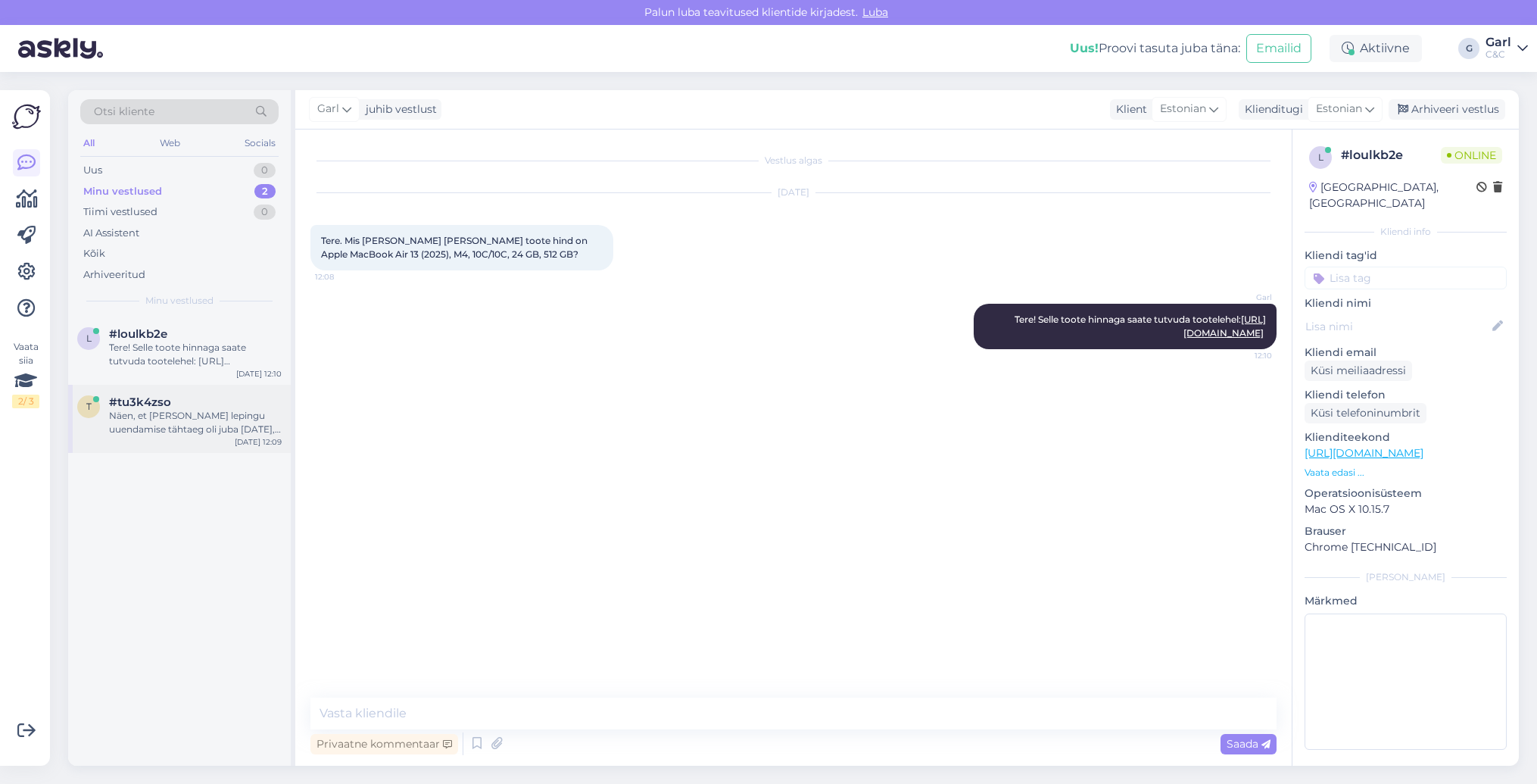
click at [218, 419] on div "Näen, et Teie lepingu uuendamise tähtaeg oli juba 01-10-2024, ehk selle aasta o…" at bounding box center [195, 423] width 172 height 28
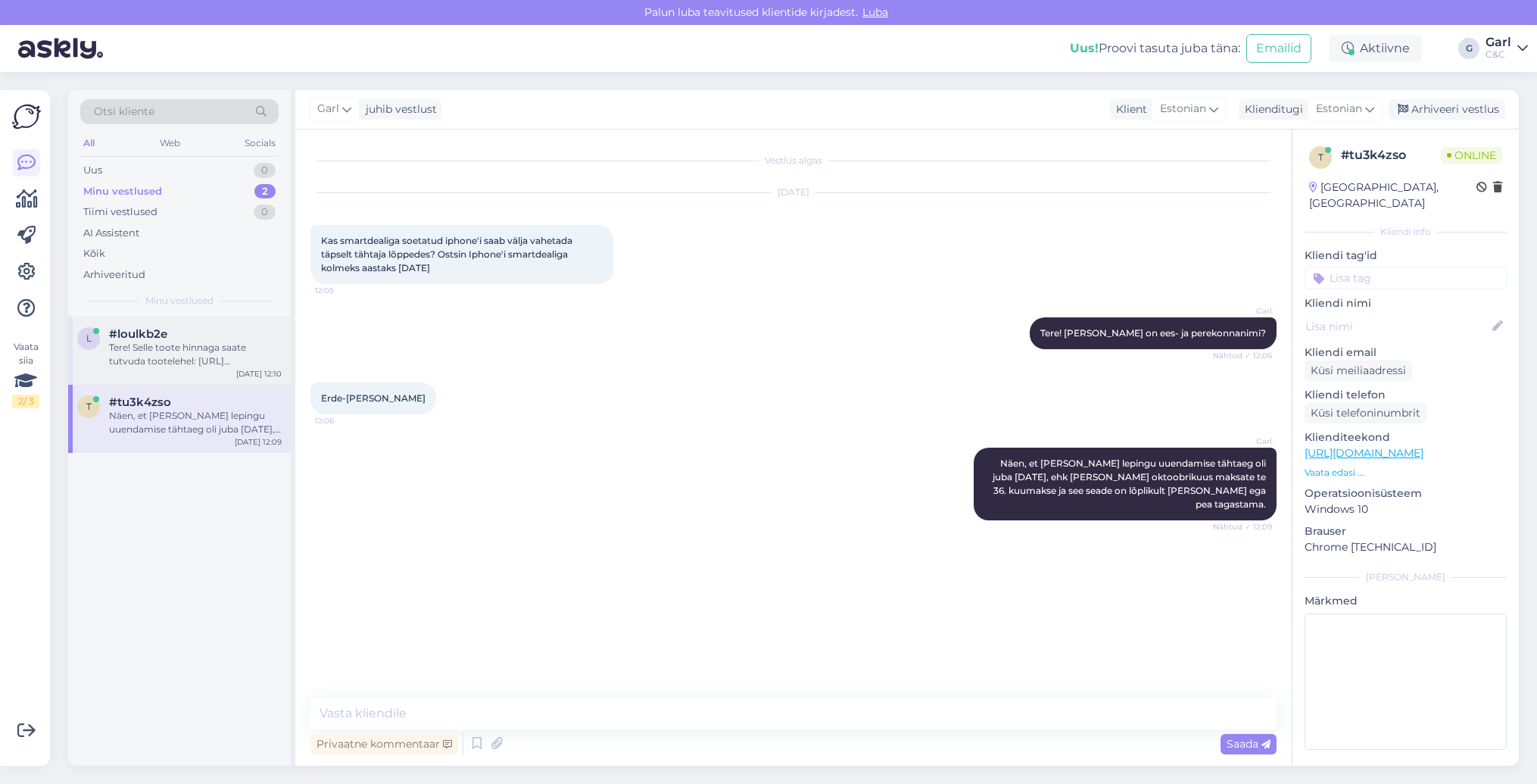
click at [200, 332] on div "#loulkb2e" at bounding box center [195, 334] width 172 height 14
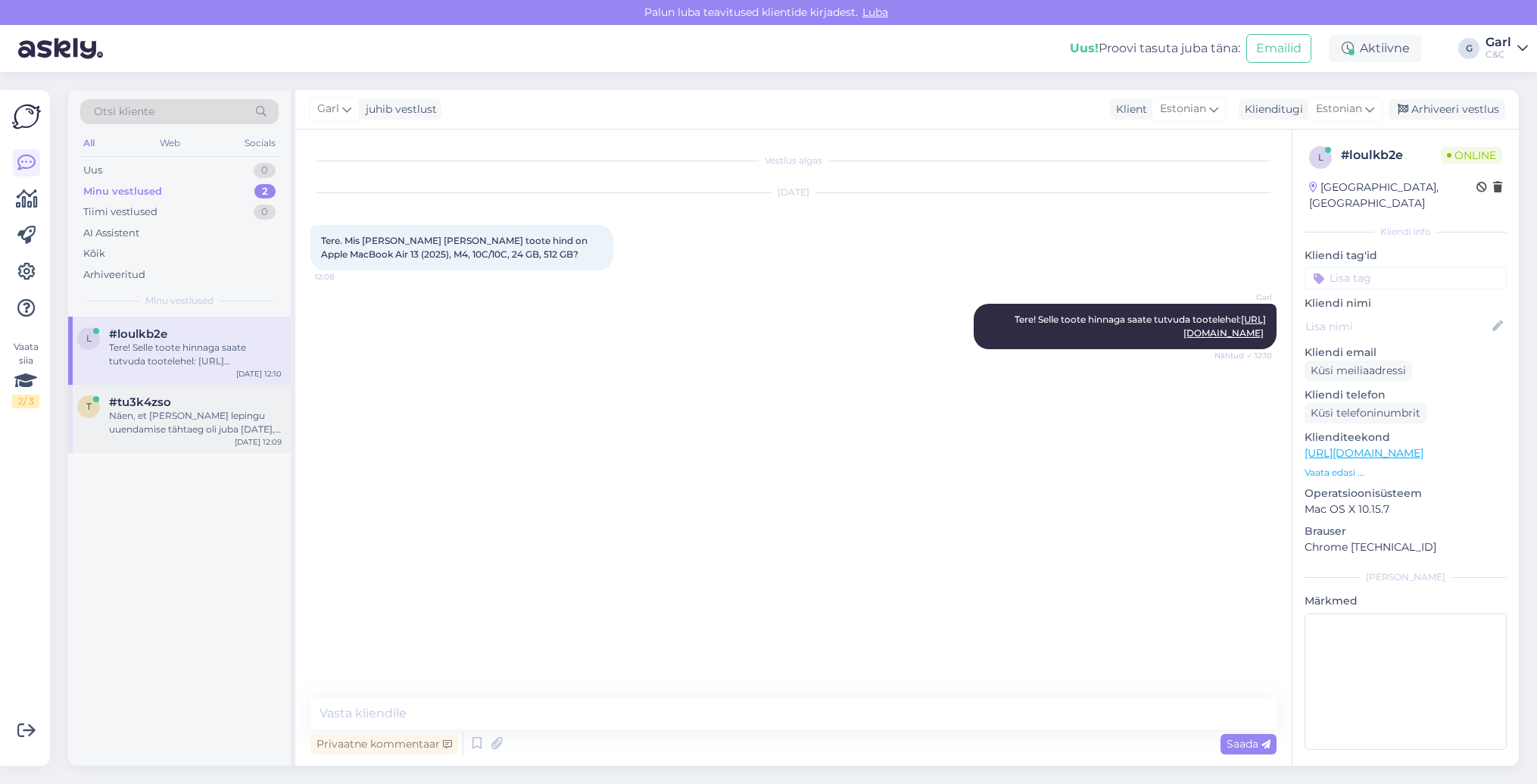
click at [199, 415] on div "Näen, et Teie lepingu uuendamise tähtaeg oli juba 01-10-2024, ehk selle aasta o…" at bounding box center [195, 423] width 172 height 28
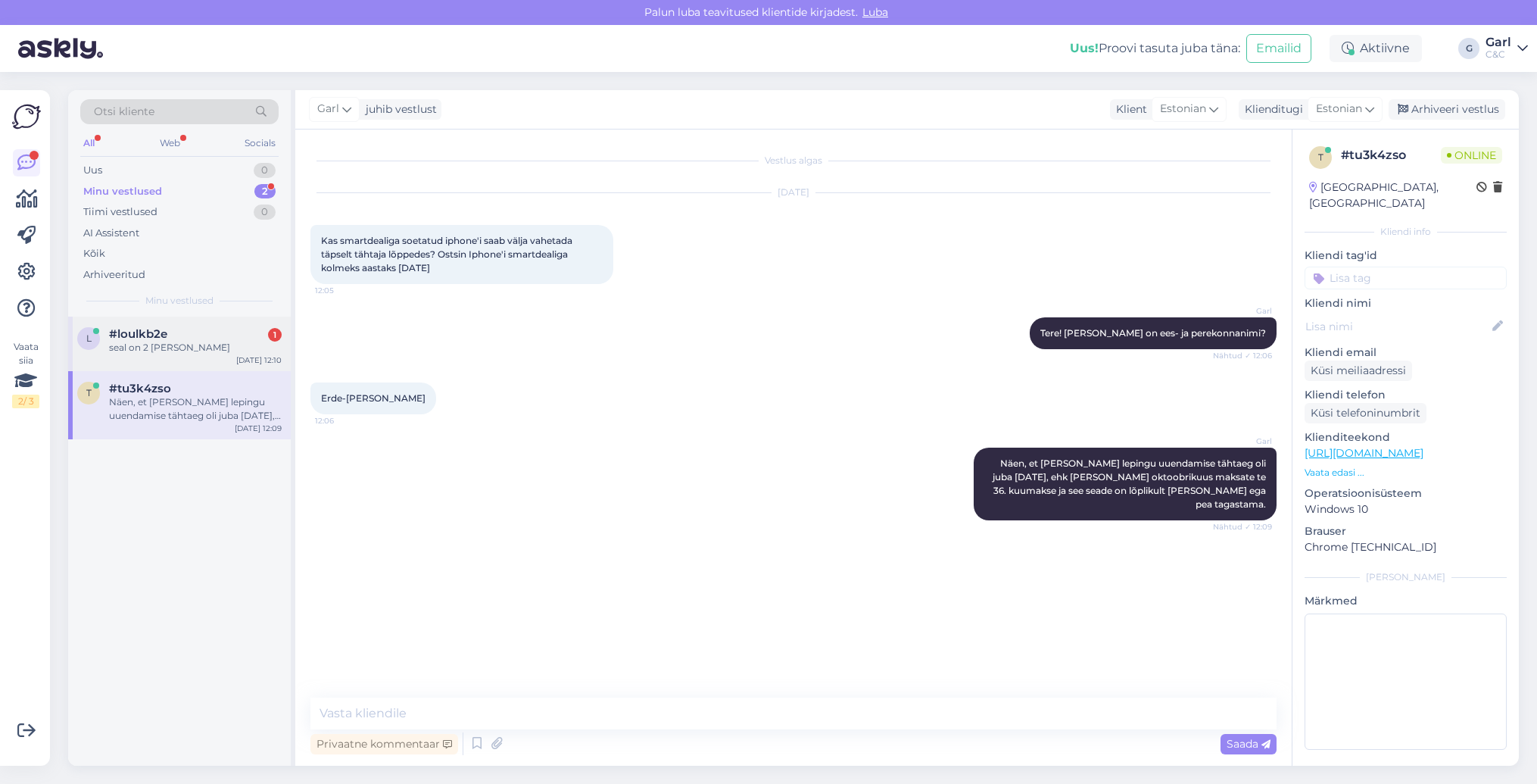
click at [213, 341] on div "seal on 2 hinda" at bounding box center [195, 348] width 172 height 14
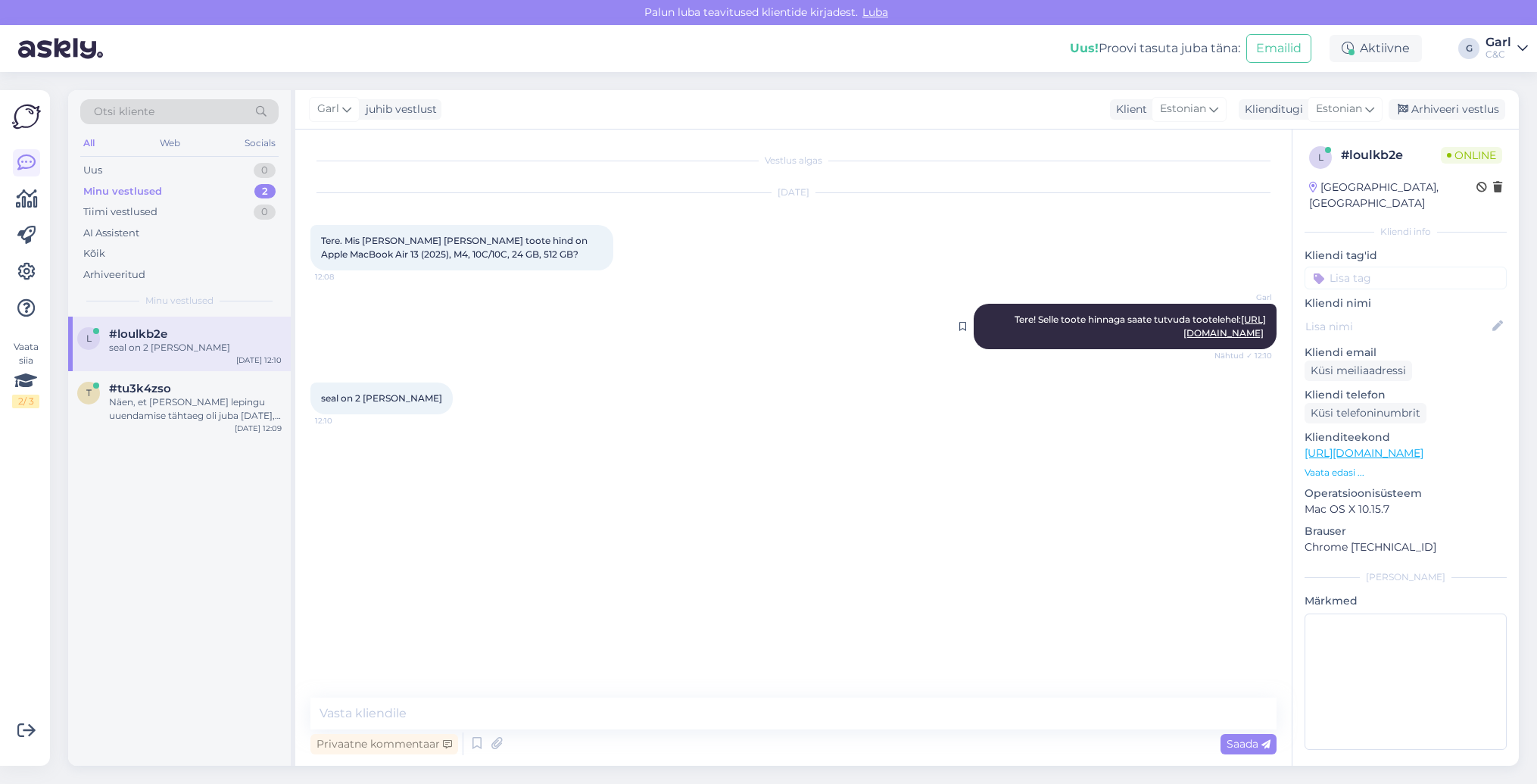
click at [1183, 331] on link "https://www.shop.cec.ee/macbook-air-13-apple-m4?color=151&erply_storage=53&erpl…" at bounding box center [1224, 326] width 83 height 25
click at [254, 421] on div "Oi :D Aga kas kaupluses tehakse ikka tagasiostu vanadele seadmetele uute soetam…" at bounding box center [195, 409] width 172 height 28
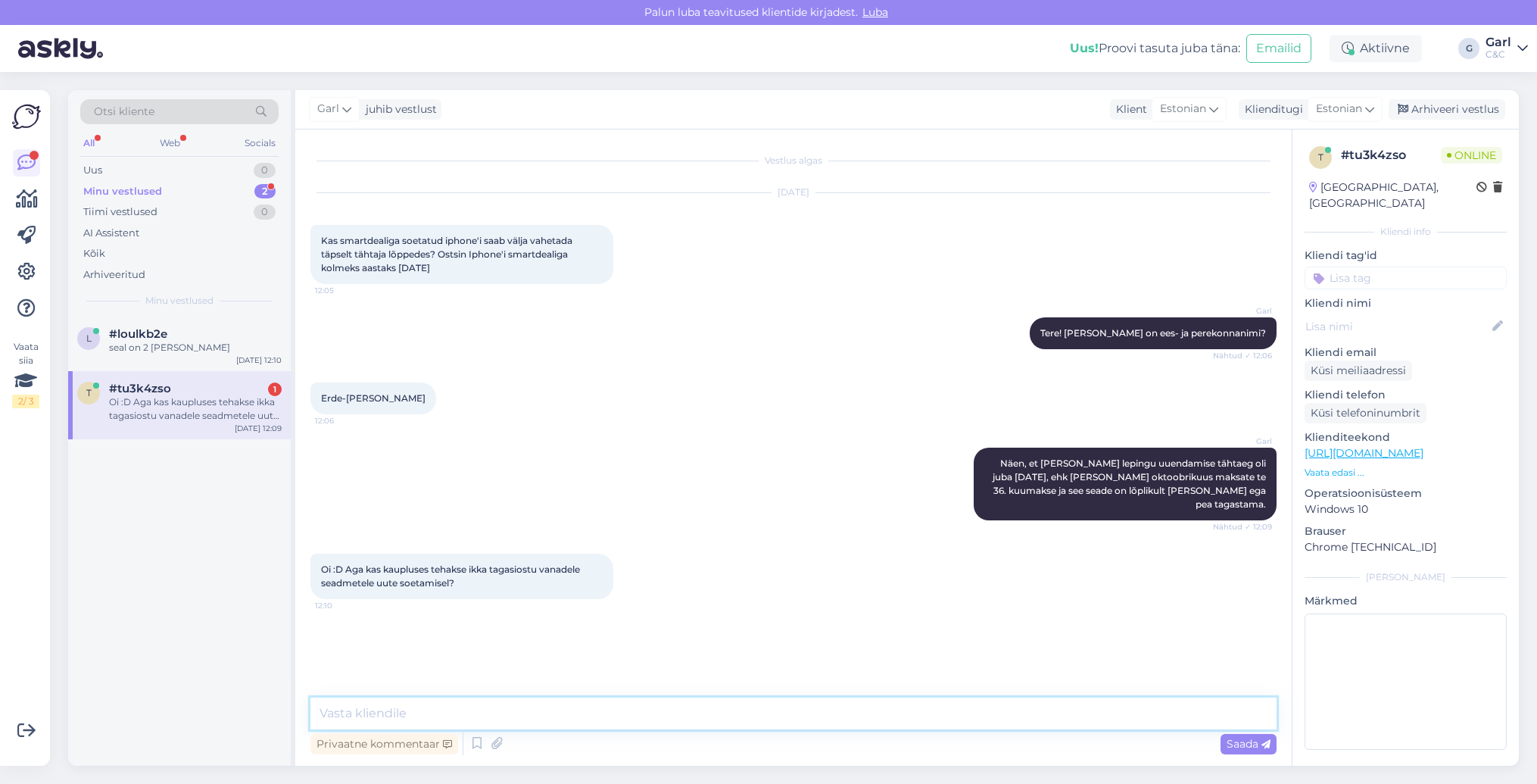
click at [588, 723] on textarea at bounding box center [794, 712] width 967 height 32
type textarea "Ikka. Tagasiostu programm on meil olemas. :)"
click at [204, 348] on div "Attachment" at bounding box center [195, 348] width 172 height 14
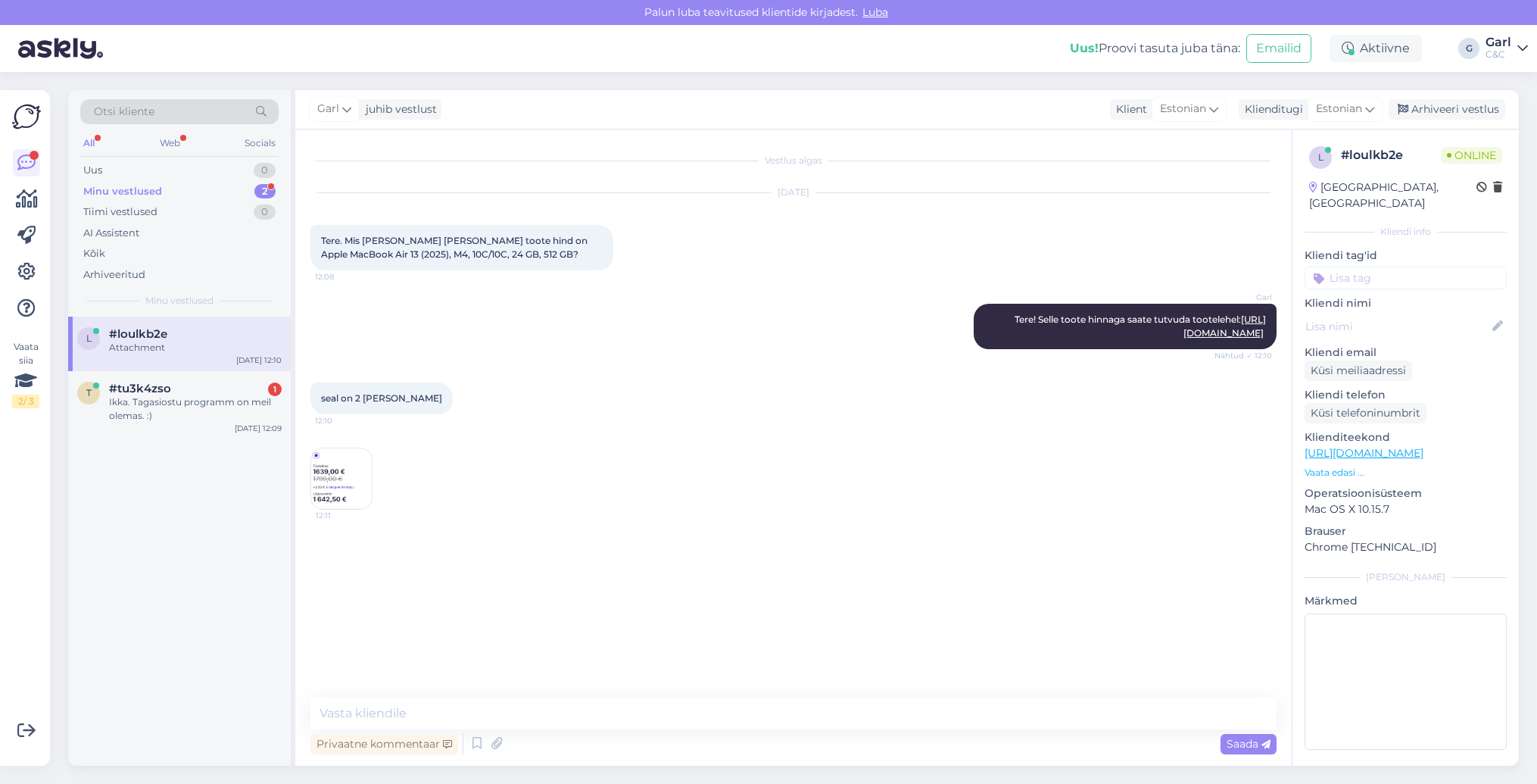
click at [353, 509] on img at bounding box center [341, 479] width 61 height 61
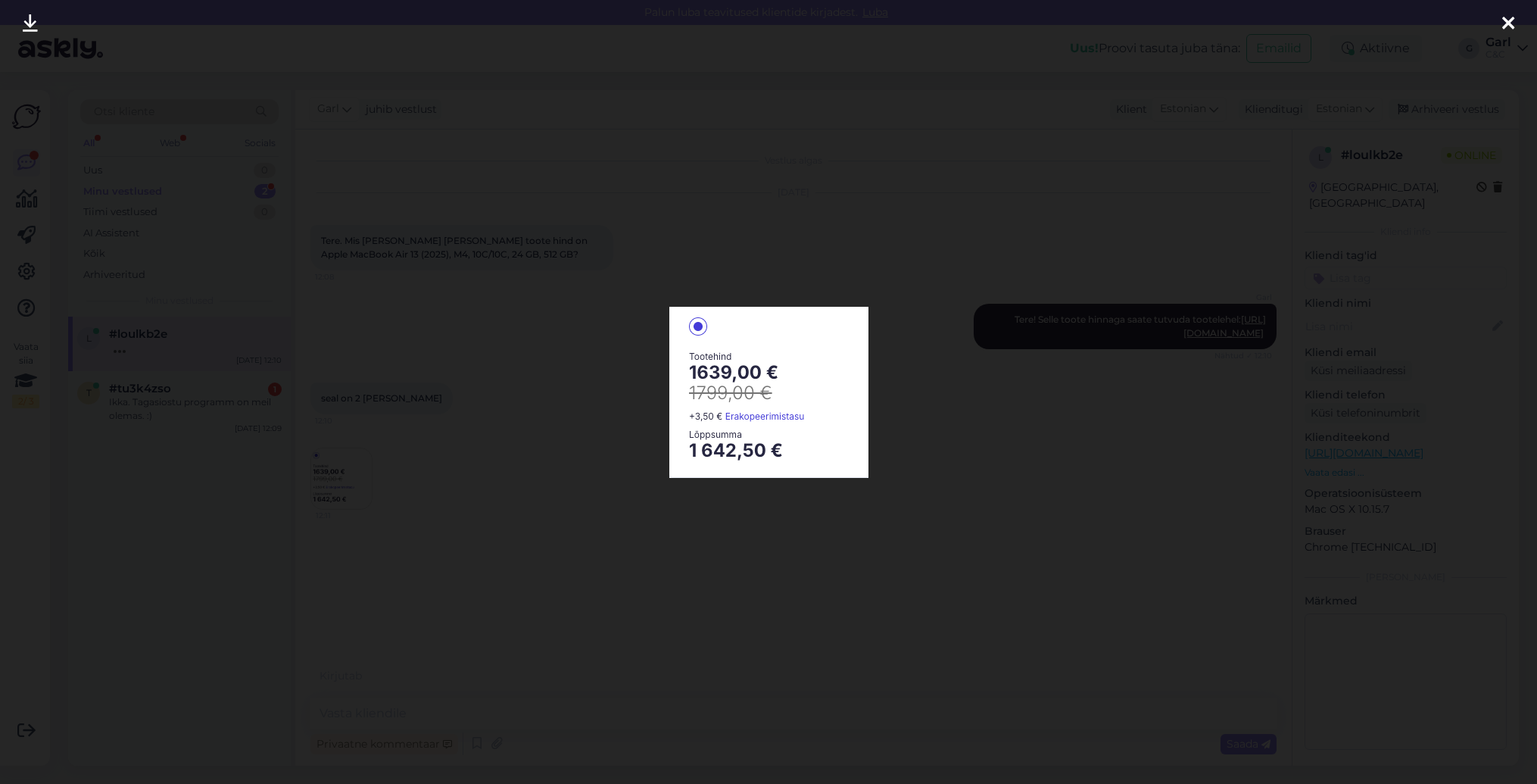
click at [440, 578] on div at bounding box center [768, 392] width 1537 height 784
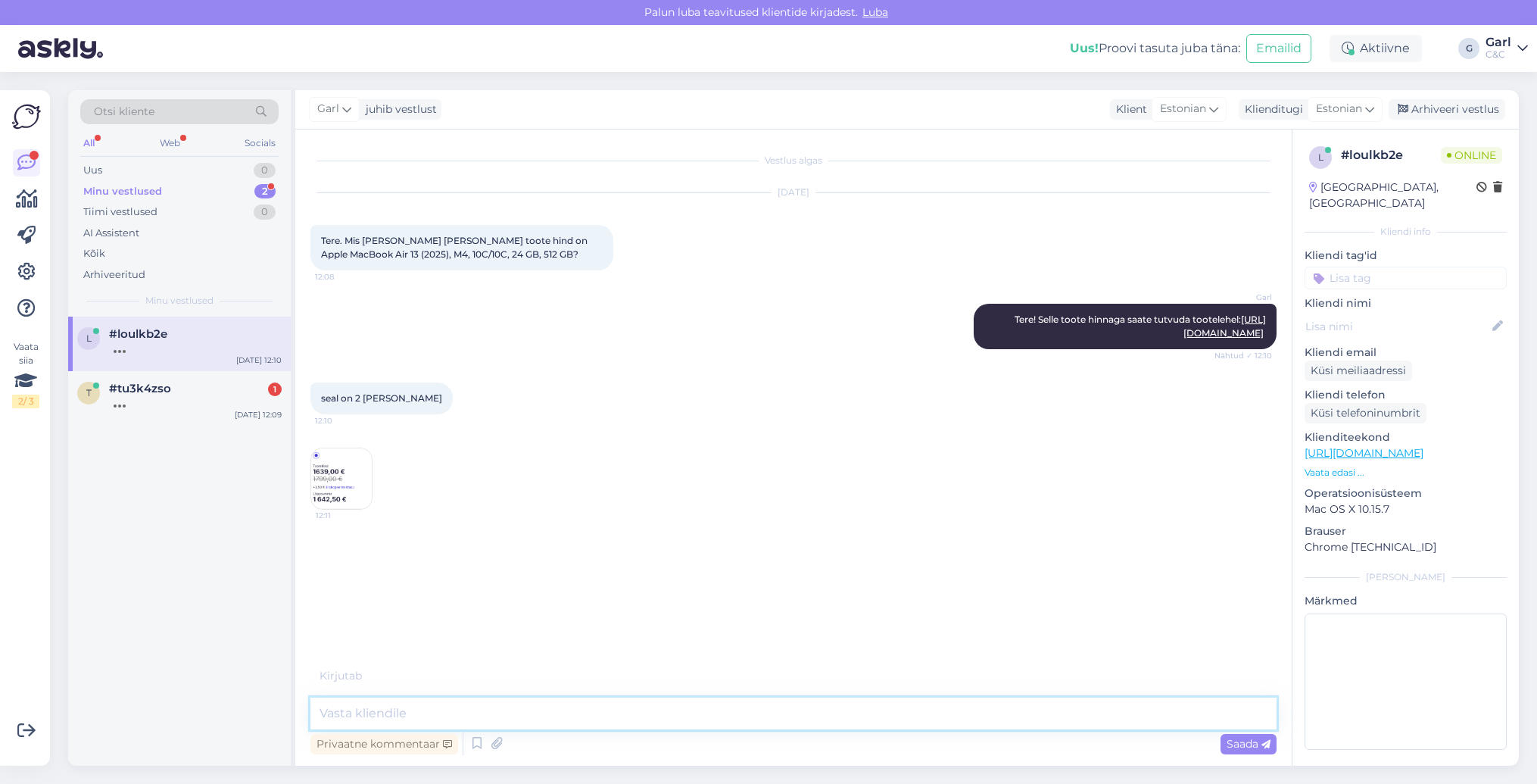
click at [427, 721] on textarea at bounding box center [794, 712] width 967 height 32
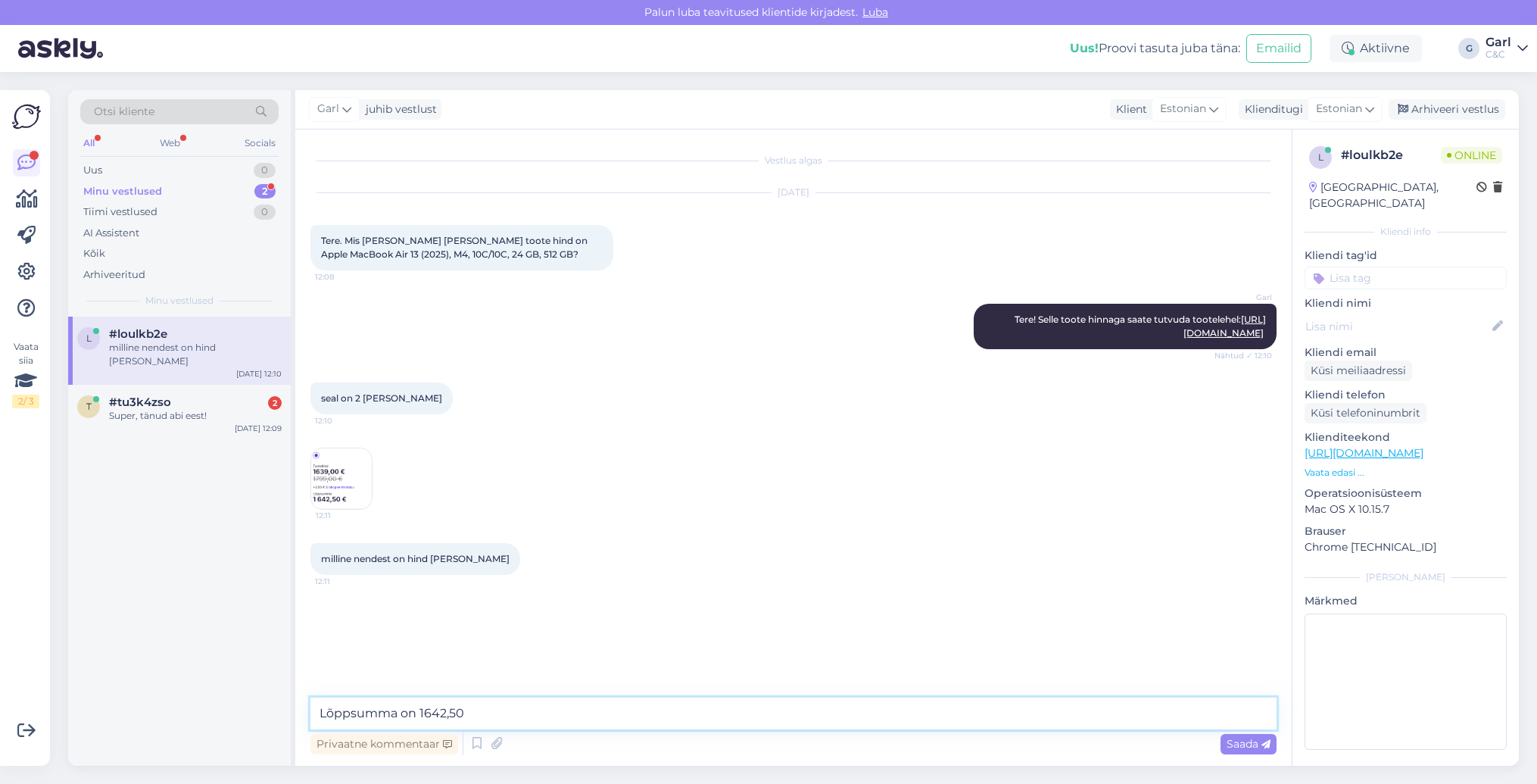
type textarea "Lõppsumma on 1642,50€"
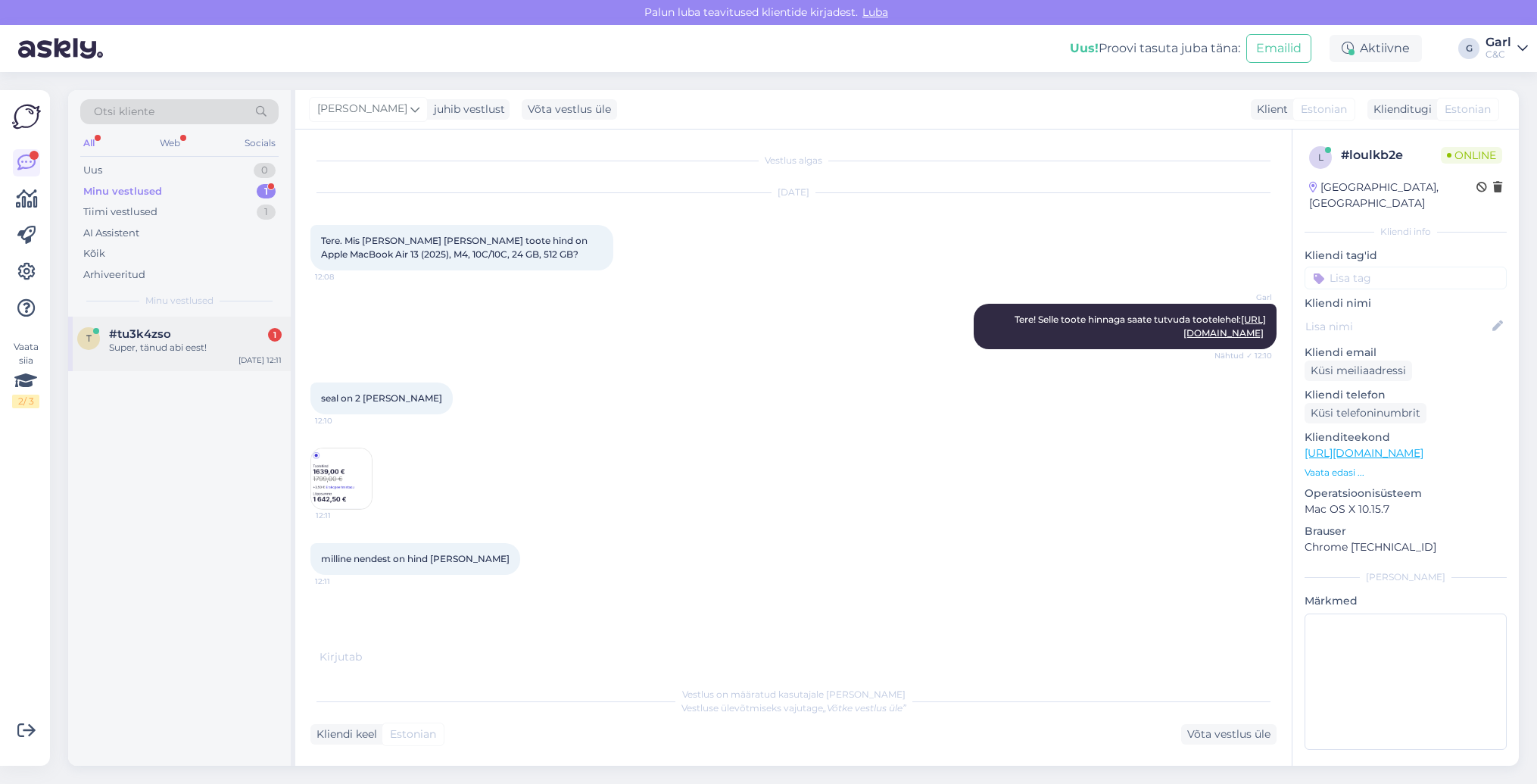
click at [202, 341] on div "Super, tänud abi eest!" at bounding box center [195, 348] width 172 height 14
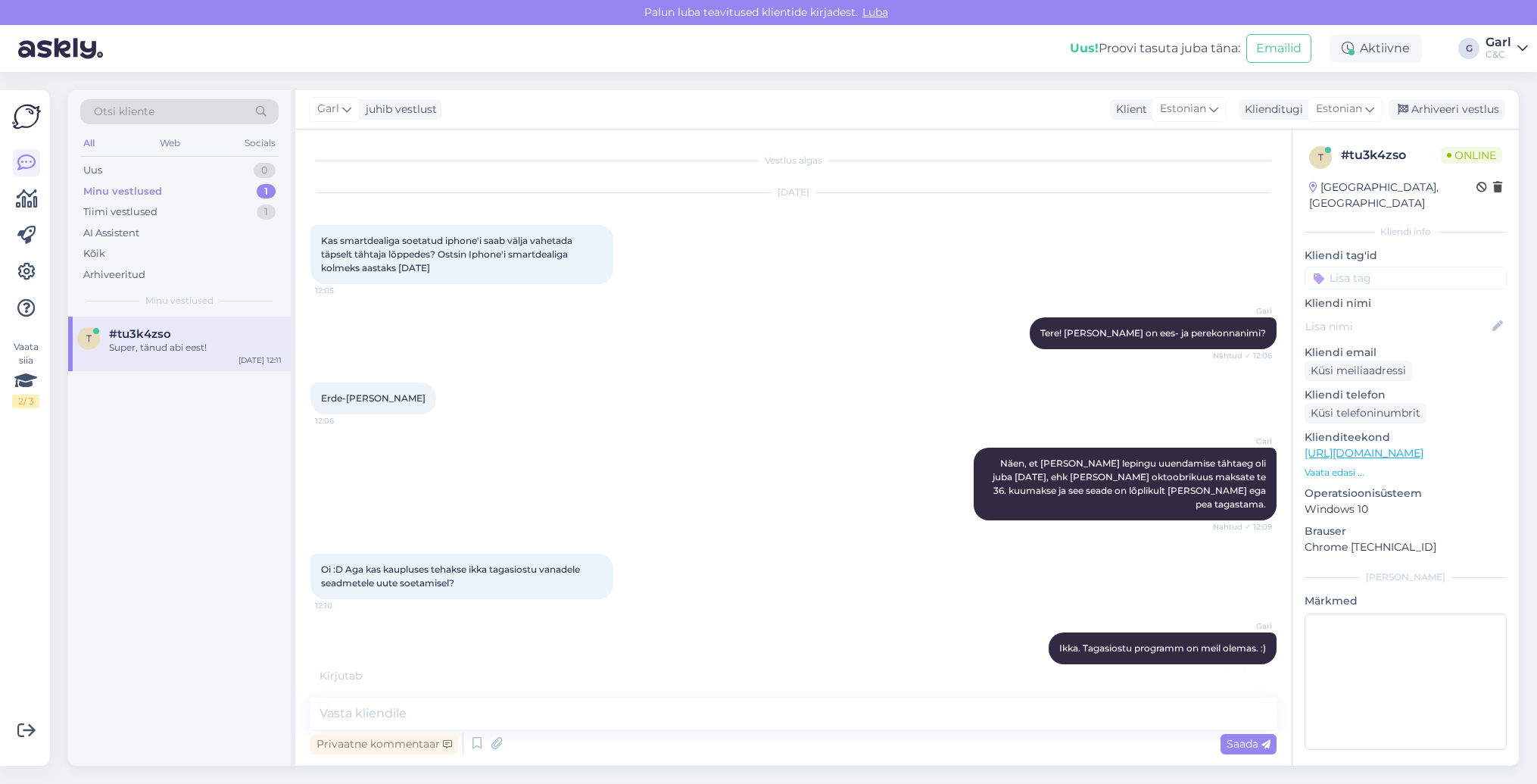
scroll to position [63, 0]
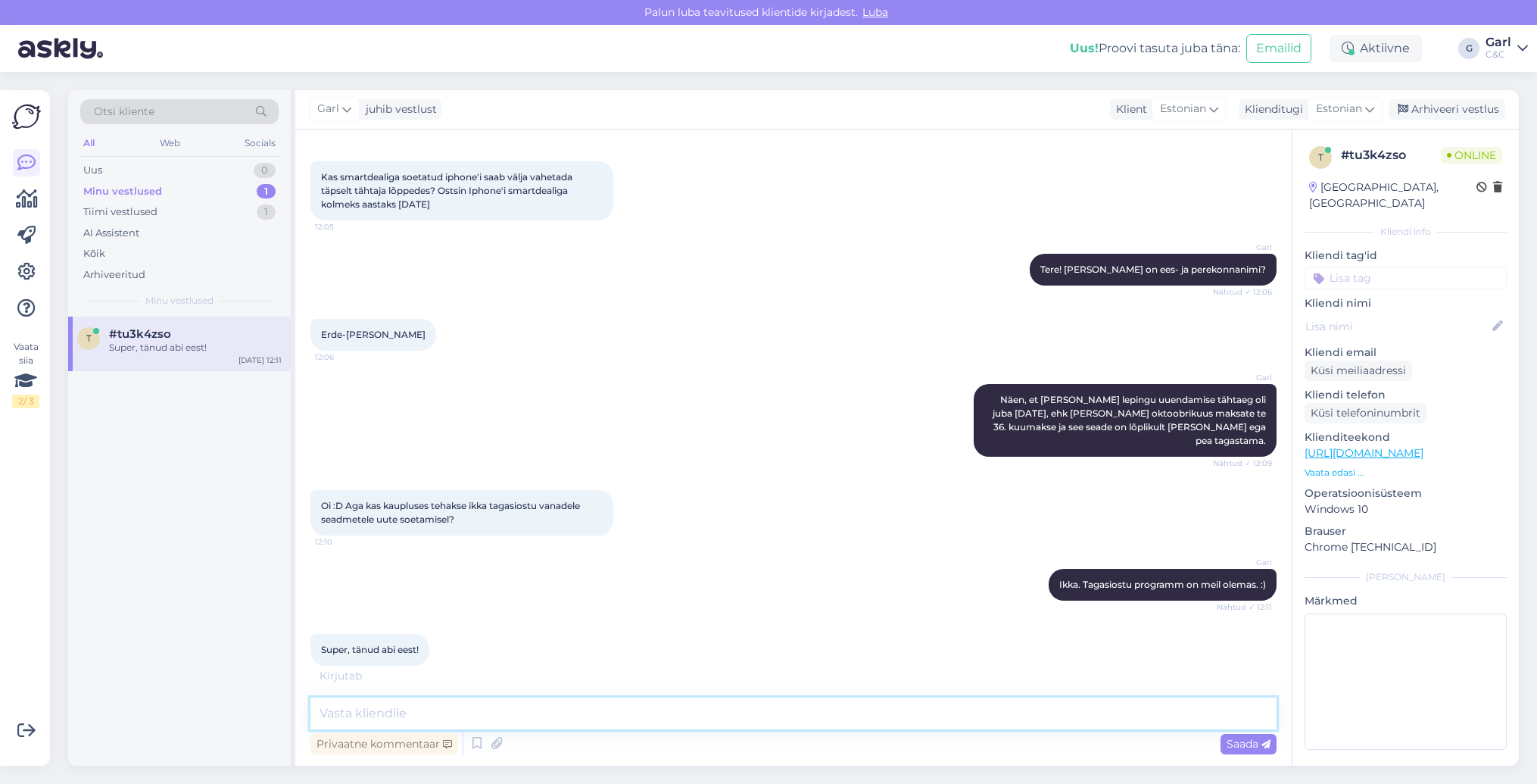
click at [585, 698] on textarea at bounding box center [794, 712] width 967 height 32
click at [231, 171] on div "Uus 0" at bounding box center [180, 170] width 198 height 21
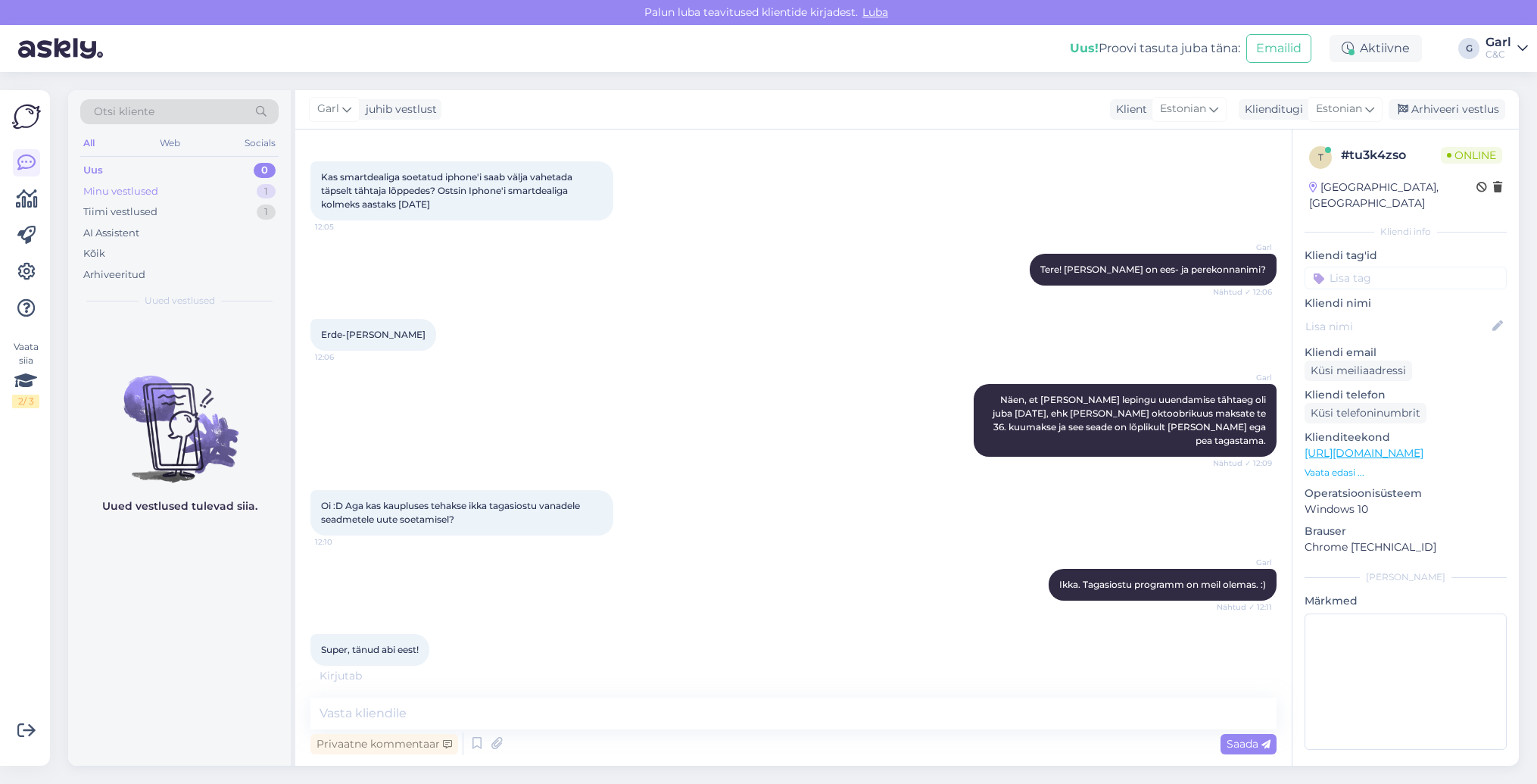
scroll to position [48, 0]
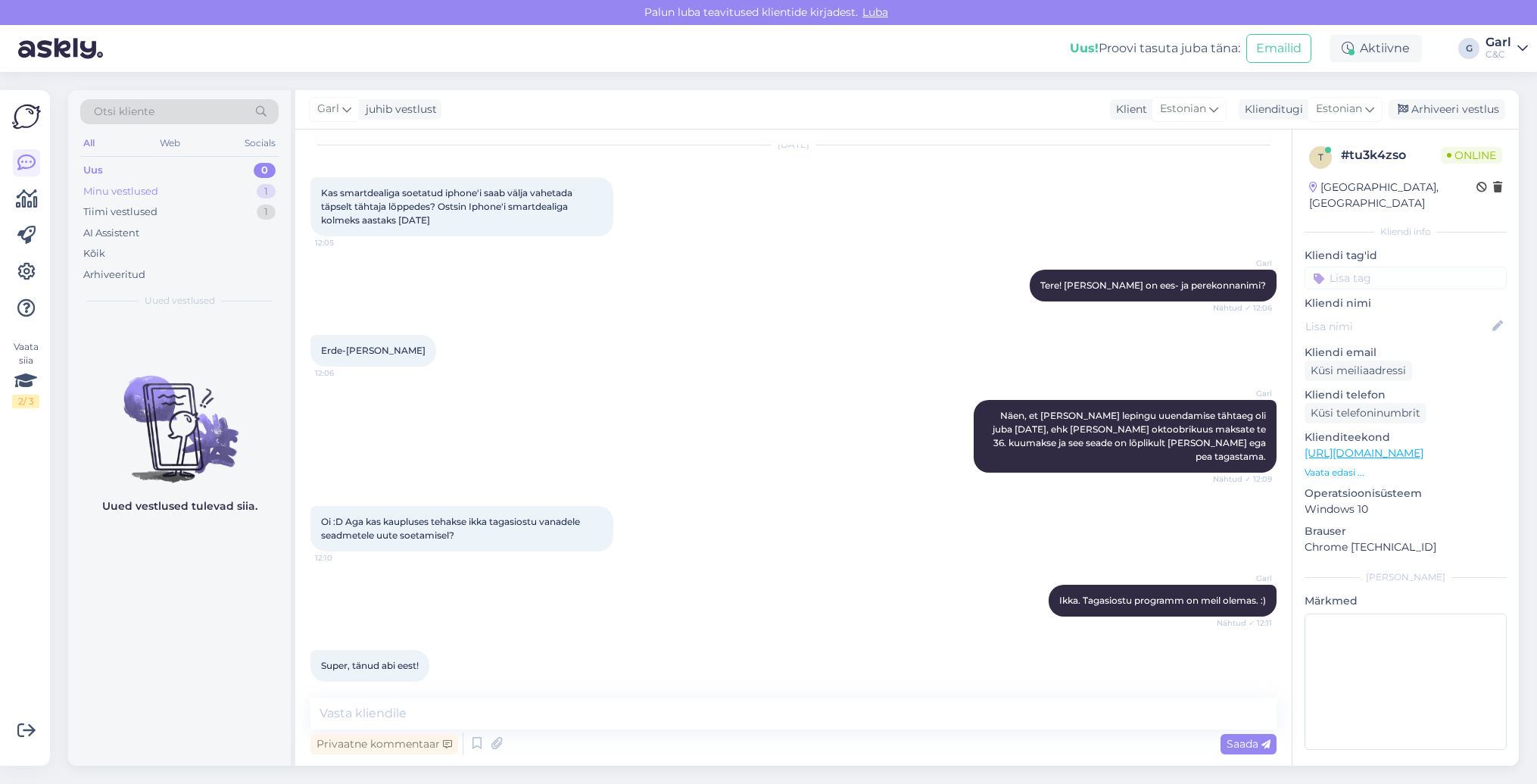
click at [227, 184] on div "Minu vestlused 1" at bounding box center [180, 191] width 198 height 21
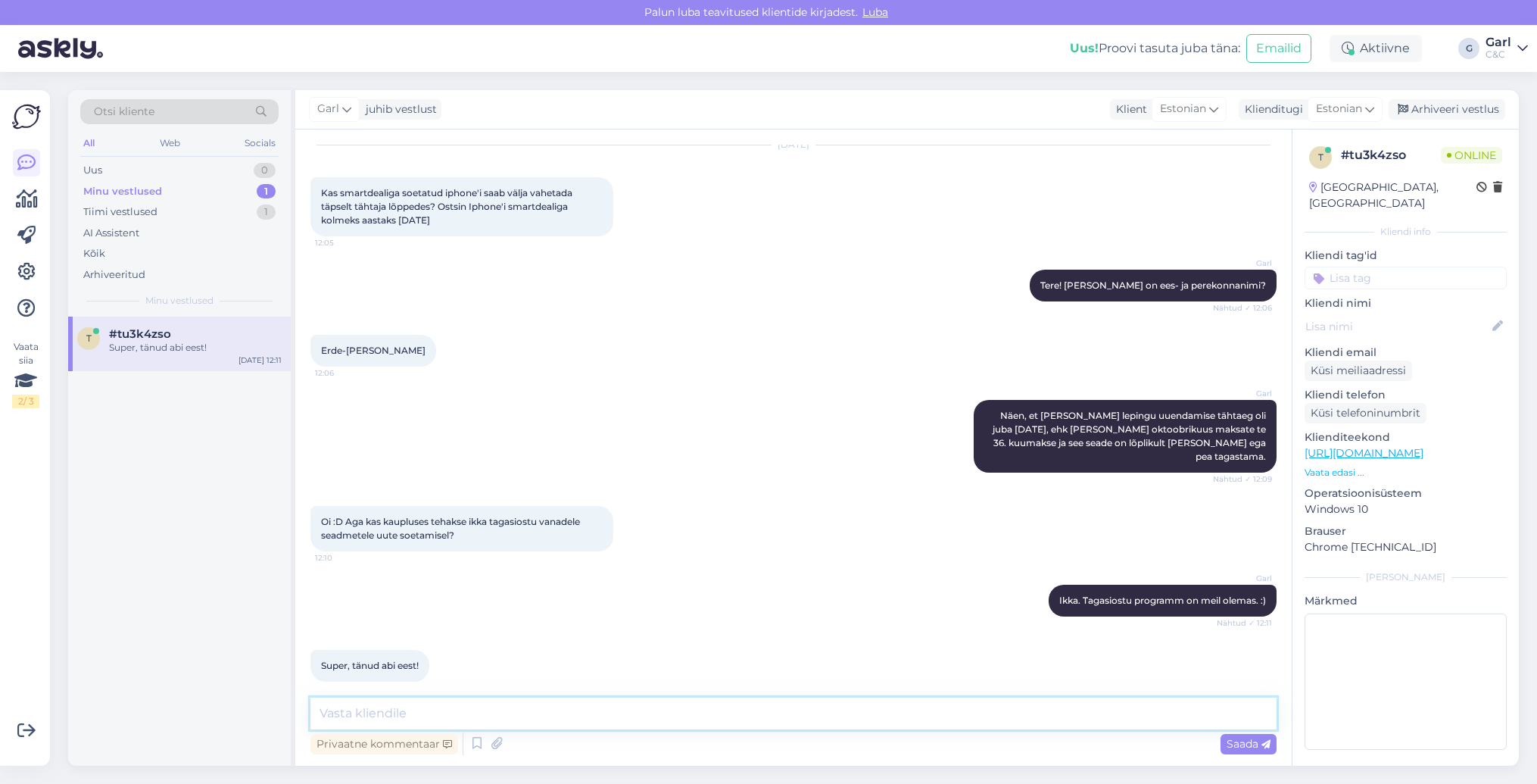
click at [456, 712] on textarea at bounding box center [794, 712] width 967 height 32
type textarea "Võtke heaks!"
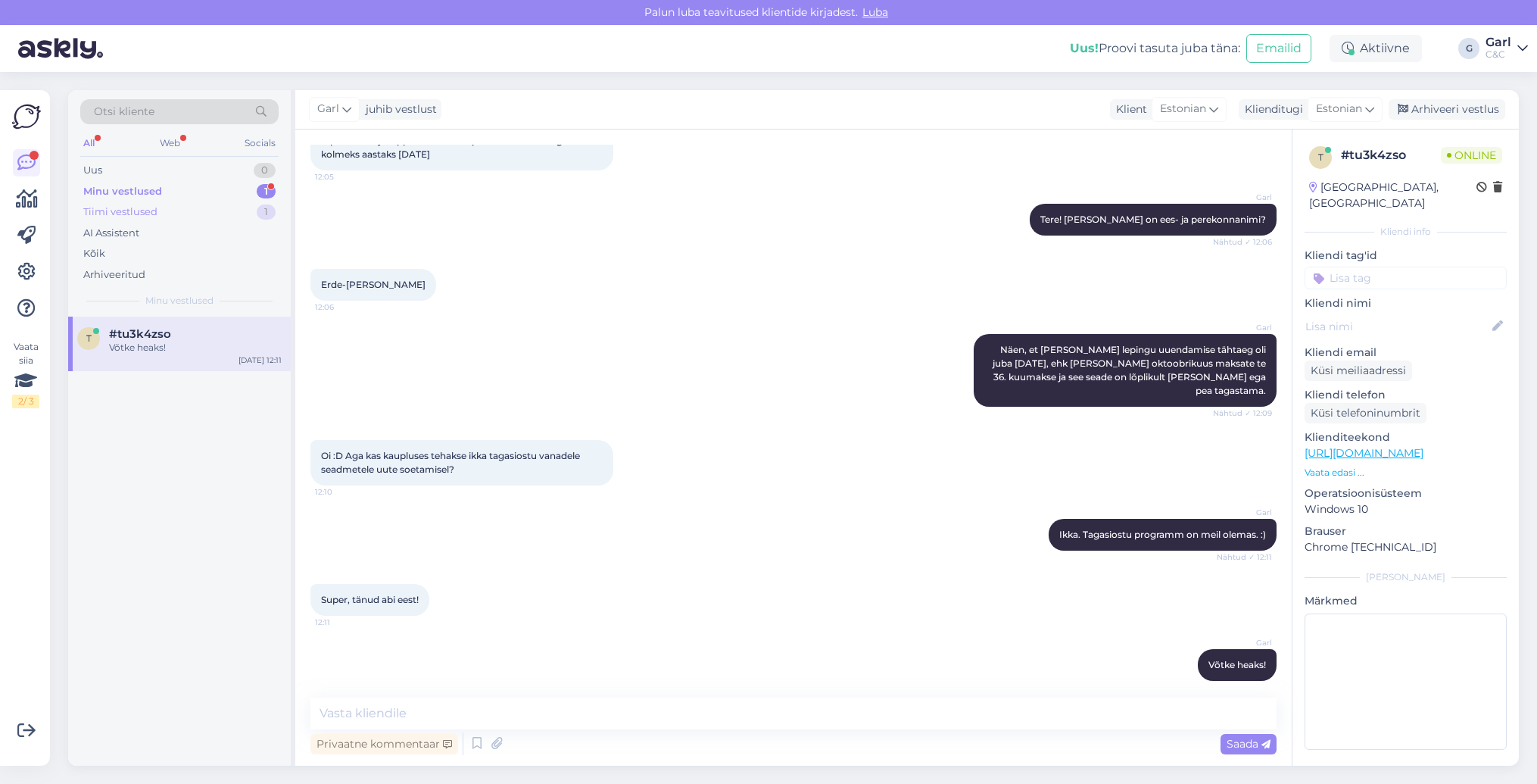
click at [202, 206] on div "Tiimi vestlused 1" at bounding box center [180, 212] width 198 height 21
click at [189, 316] on div "l #loulkb2e 1 arvuti ostja on Ace of Space OÜ Sep 1 12:11" at bounding box center [179, 343] width 223 height 54
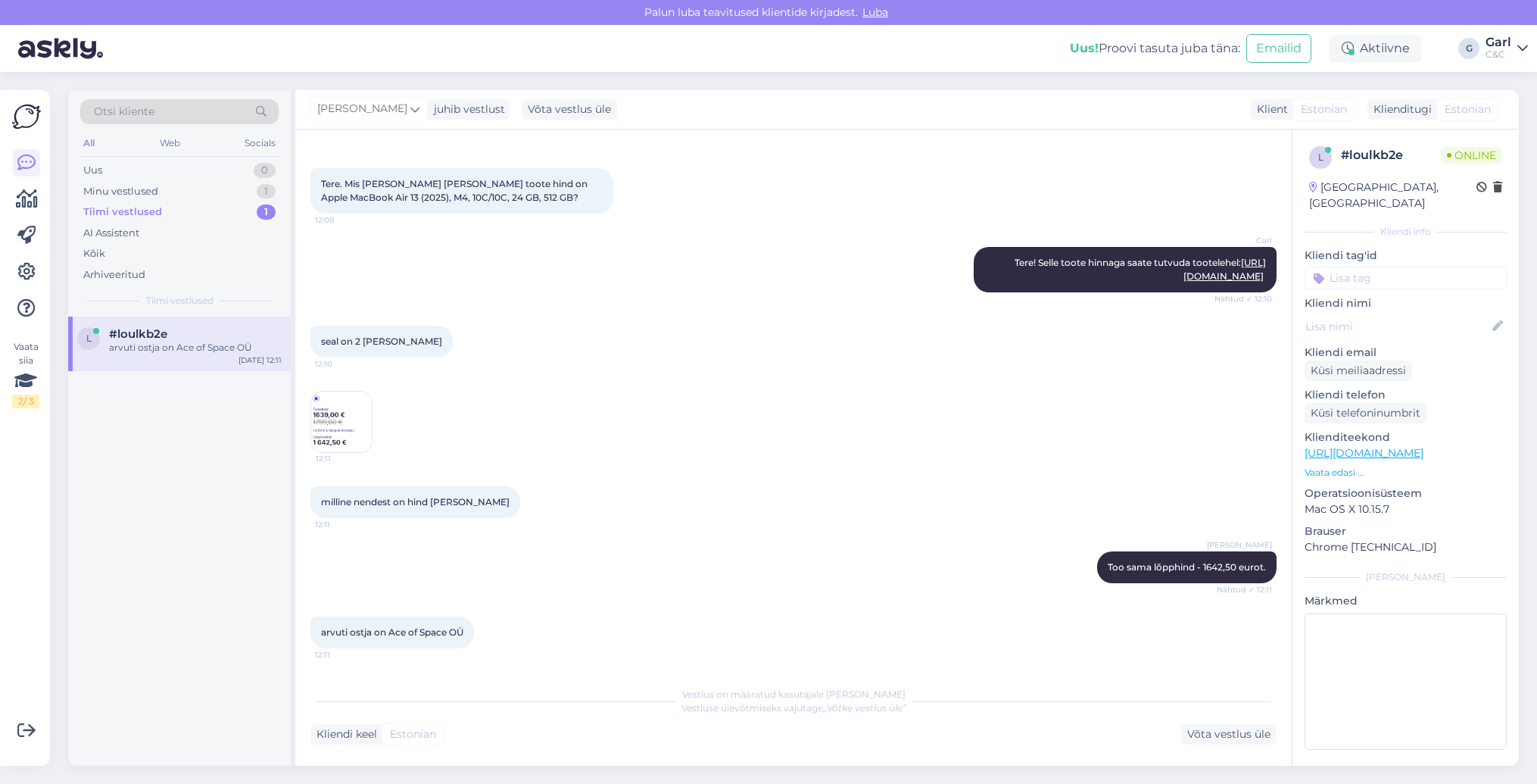
scroll to position [149, 0]
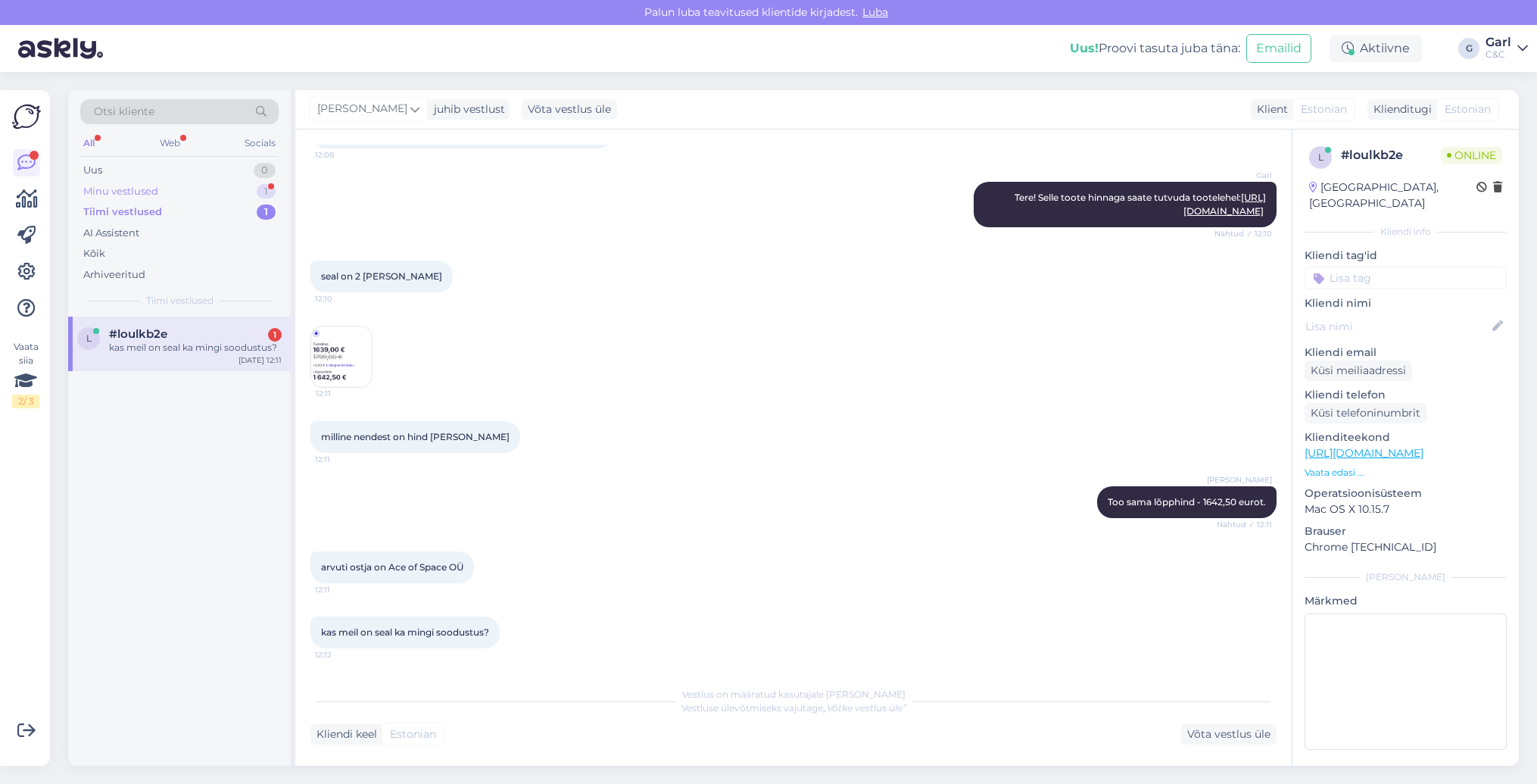
click at [183, 192] on div "Minu vestlused 1" at bounding box center [180, 191] width 198 height 21
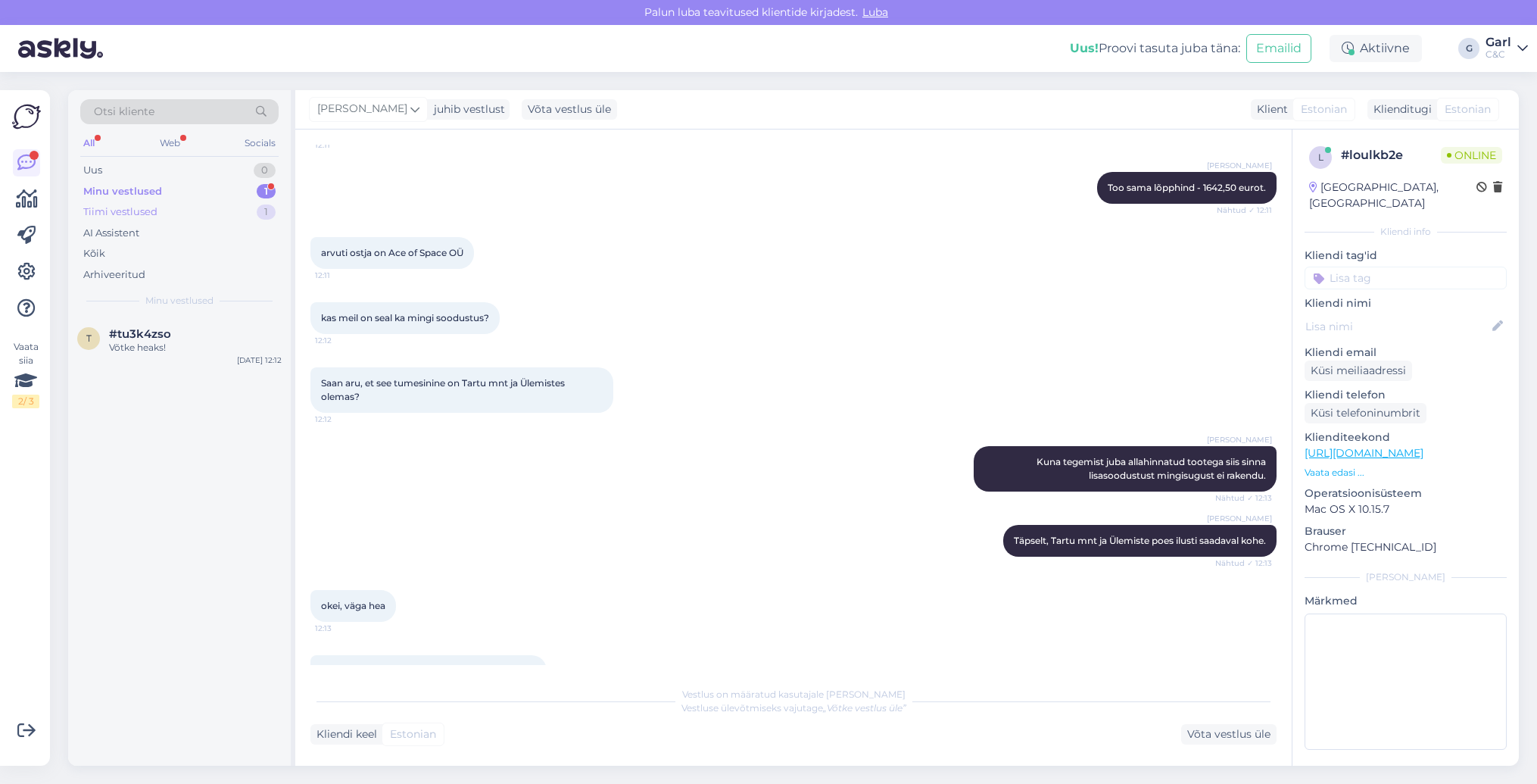
scroll to position [501, 0]
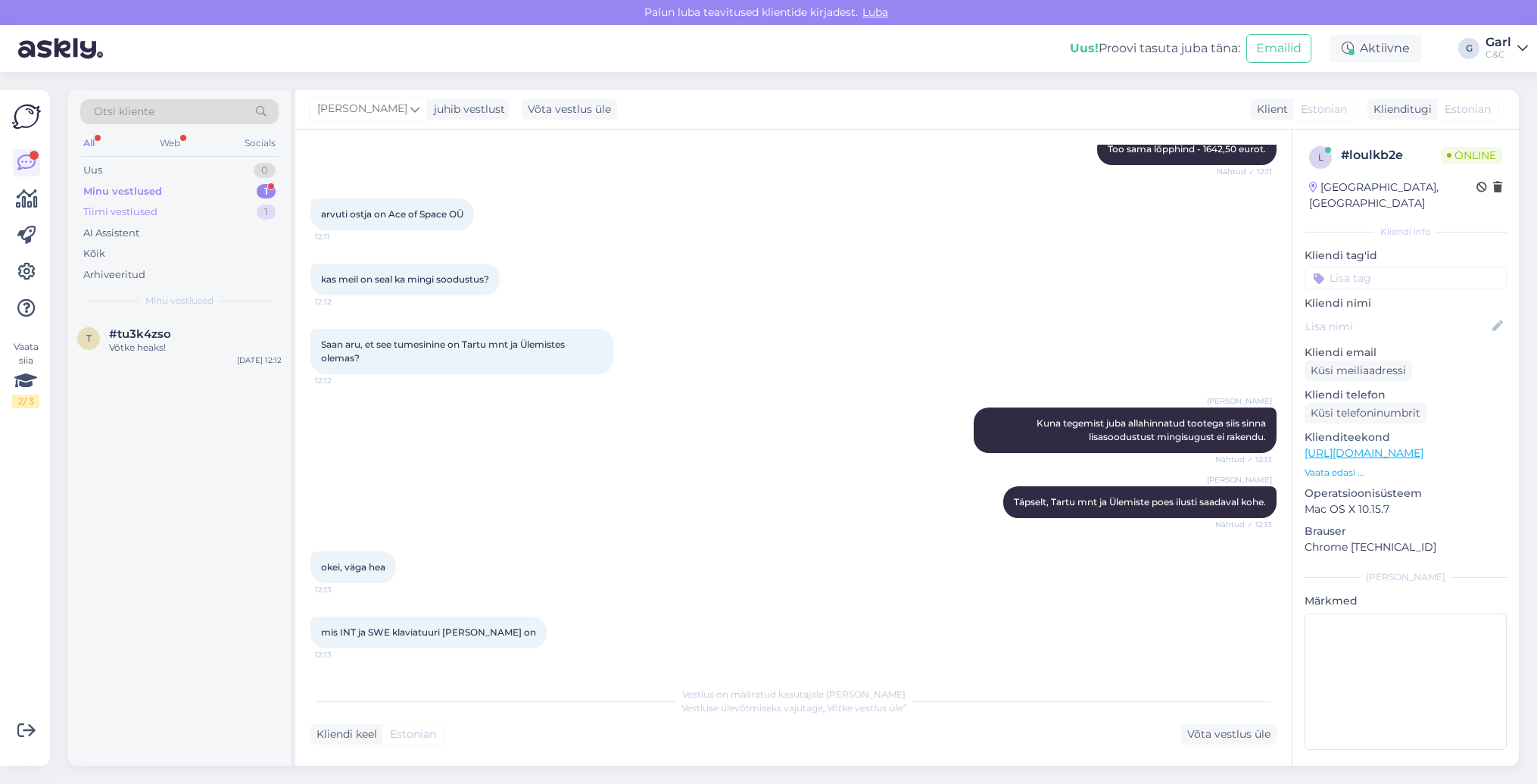
click at [221, 216] on div "Tiimi vestlused 1" at bounding box center [180, 212] width 198 height 21
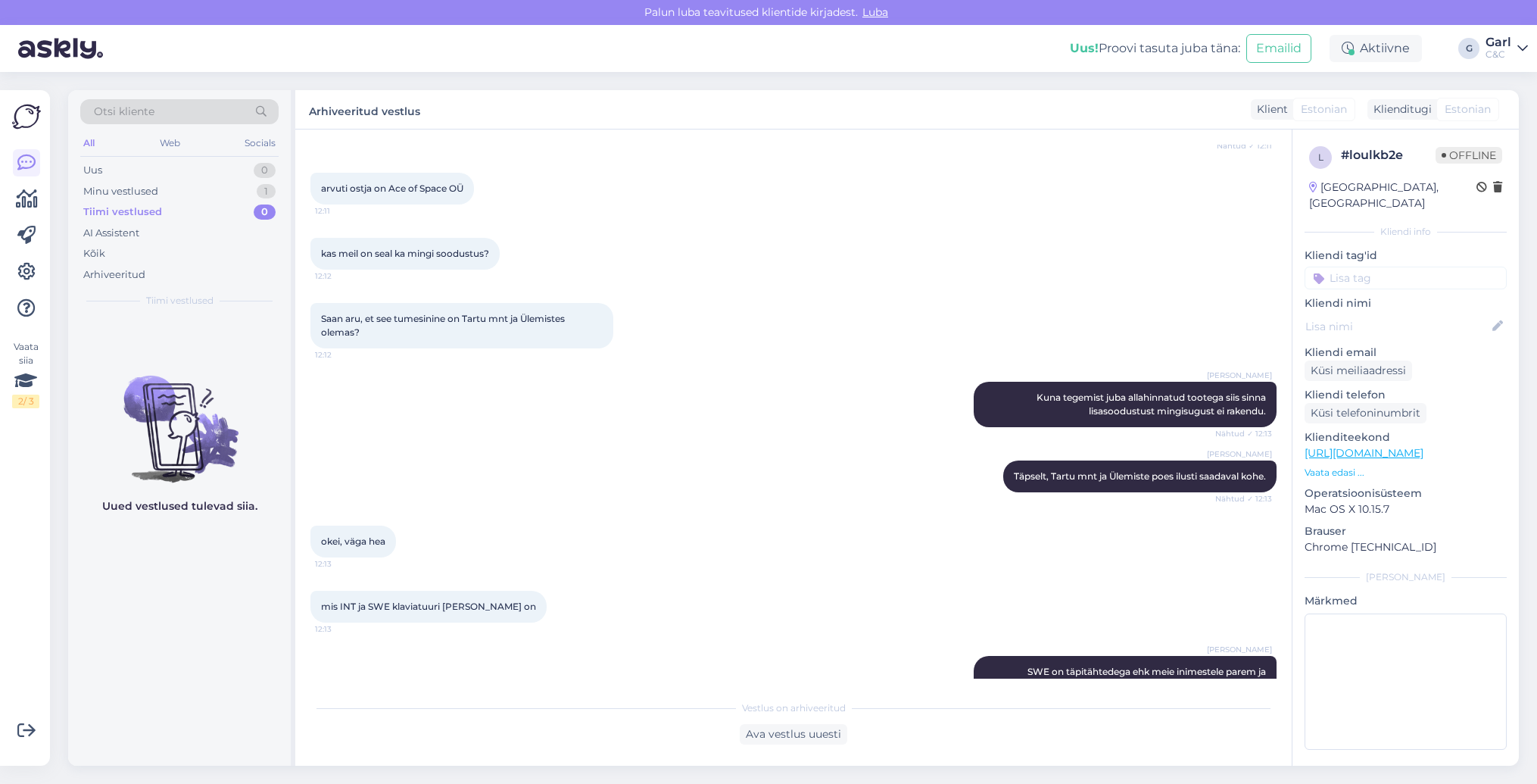
scroll to position [826, 0]
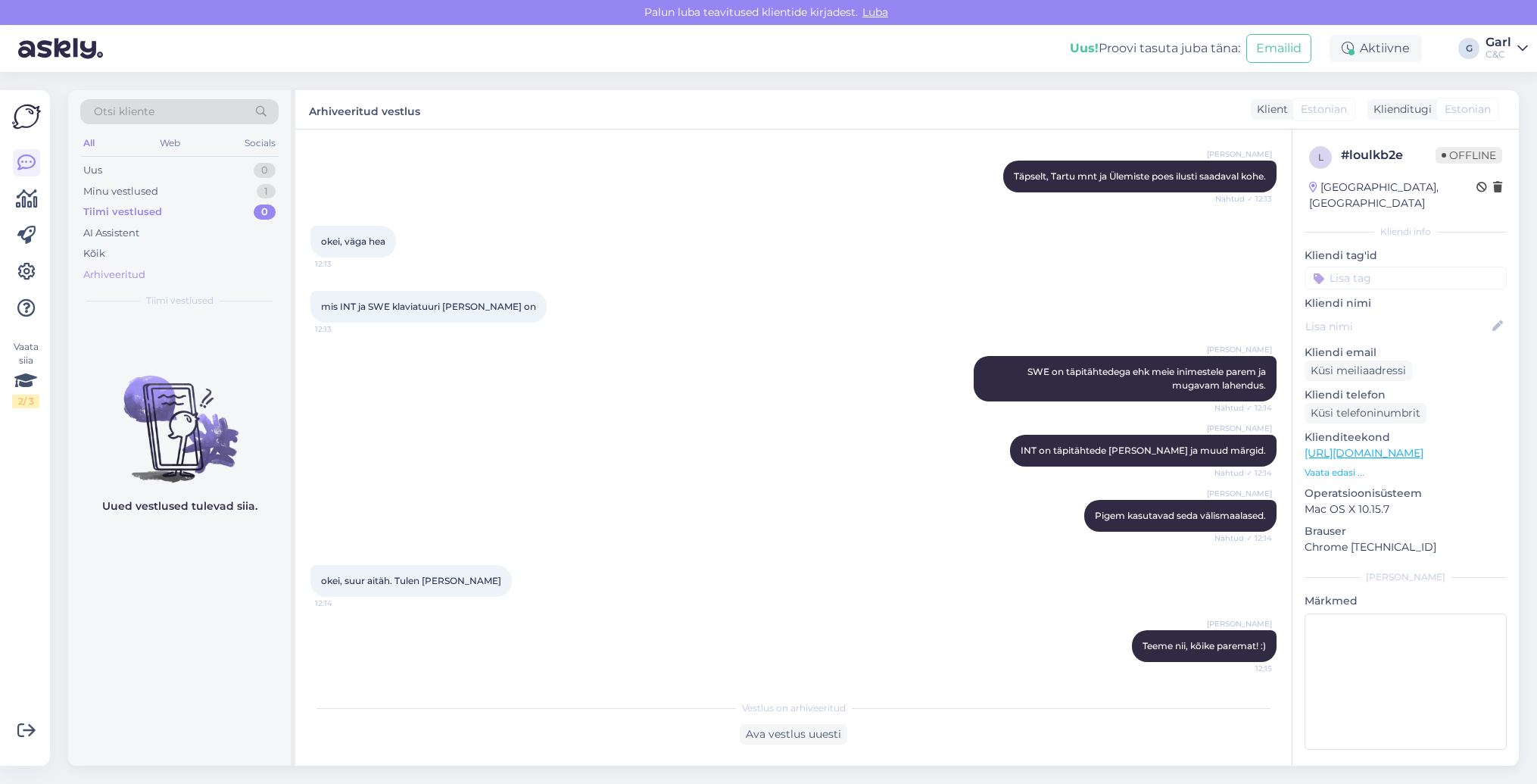
click at [132, 280] on div "Arhiveeritud" at bounding box center [115, 274] width 62 height 16
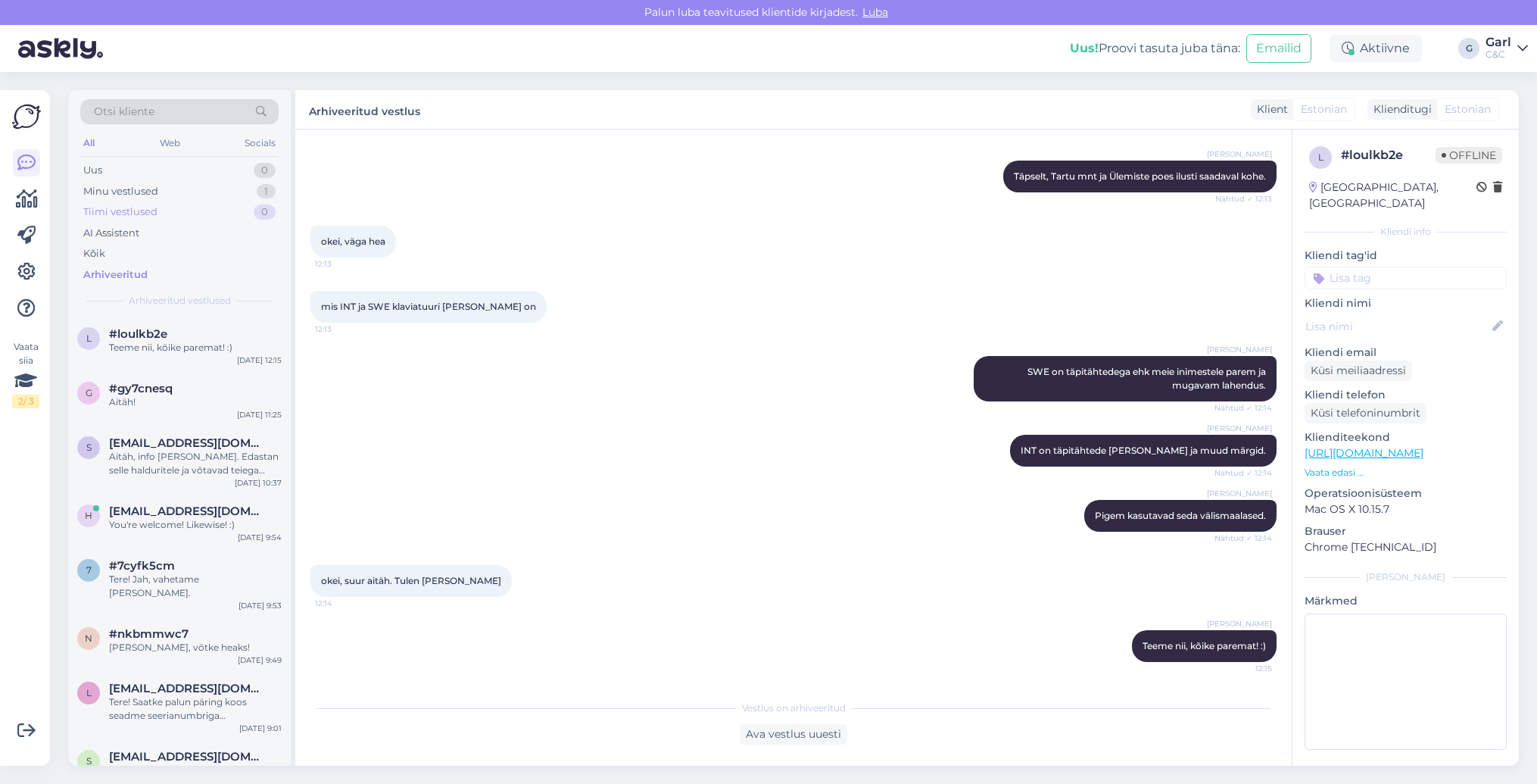
click at [176, 216] on div "Tiimi vestlused 0" at bounding box center [180, 212] width 198 height 21
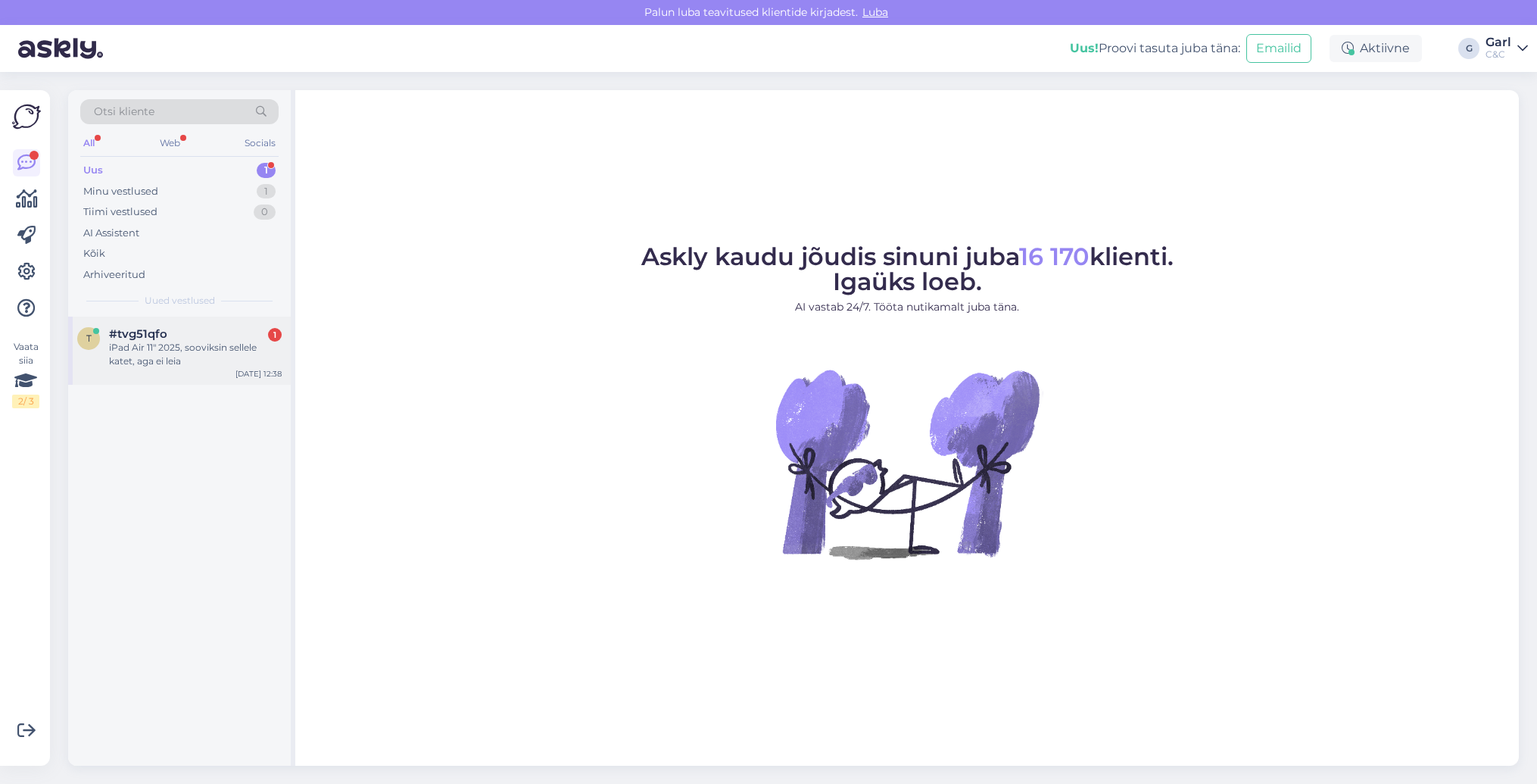
click at [265, 347] on div "iPad Air 11" 2025, sooviksin sellele katet, aga ei leia" at bounding box center [195, 355] width 172 height 28
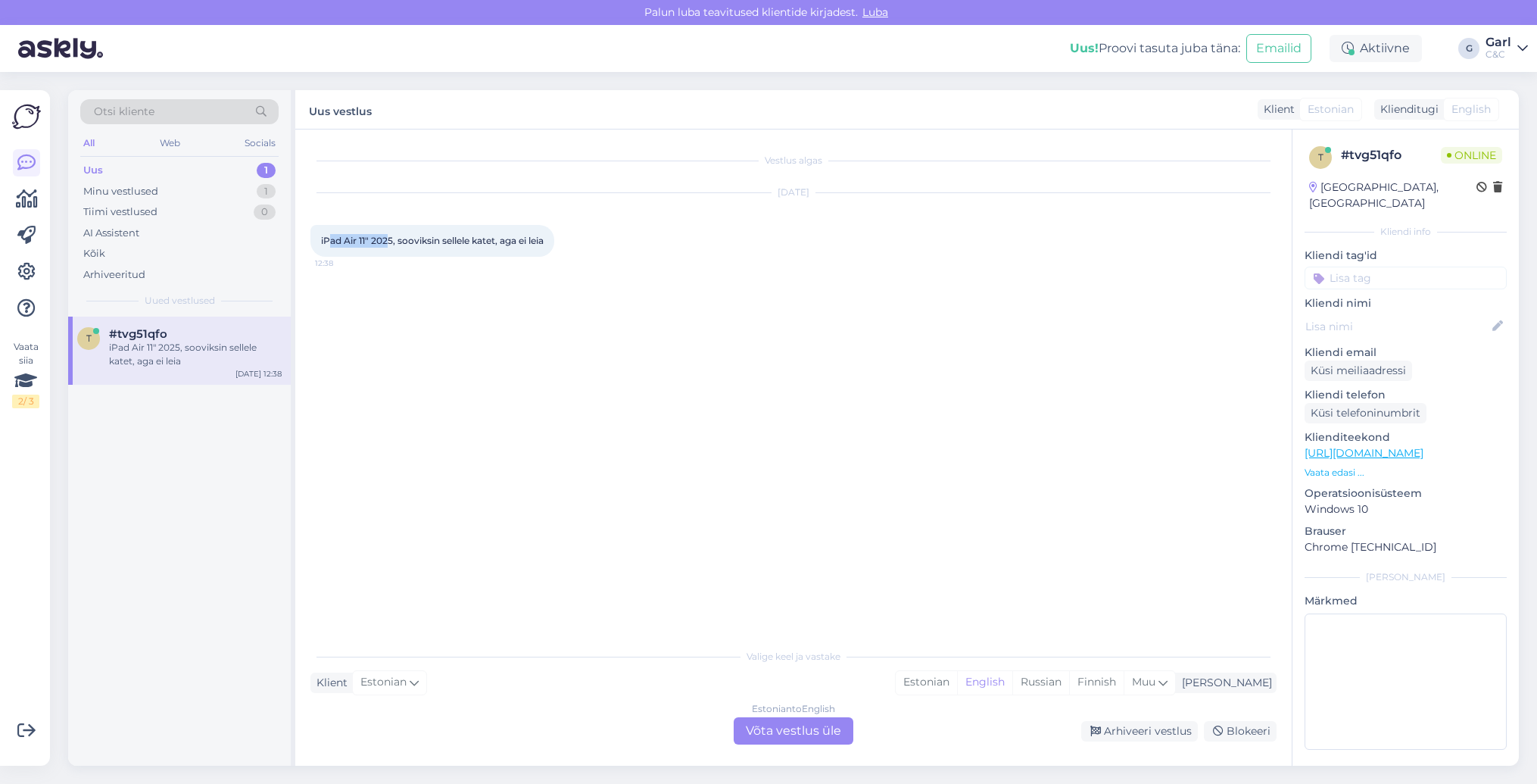
drag, startPoint x: 388, startPoint y: 242, endPoint x: 327, endPoint y: 241, distance: 61.0
click at [327, 241] on span "iPad Air 11" 2025, sooviksin sellele katet, aga ei leia" at bounding box center [432, 240] width 223 height 11
click at [312, 241] on div "iPad Air 11" 2025, sooviksin sellele katet, aga ei leia 12:38" at bounding box center [433, 240] width 244 height 32
drag, startPoint x: 312, startPoint y: 241, endPoint x: 400, endPoint y: 241, distance: 88.0
click at [400, 241] on div "iPad Air 11" 2025, sooviksin sellele katet, aga ei leia 12:38" at bounding box center [433, 240] width 244 height 32
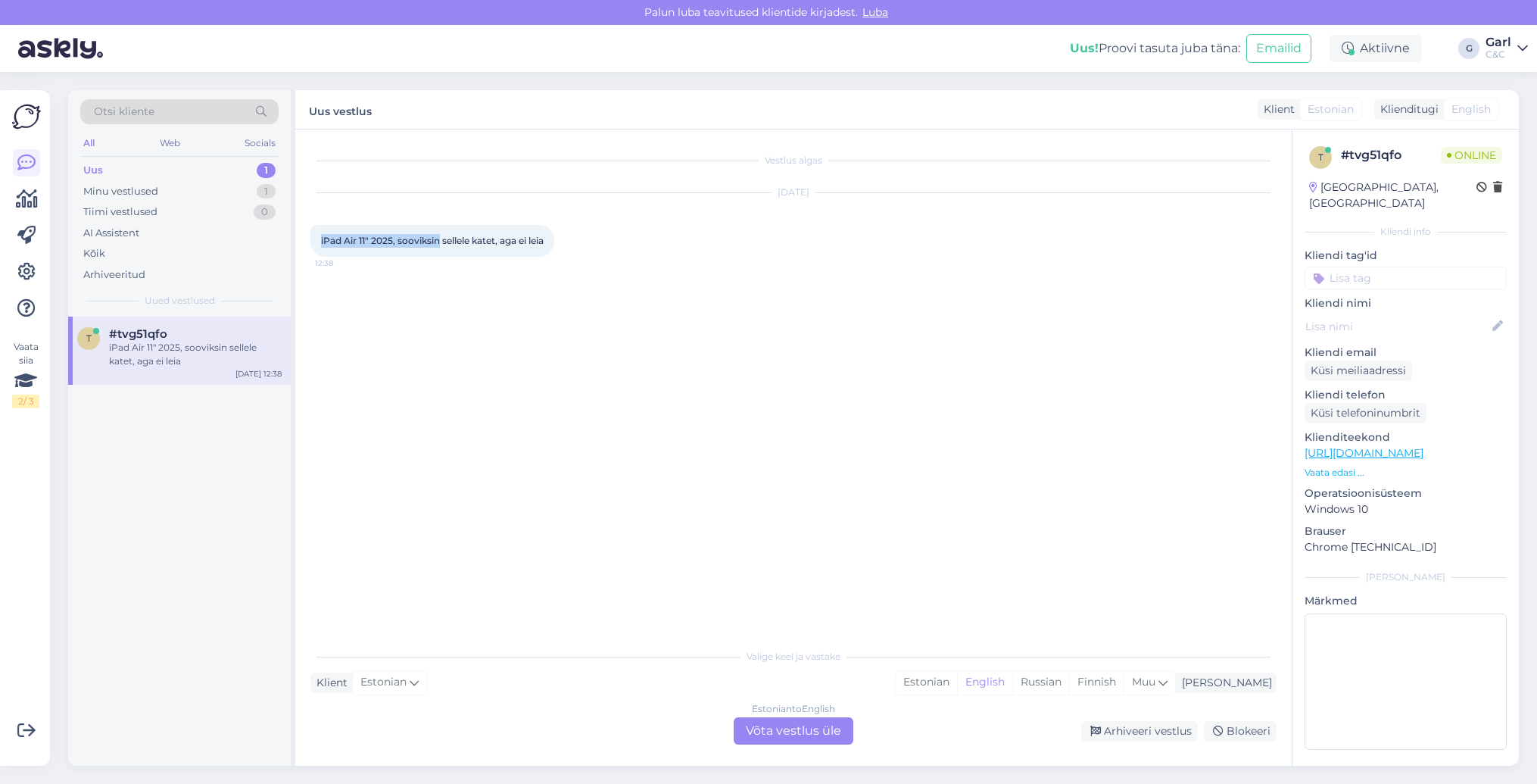
click at [400, 241] on span "iPad Air 11" 2025, sooviksin sellele katet, aga ei leia" at bounding box center [432, 240] width 223 height 11
drag, startPoint x: 398, startPoint y: 241, endPoint x: 327, endPoint y: 241, distance: 71.0
click at [327, 241] on span "iPad Air 11" 2025, sooviksin sellele katet, aga ei leia" at bounding box center [432, 240] width 223 height 11
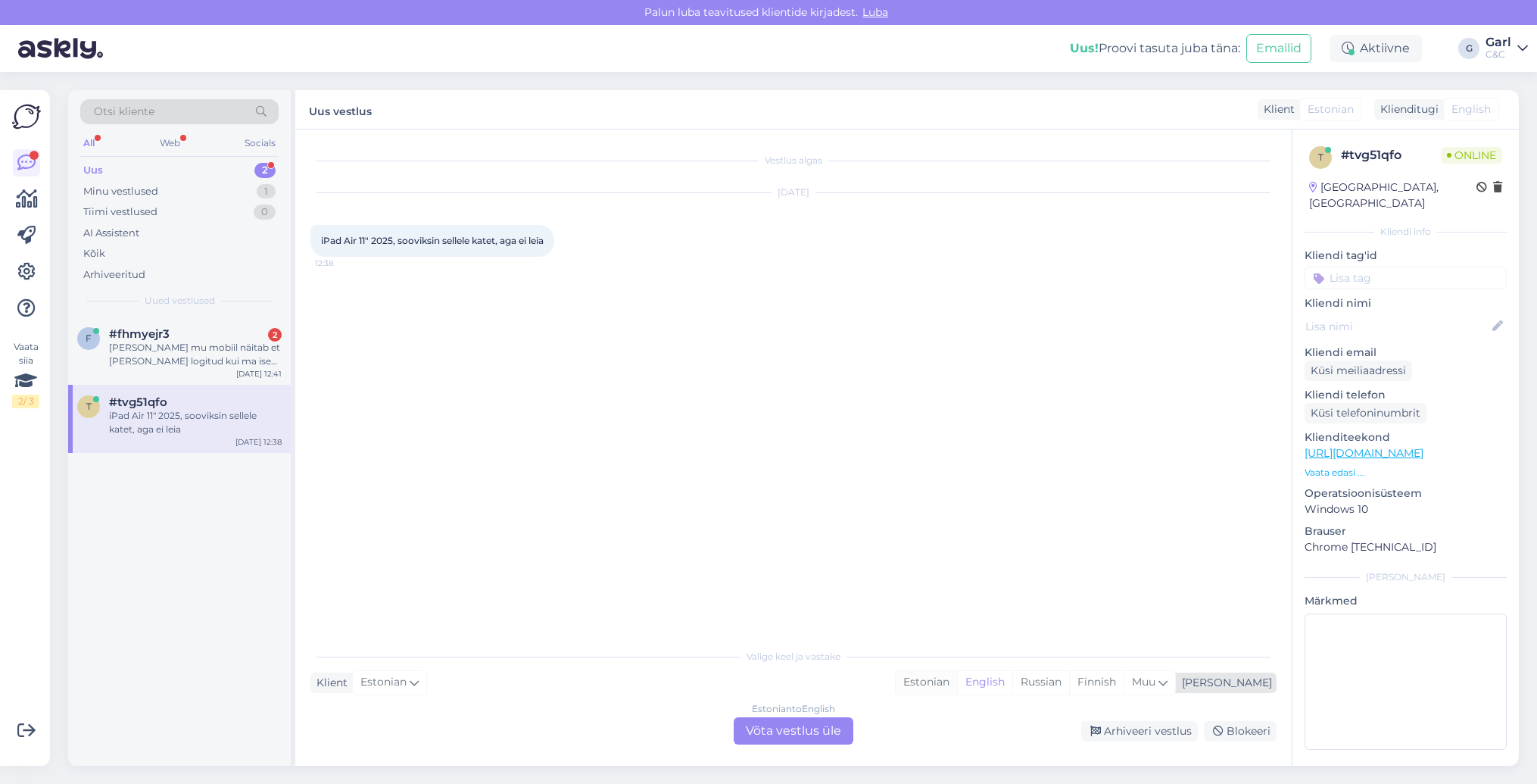
click at [957, 691] on div "Estonian" at bounding box center [926, 682] width 61 height 23
click at [793, 731] on div "Estonian to Estonian Võta vestlus üle" at bounding box center [793, 731] width 119 height 28
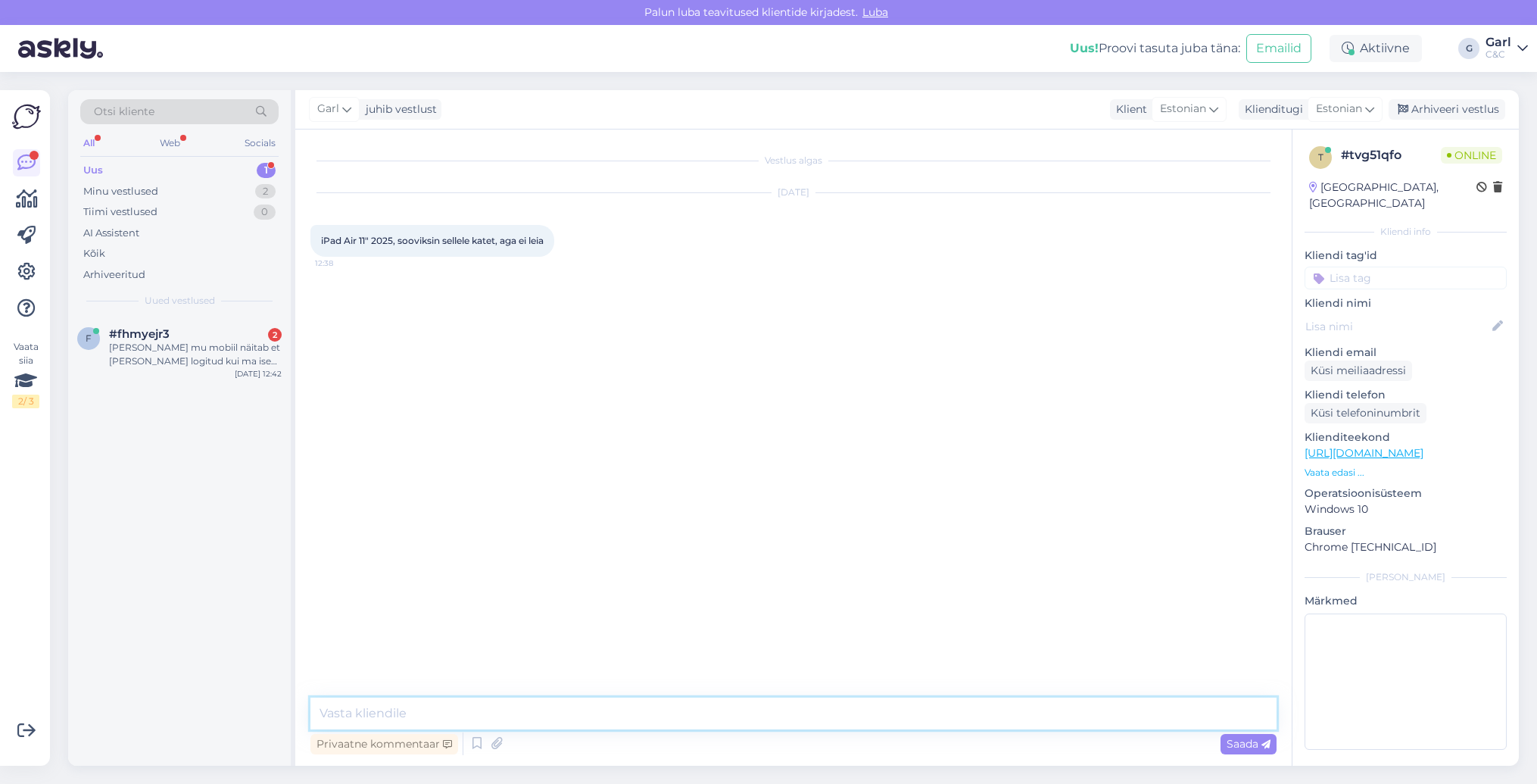
click at [792, 712] on textarea at bounding box center [794, 712] width 967 height 32
paste textarea "https://www.shop.cec.ee/lisavarustus/ios/cases-and-covers/ipad/air-11-2024"
type textarea "Tere! https://www.shop.cec.ee/lisavarustus/ios/cases-and-covers/ipad/air-11-2024"
click at [246, 327] on div "#fhmyejr3 2" at bounding box center [195, 334] width 172 height 14
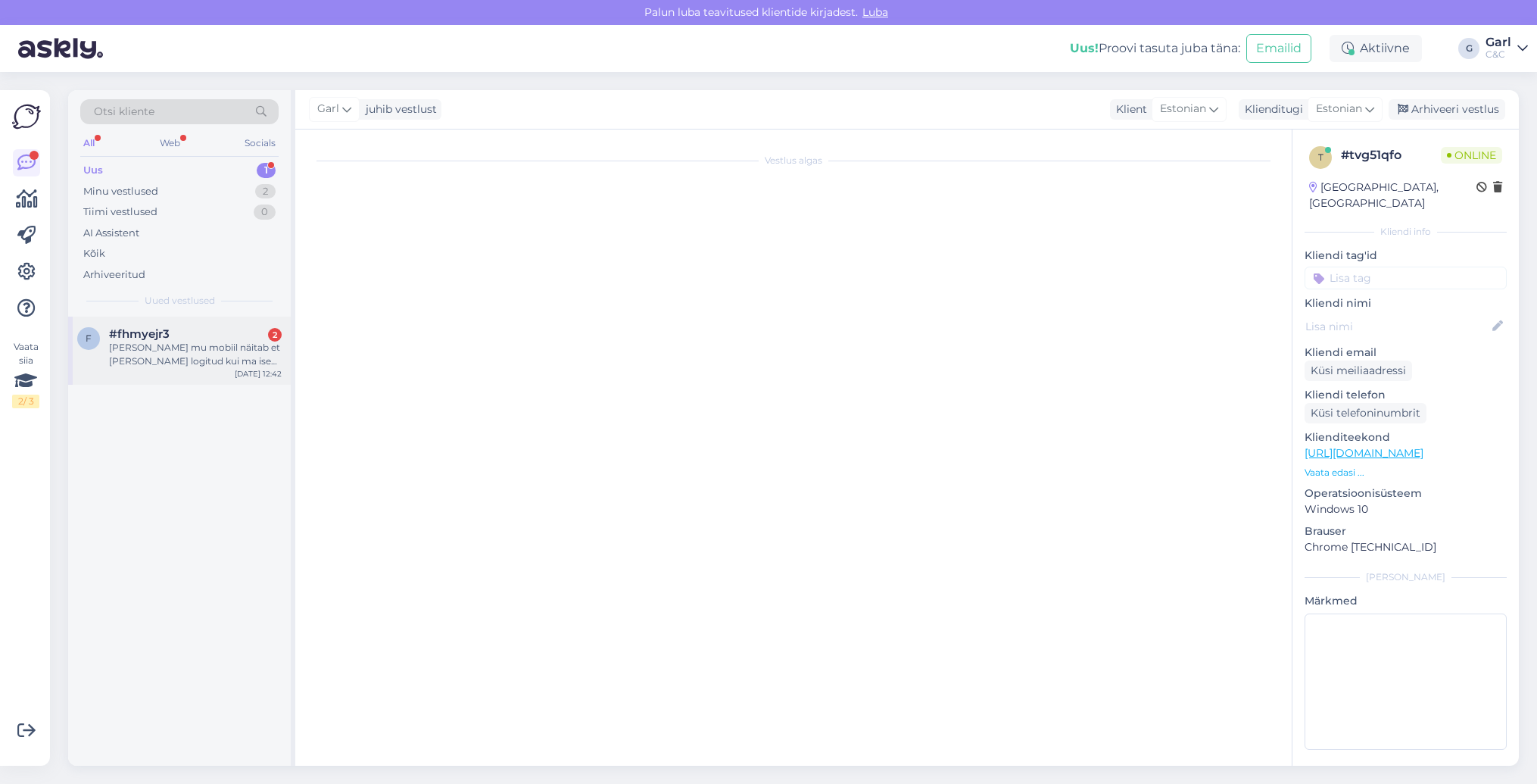
click at [211, 359] on div "[PERSON_NAME] mu mobiil näitab et [PERSON_NAME] logitud kui ma ise seda teinud …" at bounding box center [195, 355] width 172 height 28
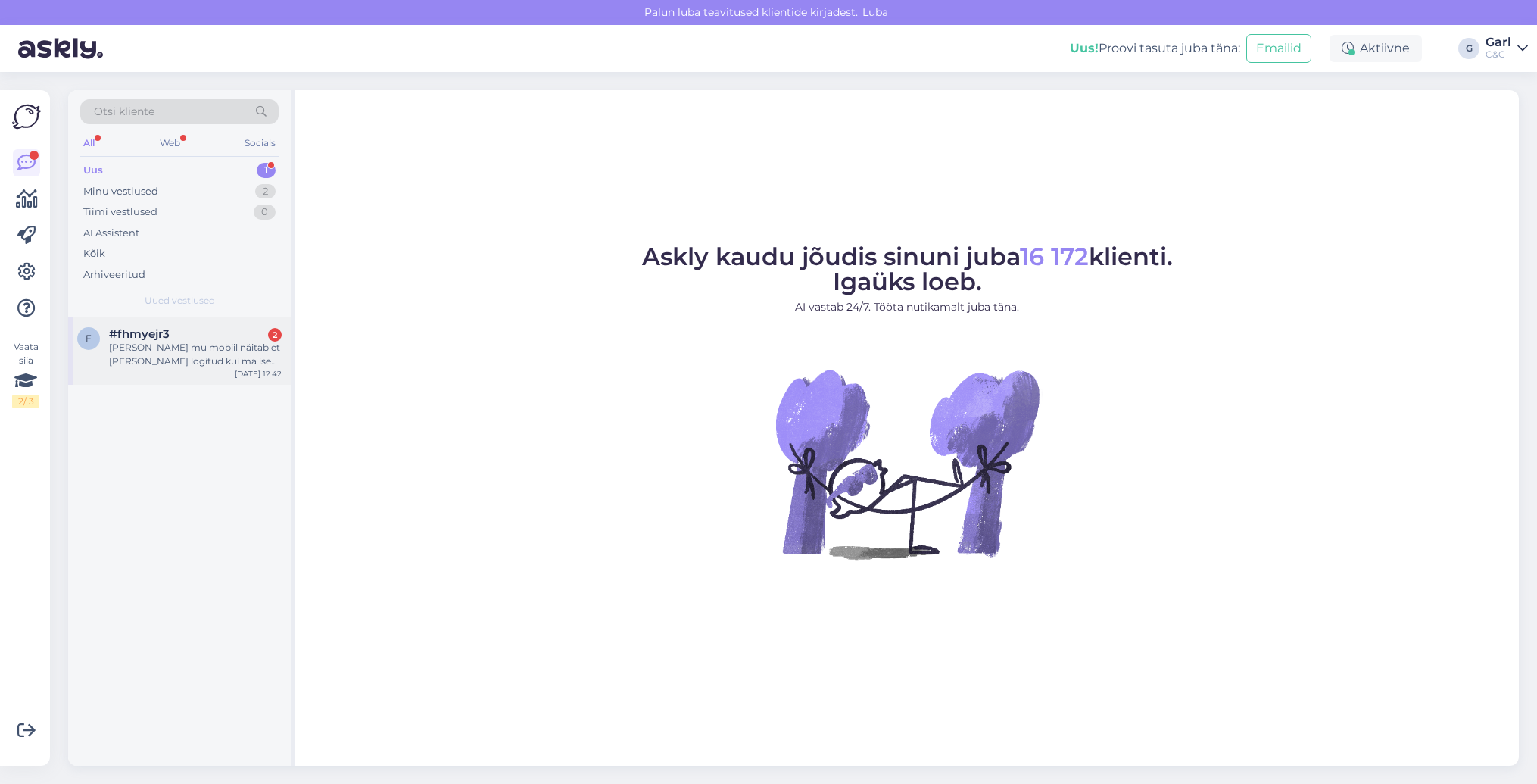
click at [209, 345] on div "[PERSON_NAME] mu mobiil näitab et [PERSON_NAME] logitud kui ma ise seda teinud …" at bounding box center [195, 355] width 172 height 28
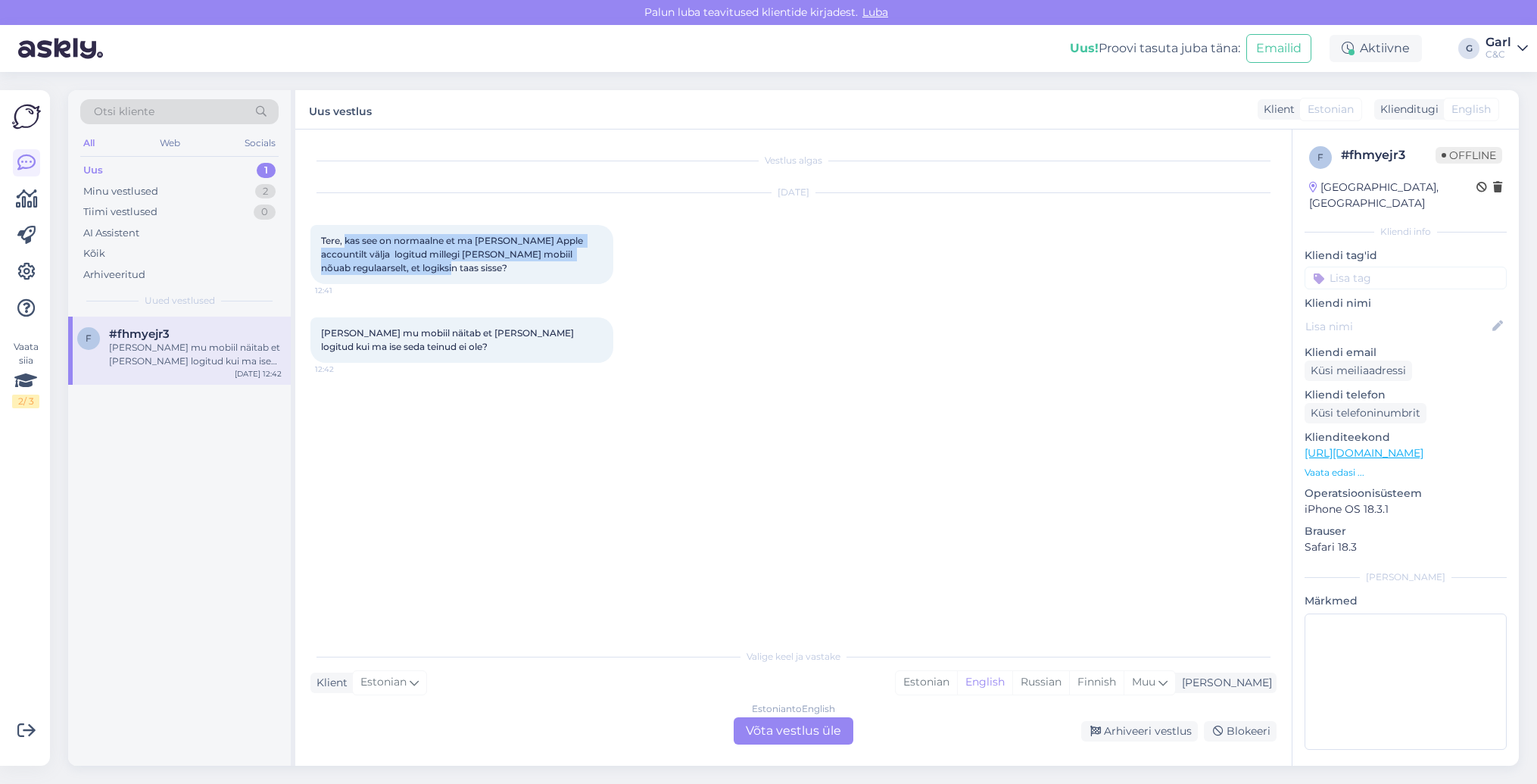
drag, startPoint x: 419, startPoint y: 272, endPoint x: 346, endPoint y: 241, distance: 79.3
click at [346, 241] on div "Tere, kas see on normaalne et ma [PERSON_NAME] Apple accountilt välja logitud m…" at bounding box center [462, 254] width 303 height 59
click at [345, 241] on span "Tere, kas see on normaalne et ma [PERSON_NAME] Apple accountilt välja logitud m…" at bounding box center [453, 254] width 264 height 39
drag, startPoint x: 345, startPoint y: 241, endPoint x: 472, endPoint y: 280, distance: 132.9
click at [472, 280] on div "Tere, kas see on normaalne et ma [PERSON_NAME] Apple accountilt välja logitud m…" at bounding box center [462, 254] width 303 height 59
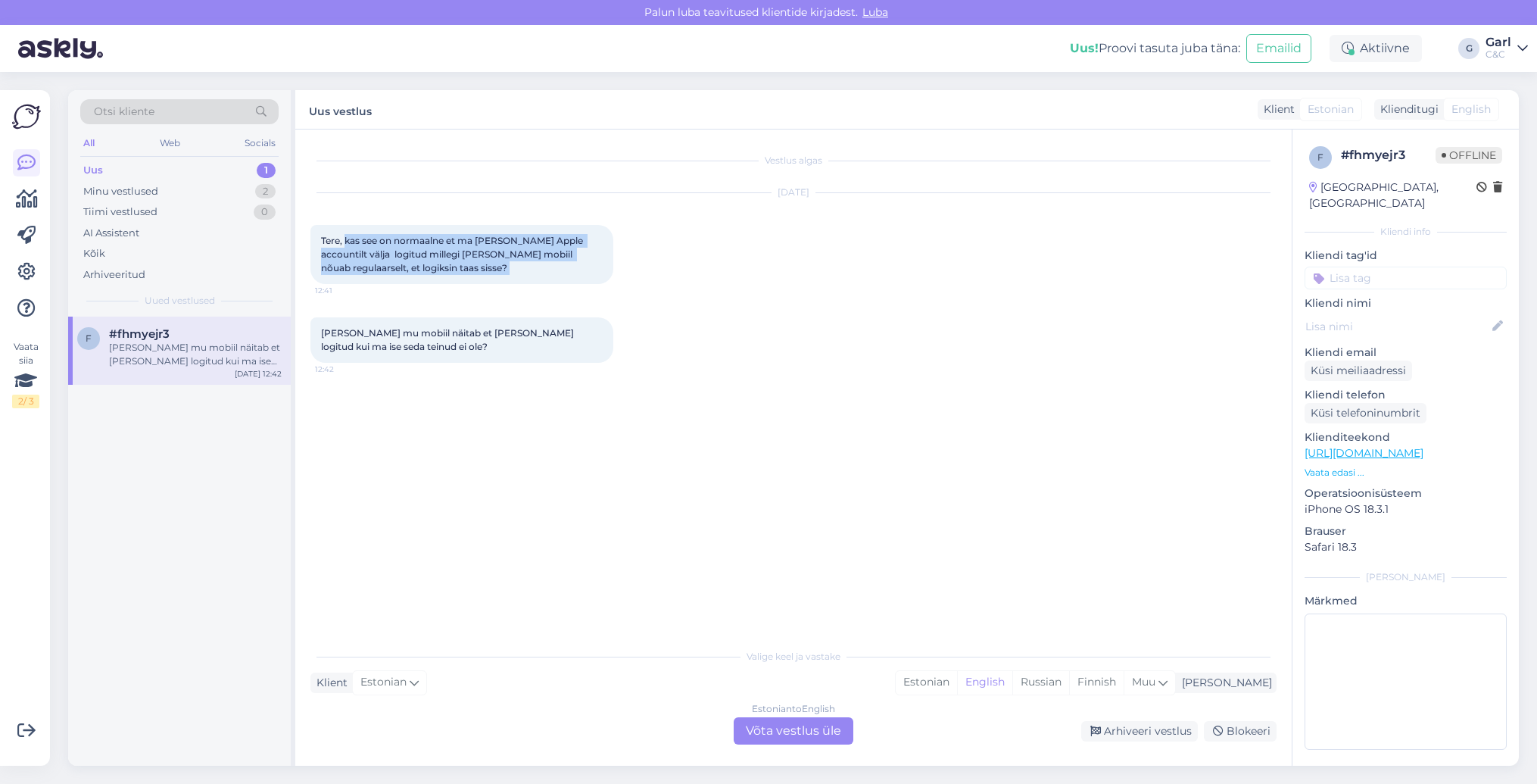
click at [472, 280] on div "Tere, kas see on normaalne et ma [PERSON_NAME] Apple accountilt välja logitud m…" at bounding box center [462, 254] width 303 height 59
drag, startPoint x: 472, startPoint y: 280, endPoint x: 345, endPoint y: 241, distance: 132.9
click at [345, 241] on div "Tere, kas see on normaalne et ma [PERSON_NAME] Apple accountilt välja logitud m…" at bounding box center [462, 254] width 303 height 59
click at [345, 241] on span "Tere, kas see on normaalne et ma [PERSON_NAME] Apple accountilt välja logitud m…" at bounding box center [453, 254] width 264 height 39
drag, startPoint x: 345, startPoint y: 241, endPoint x: 477, endPoint y: 284, distance: 138.8
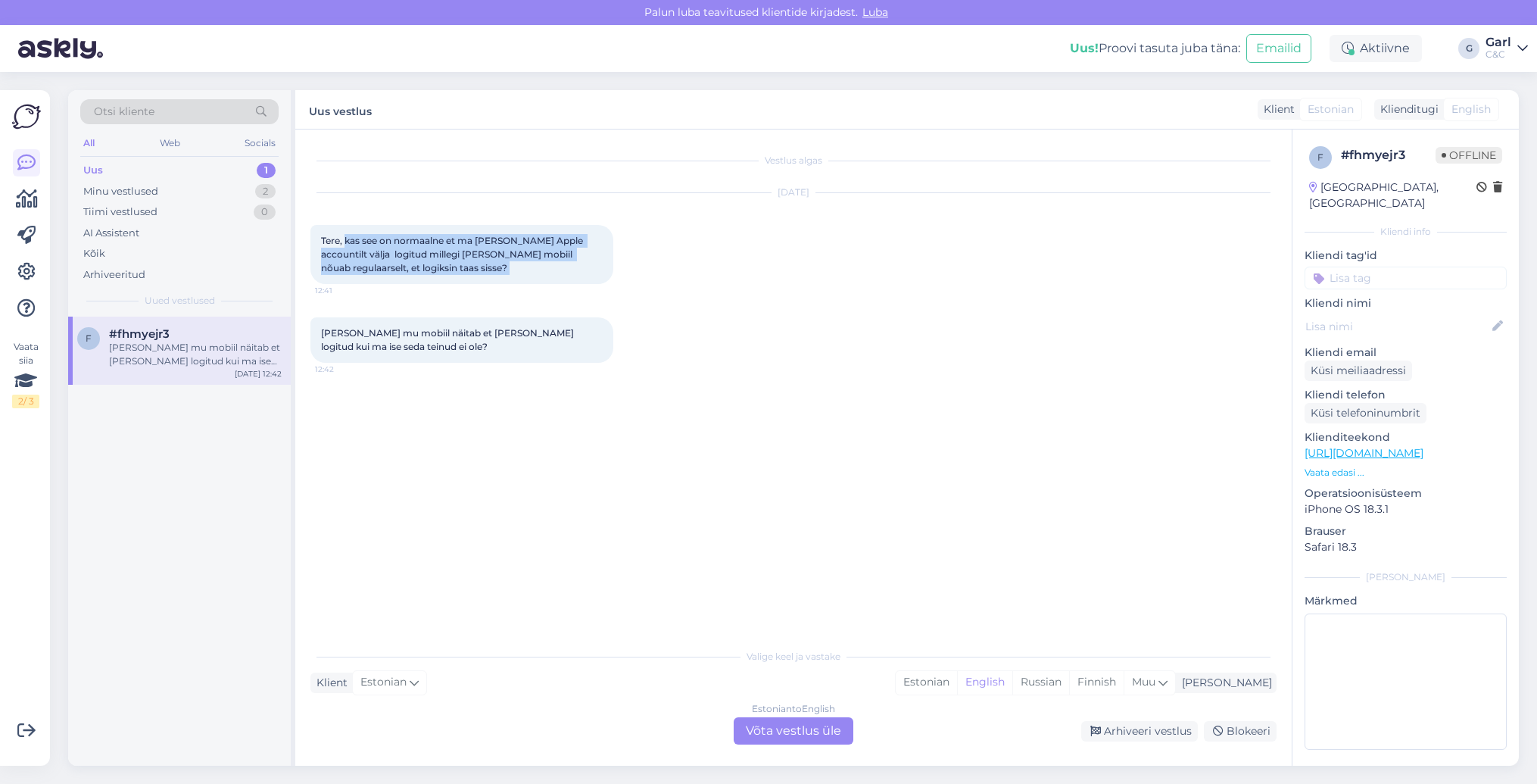
click at [477, 284] on div "[DATE] Tere, kas see on normaalne et ma [PERSON_NAME] Apple accountilt välja lo…" at bounding box center [794, 237] width 967 height 124
drag, startPoint x: 454, startPoint y: 269, endPoint x: 346, endPoint y: 238, distance: 112.4
click at [346, 238] on div "Tere, kas see on normaalne et ma [PERSON_NAME] Apple accountilt välja logitud m…" at bounding box center [462, 254] width 303 height 59
click at [346, 238] on span "Tere, kas see on normaalne et ma [PERSON_NAME] Apple accountilt välja logitud m…" at bounding box center [453, 254] width 264 height 39
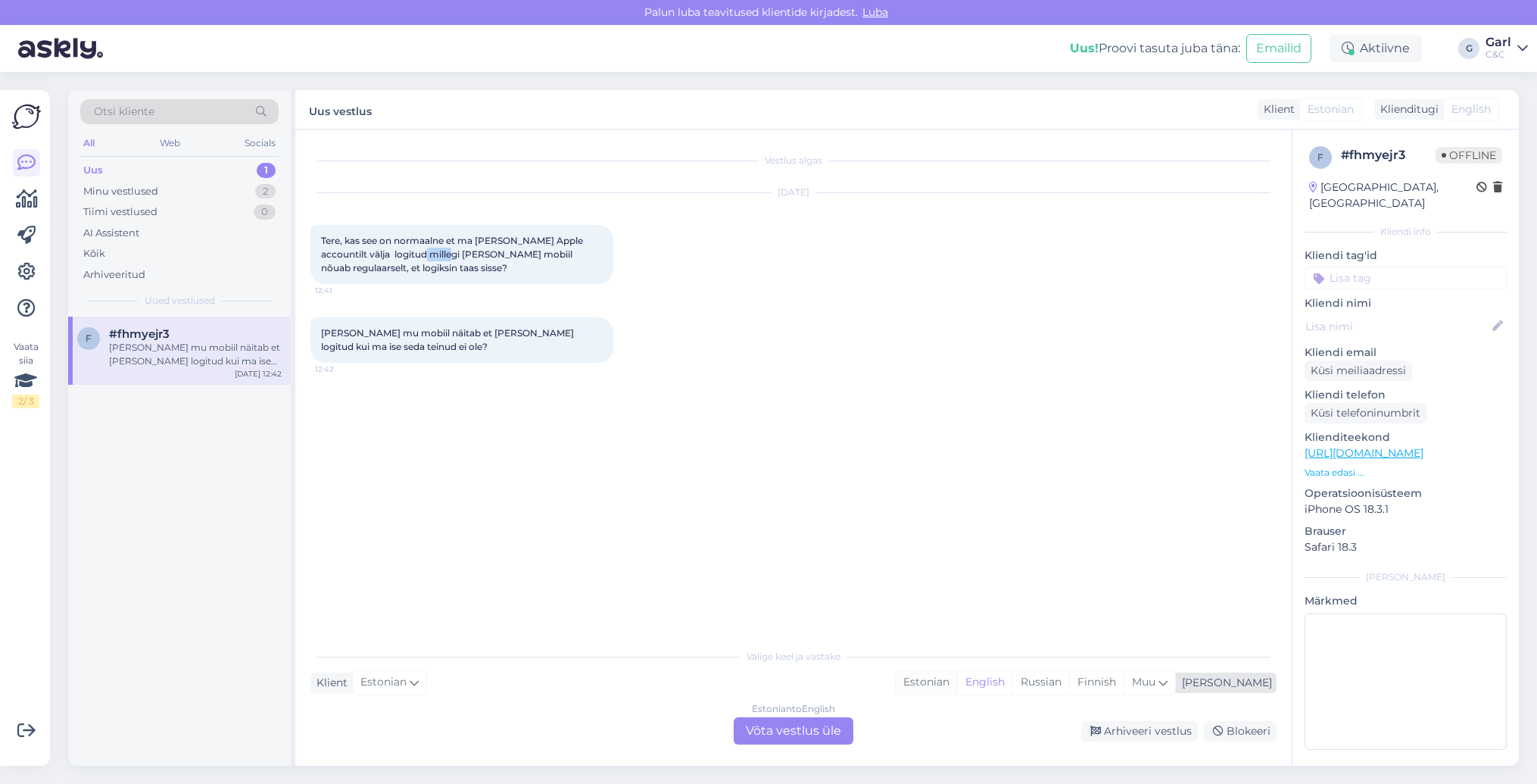
click at [957, 678] on div "Estonian" at bounding box center [926, 682] width 61 height 23
click at [828, 730] on div "Estonian to Estonian Võta vestlus üle" at bounding box center [793, 731] width 119 height 28
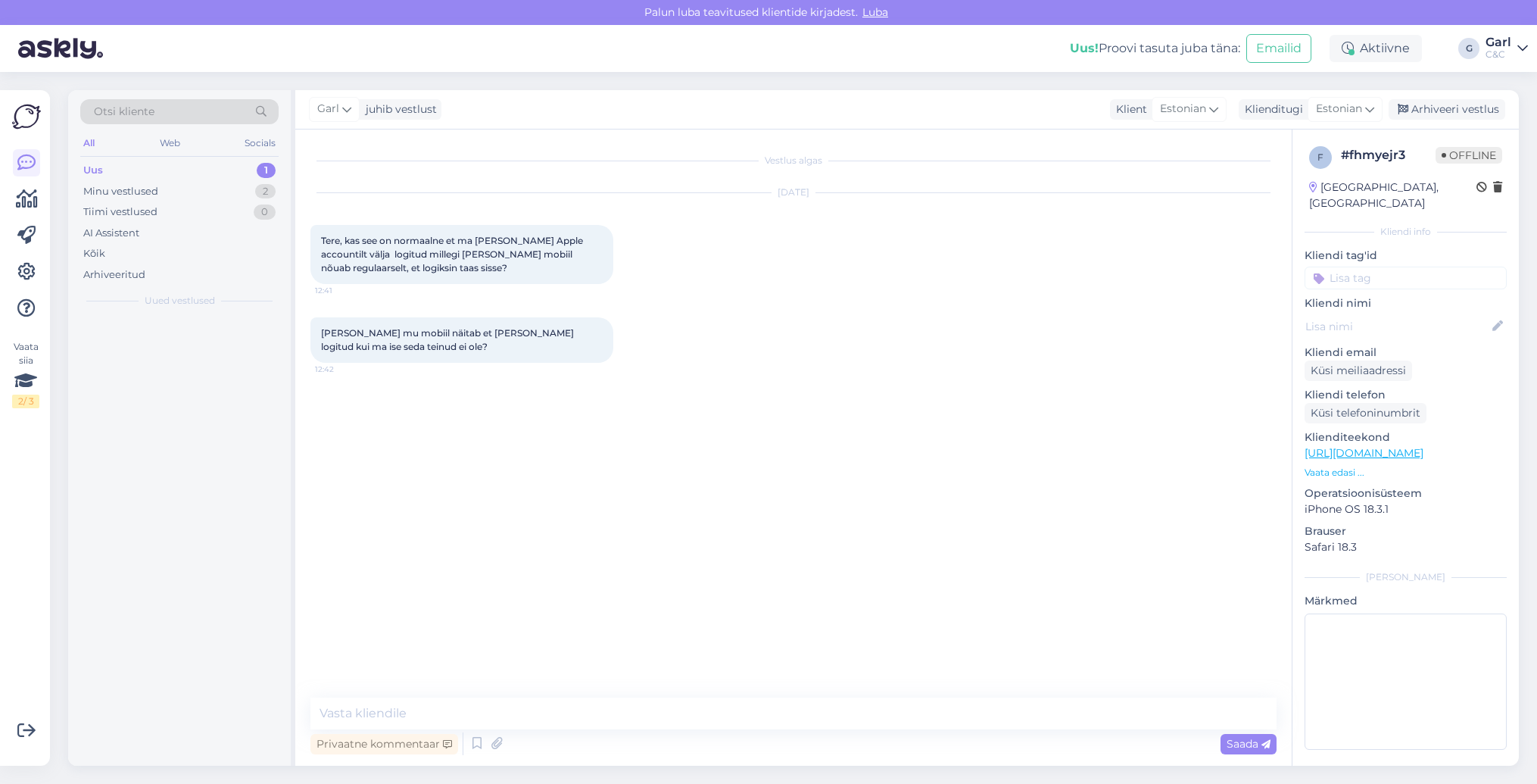
click at [826, 729] on div "Privaatne kommentaar Saada" at bounding box center [794, 743] width 967 height 28
click at [789, 713] on textarea at bounding box center [794, 712] width 967 height 32
click at [769, 731] on div "Privaatne kommentaar Saada" at bounding box center [794, 743] width 967 height 28
click at [765, 713] on textarea at bounding box center [794, 712] width 967 height 32
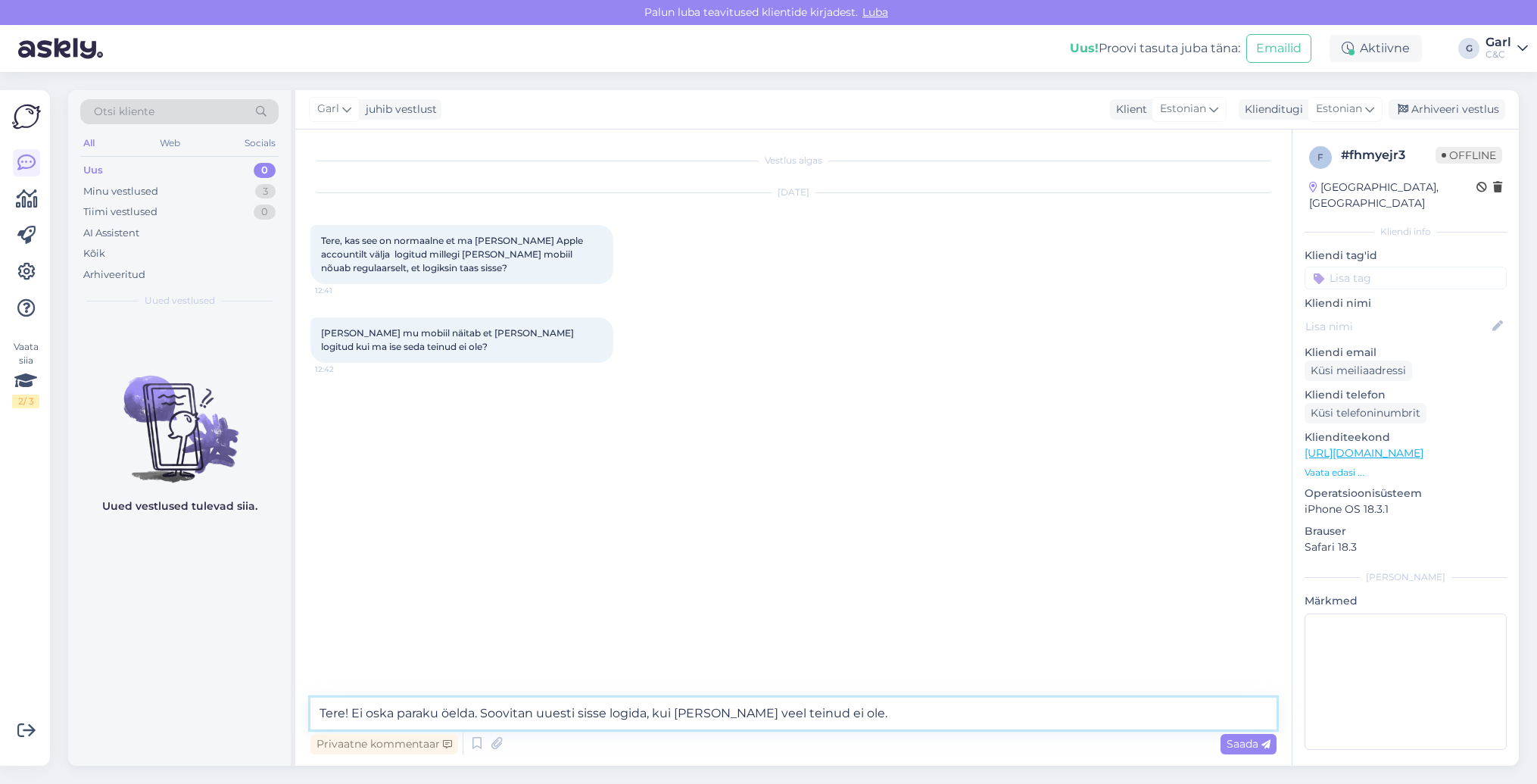
type textarea "Tere! Ei oska paraku öelda. Soovitan uuesti sisse logida, kui [PERSON_NAME] vee…"
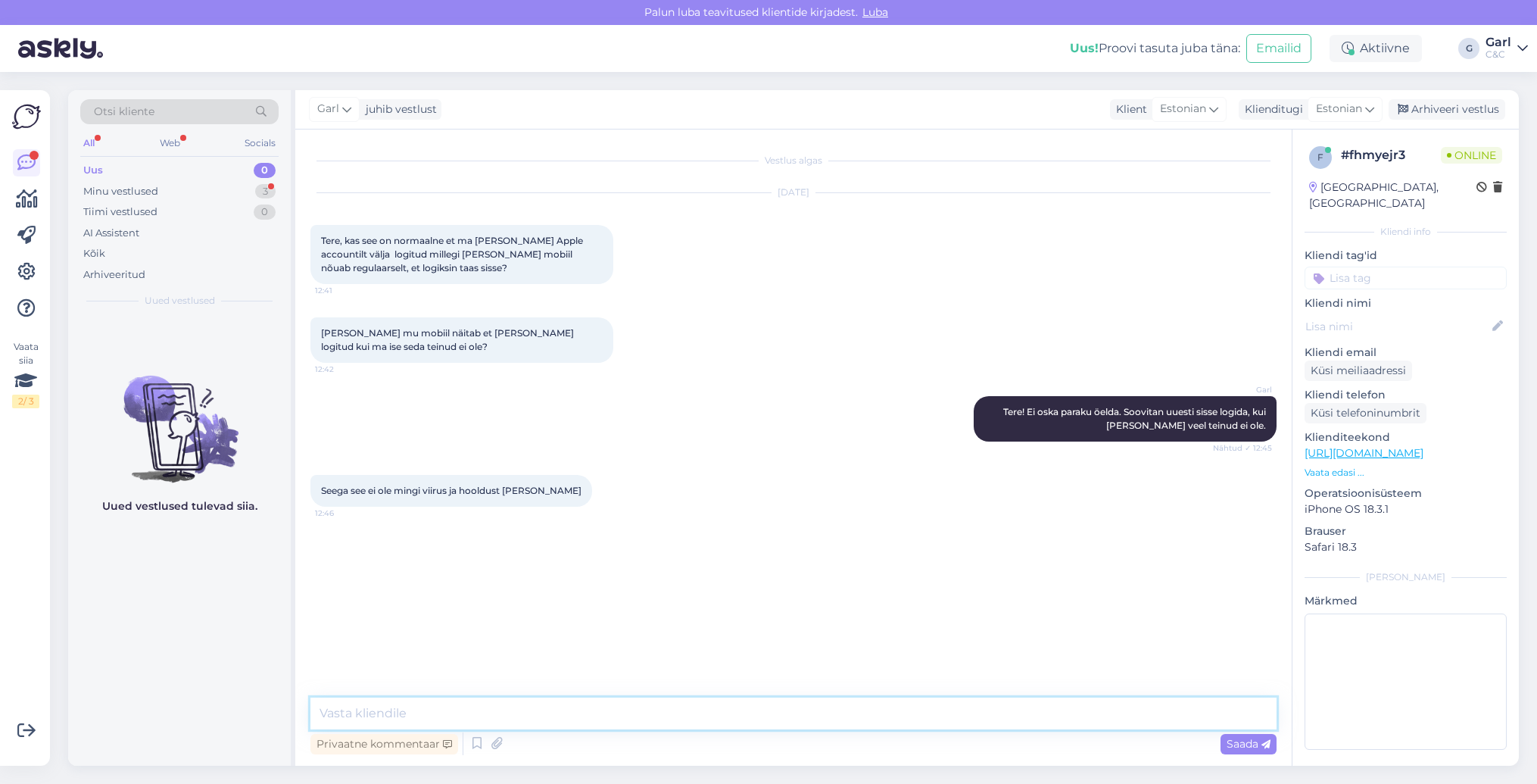
click at [563, 712] on textarea at bounding box center [794, 712] width 967 height 32
type textarea "Ei [PERSON_NAME] sellepärast muretseda. iPhones on piisavalt hea viirusetõrje. …"
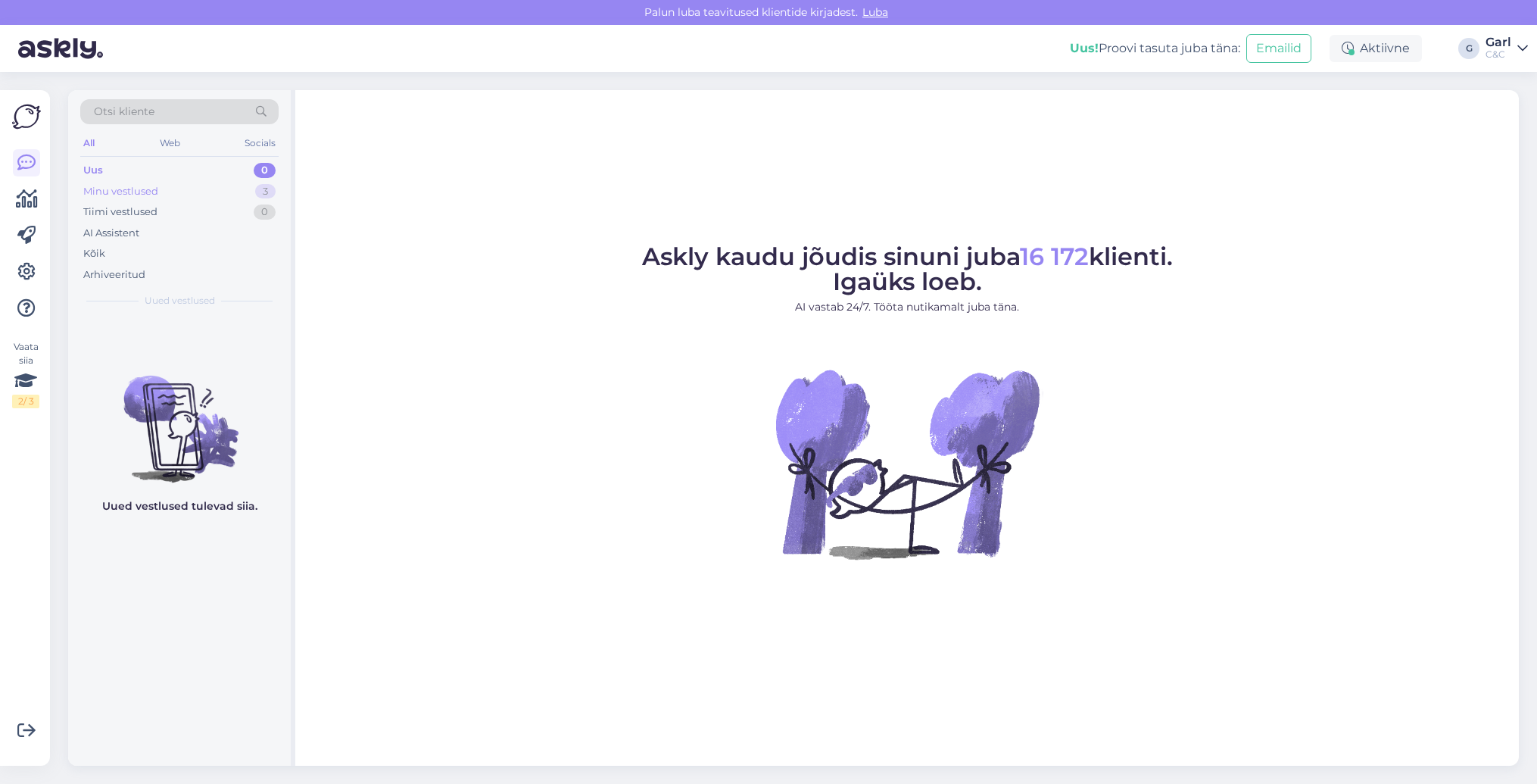
click at [130, 193] on div "Minu vestlused" at bounding box center [121, 192] width 75 height 16
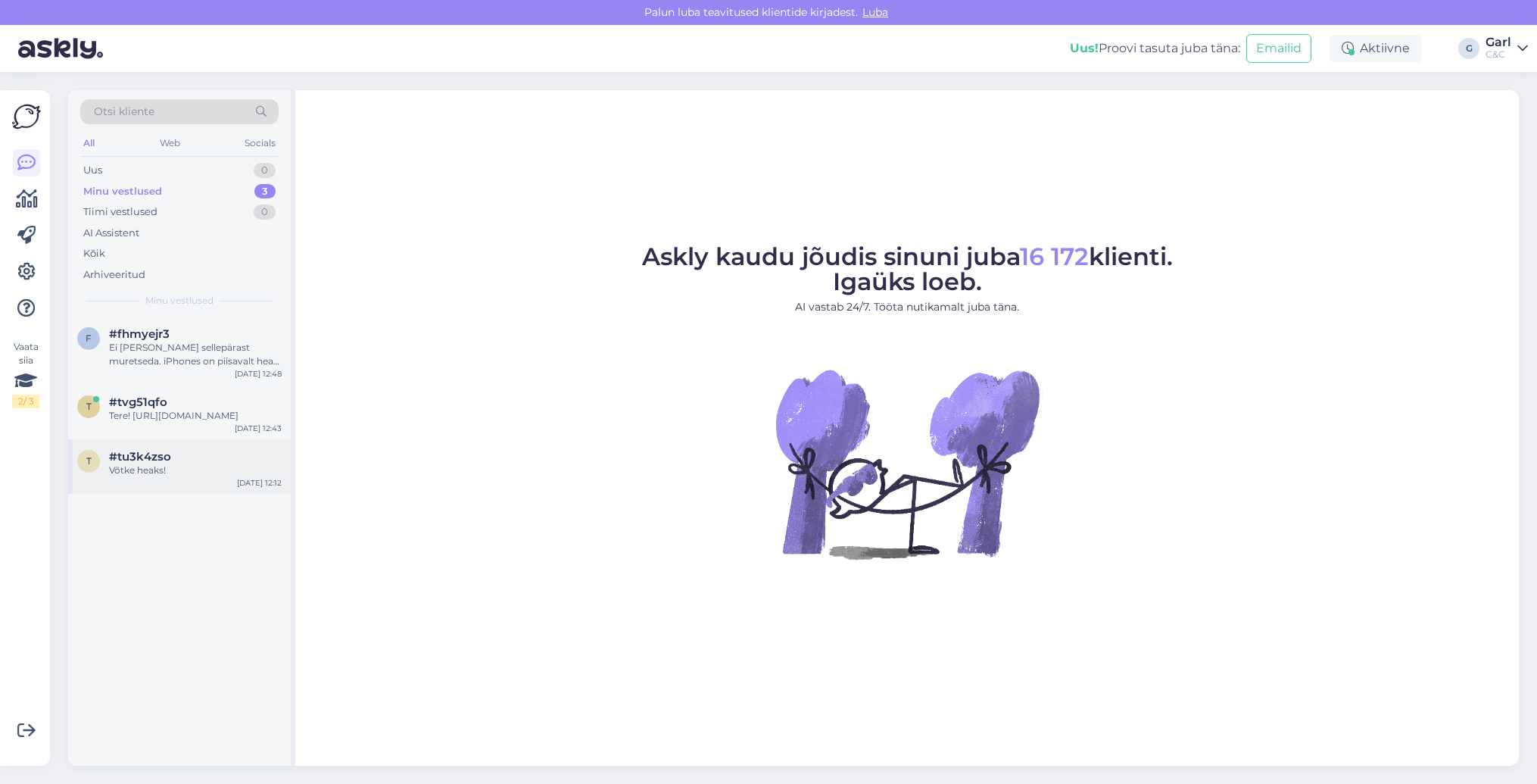
click at [179, 462] on div "#tu3k4zso" at bounding box center [195, 456] width 172 height 14
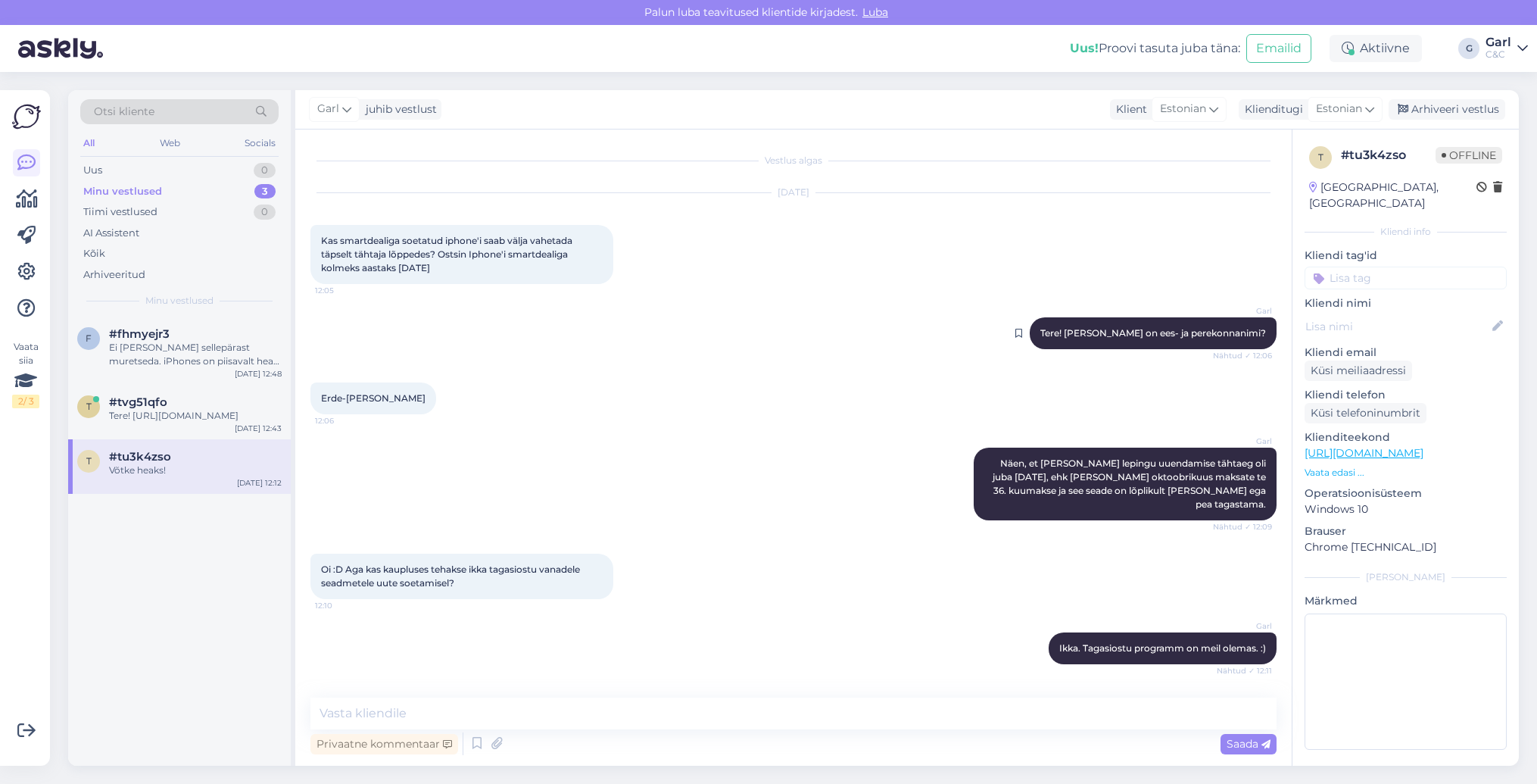
scroll to position [114, 0]
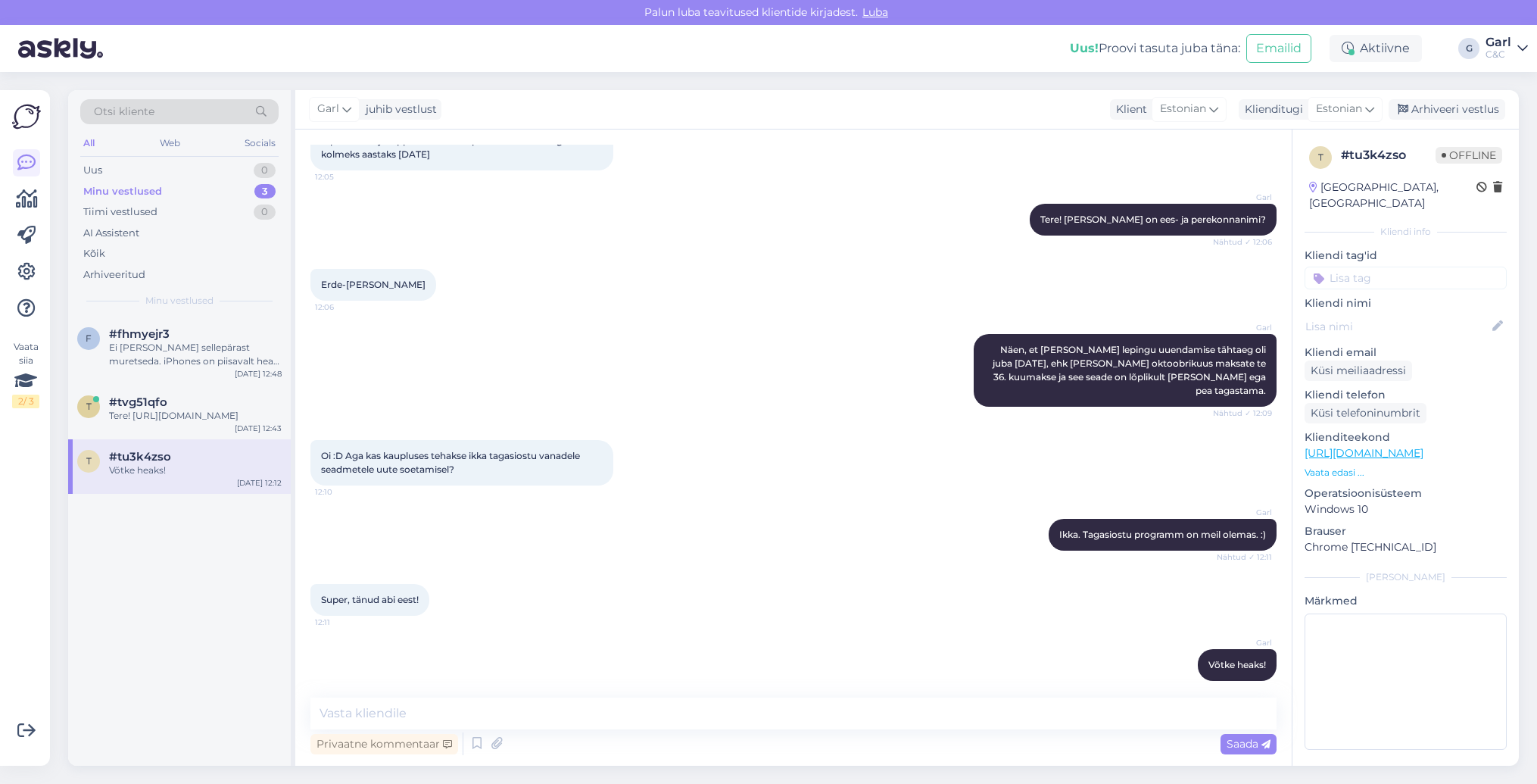
click at [1453, 127] on div "Garl juhib vestlust Klient [DEMOGRAPHIC_DATA] Klienditugi Estonian Arhiveeri ve…" at bounding box center [907, 109] width 1223 height 39
click at [1453, 121] on div "Garl juhib vestlust Klient [DEMOGRAPHIC_DATA] Klienditugi Estonian Arhiveeri ve…" at bounding box center [907, 109] width 1223 height 39
click at [1419, 103] on div "Arhiveeri vestlus" at bounding box center [1446, 109] width 116 height 20
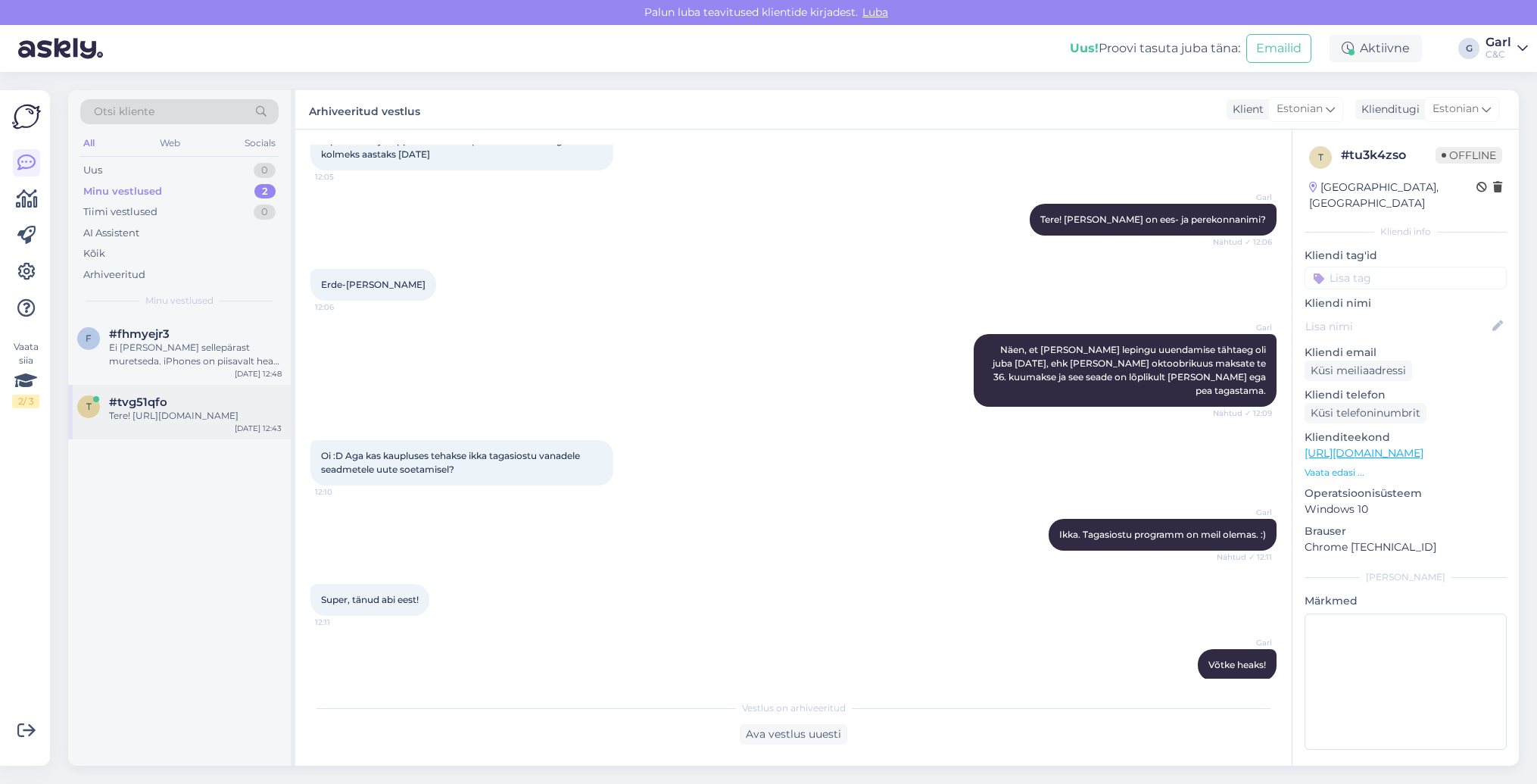
click at [180, 406] on div "#tvg51qfo" at bounding box center [195, 402] width 172 height 14
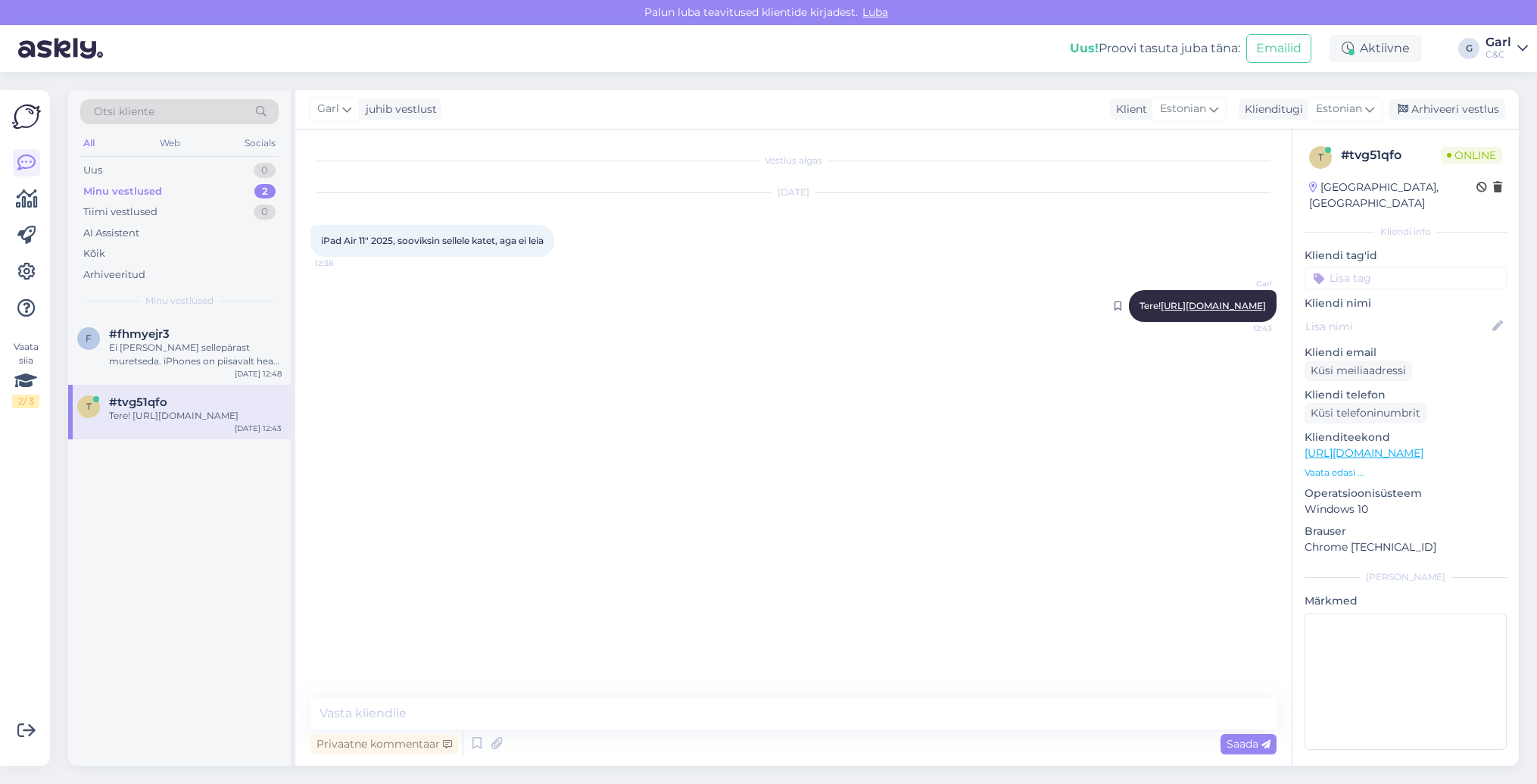
click at [1161, 305] on link "[URL][DOMAIN_NAME]" at bounding box center [1213, 305] width 105 height 11
click at [238, 331] on div "#fhmyejr3" at bounding box center [195, 334] width 172 height 14
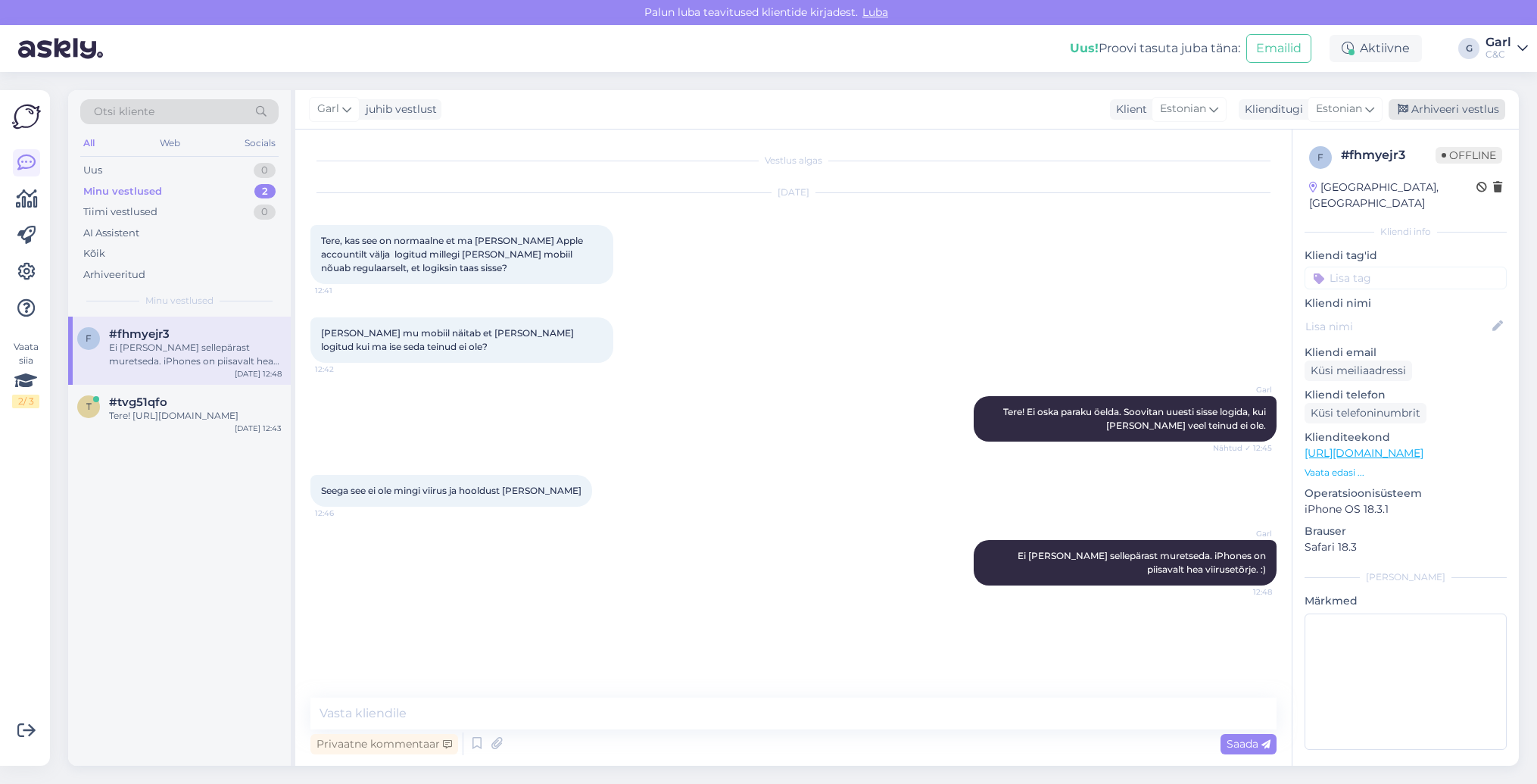
click at [1453, 115] on div "Arhiveeri vestlus" at bounding box center [1446, 109] width 116 height 20
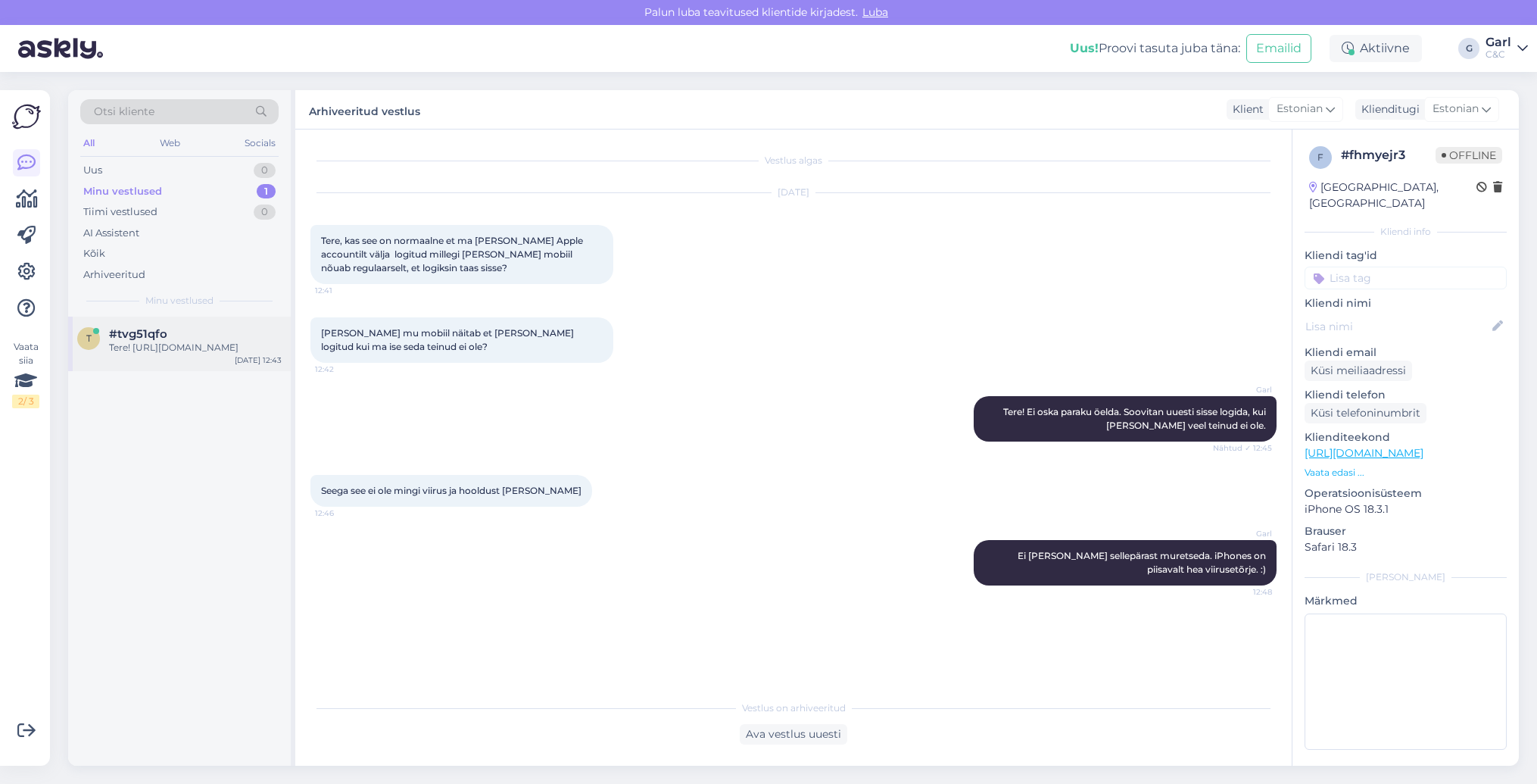
click at [192, 371] on div "t #tvg51qfo Tere! [URL][DOMAIN_NAME][DATE] 12:43" at bounding box center [179, 343] width 223 height 54
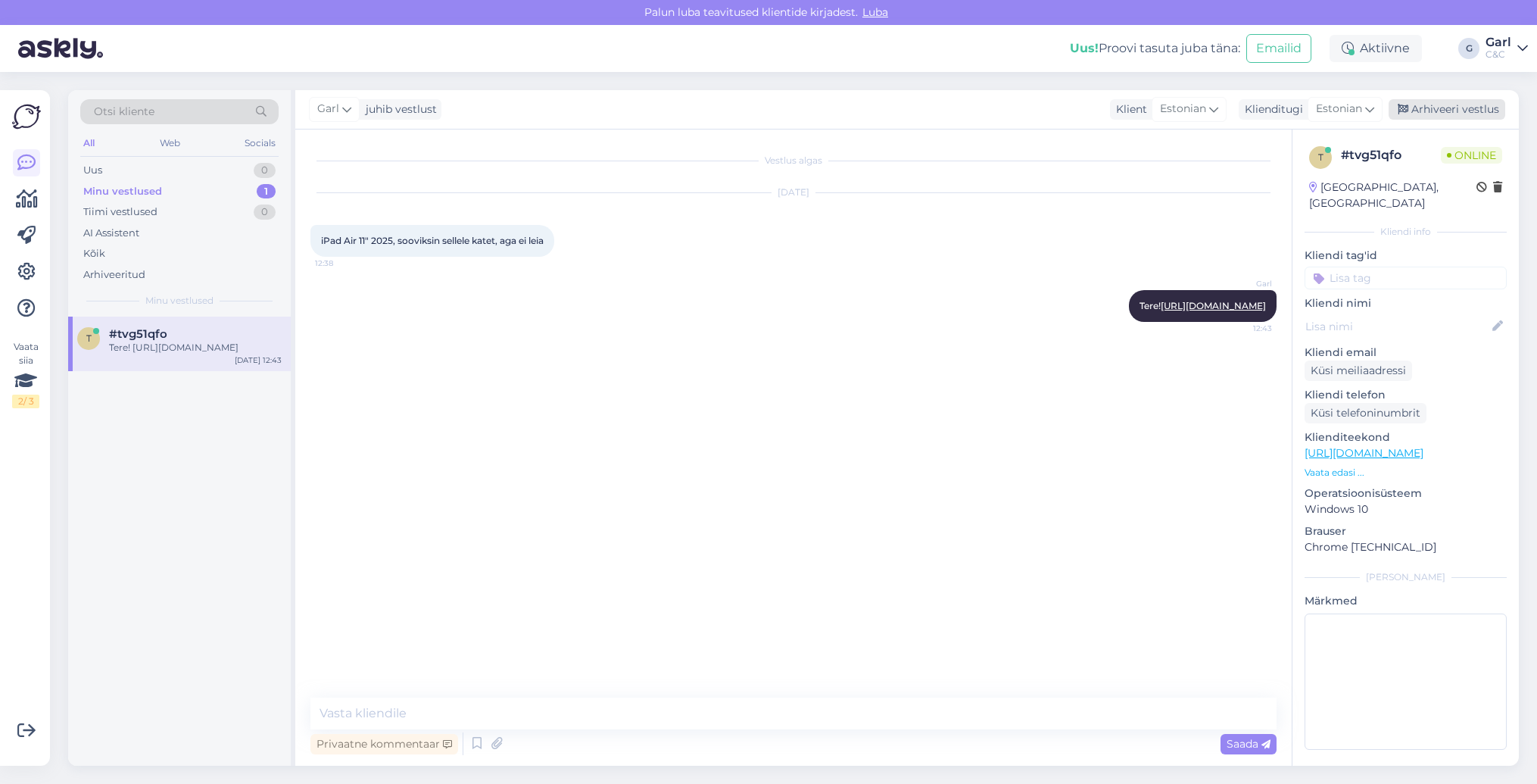
click at [1433, 115] on div "Arhiveeri vestlus" at bounding box center [1446, 109] width 116 height 20
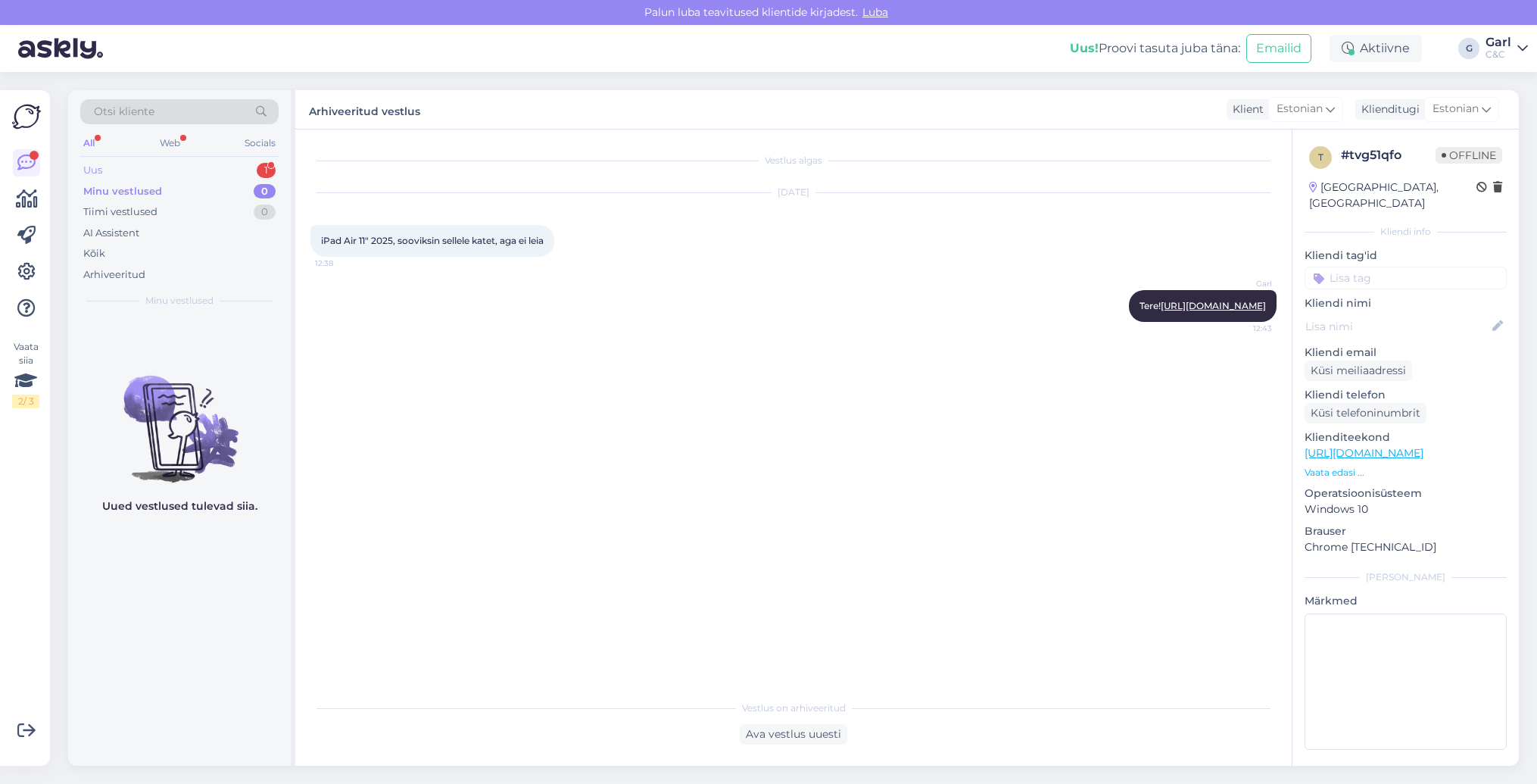
click at [255, 171] on div "Uus 1" at bounding box center [180, 170] width 198 height 21
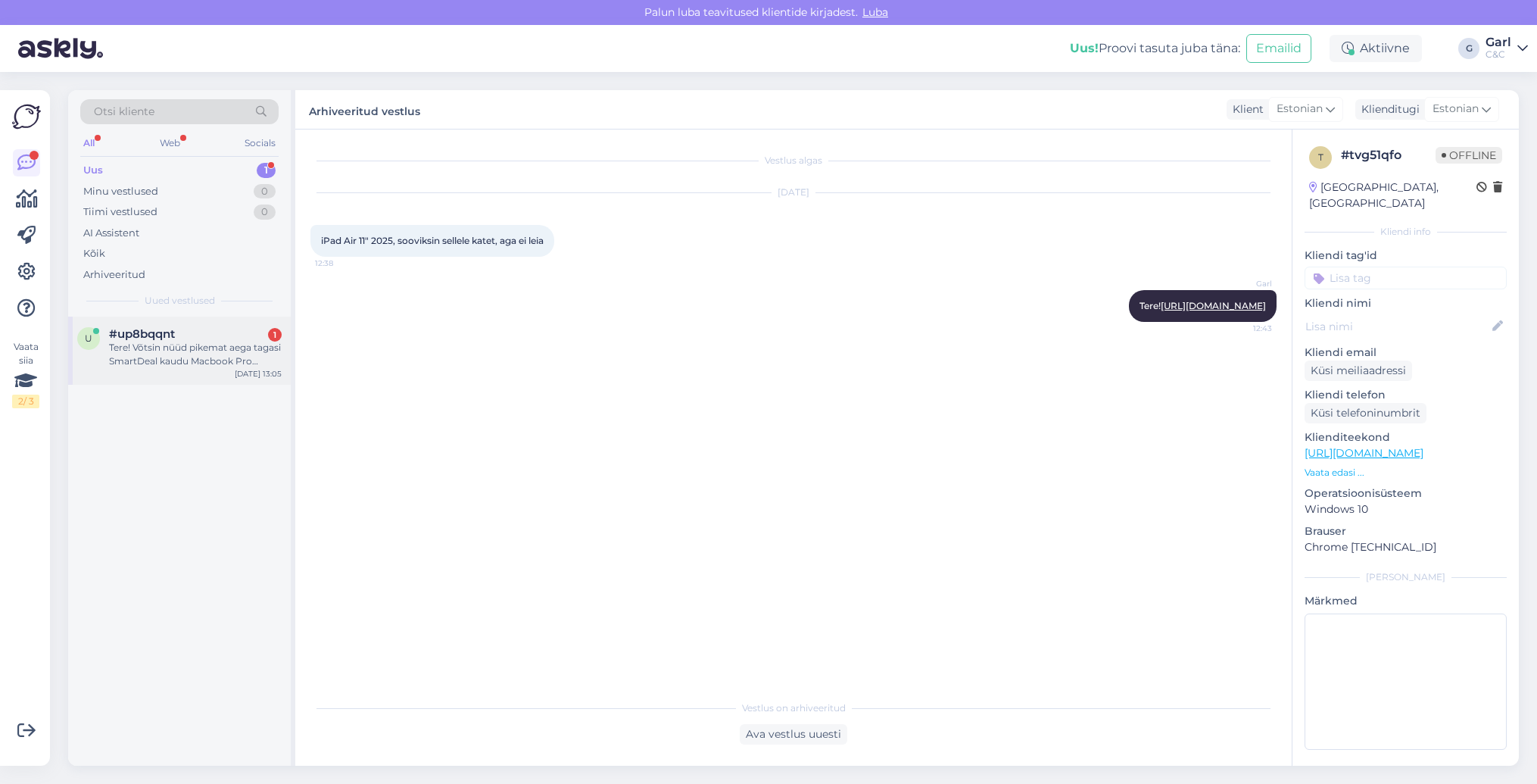
click at [216, 341] on div "Tere! Võtsin nüüd pikemat aega tagasi SmartDeal kaudu Macbook Pro ja teie poolt…" at bounding box center [195, 355] width 172 height 28
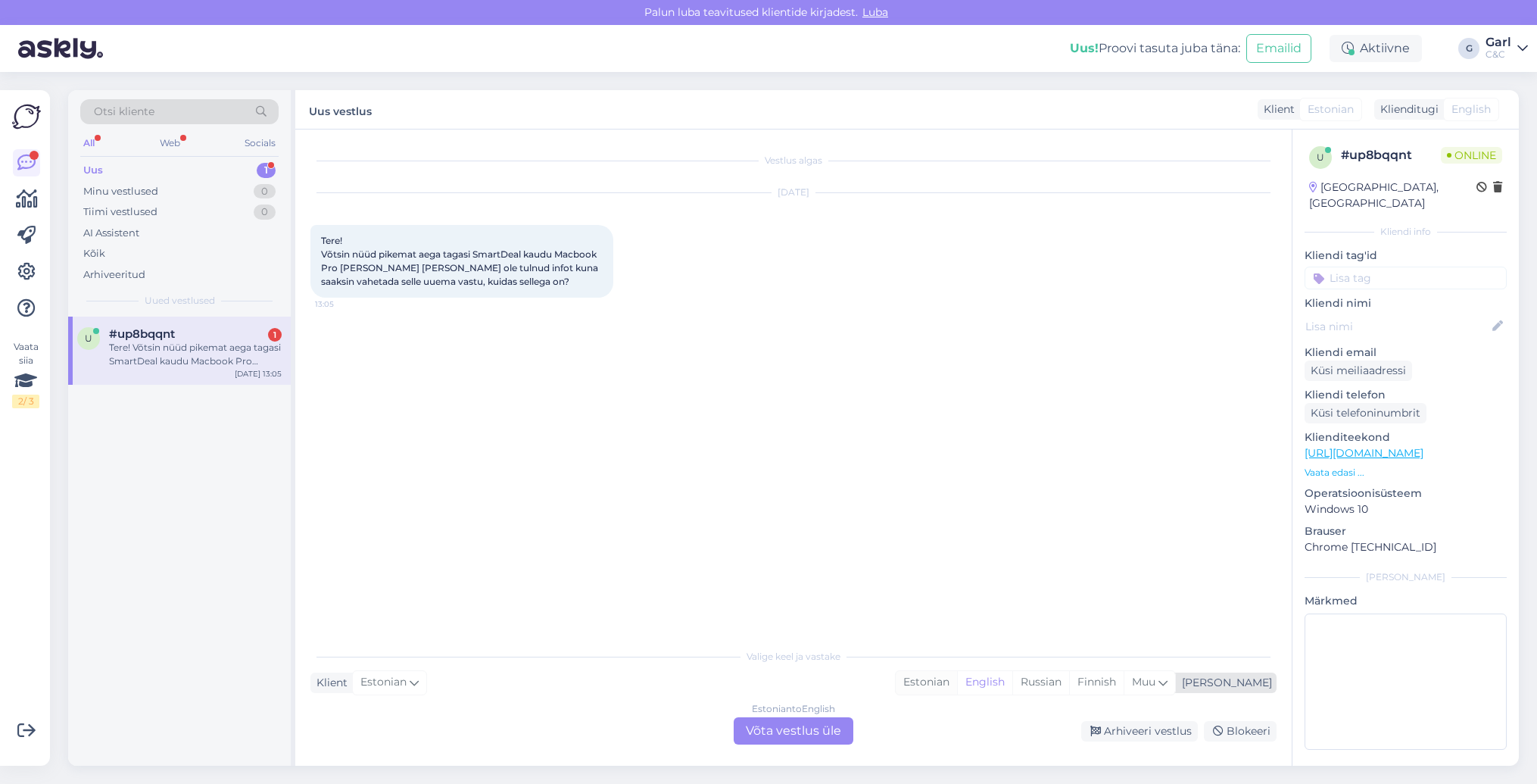
click at [957, 684] on div "Estonian" at bounding box center [926, 682] width 61 height 23
click at [868, 731] on div "Arhiveeri vestlus Blokeeri" at bounding box center [1067, 731] width 417 height 20
click at [836, 731] on div "Estonian to Estonian Võta vestlus üle" at bounding box center [793, 731] width 119 height 28
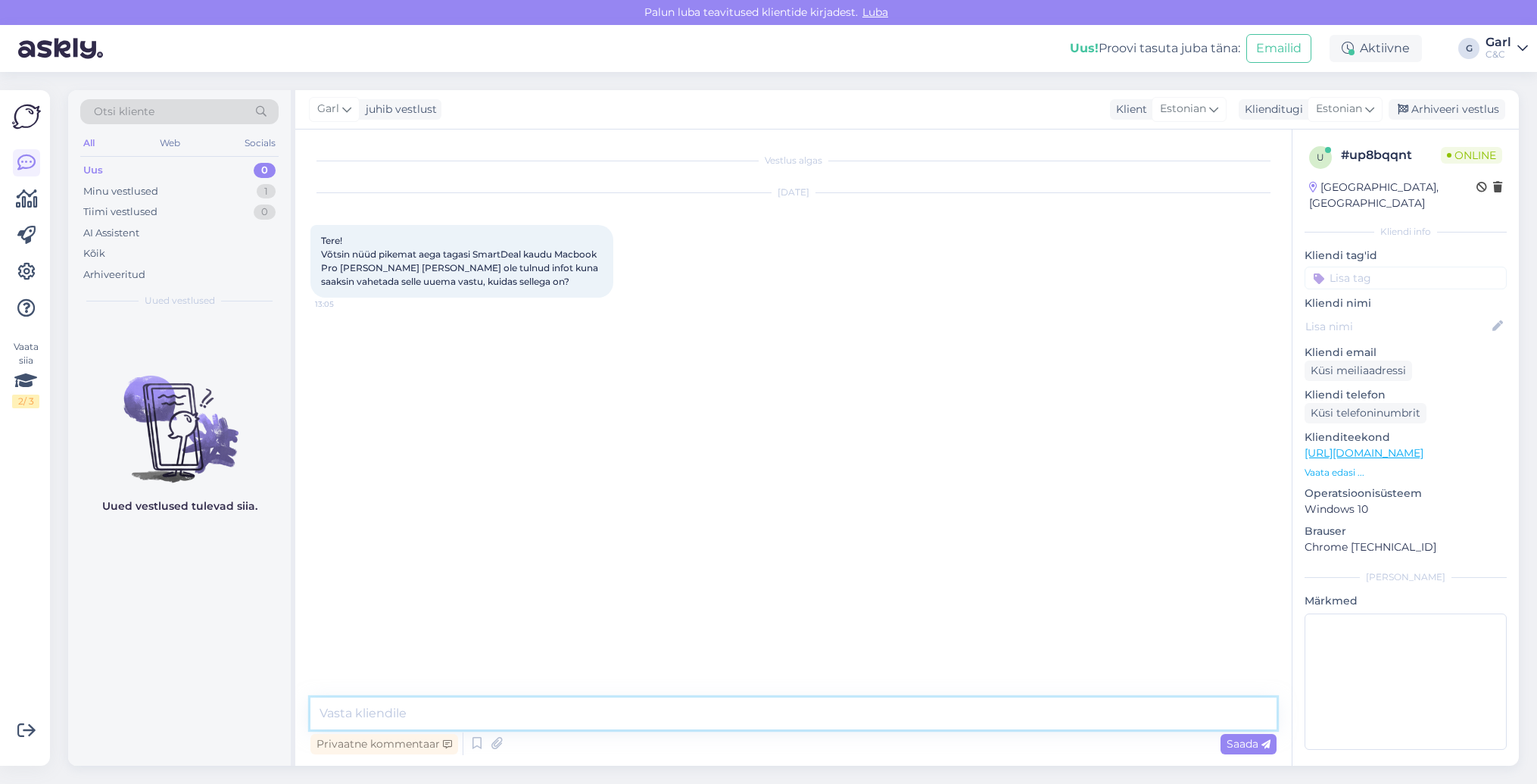
click at [837, 716] on textarea at bounding box center [794, 712] width 967 height 32
type textarea "Tere! Kuidas on ees- ja perekonnanimi?"
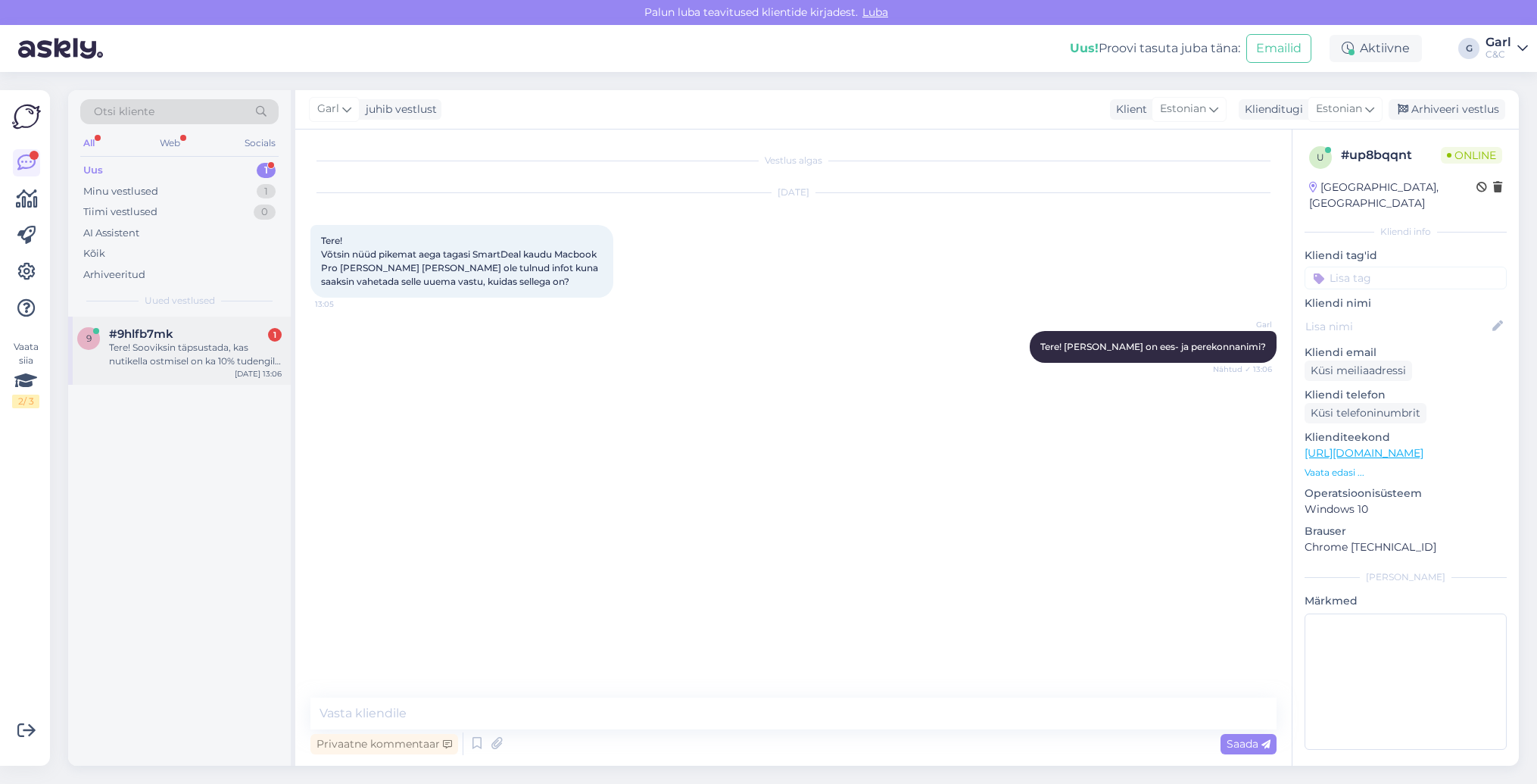
click at [206, 341] on div "Tere! Sooviksin täpsustada, kas nutikella ostmisel on ka 10% tudengile voiks ku…" at bounding box center [195, 355] width 172 height 28
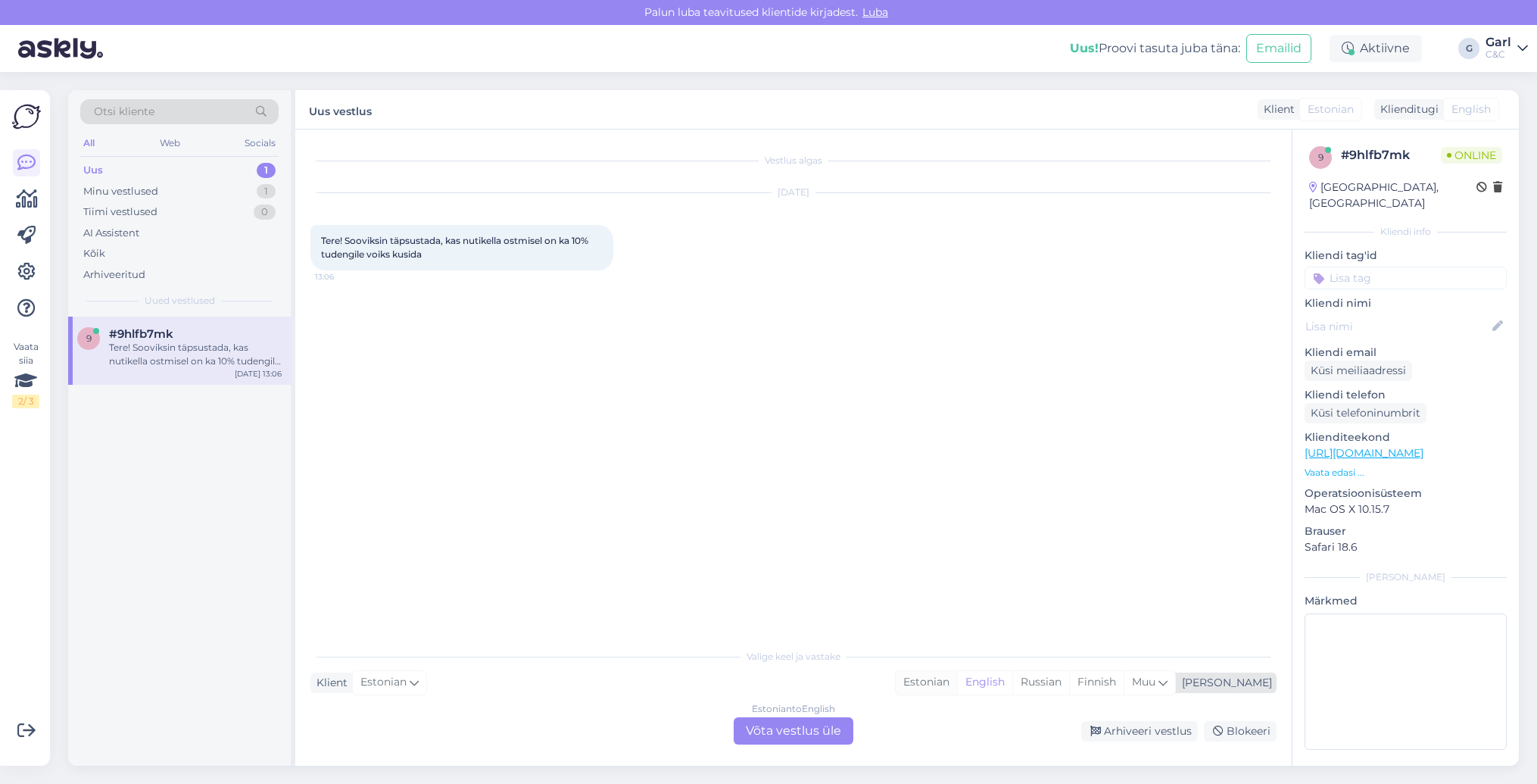
click at [957, 681] on div "Estonian" at bounding box center [926, 682] width 61 height 23
click at [813, 731] on div "Estonian to Estonian Võta vestlus üle" at bounding box center [793, 731] width 119 height 28
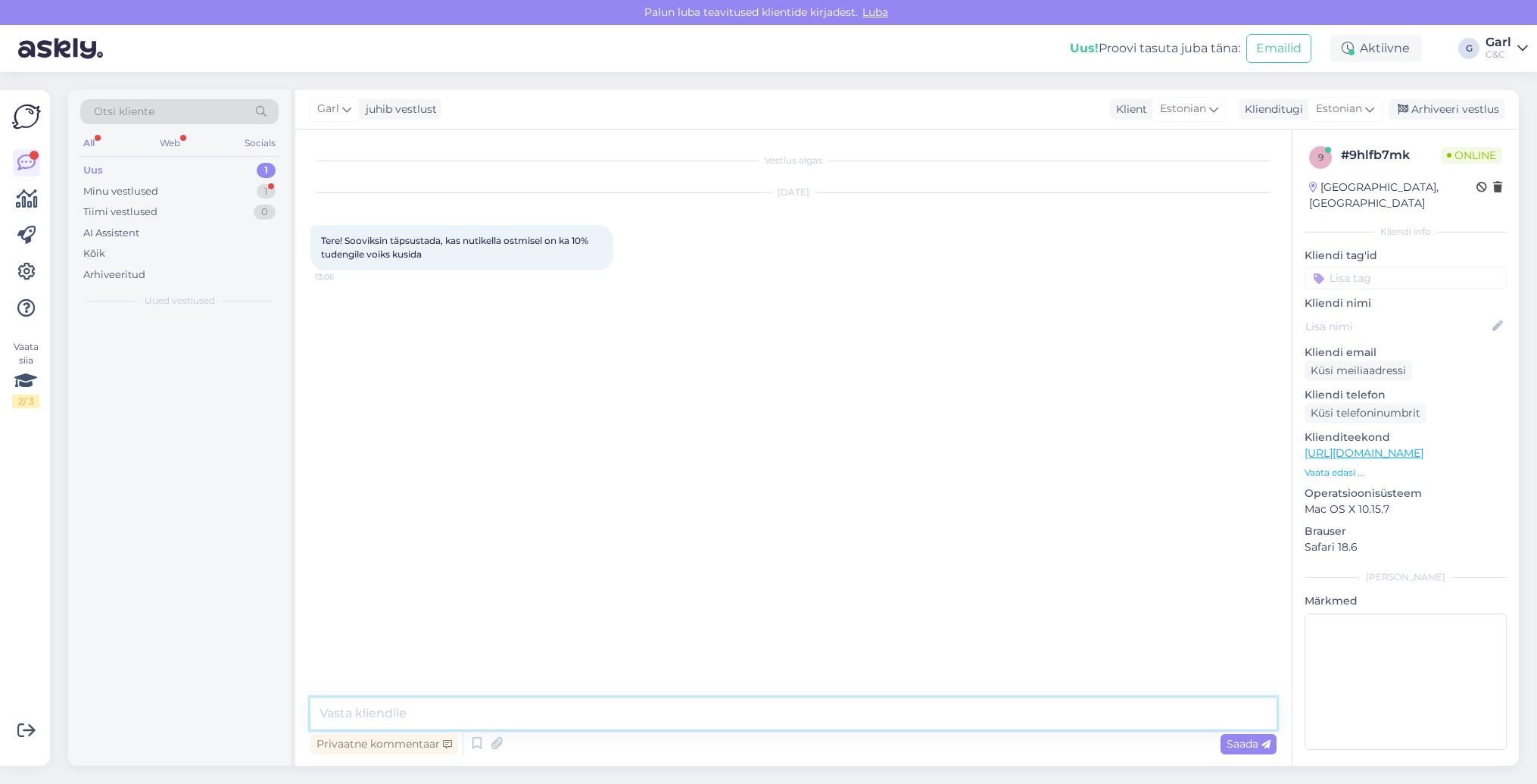
click at [816, 723] on textarea at bounding box center [794, 712] width 967 height 32
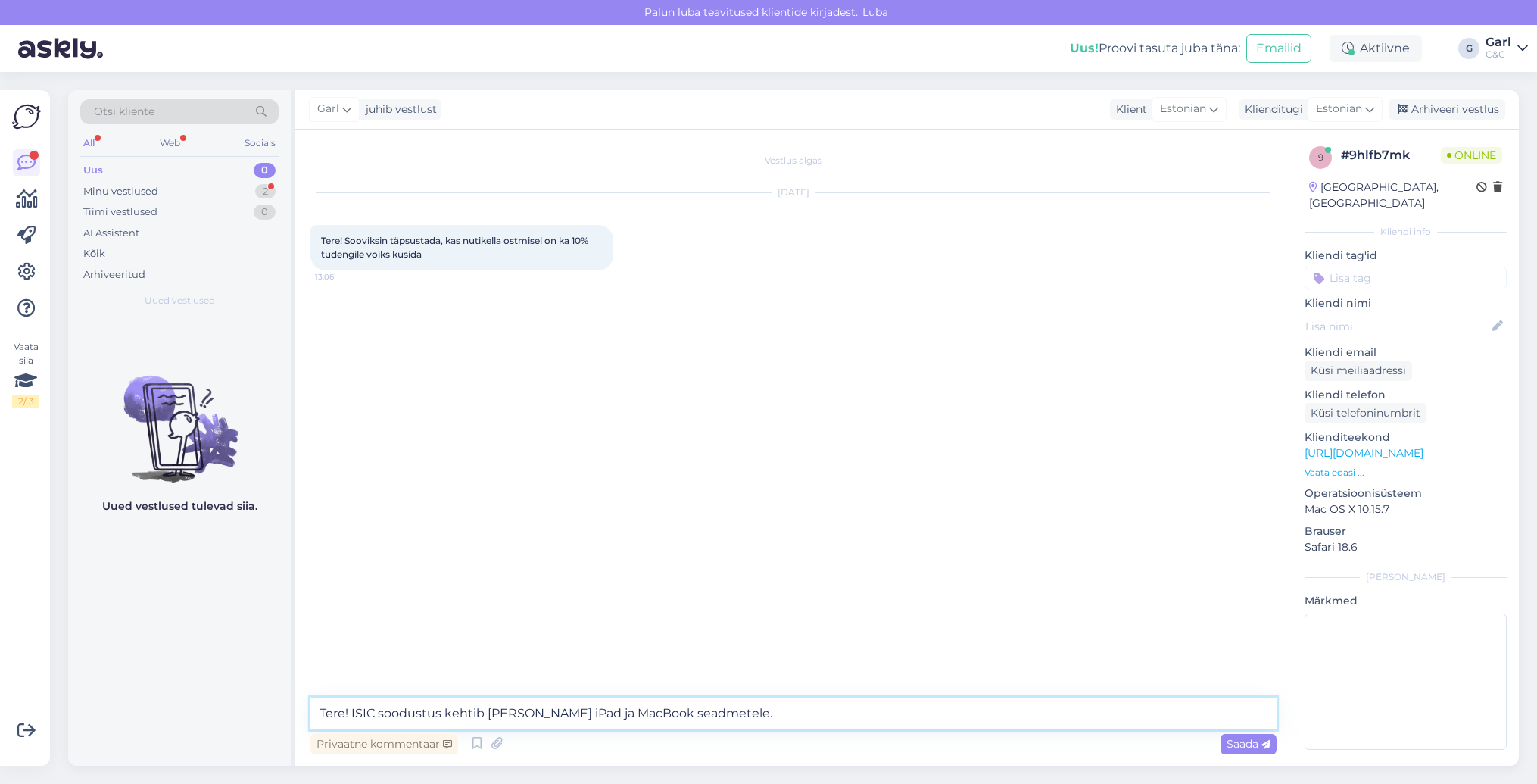
type textarea "Tere! ISIC soodustus kehtib vaid iPad ja MacBook seadmetele."
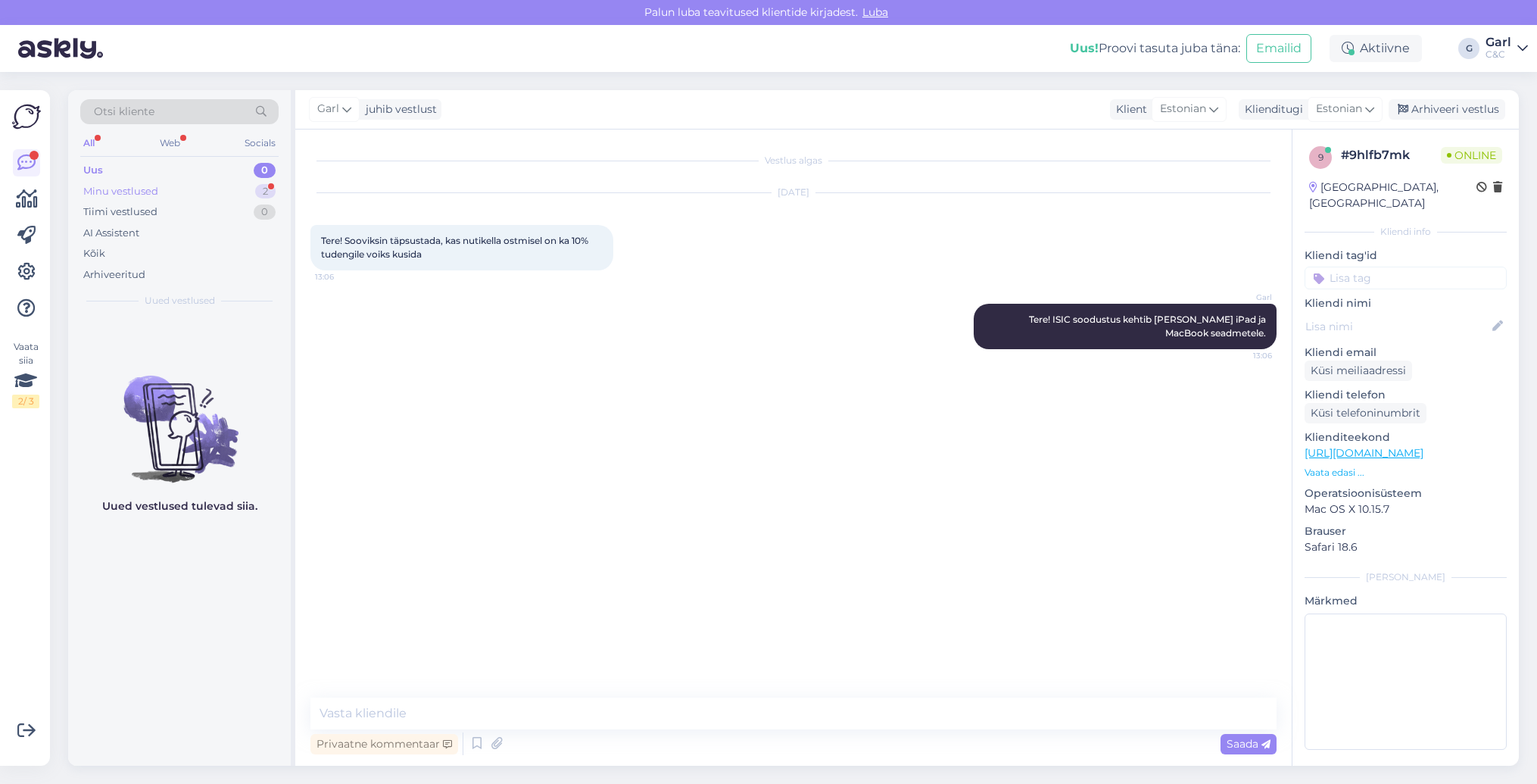
click at [247, 188] on div "Minu vestlused 2" at bounding box center [180, 191] width 198 height 21
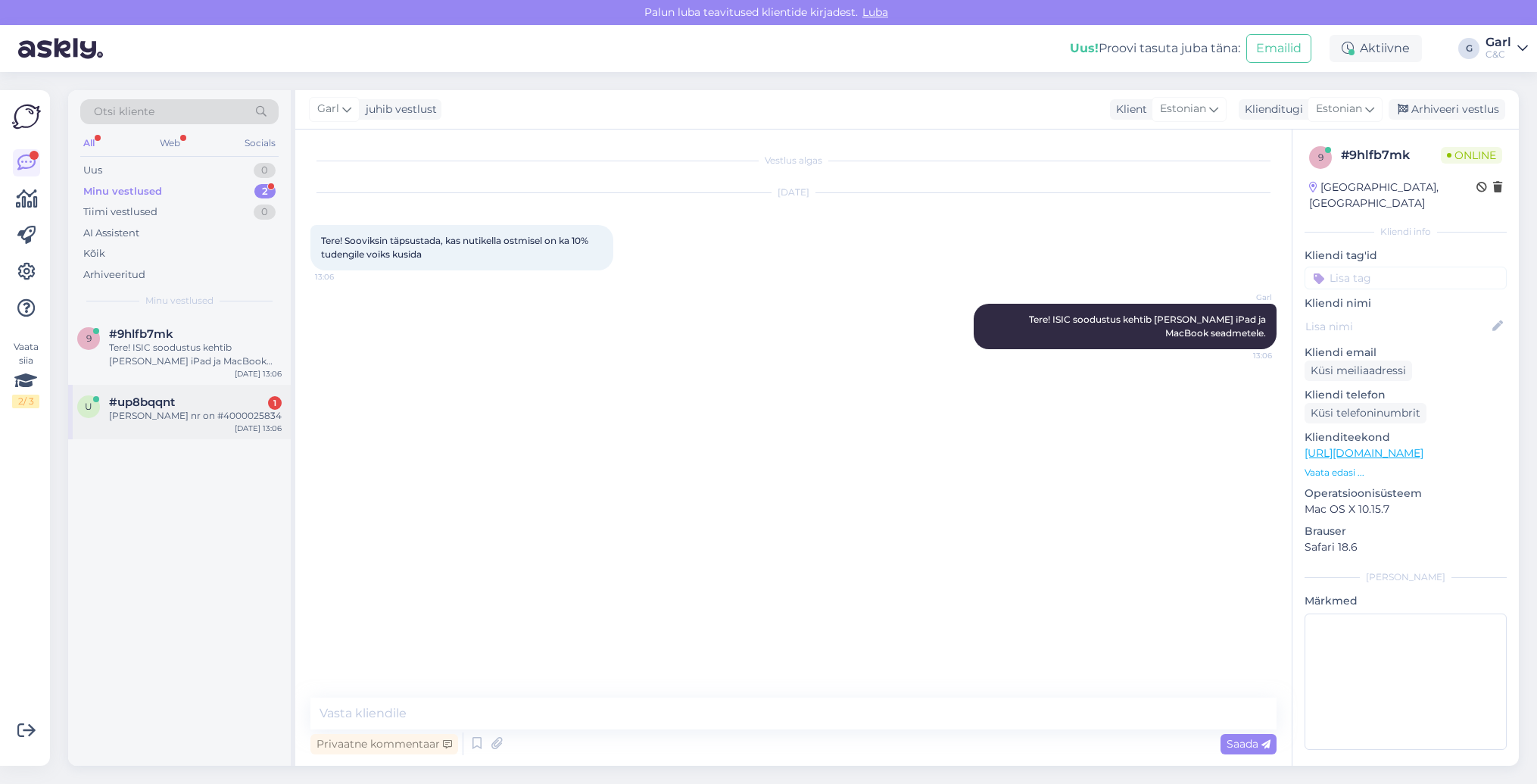
click at [215, 414] on div "Mathias Talo Tellimuse nr on #4000025834" at bounding box center [195, 415] width 172 height 14
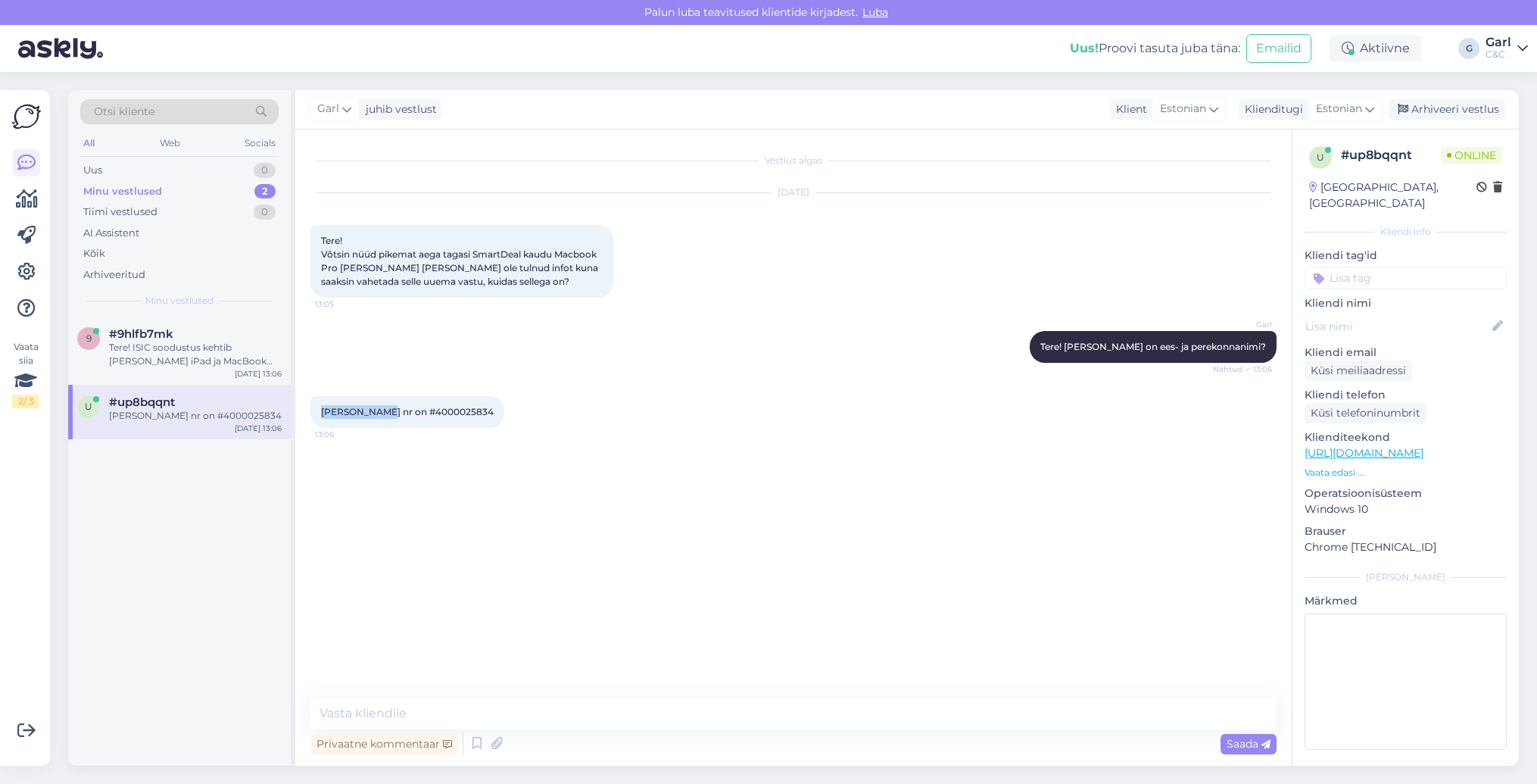
drag, startPoint x: 393, startPoint y: 412, endPoint x: 308, endPoint y: 410, distance: 85.0
click at [308, 410] on div "Vestlus algas Sep 1 2025 Tere! Võtsin nüüd pikemat aega tagasi SmartDeal kaudu …" at bounding box center [793, 447] width 997 height 636
copy span "Mathias Talo"
click at [532, 708] on textarea at bounding box center [794, 712] width 967 height 32
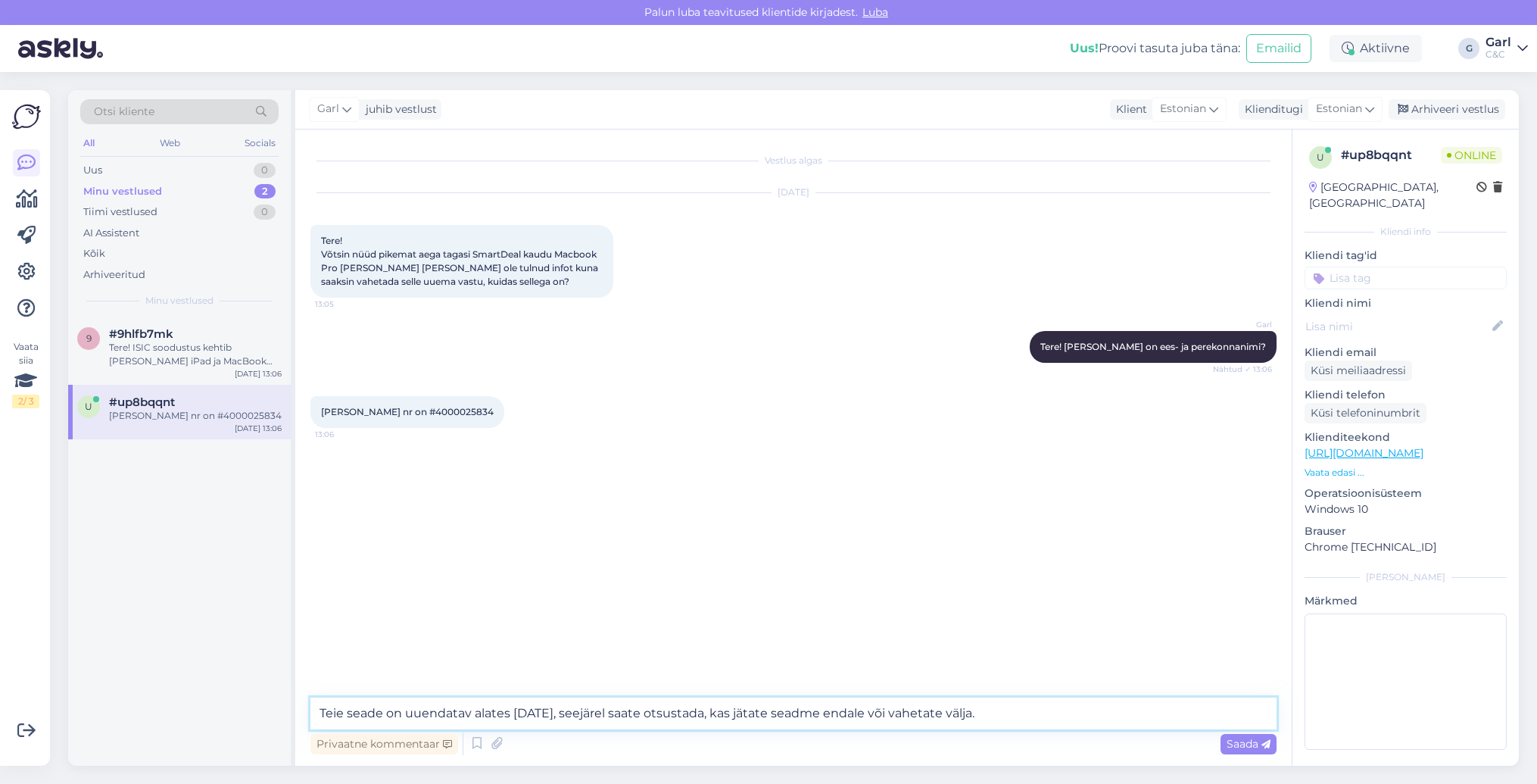
type textarea "Teie seade on uuendatav alates 01.10.2025, seejärel saate otsustada, kas jätate…"
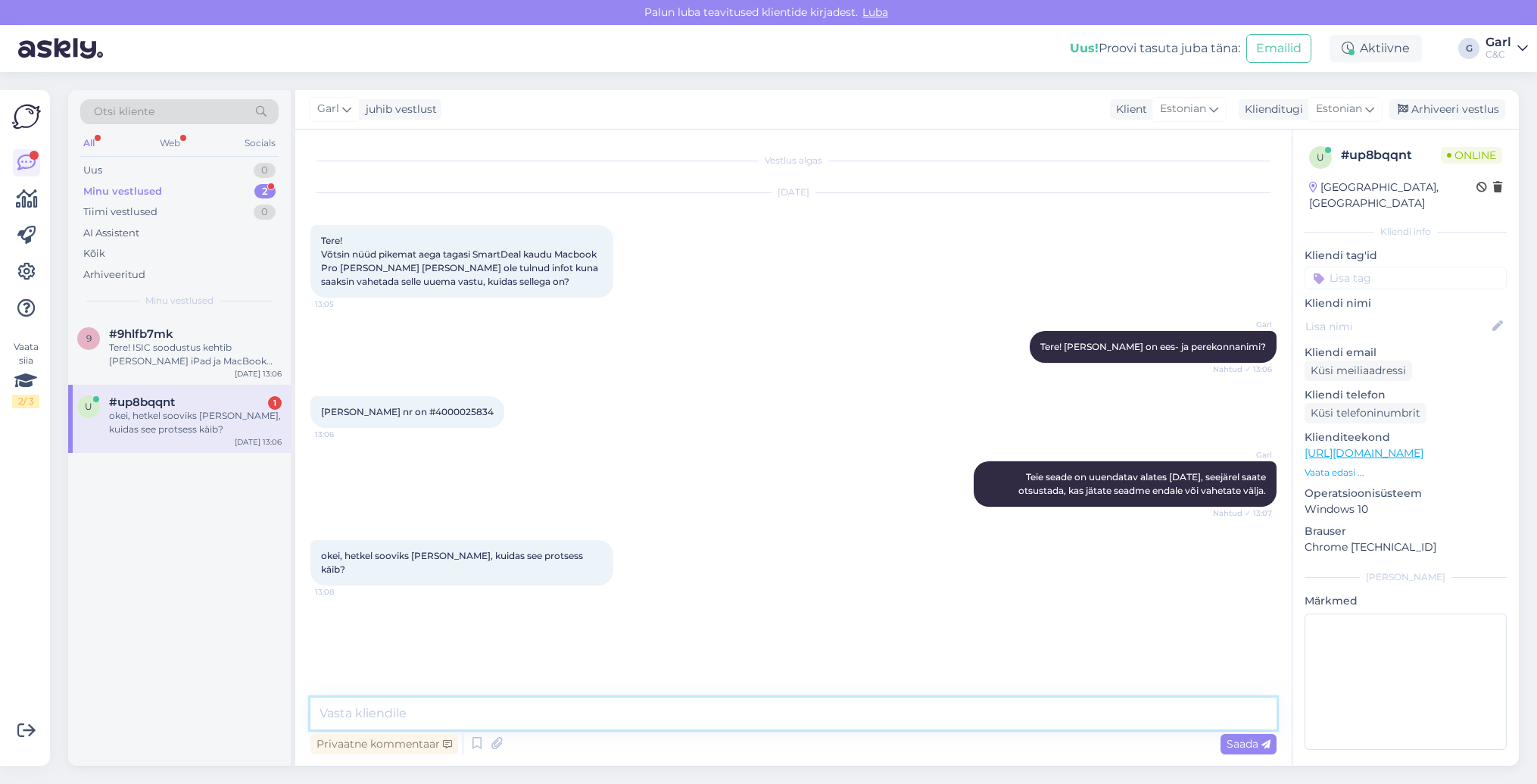
click at [788, 719] on textarea at bounding box center [794, 712] width 967 height 32
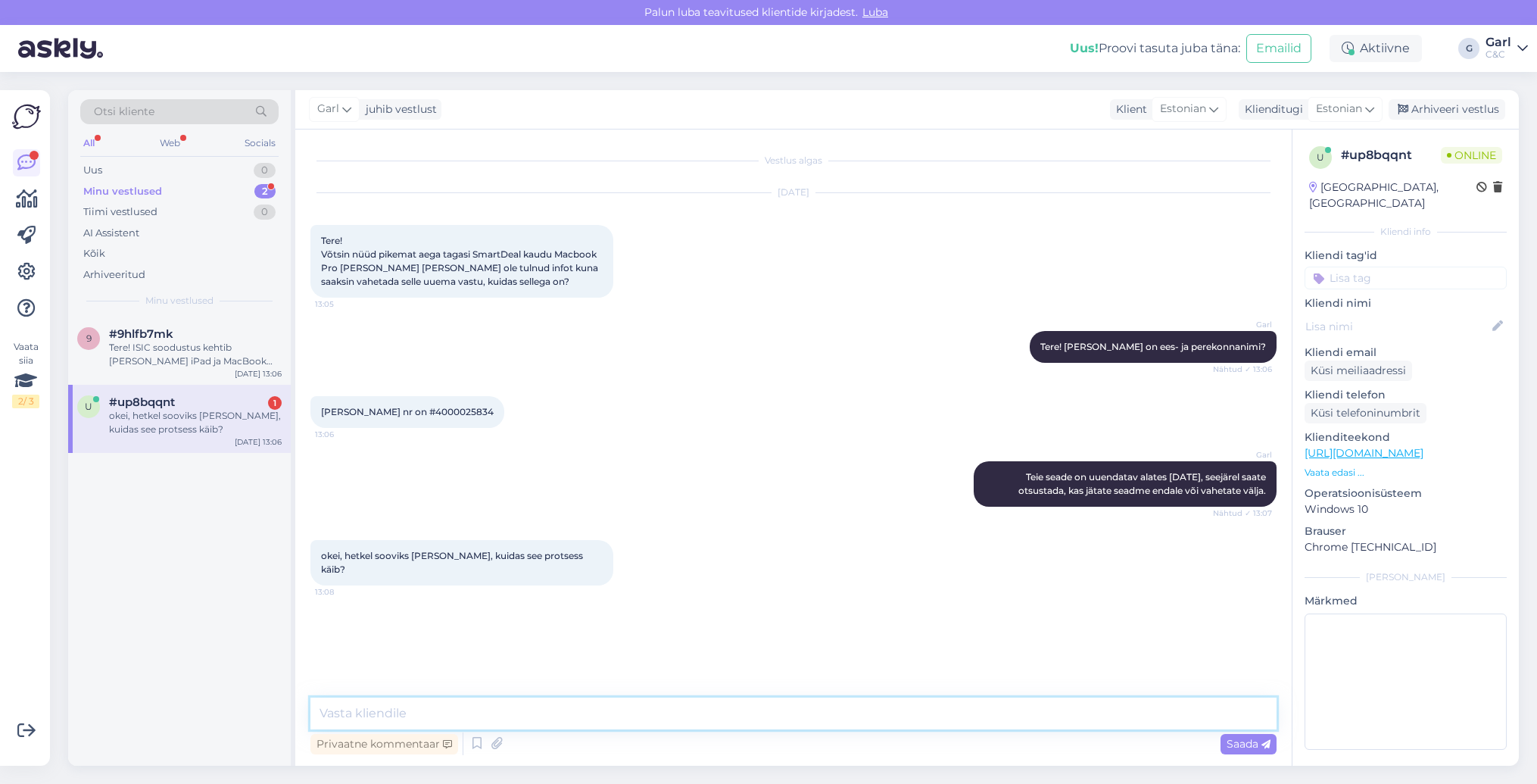
click at [788, 719] on textarea at bounding box center [794, 712] width 967 height 32
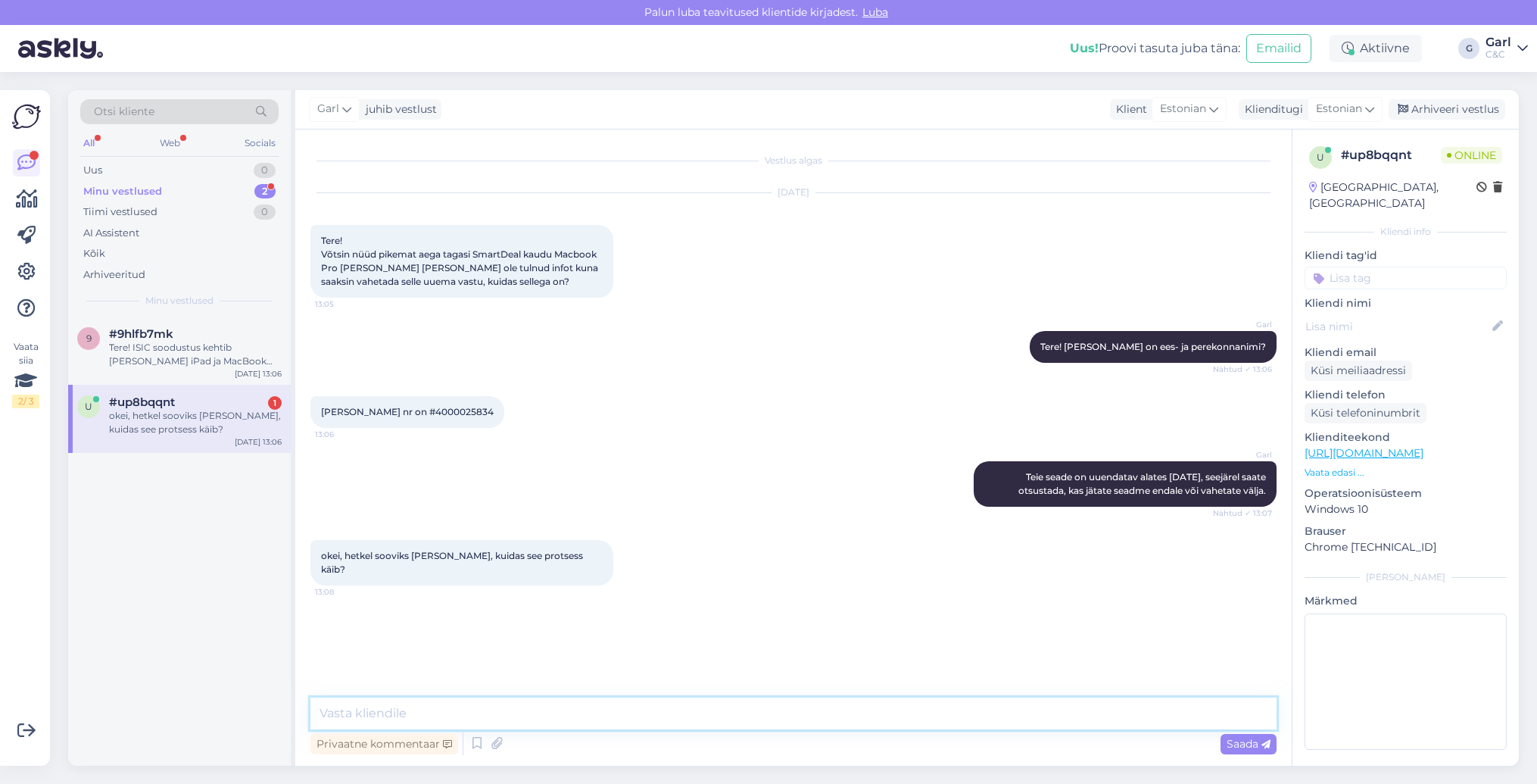
click at [788, 719] on textarea at bounding box center [794, 712] width 967 height 32
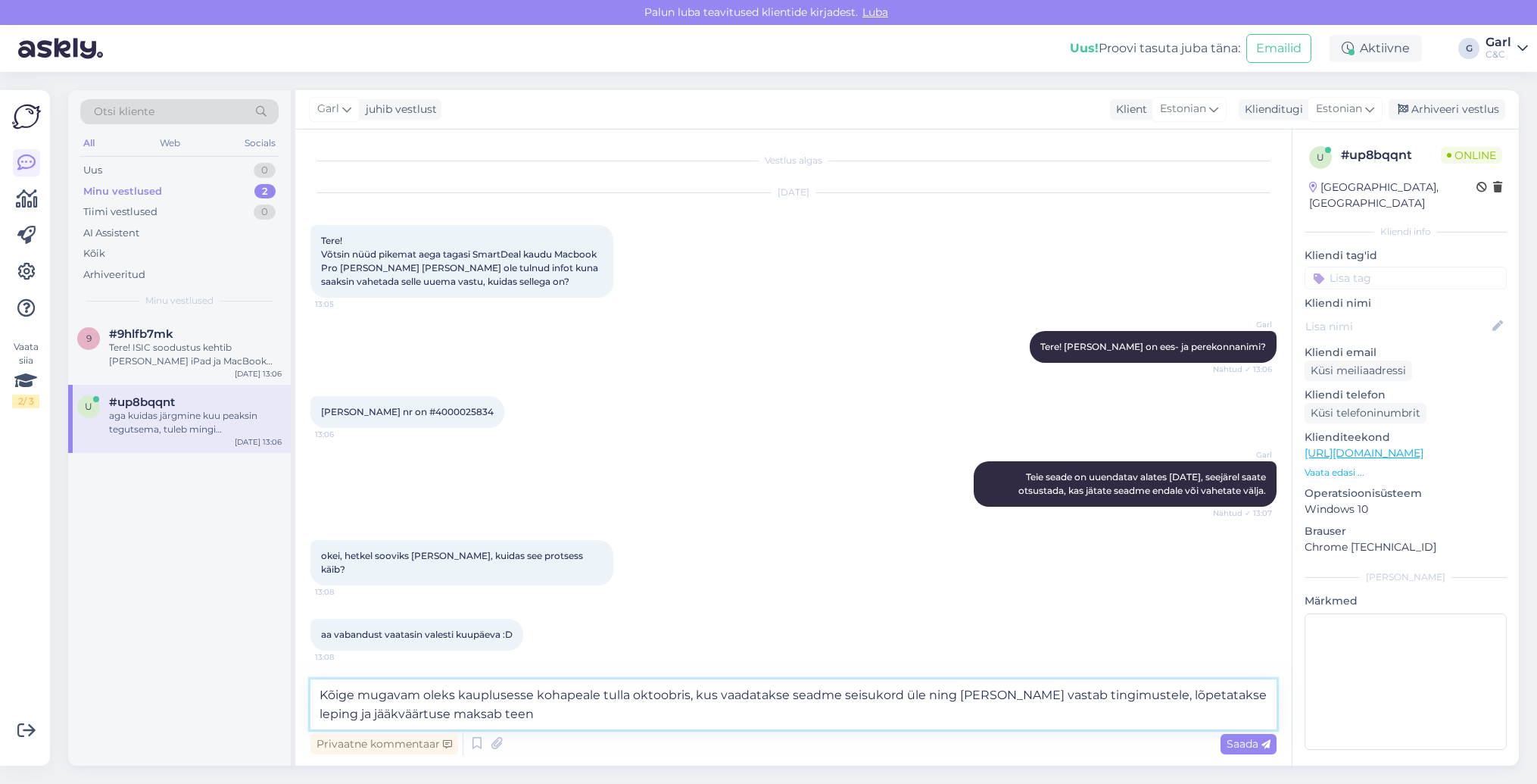
scroll to position [80, 0]
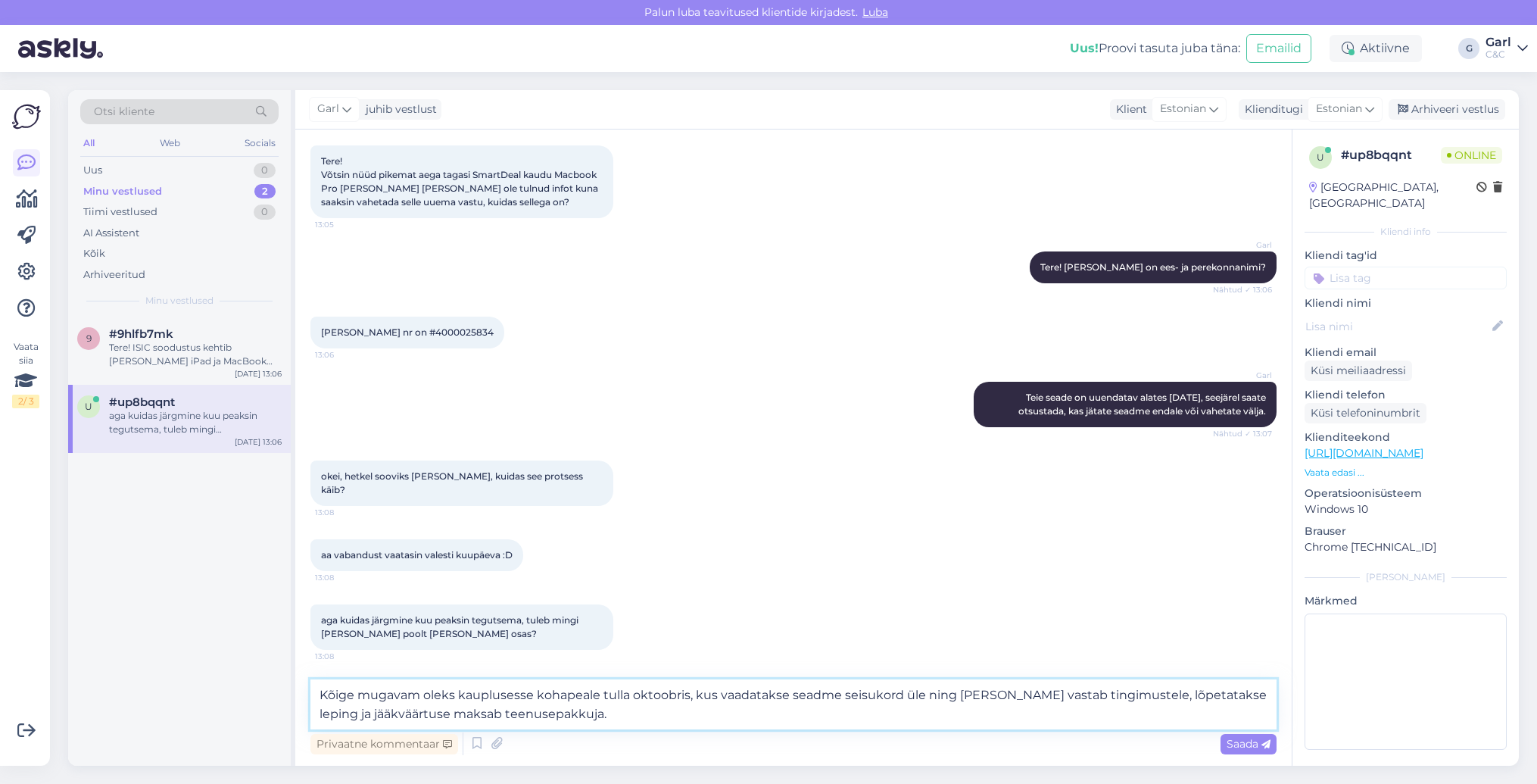
type textarea "Kõige mugavam oleks kauplusesse kohapeale tulla oktoobris, kus vaadatakse seadm…"
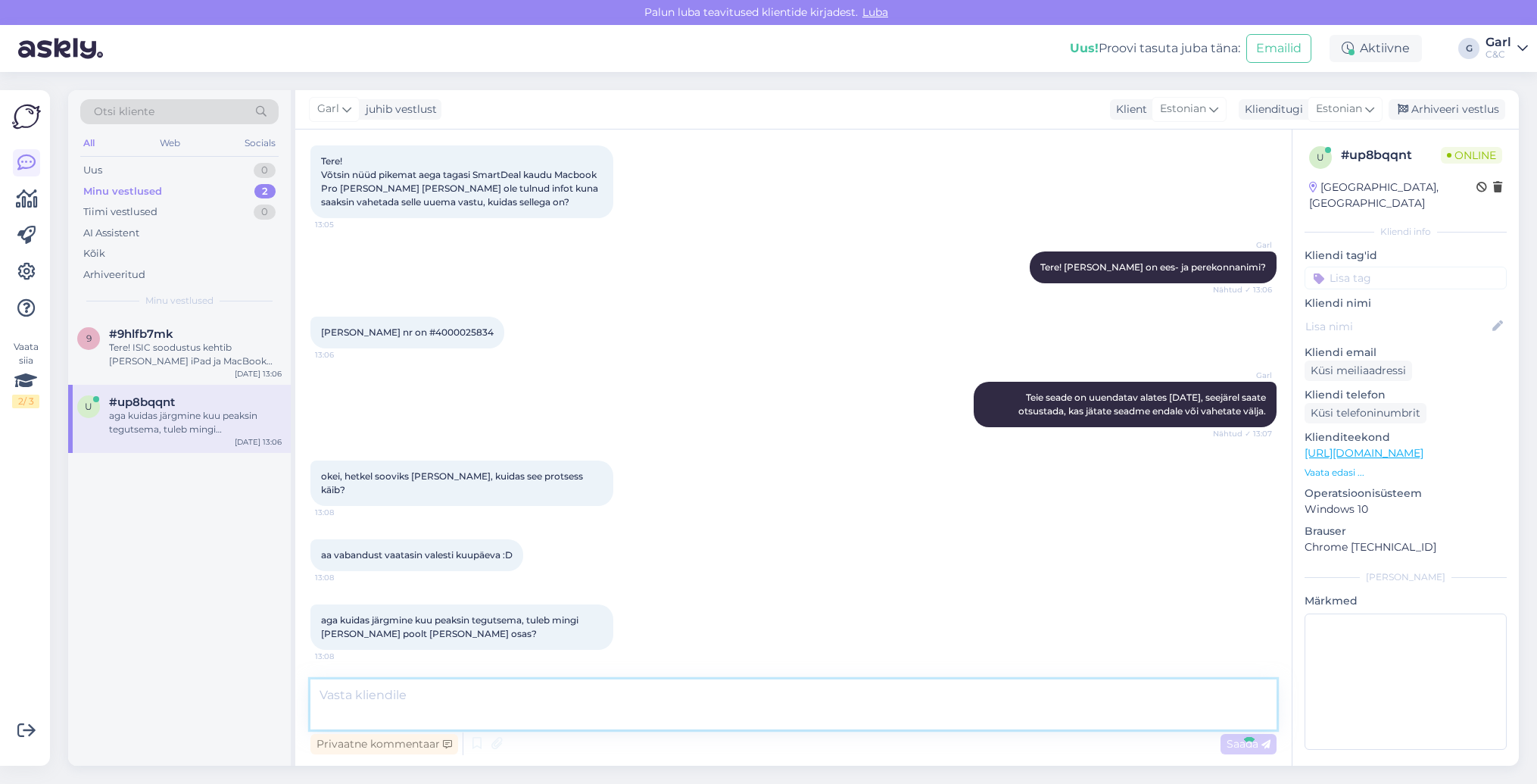
scroll to position [167, 0]
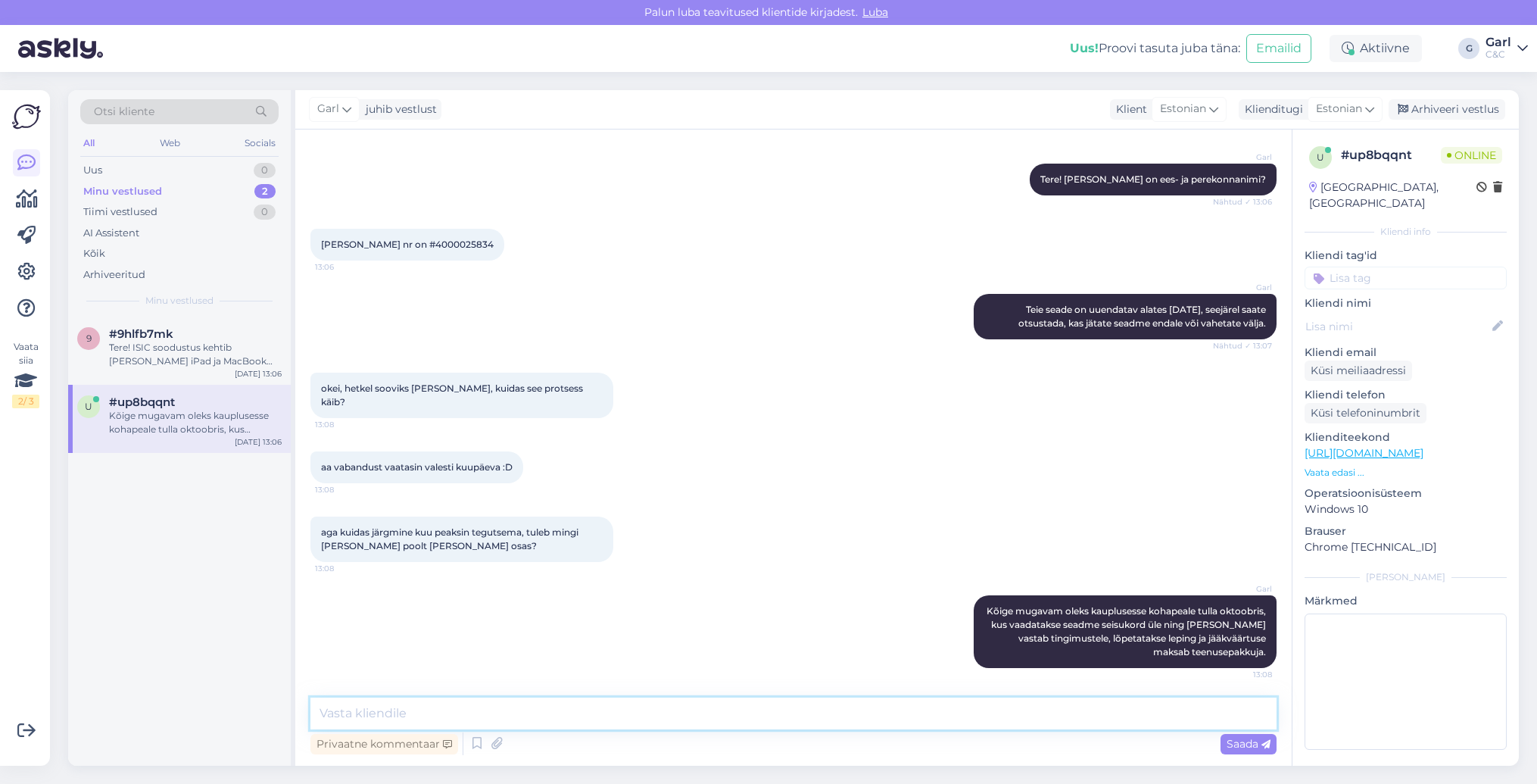
click at [782, 728] on textarea at bounding box center [794, 712] width 967 height 32
type textarea "Eraldi teavitust selle kohta hetkel ei tule kahjuks."
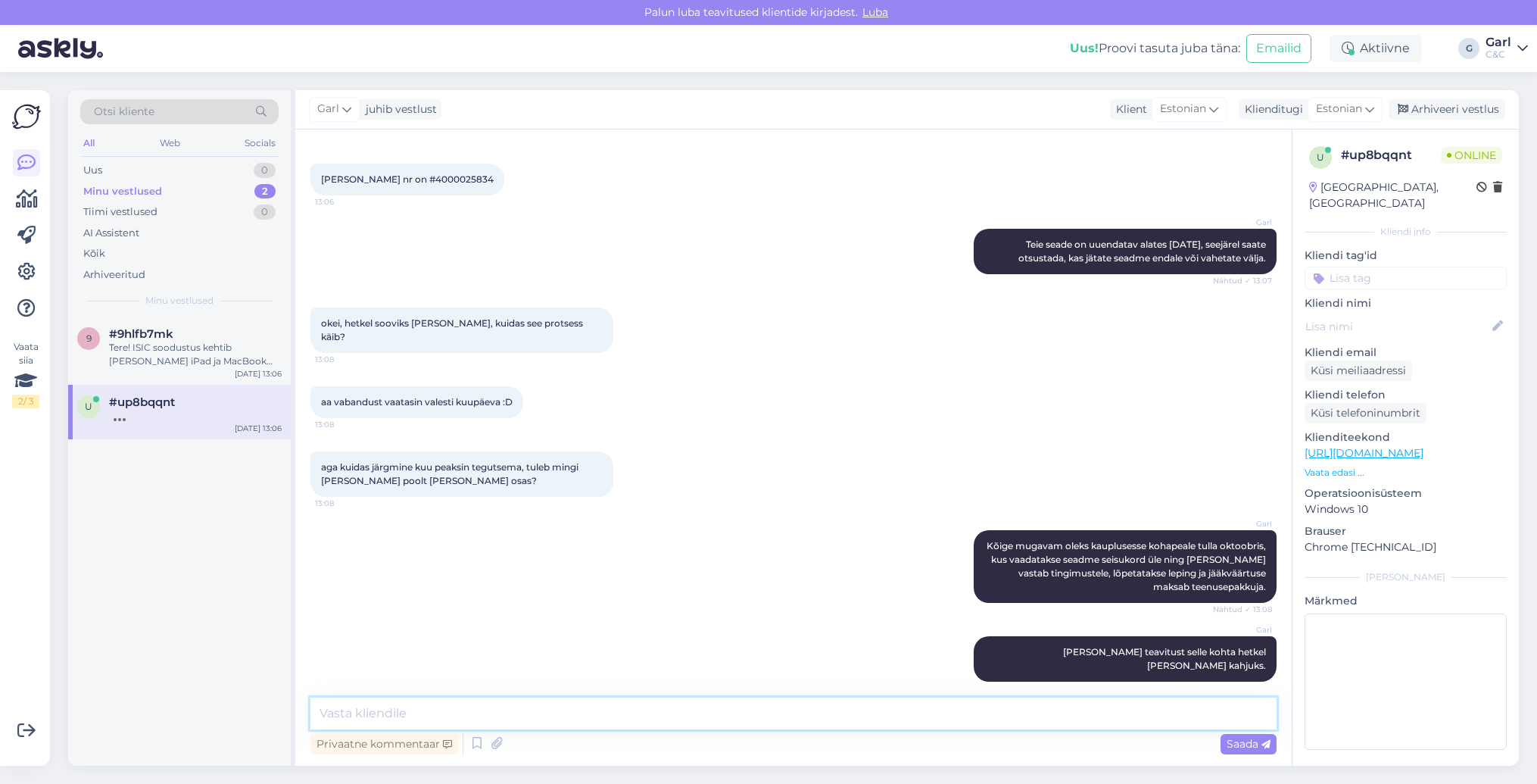
scroll to position [311, 0]
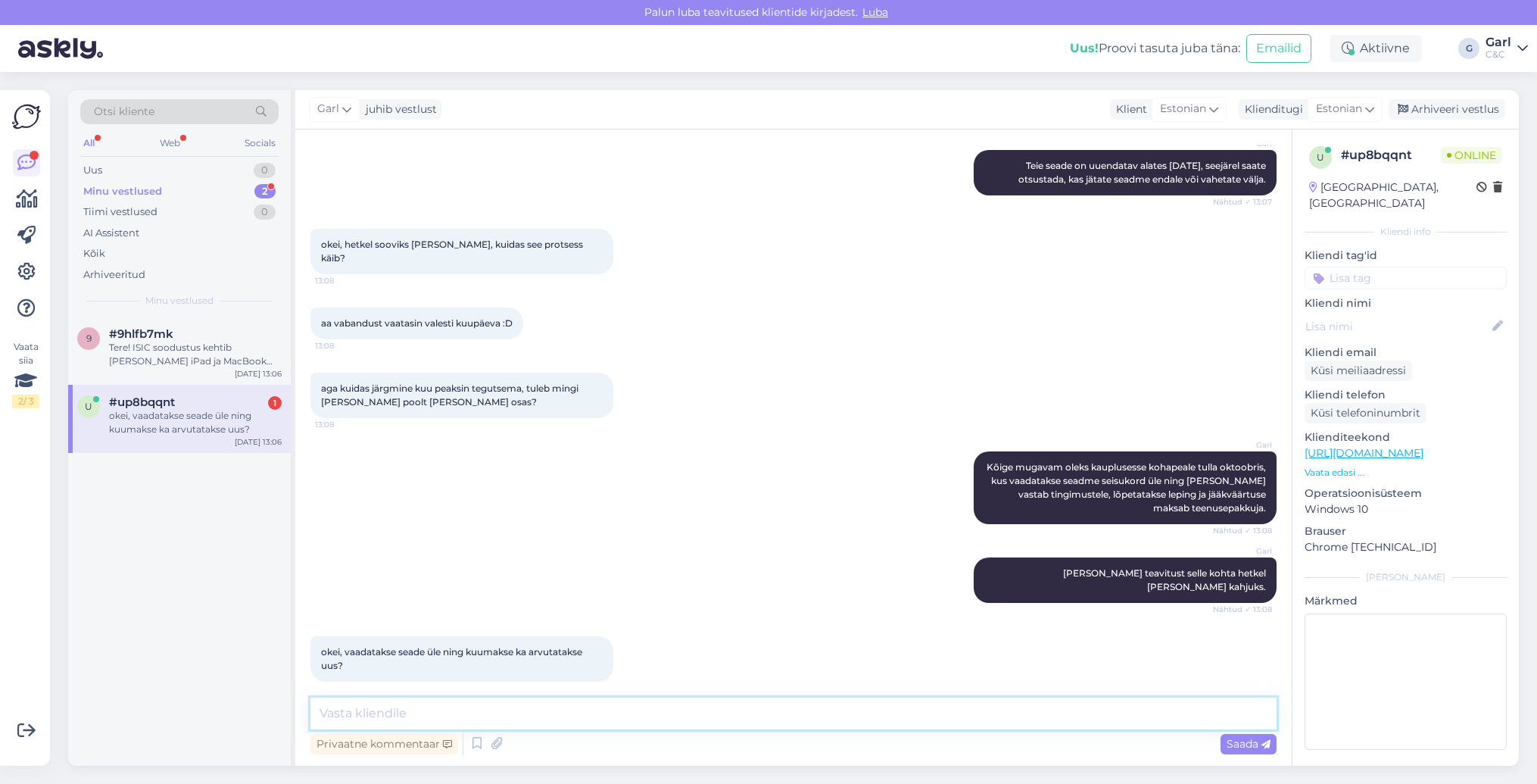
click at [419, 710] on textarea at bounding box center [794, 712] width 967 height 32
type textarea "Praegune leping lõpetatakse ning tehakse uus rendileping sellisel juhul."
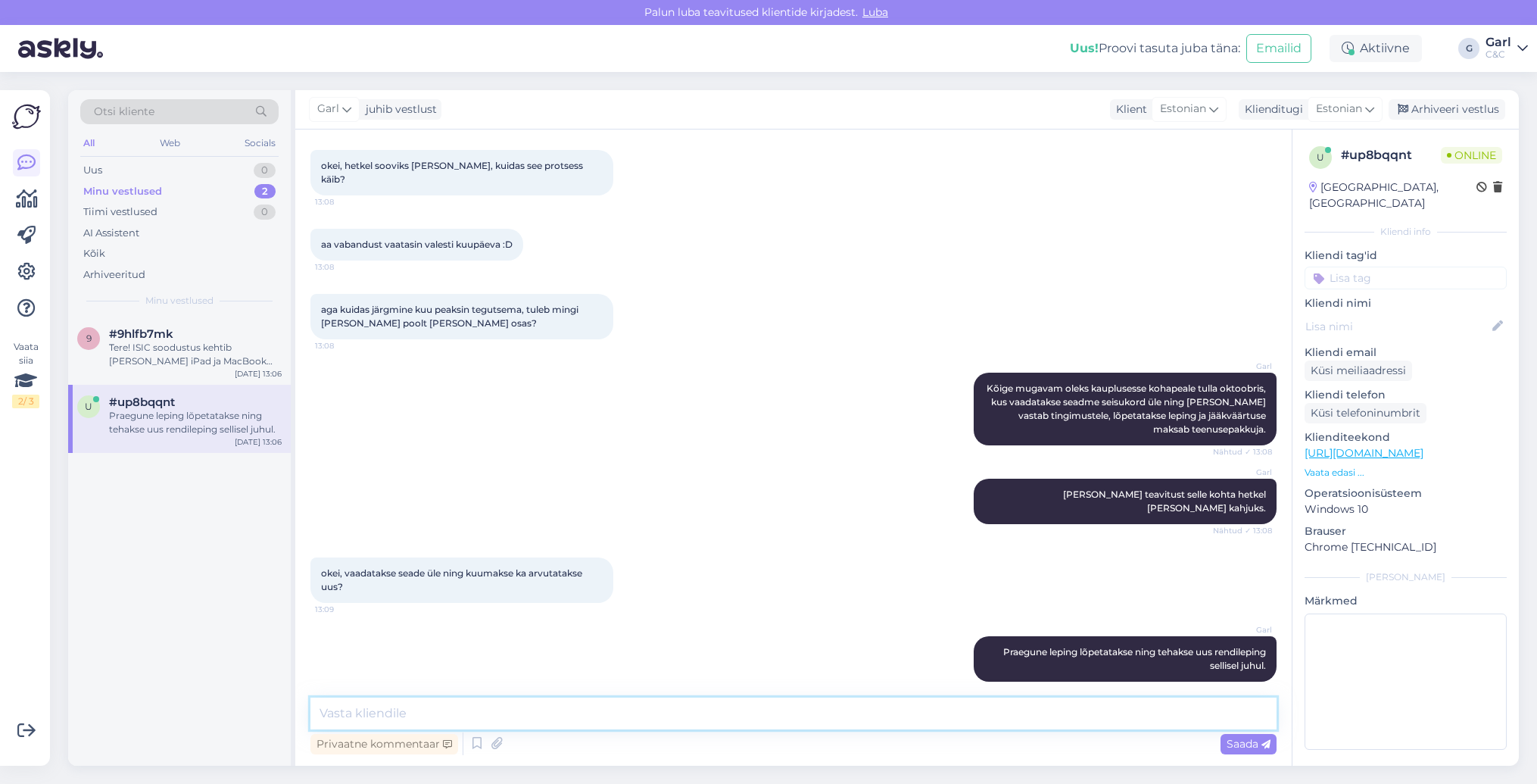
click at [415, 708] on textarea at bounding box center [794, 712] width 967 height 32
click at [406, 709] on textarea at bounding box center [794, 712] width 967 height 32
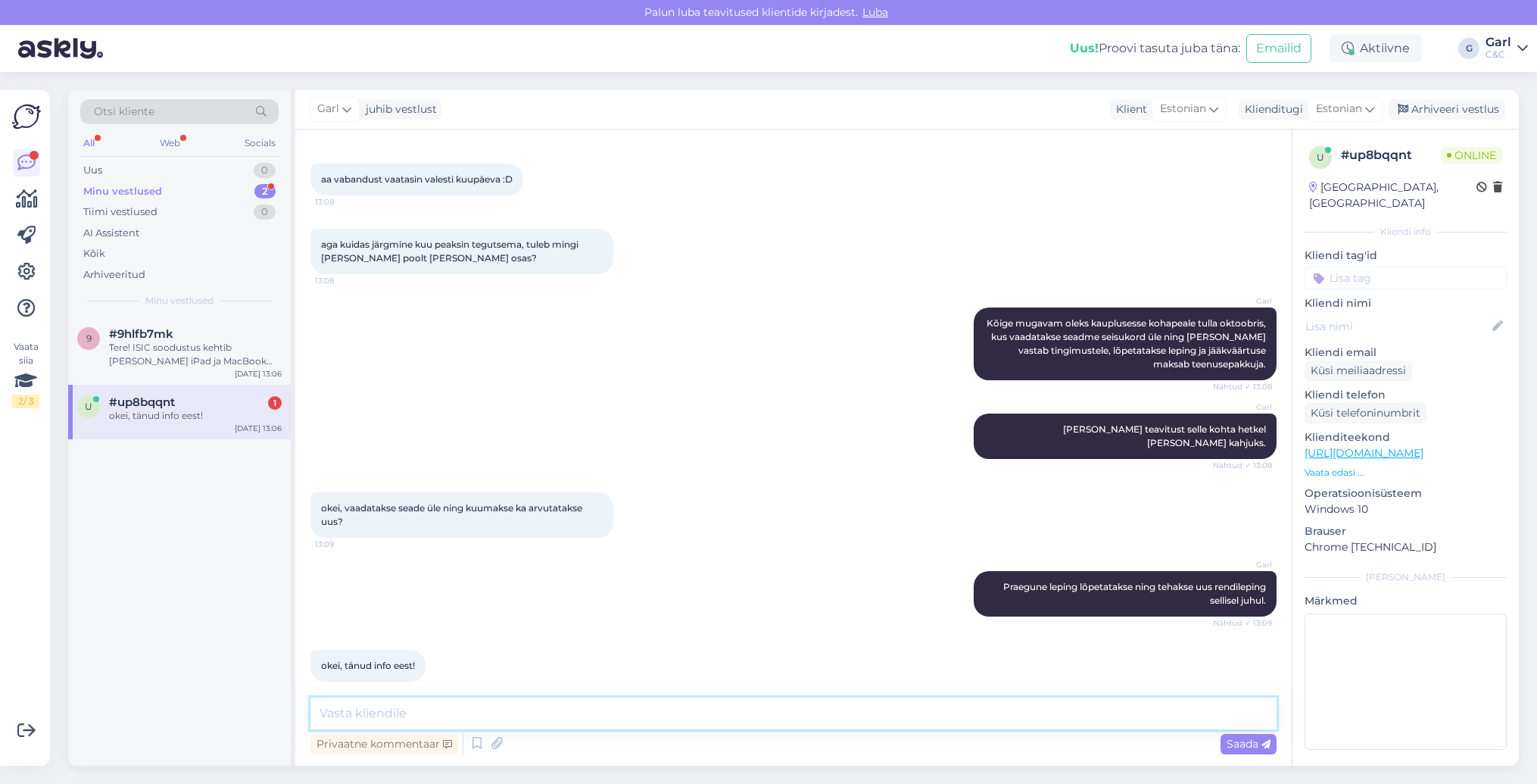
click at [628, 717] on textarea at bounding box center [794, 712] width 967 height 32
type textarea "Ikka, võtke heaks!"
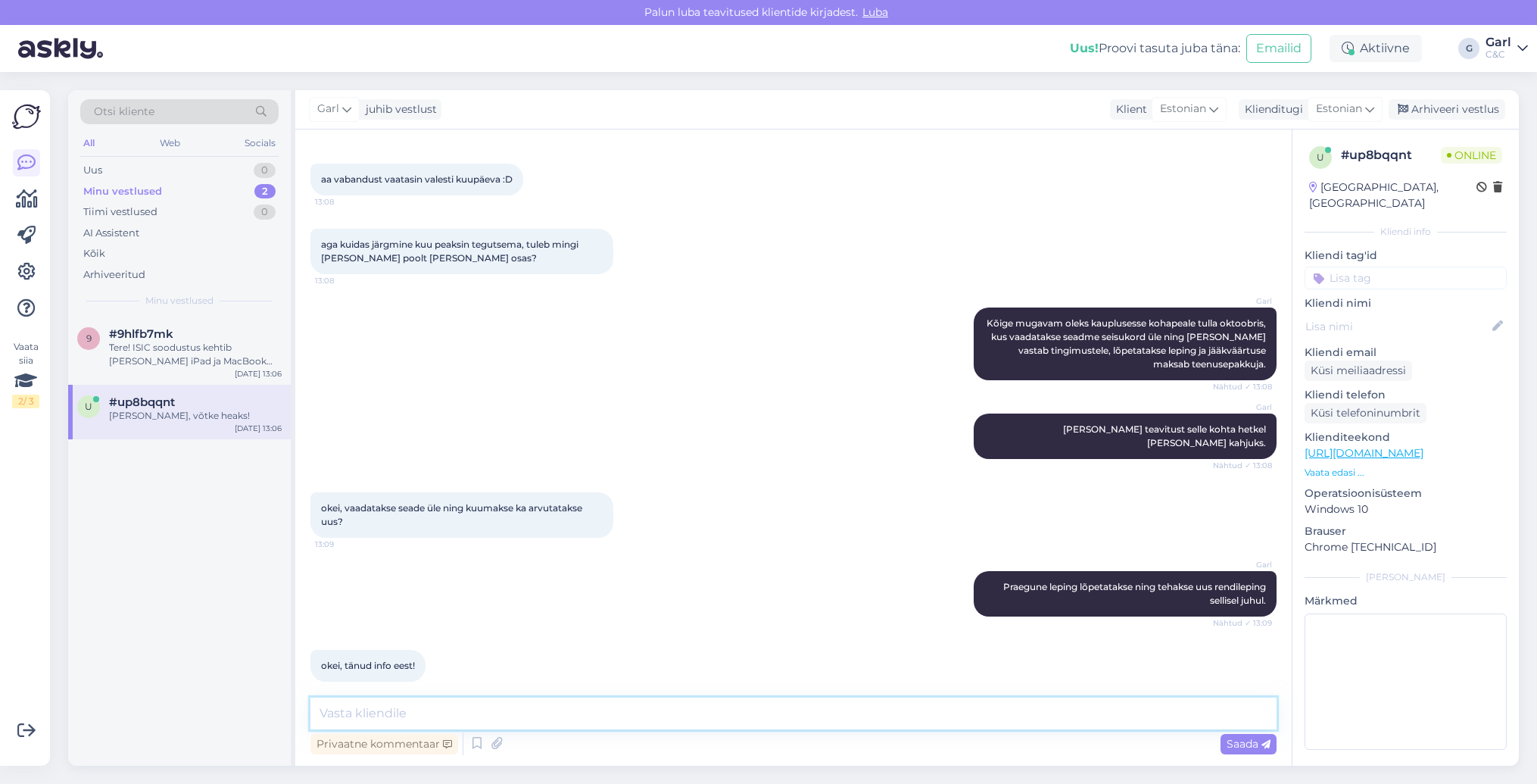
scroll to position [520, 0]
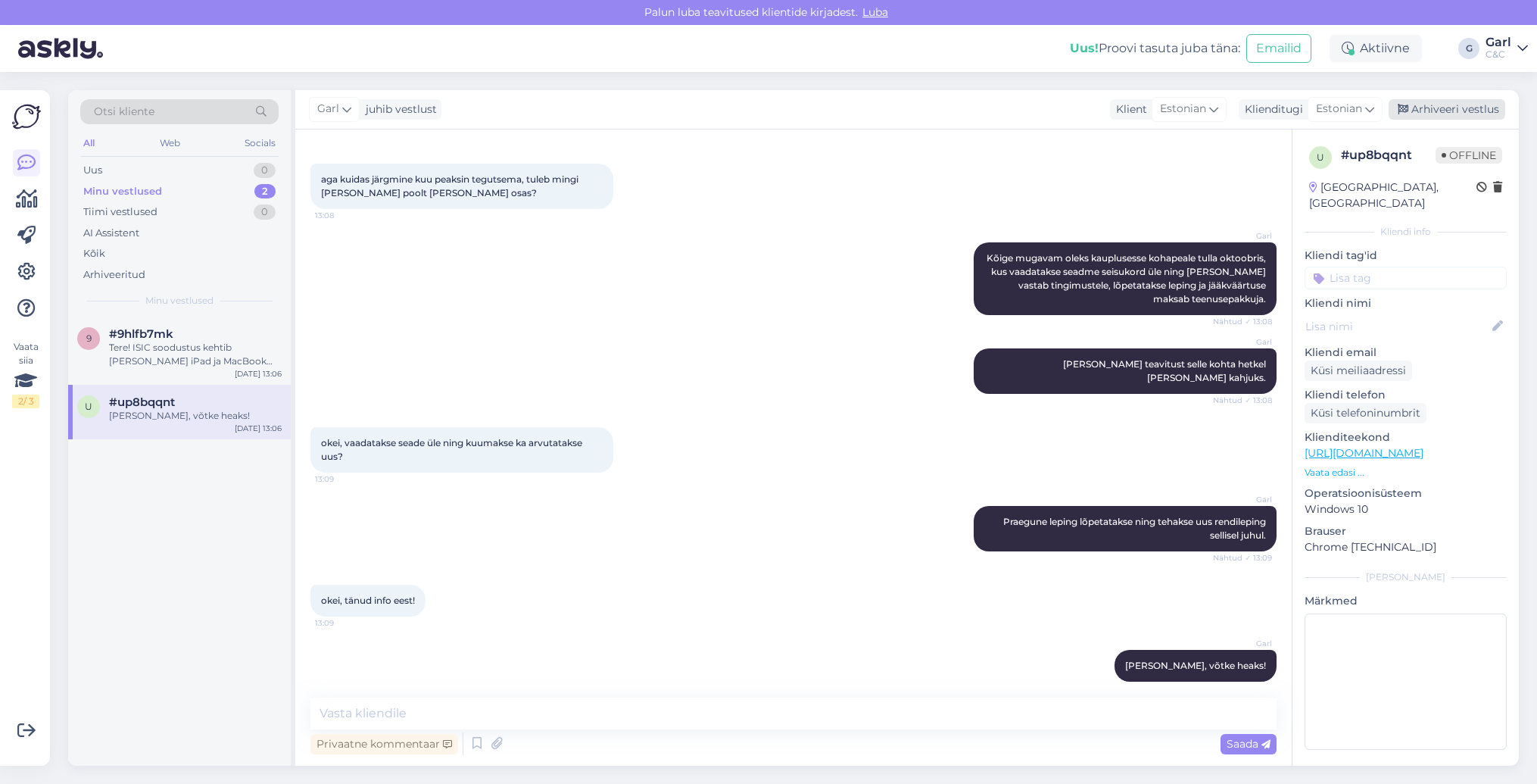
click at [1444, 107] on div "Arhiveeri vestlus" at bounding box center [1446, 109] width 116 height 20
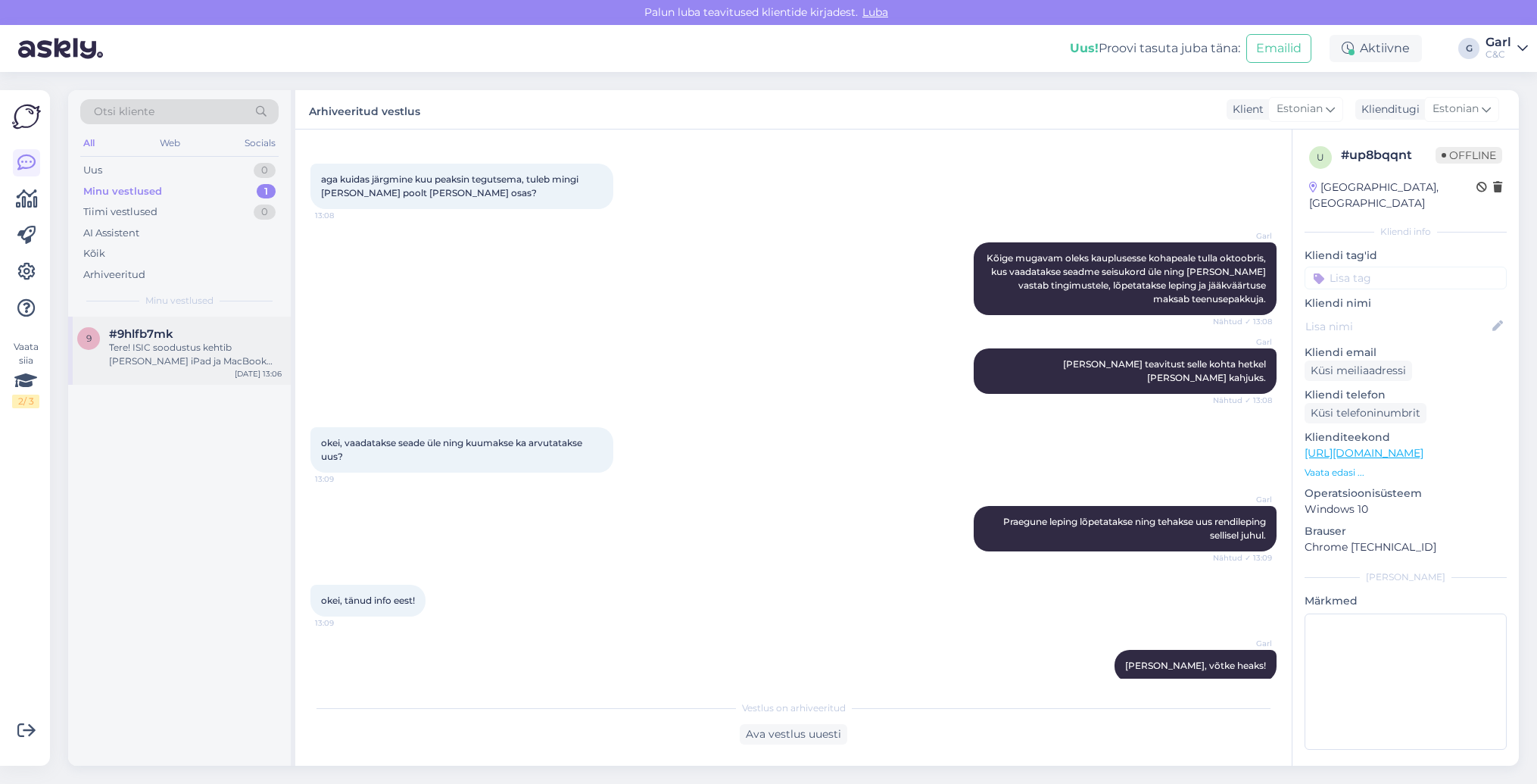
click at [192, 351] on div "Tere! ISIC soodustus kehtib vaid iPad ja MacBook seadmetele." at bounding box center [195, 355] width 172 height 28
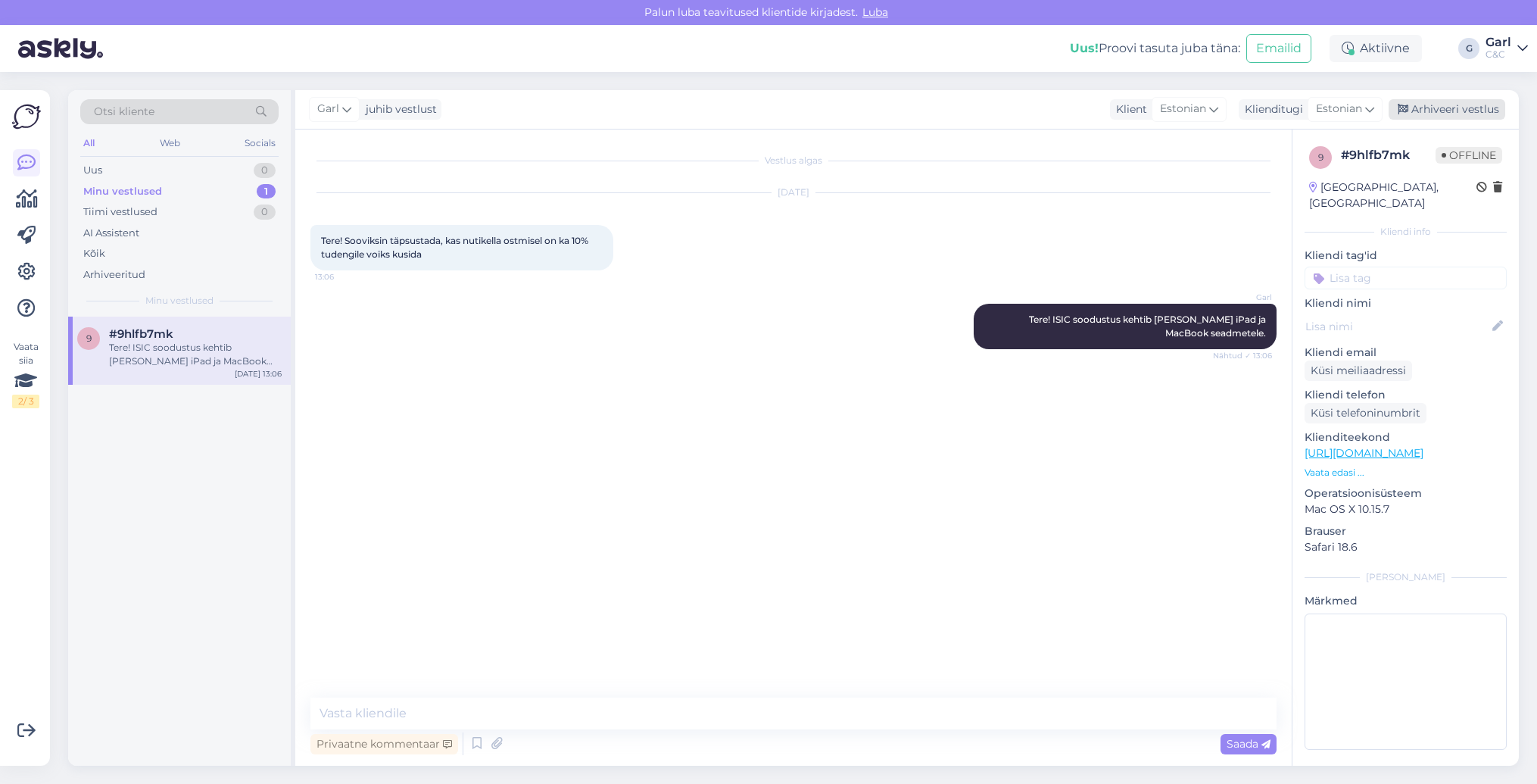
click at [1453, 106] on div "Arhiveeri vestlus" at bounding box center [1446, 109] width 116 height 20
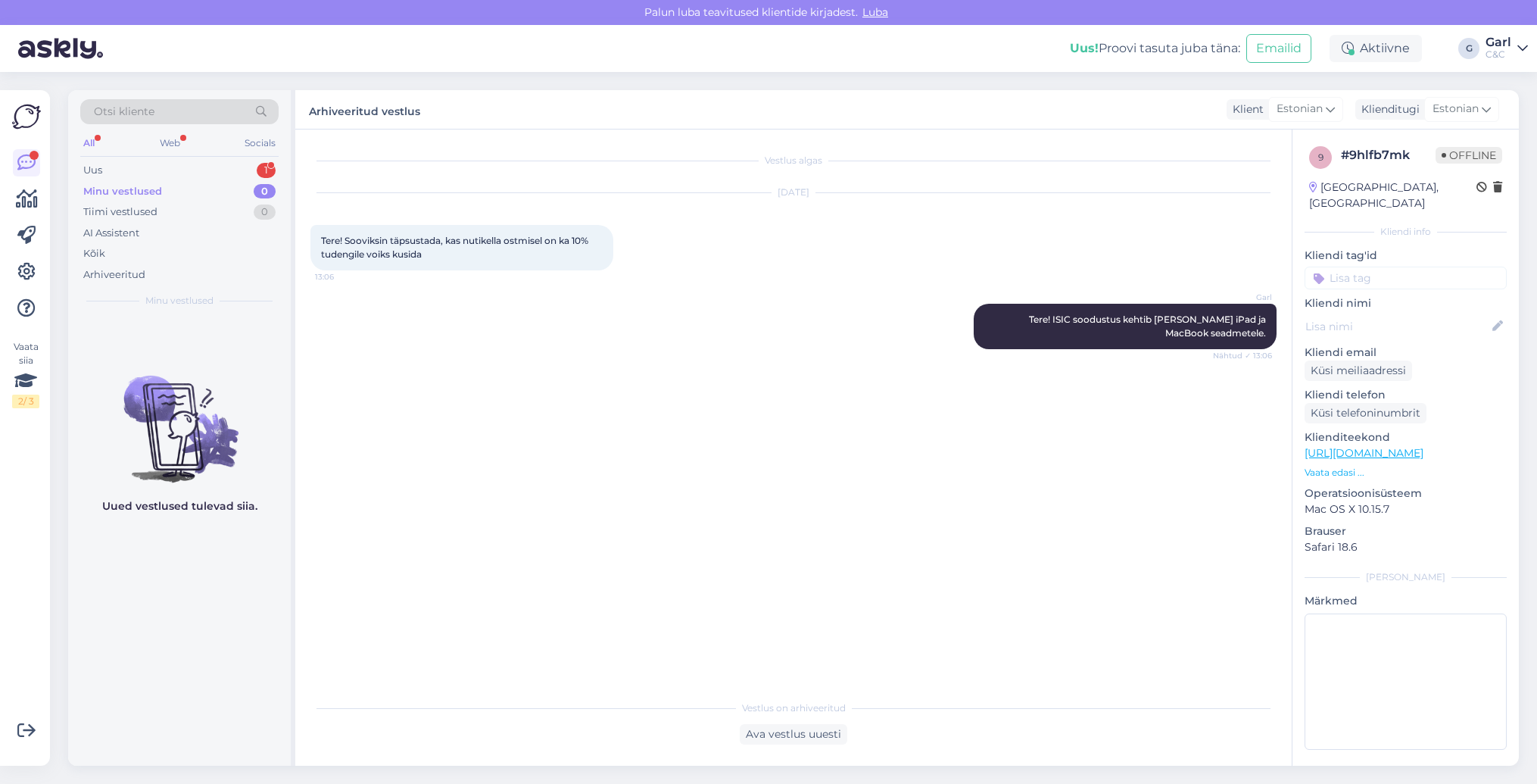
click at [250, 158] on div "Otsi kliente All Web Socials Uus 1 Minu vestlused 0 Tiimi vestlused 0 AI Assist…" at bounding box center [179, 203] width 223 height 226
click at [250, 162] on div "Uus 1" at bounding box center [180, 170] width 198 height 21
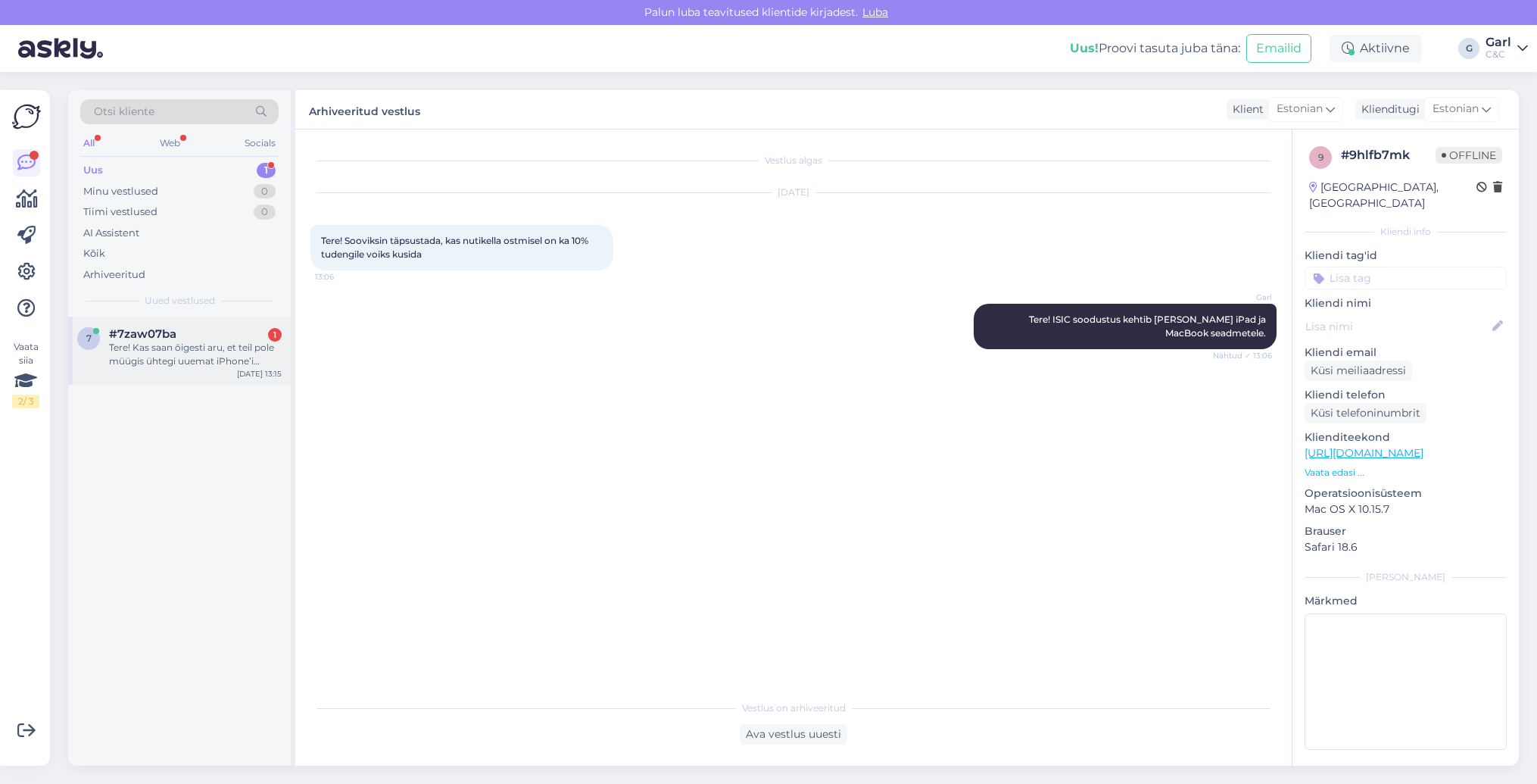
click at [215, 353] on div "Tere! Kas saan õigesti aru, et teil pole müügis ühtegi uuemat iPhone’i mudelit …" at bounding box center [195, 355] width 172 height 28
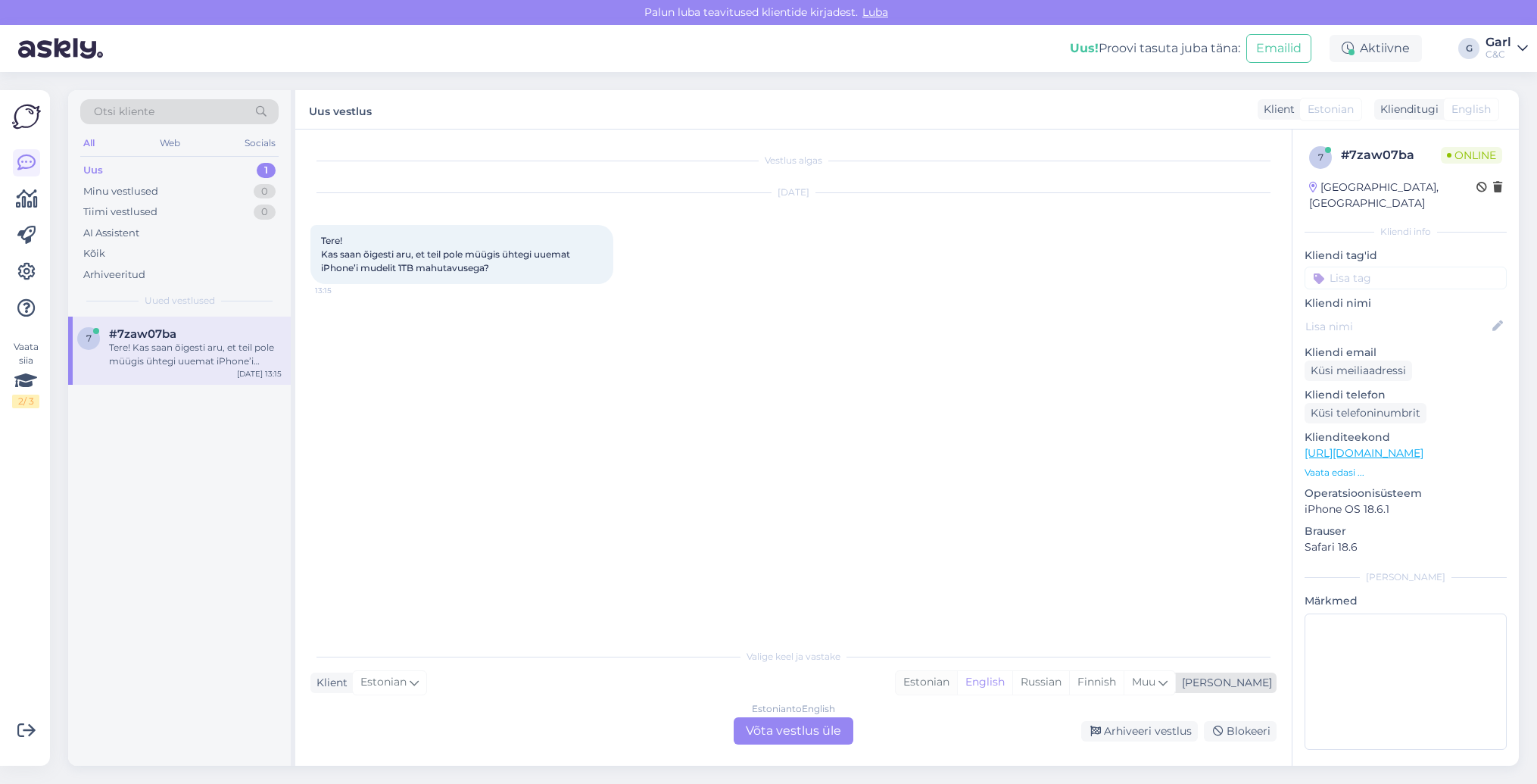
click at [957, 683] on div "Estonian" at bounding box center [926, 682] width 61 height 23
click at [816, 714] on div "Estonian to Estonian" at bounding box center [794, 708] width 90 height 14
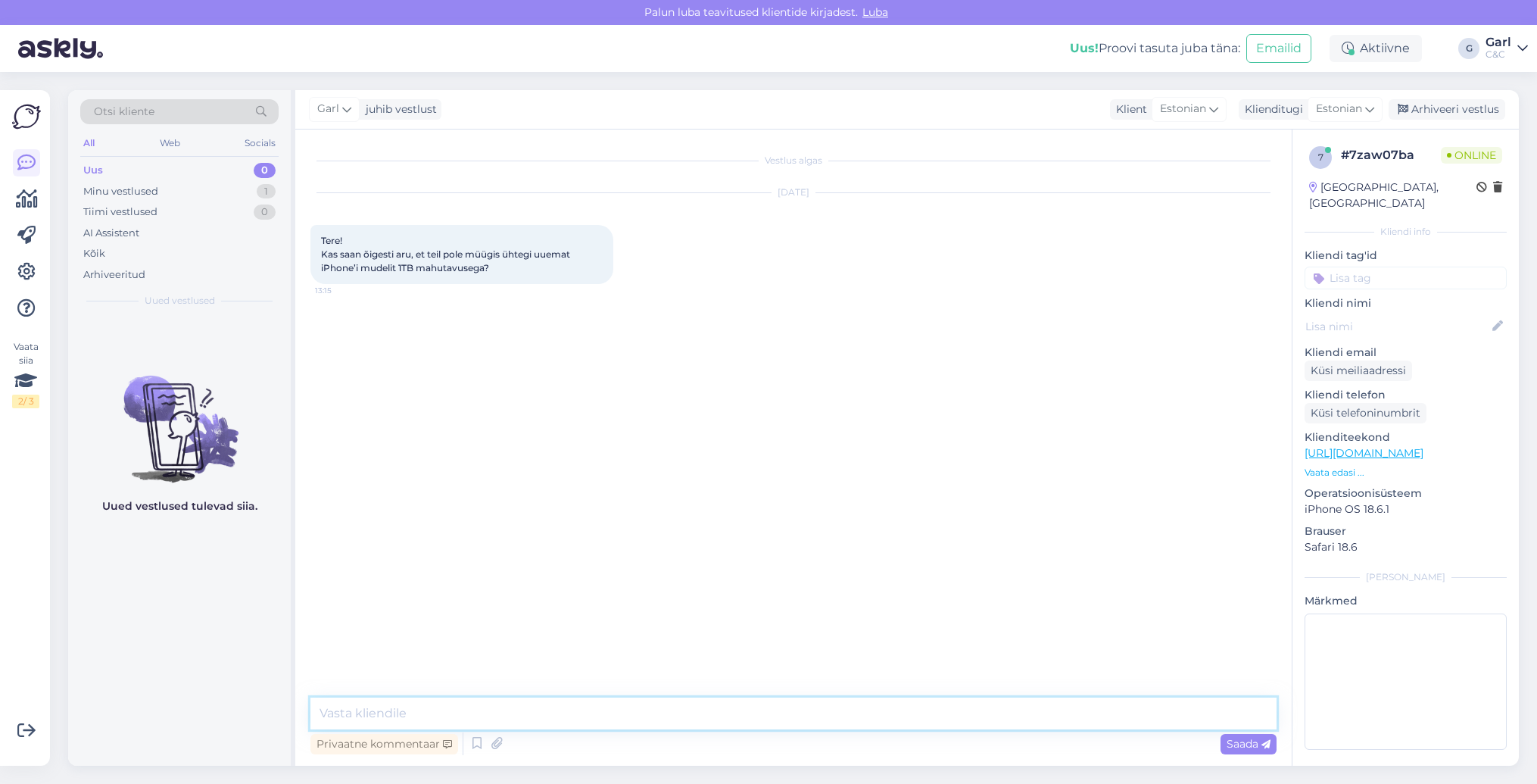
click at [816, 714] on textarea at bounding box center [794, 712] width 967 height 32
type textarea "Tere! Ei ole. Apple on tootmise lõpetanud 1TB või 512GB mudelitele."
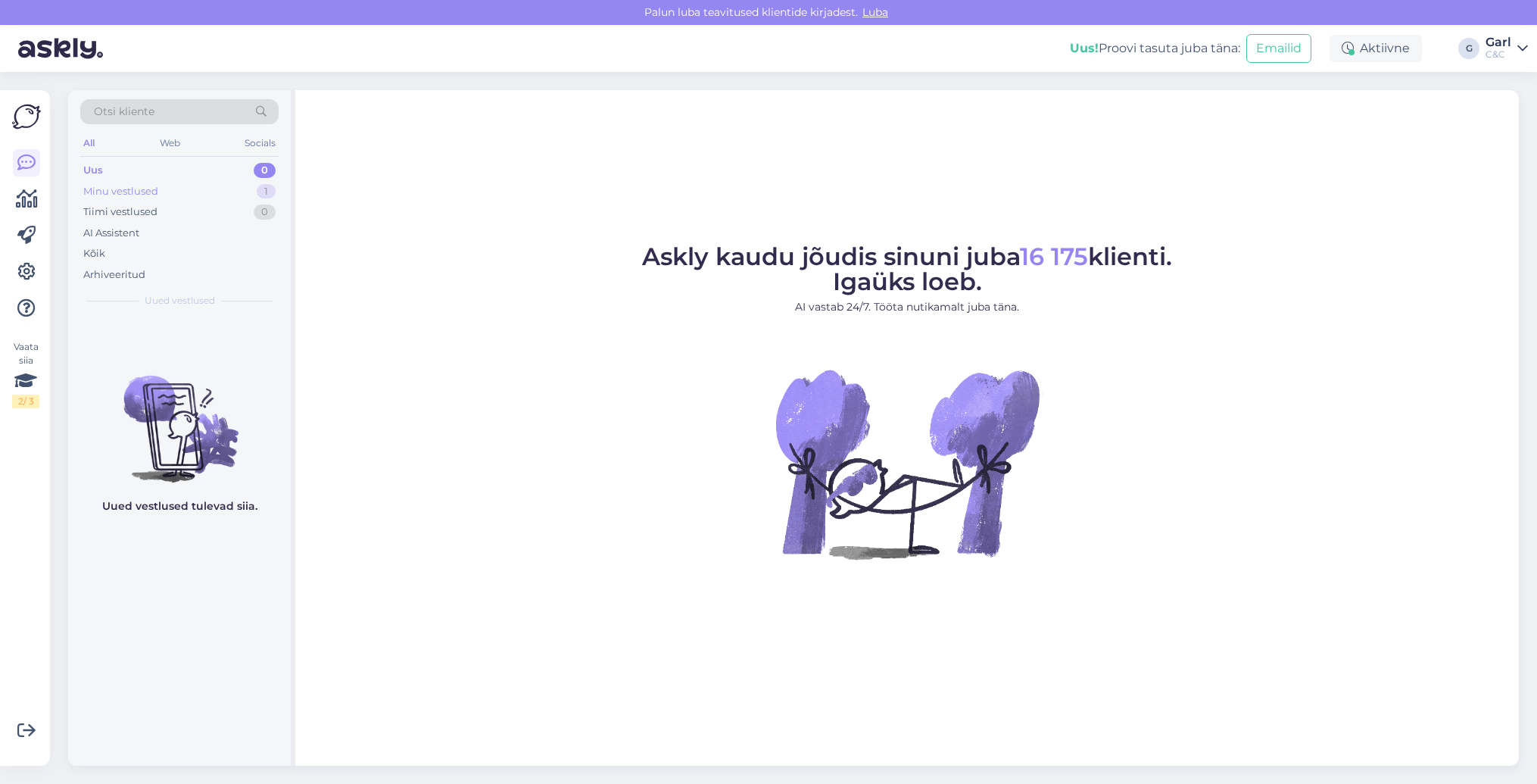
click at [245, 191] on div "Minu vestlused 1" at bounding box center [180, 191] width 198 height 21
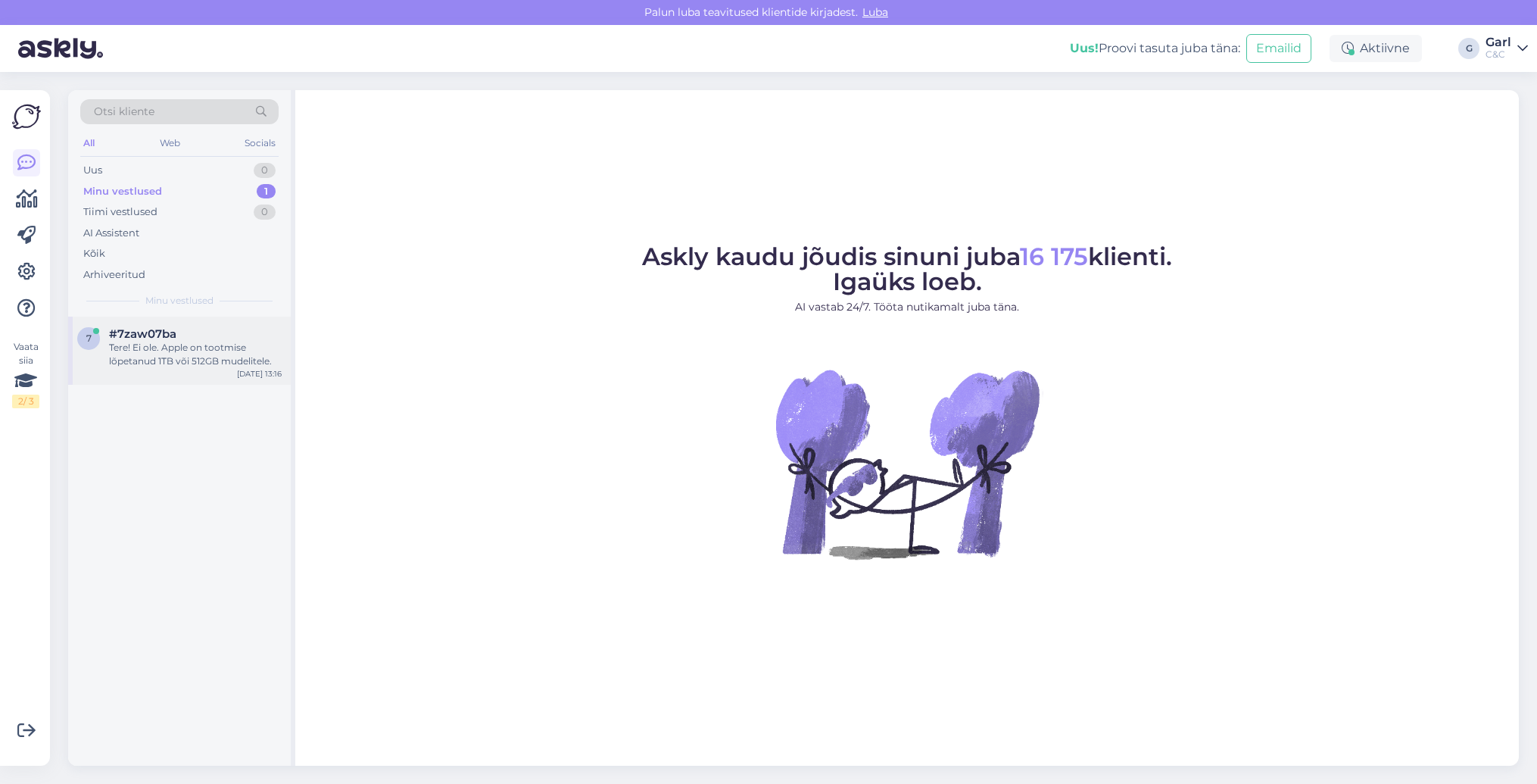
click at [213, 337] on div "#7zaw07ba" at bounding box center [195, 334] width 172 height 14
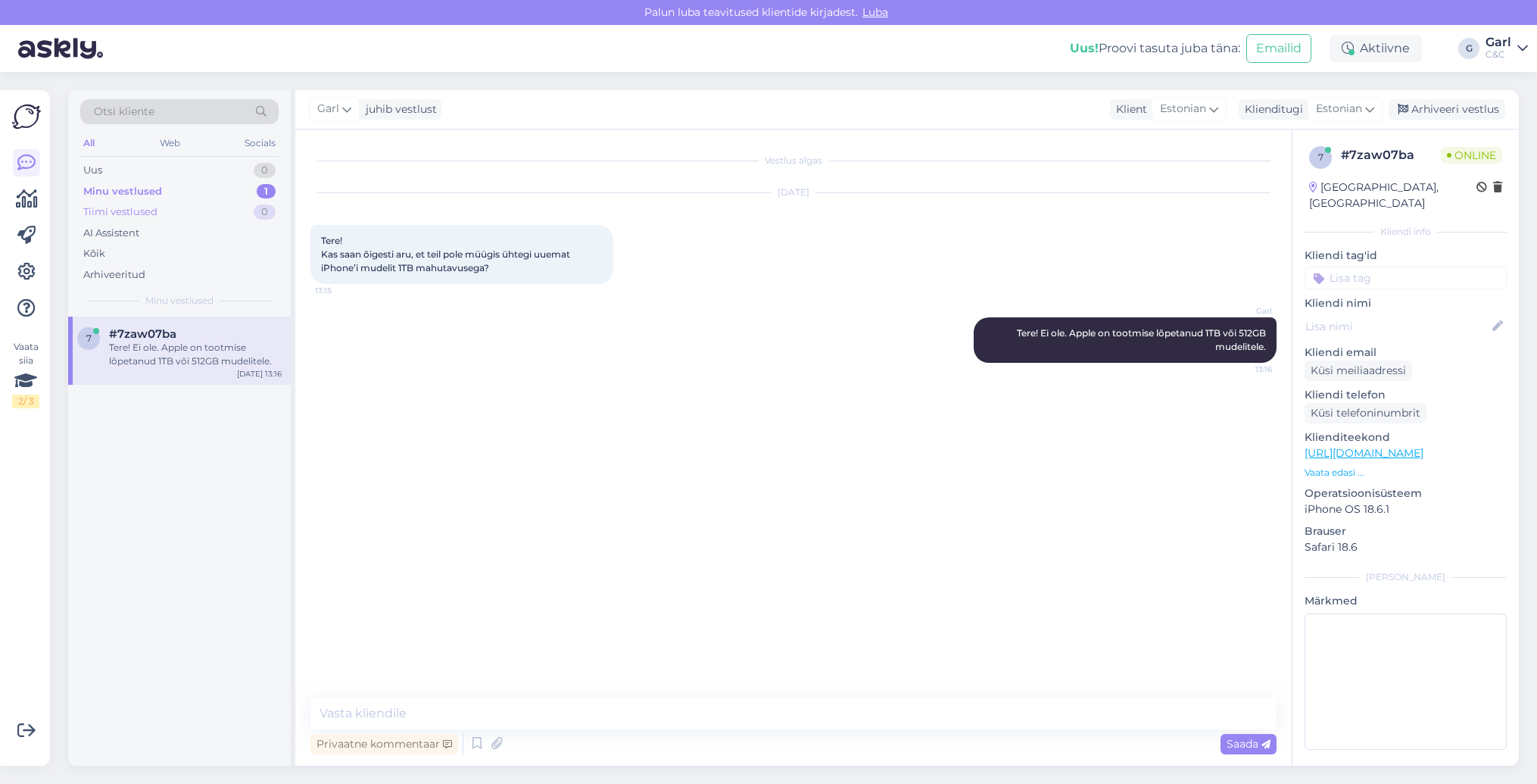
click at [189, 202] on div "Tiimi vestlused 0" at bounding box center [180, 212] width 198 height 21
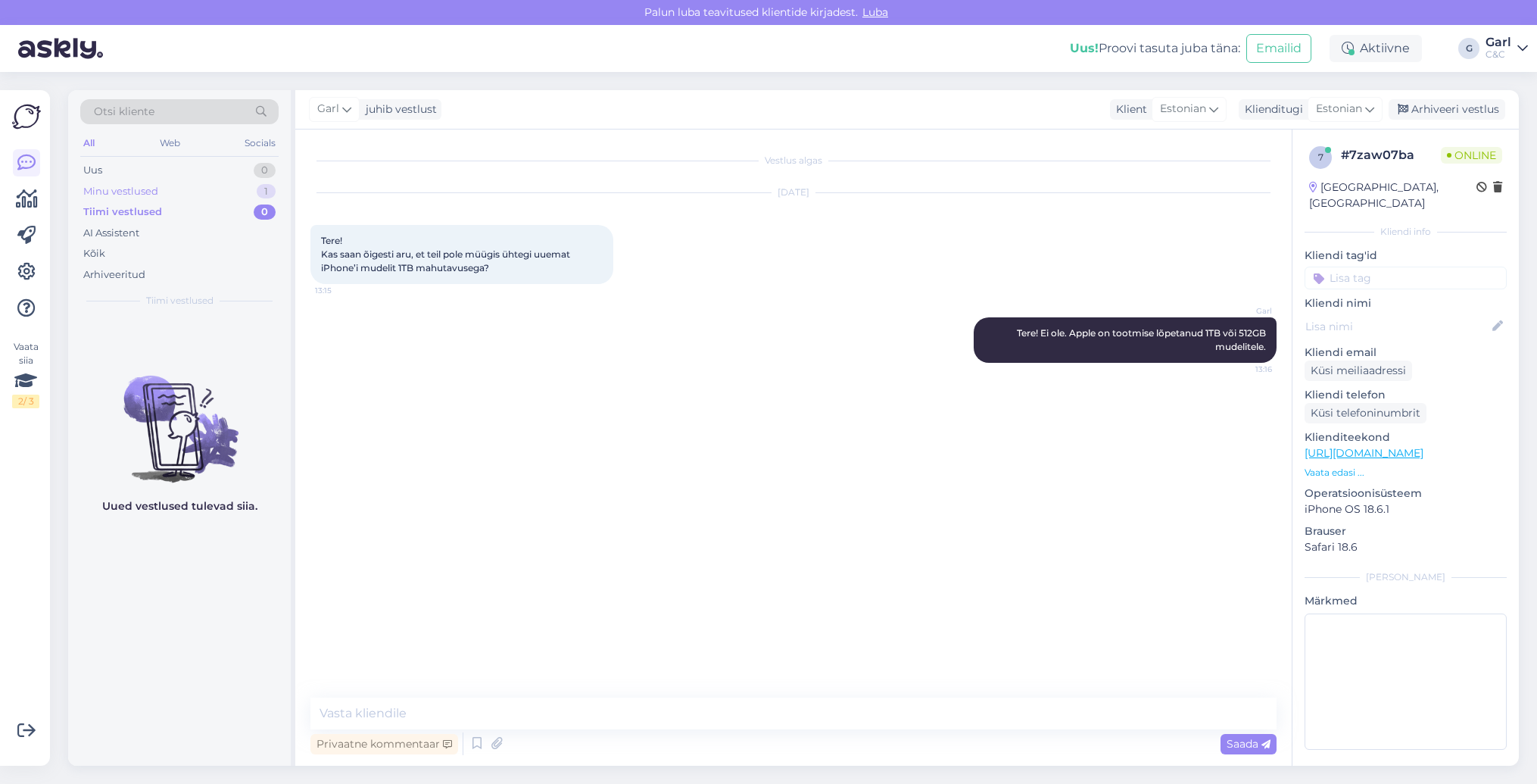
click at [188, 183] on div "Minu vestlused 1" at bounding box center [180, 191] width 198 height 21
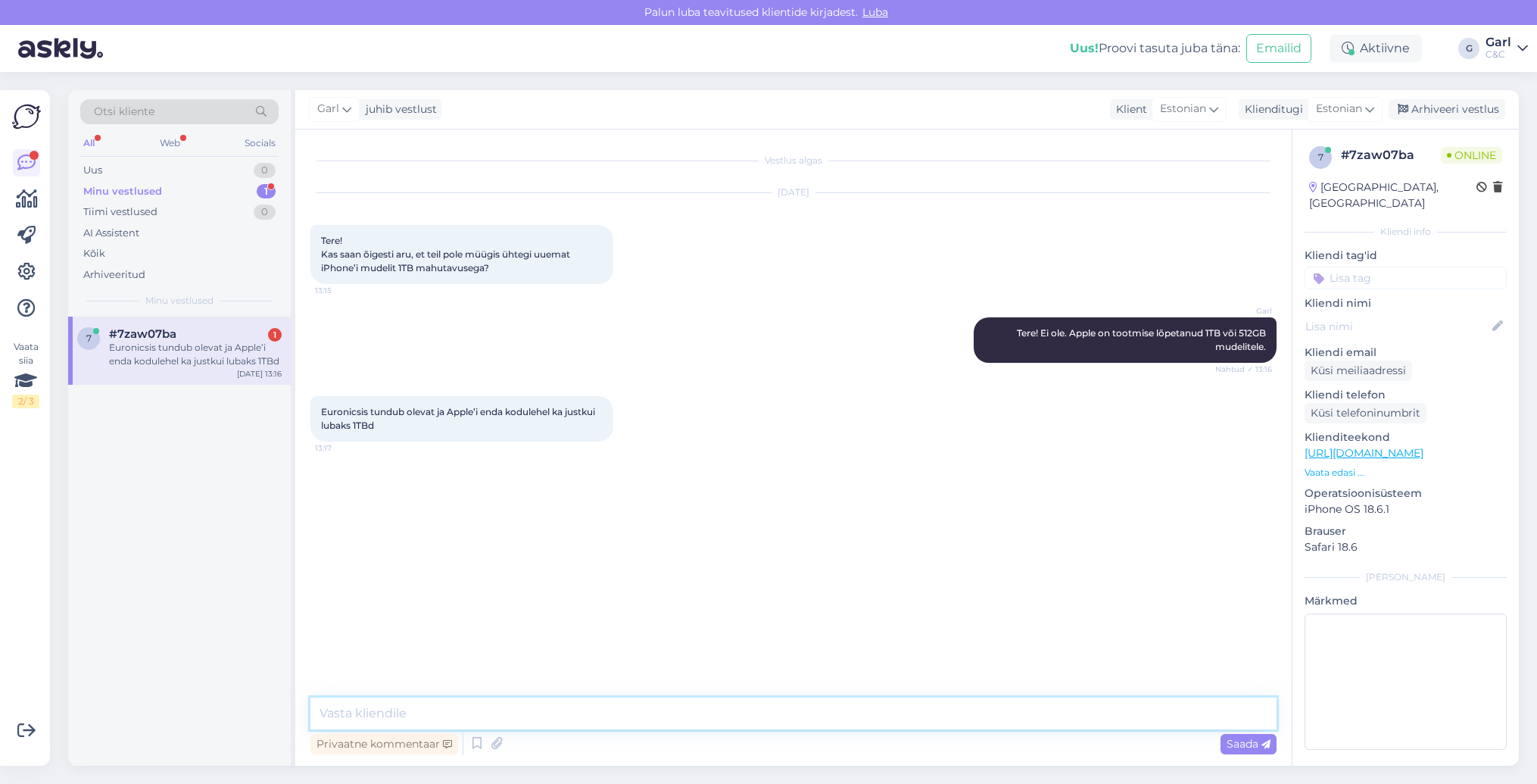
click at [541, 715] on textarea at bounding box center [794, 712] width 967 height 32
type textarea "Need on küll tellitavad, kuid meie regioonis esineb tarneraskusi selle mudeliga…"
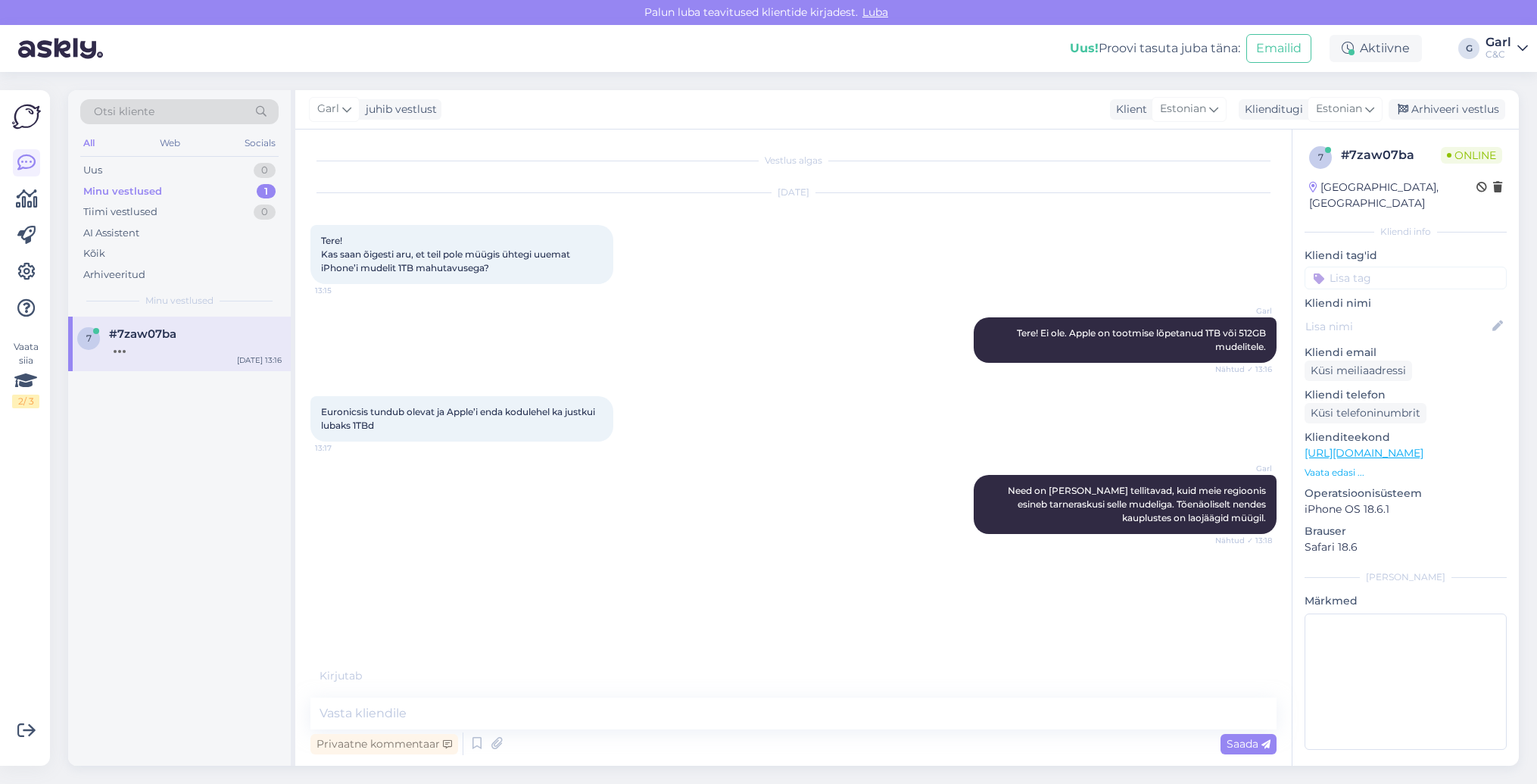
click at [194, 530] on div "7 #7zaw07ba Sep 1 13:16" at bounding box center [179, 541] width 223 height 449
click at [230, 519] on div "7 #7zaw07ba Sep 1 13:16" at bounding box center [179, 541] width 223 height 449
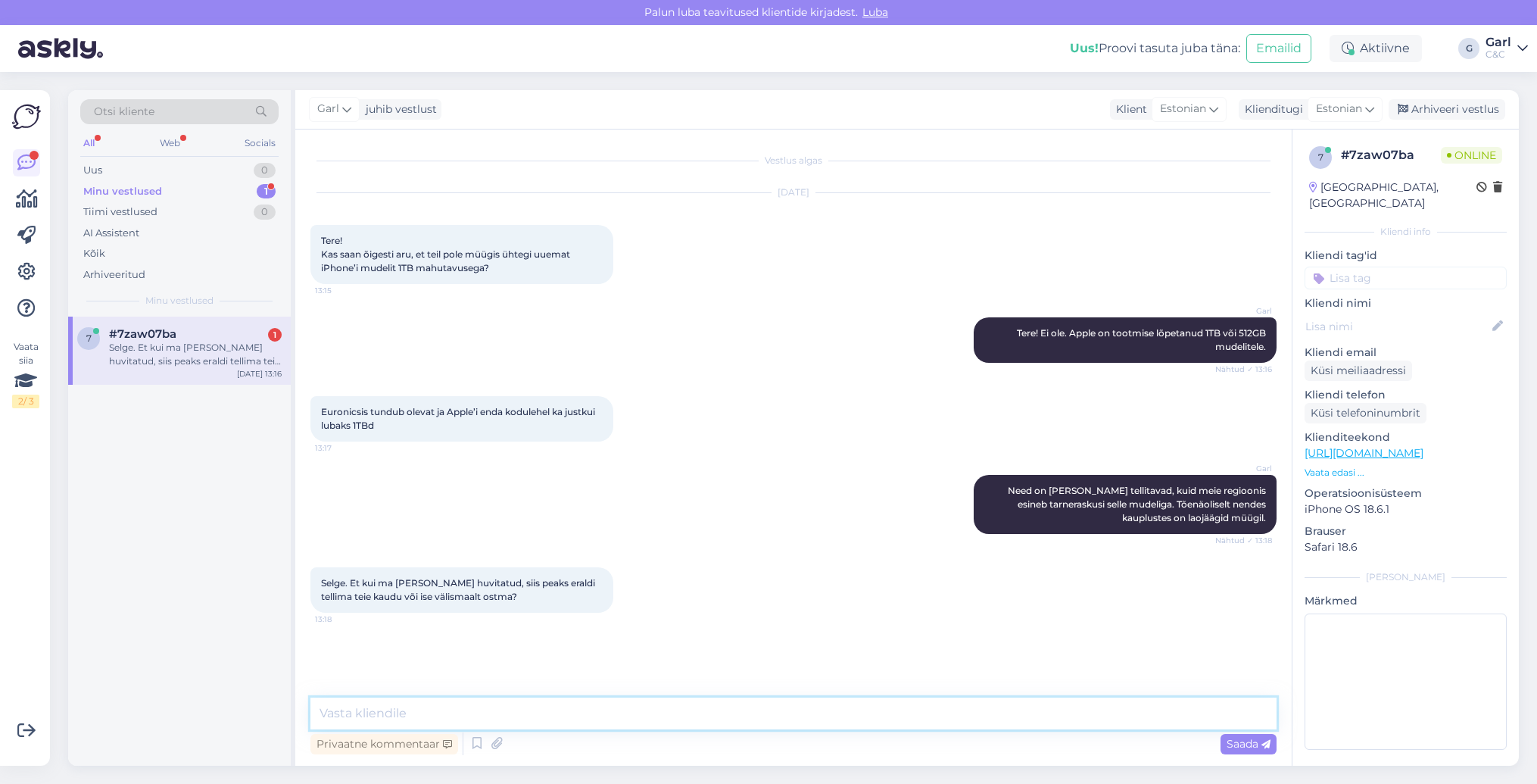
click at [526, 720] on textarea at bounding box center [794, 712] width 967 height 32
click at [526, 722] on textarea at bounding box center [794, 712] width 967 height 32
click at [525, 723] on textarea at bounding box center [794, 712] width 967 height 32
type textarea "L"
type textarea "Kahjuks meie kaudu ei ole need tellitavad. Kohe-kohe lansseeritakse ka uus mude…"
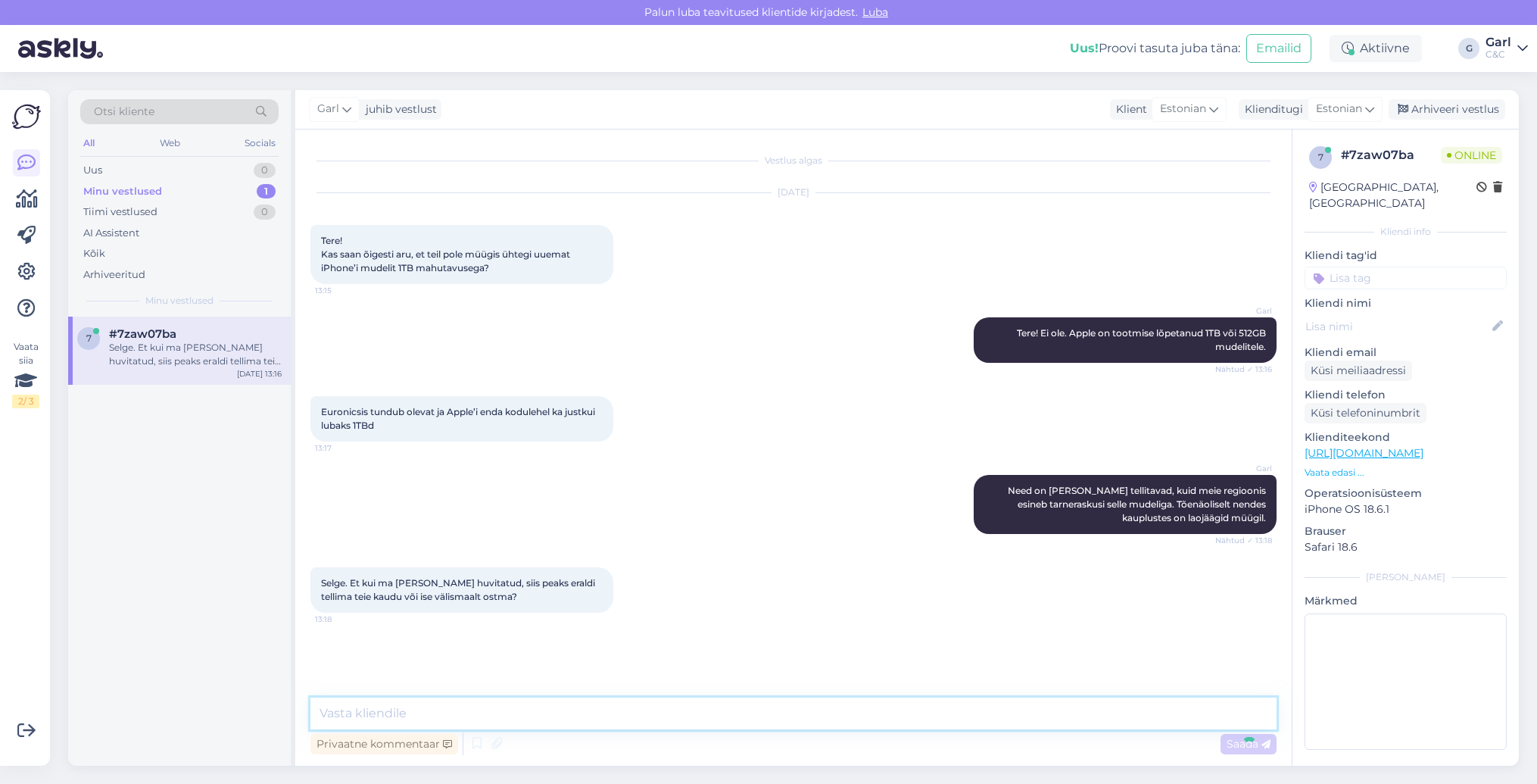
scroll to position [38, 0]
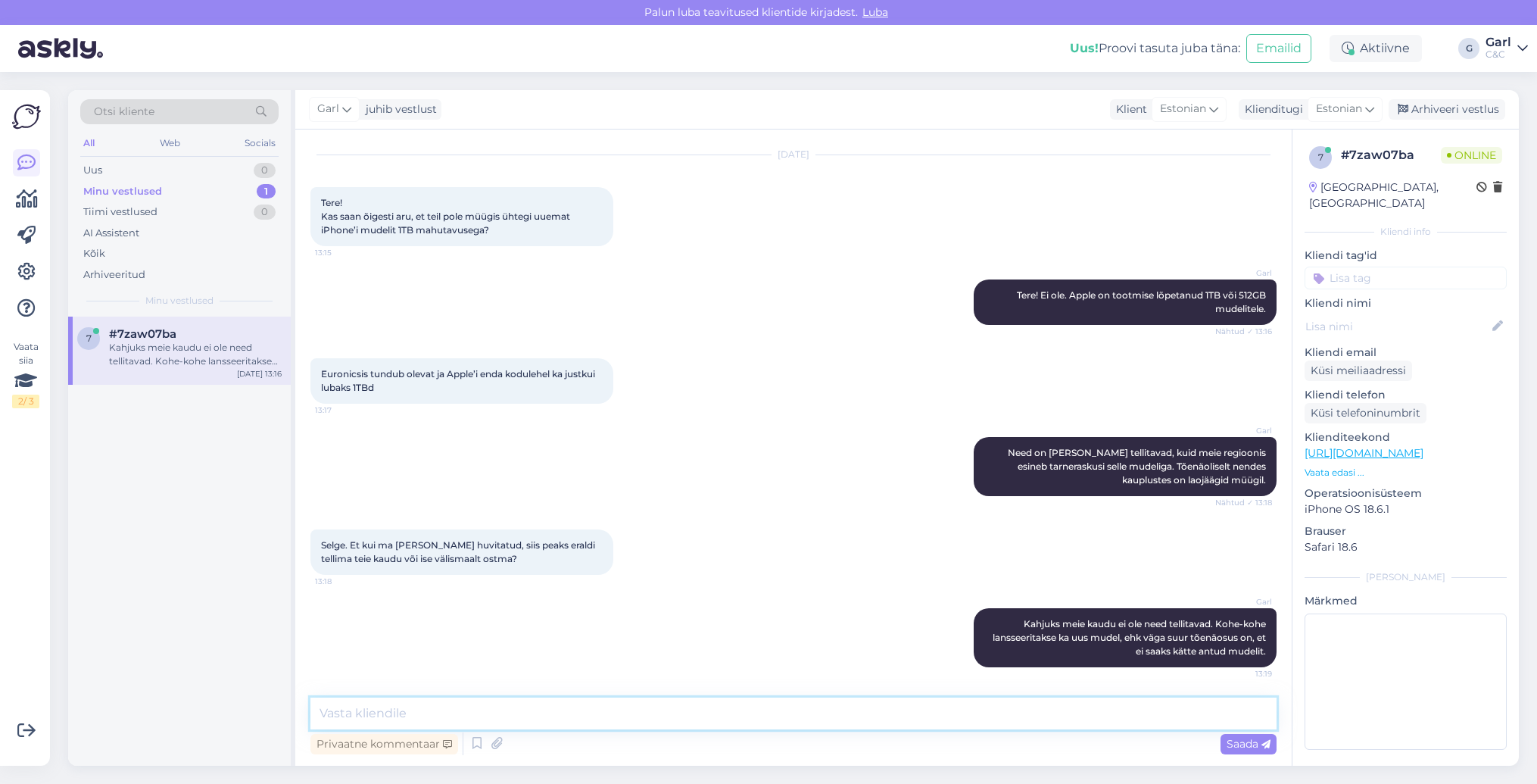
click at [540, 712] on textarea at bounding box center [794, 712] width 967 height 32
click at [535, 714] on textarea at bounding box center [794, 712] width 967 height 32
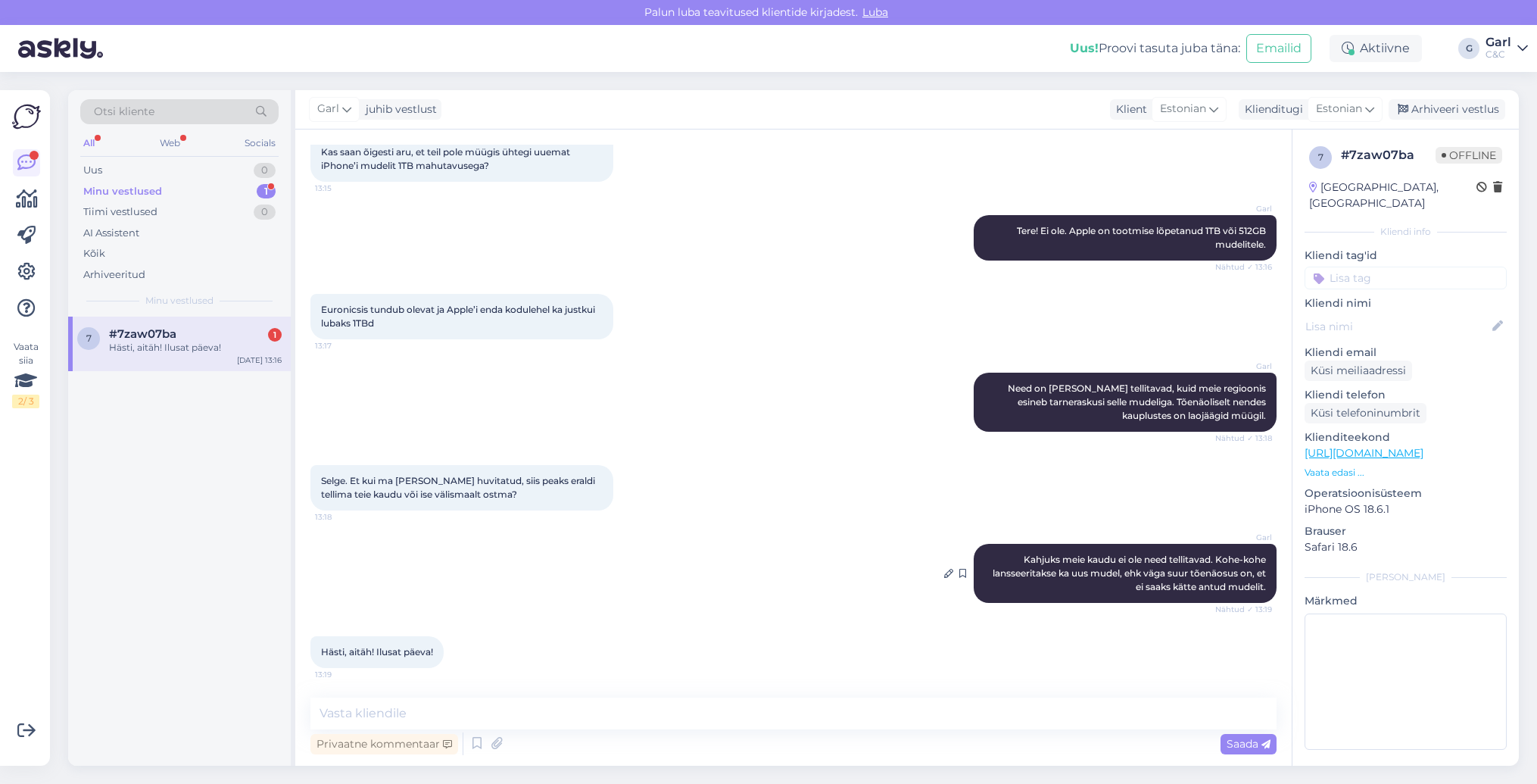
click at [970, 592] on div at bounding box center [967, 573] width 14 height 59
click at [1437, 102] on div "Arhiveeri vestlus" at bounding box center [1446, 109] width 116 height 20
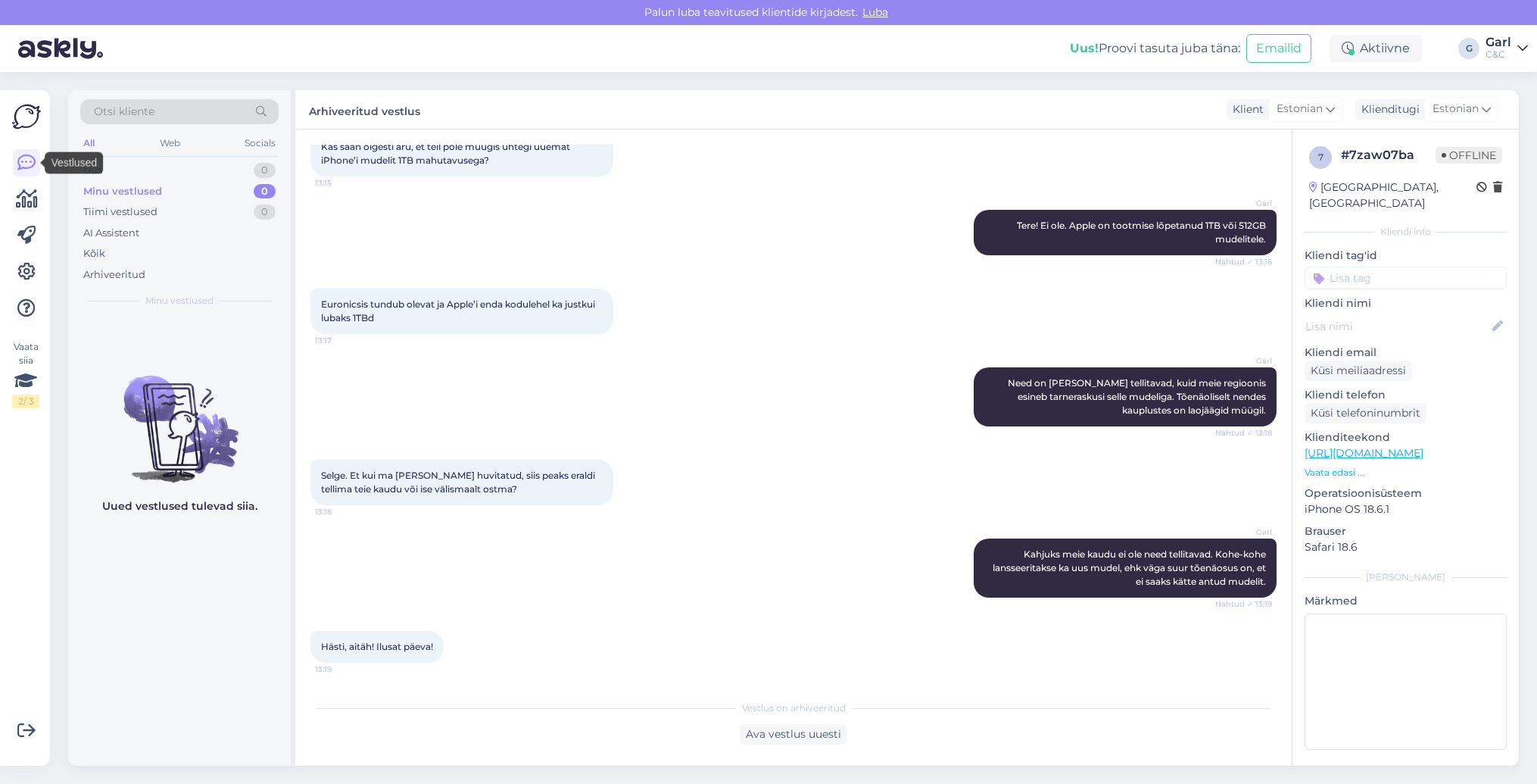
click at [28, 180] on div at bounding box center [27, 236] width 28 height 172
click at [28, 196] on icon at bounding box center [27, 199] width 22 height 18
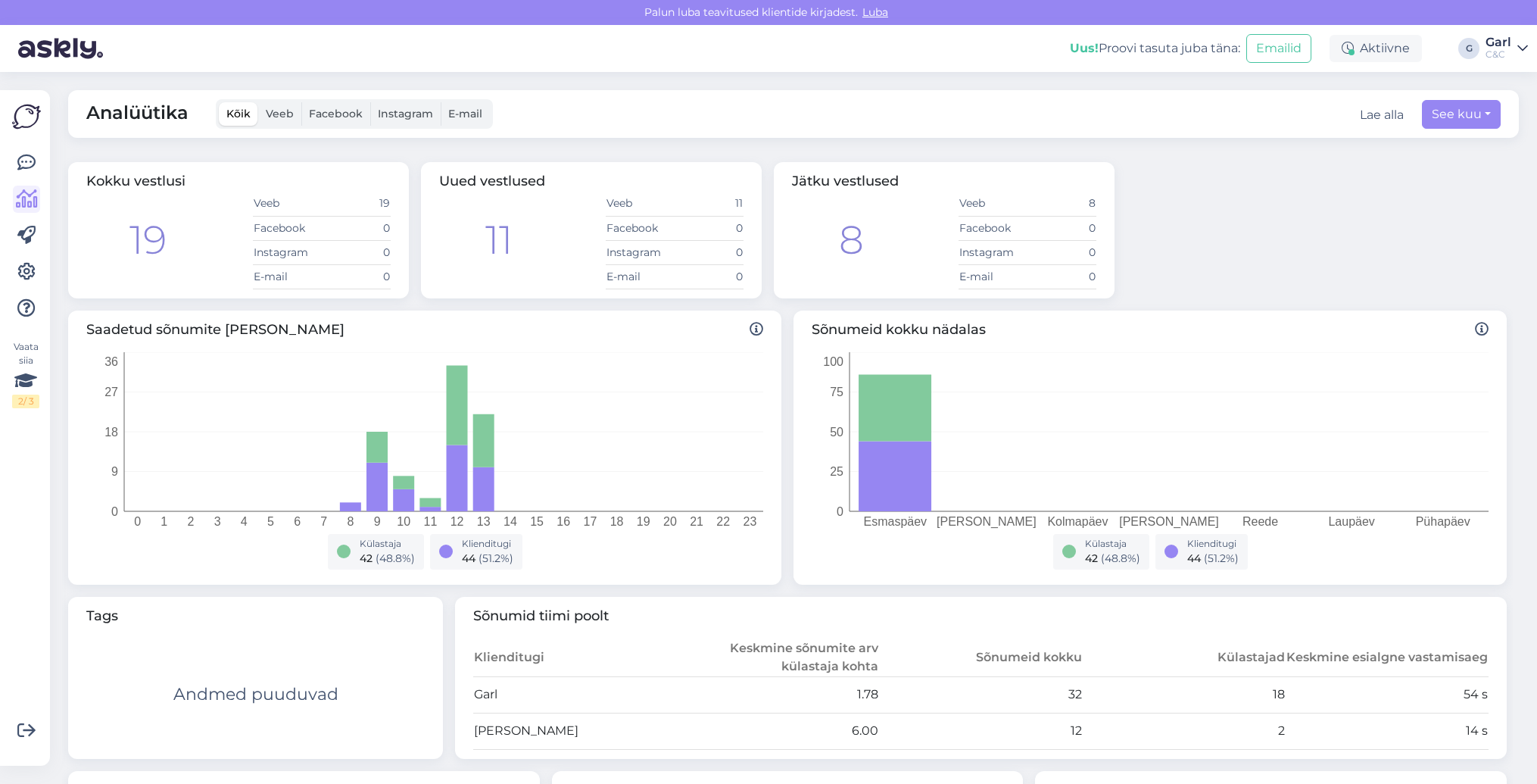
scroll to position [279, 0]
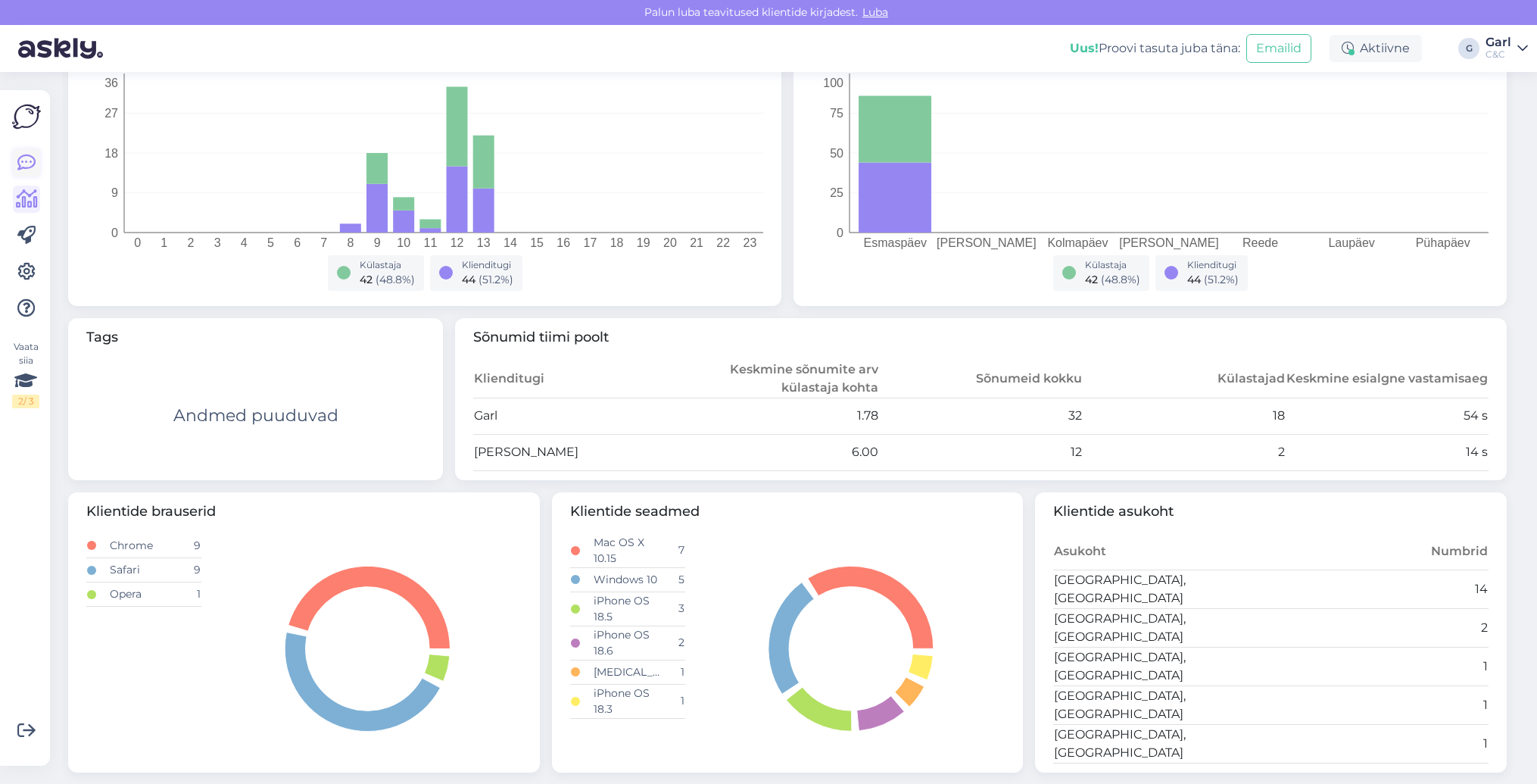
click at [27, 161] on icon at bounding box center [27, 163] width 18 height 18
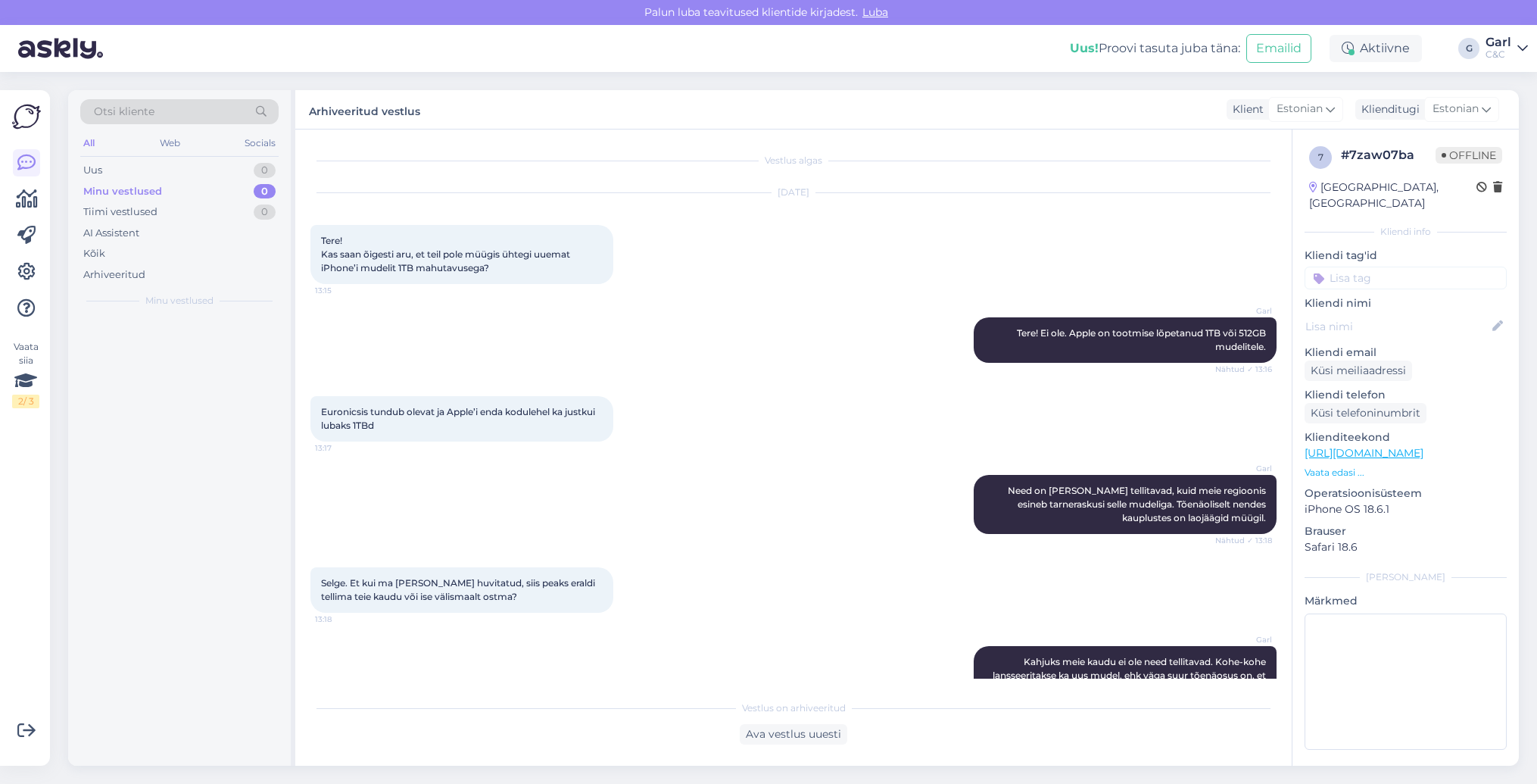
scroll to position [107, 0]
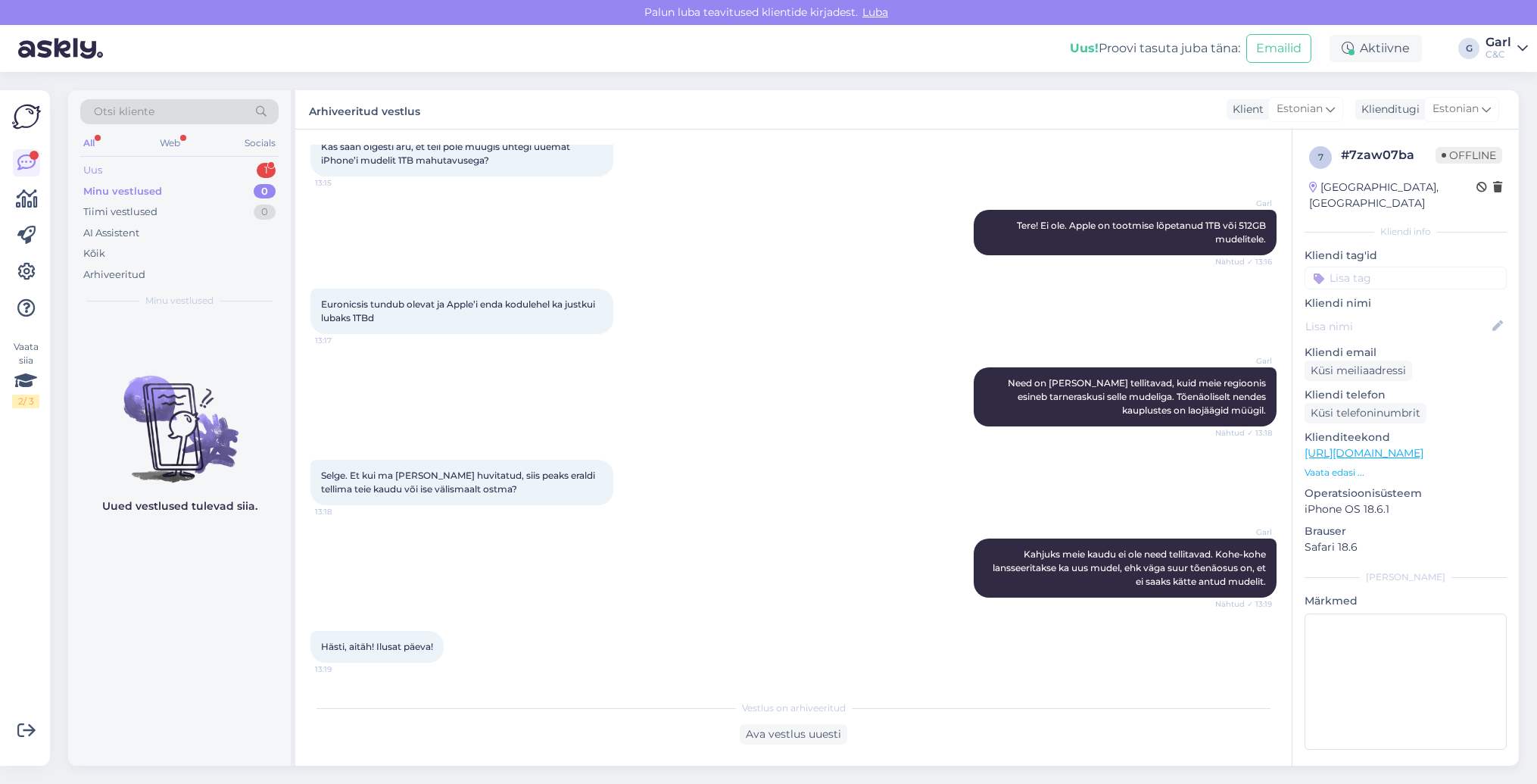
click at [229, 165] on div "Uus 1" at bounding box center [180, 170] width 198 height 21
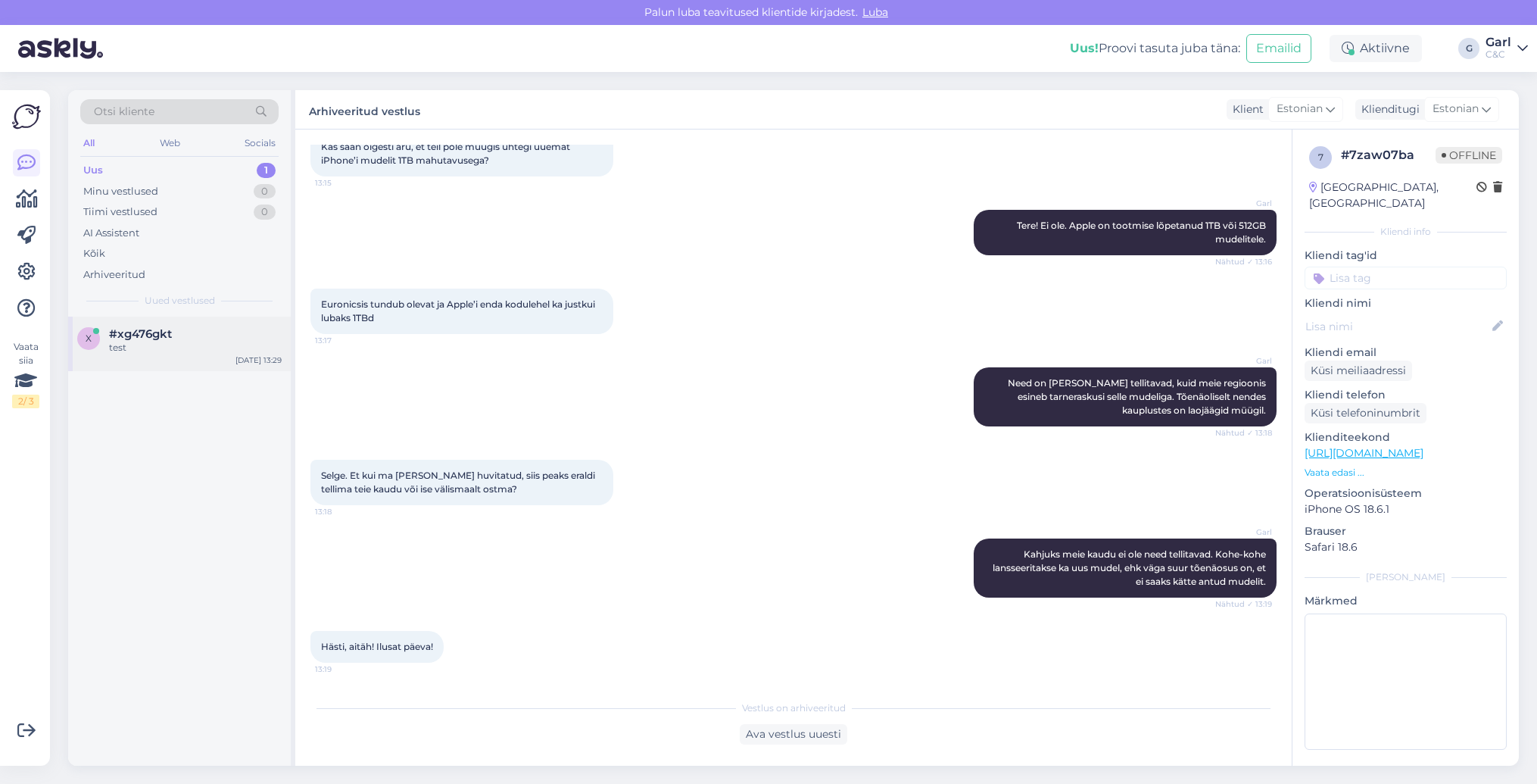
click at [222, 330] on div "#xg476gkt" at bounding box center [195, 334] width 172 height 14
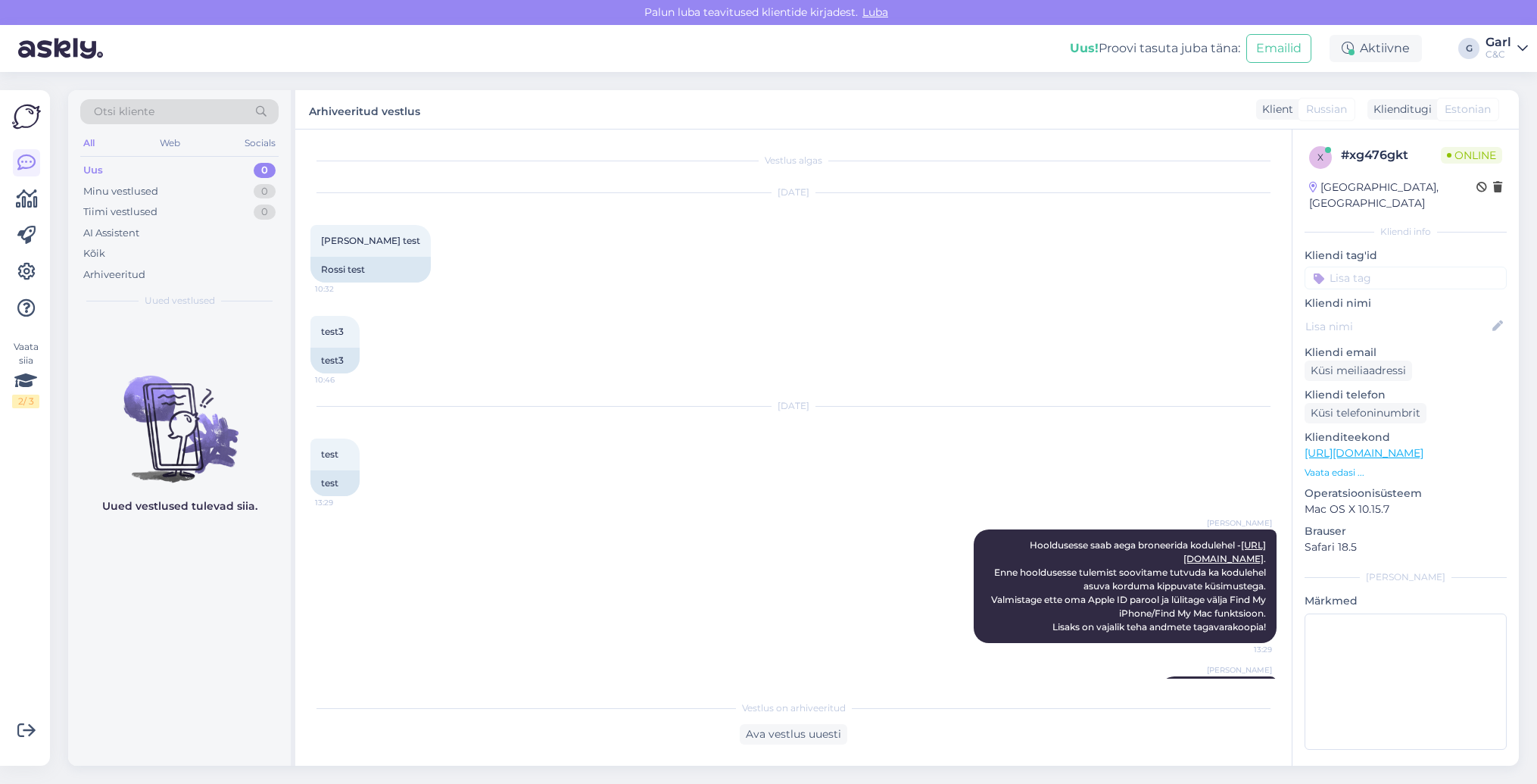
scroll to position [72, 0]
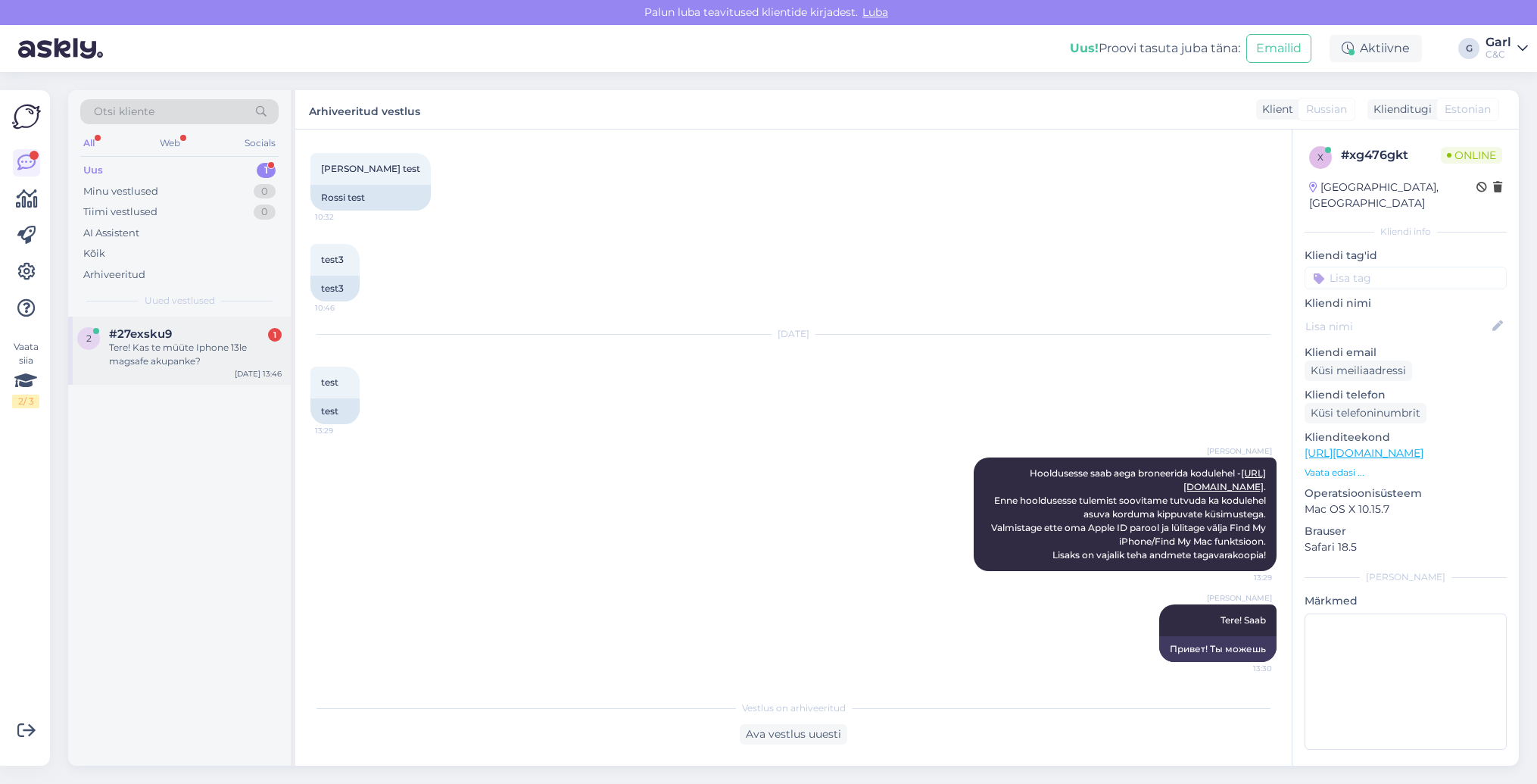
click at [131, 333] on span "#27exsku9" at bounding box center [140, 334] width 63 height 14
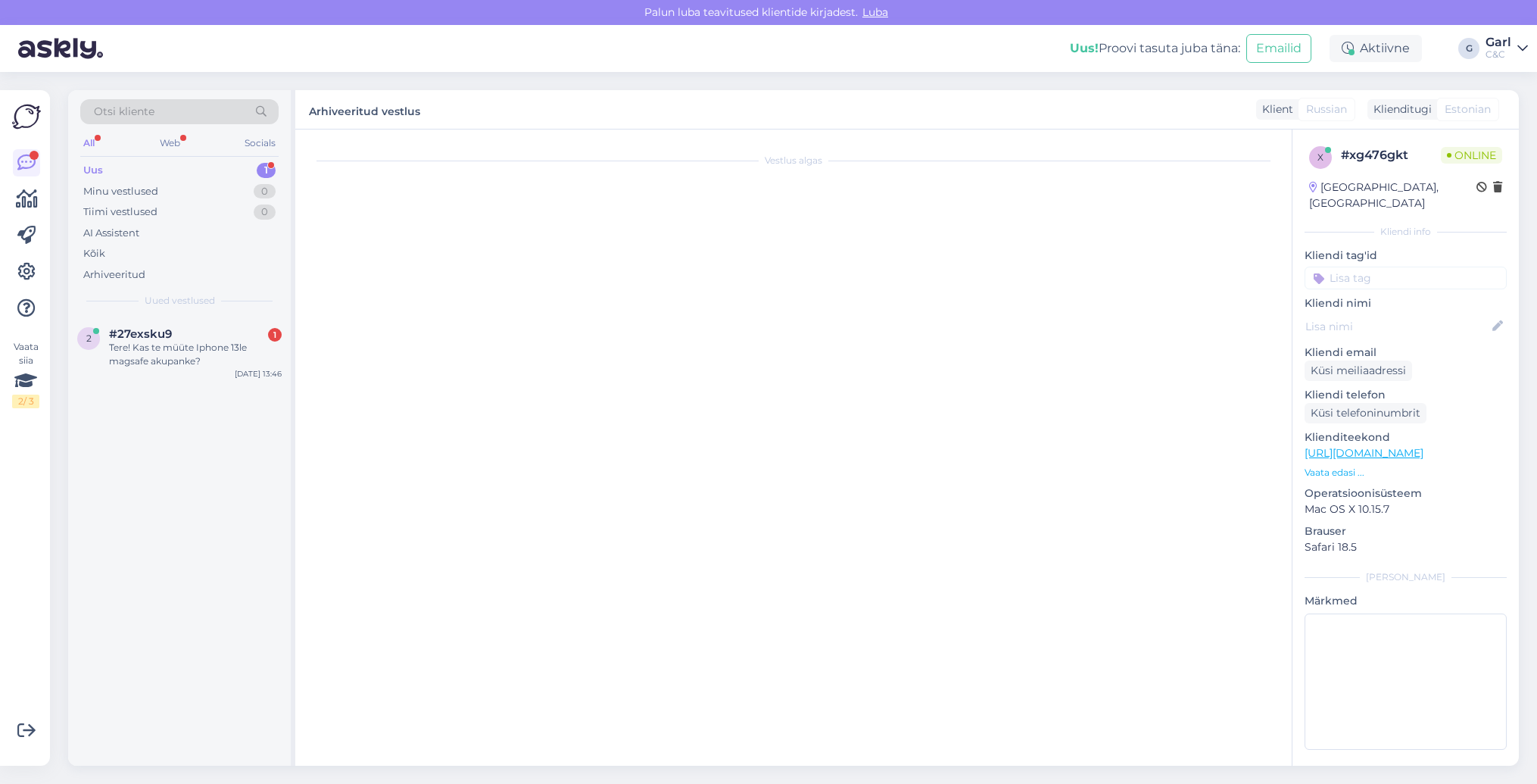
scroll to position [0, 0]
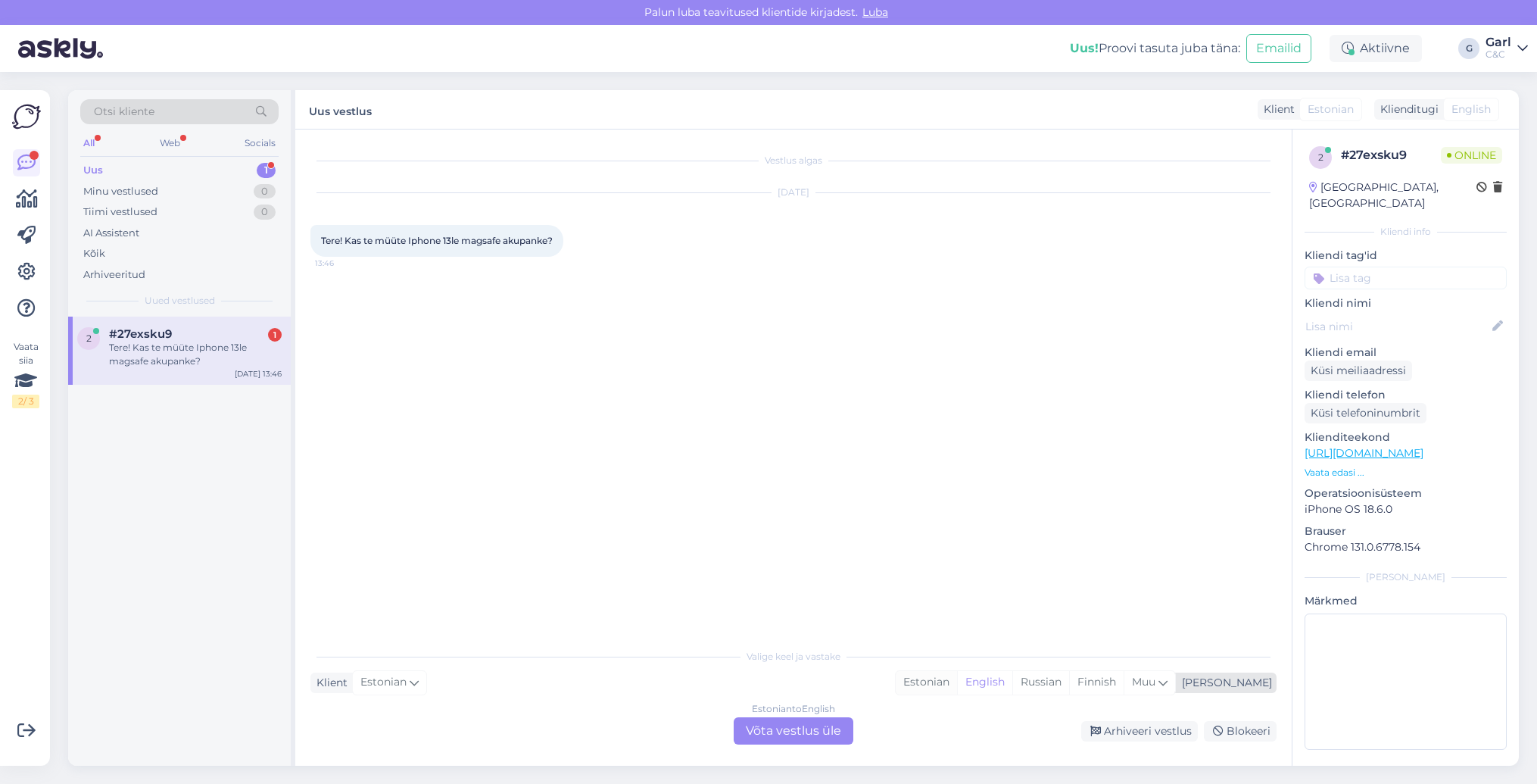
click at [957, 679] on div "Estonian" at bounding box center [926, 682] width 61 height 23
click at [874, 723] on div "Arhiveeri vestlus Blokeeri" at bounding box center [1067, 731] width 417 height 20
click at [814, 723] on div "Estonian to Estonian Võta vestlus üle" at bounding box center [793, 731] width 119 height 28
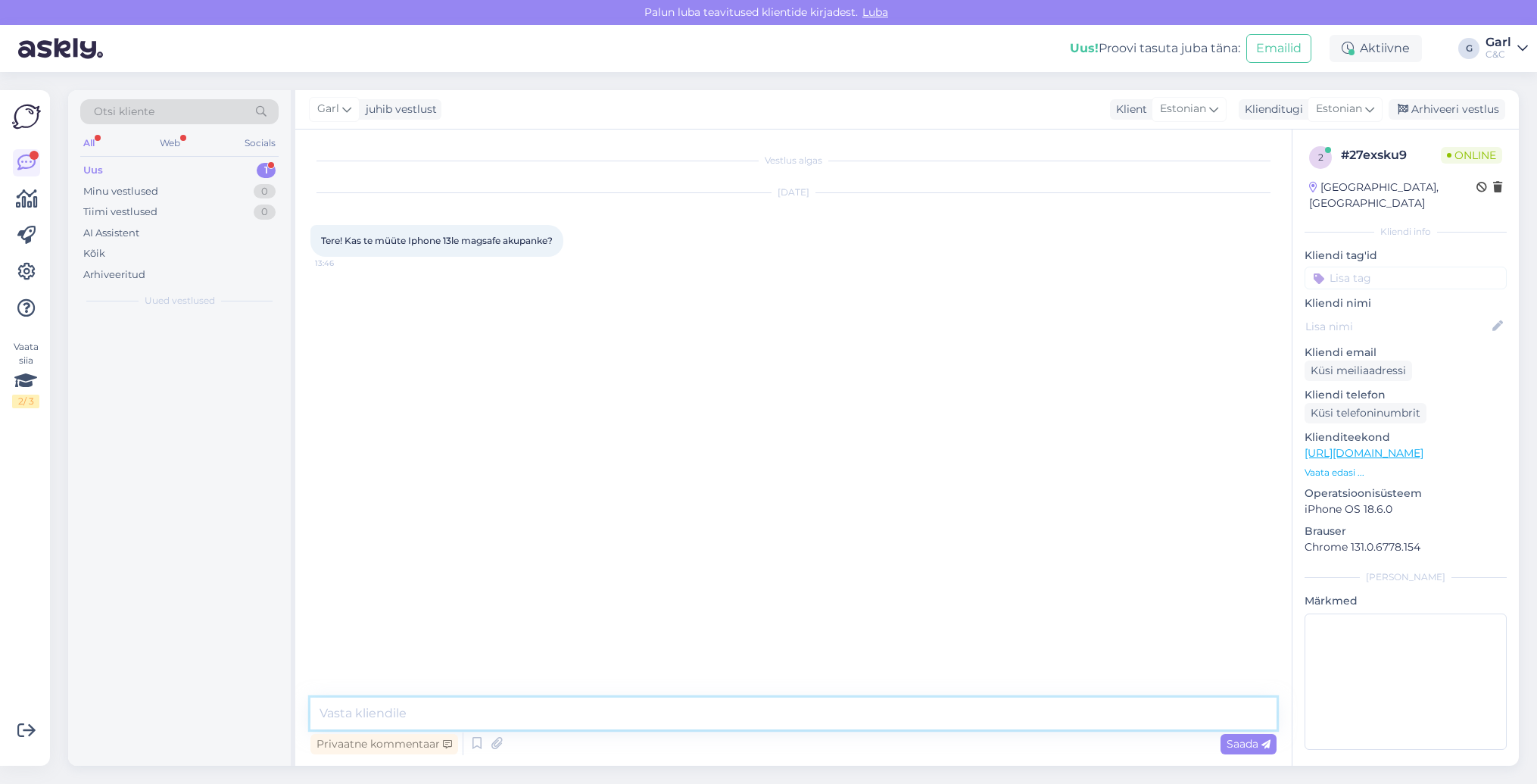
click at [814, 707] on textarea at bounding box center [794, 712] width 967 height 32
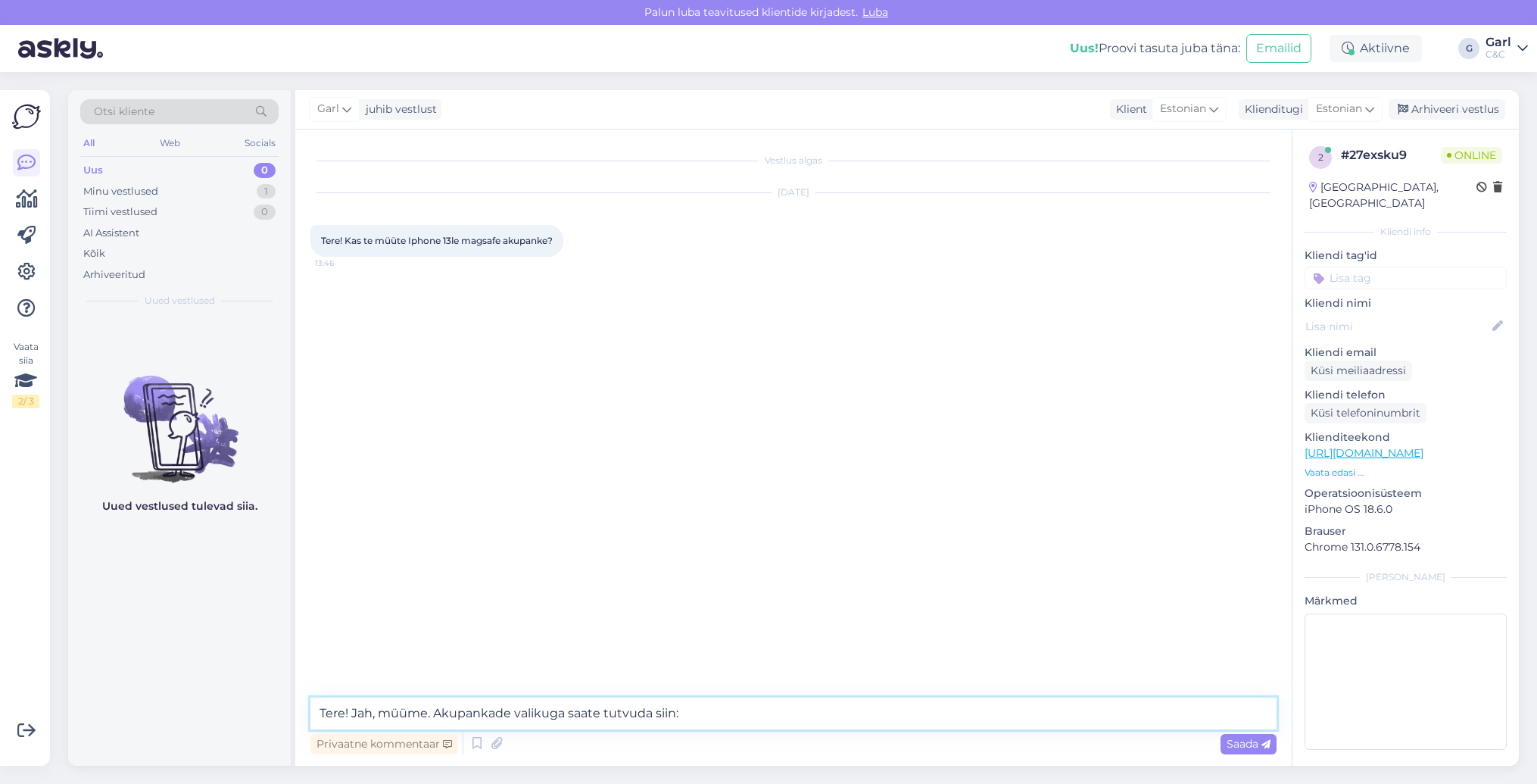
paste textarea "https://www.shop.cec.ee/lisavarustus/ios/power-and-cables/batteries"
type textarea "Tere! Jah, müüme. Akupankade valikuga saate tutvuda siin: https://www.shop.cec.…"
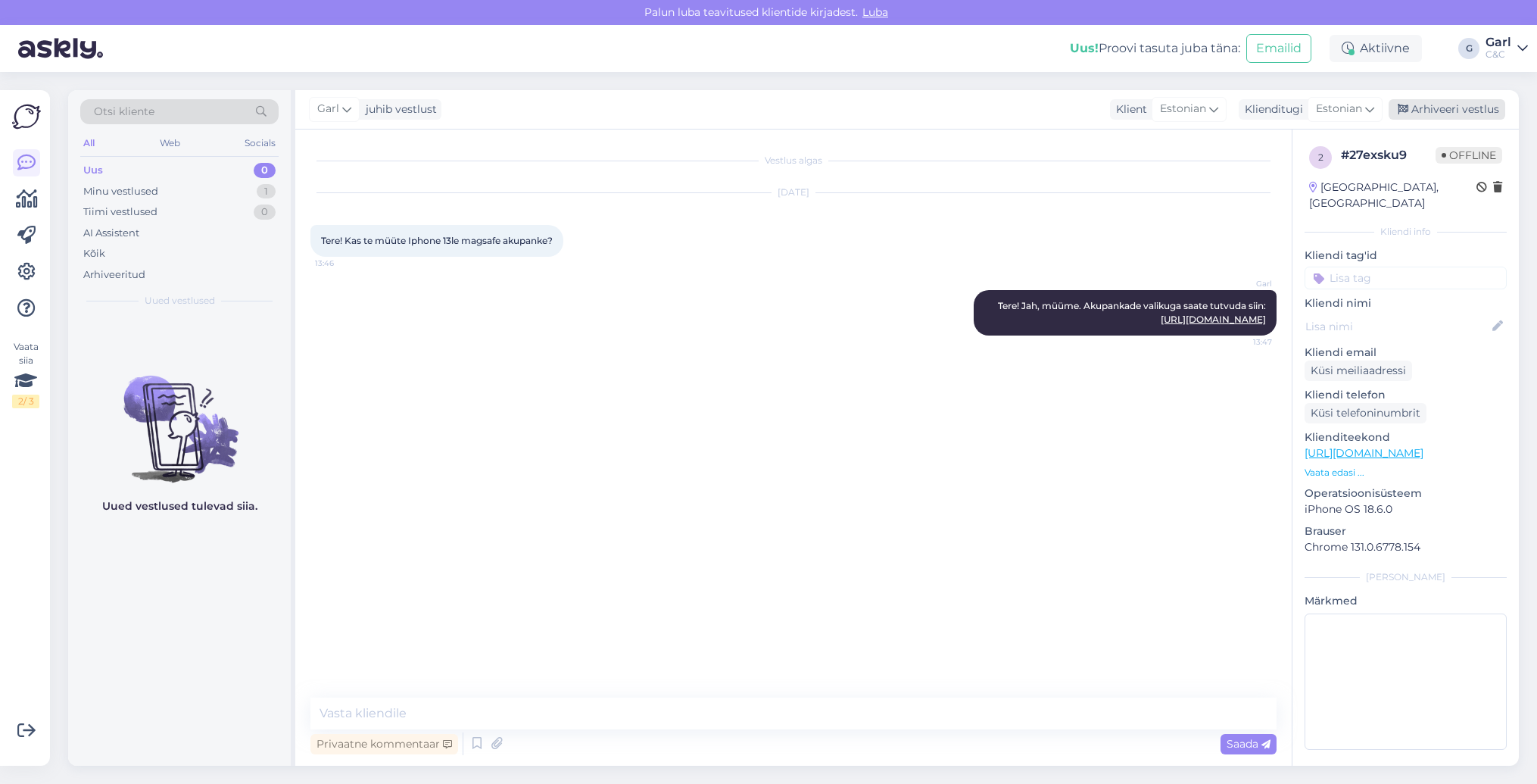
click at [1433, 116] on div "Arhiveeri vestlus" at bounding box center [1446, 109] width 116 height 20
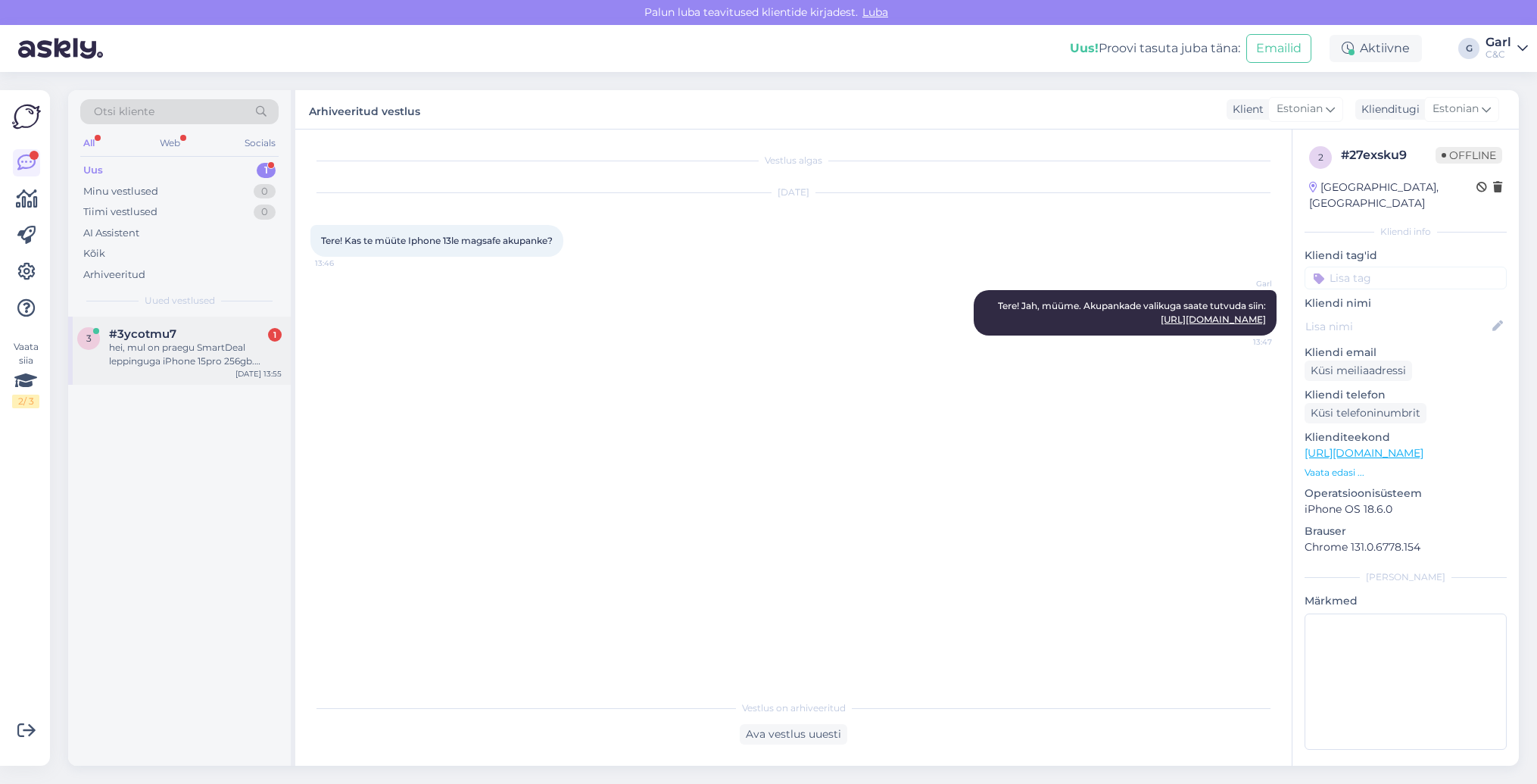
click at [216, 337] on div "#3ycotmu7 1" at bounding box center [195, 334] width 172 height 14
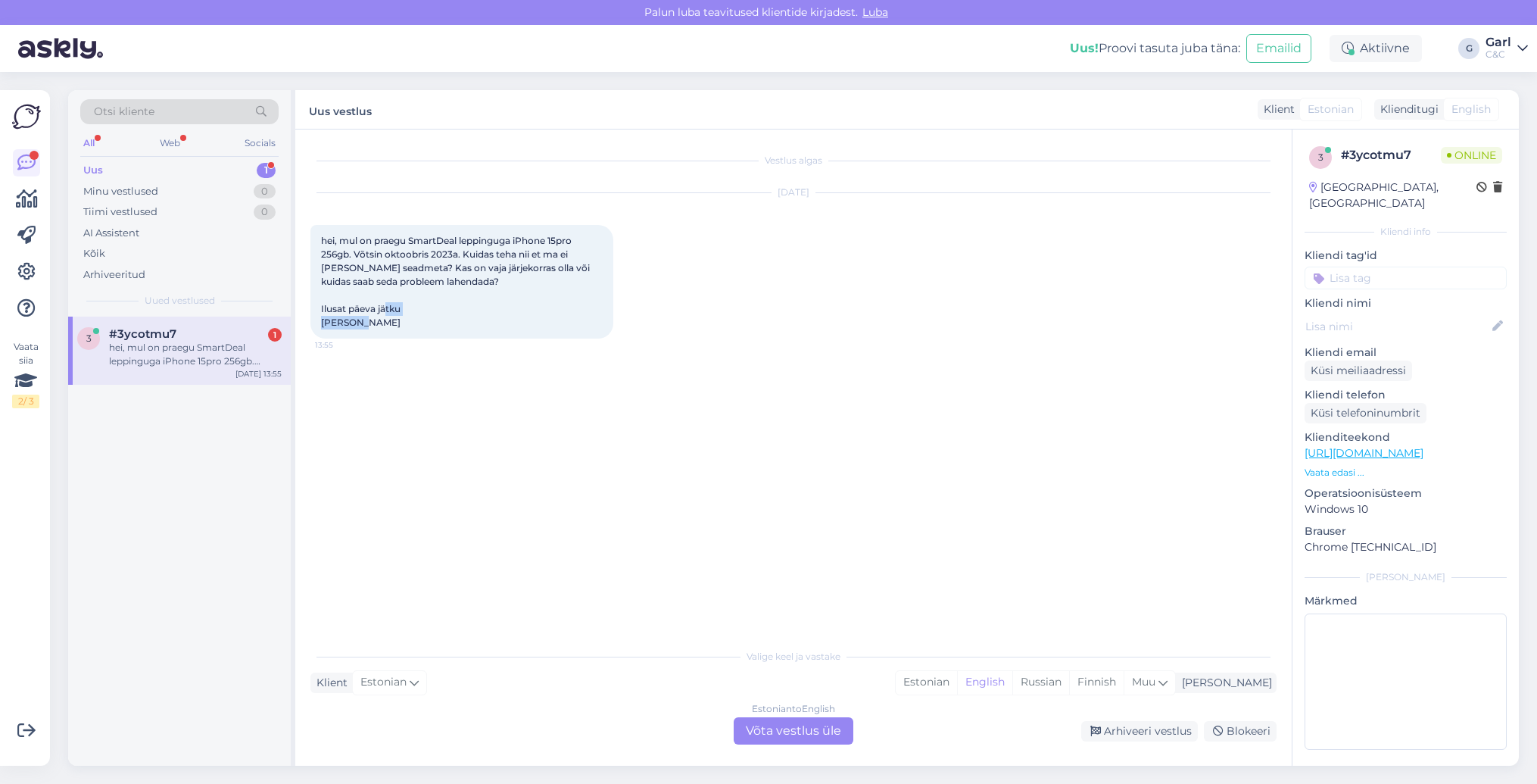
drag, startPoint x: 404, startPoint y: 324, endPoint x: 317, endPoint y: 324, distance: 87.0
click at [317, 324] on div "hei, mul on praegu SmartDeal leppinguga iPhone 15pro 256gb. Võtsin oktoobris 20…" at bounding box center [462, 282] width 303 height 114
copy span "Ruslan Boguta"
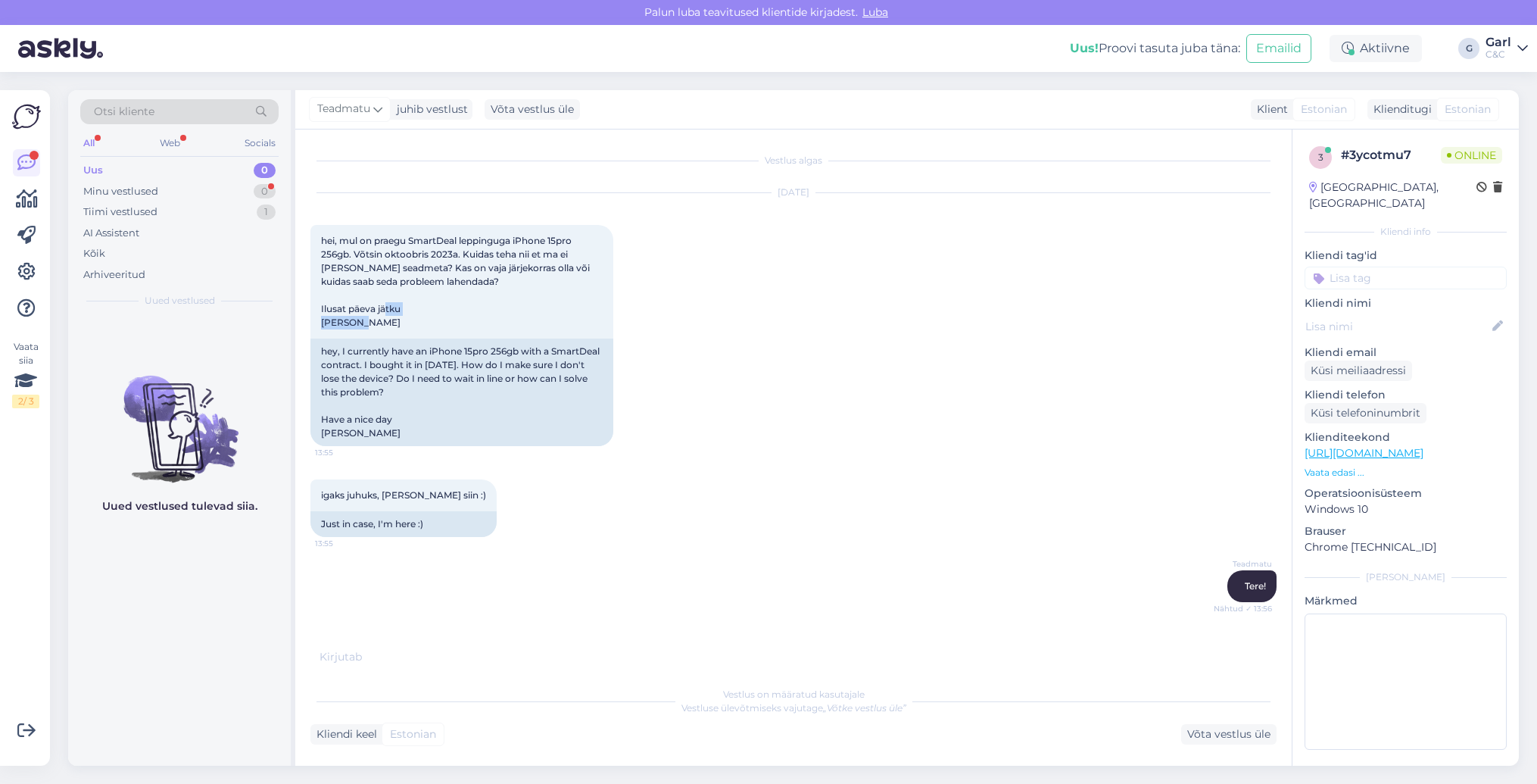
scroll to position [19, 0]
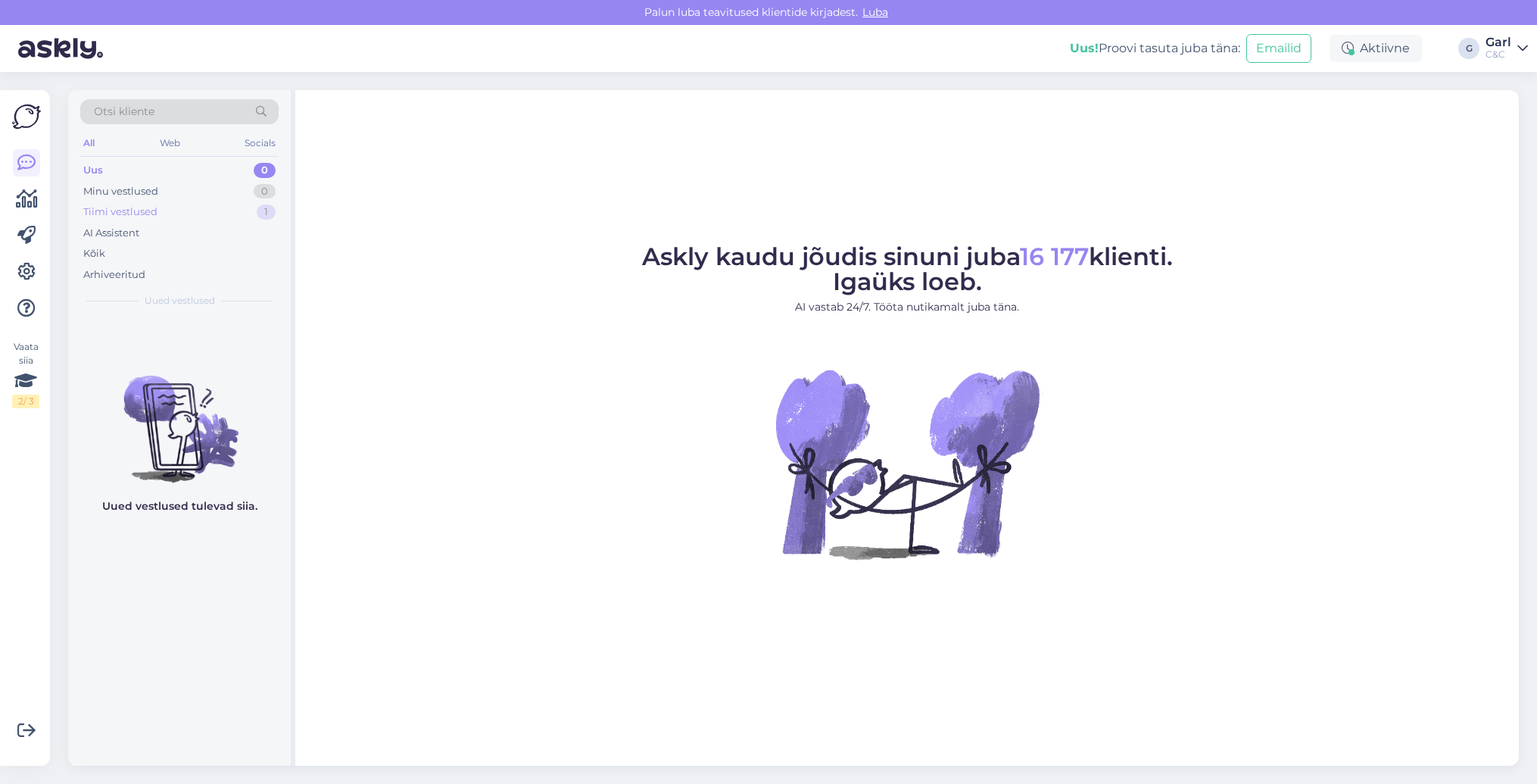
click at [264, 215] on div "1" at bounding box center [266, 212] width 19 height 16
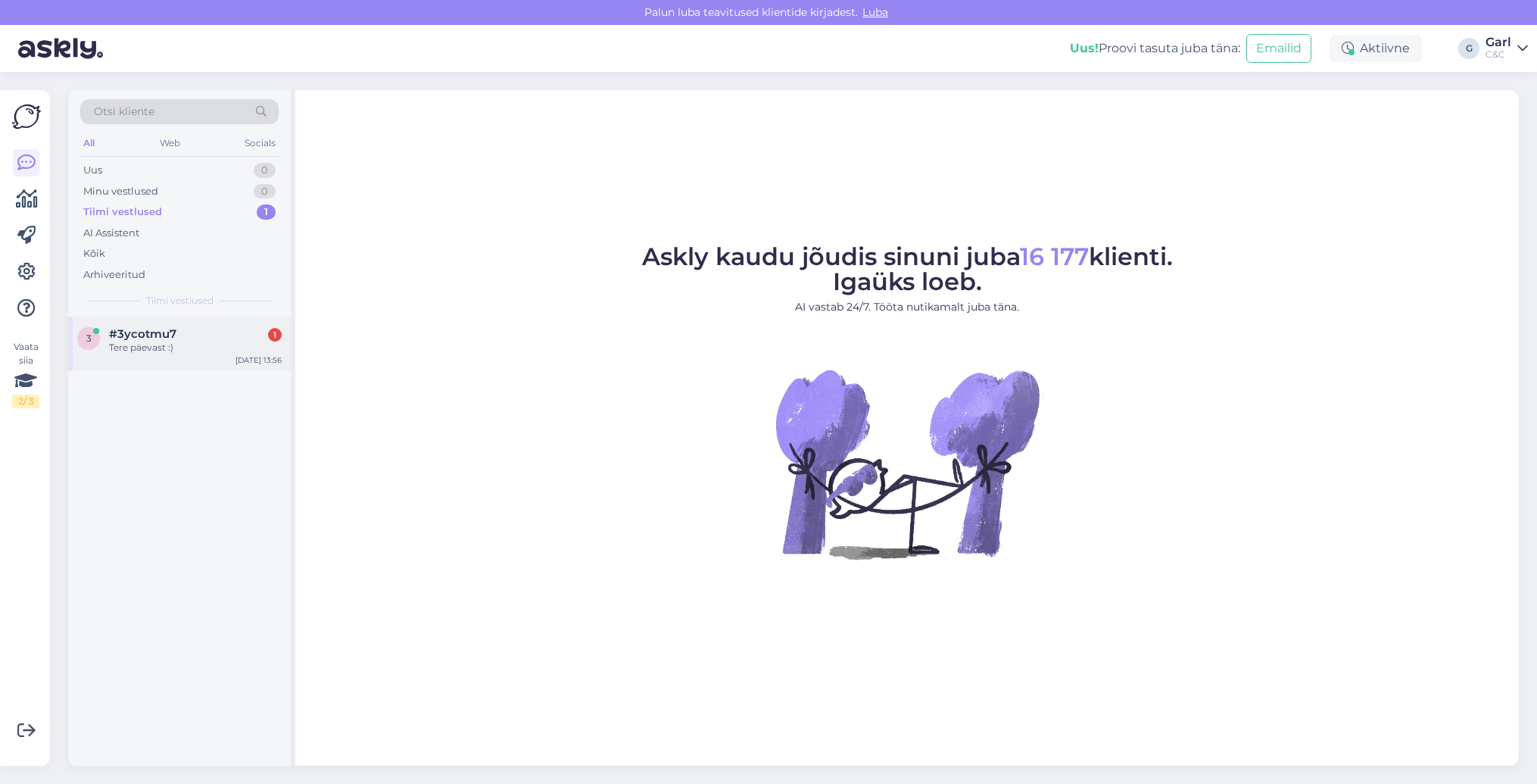
click at [203, 330] on div "#3ycotmu7 1" at bounding box center [195, 334] width 172 height 14
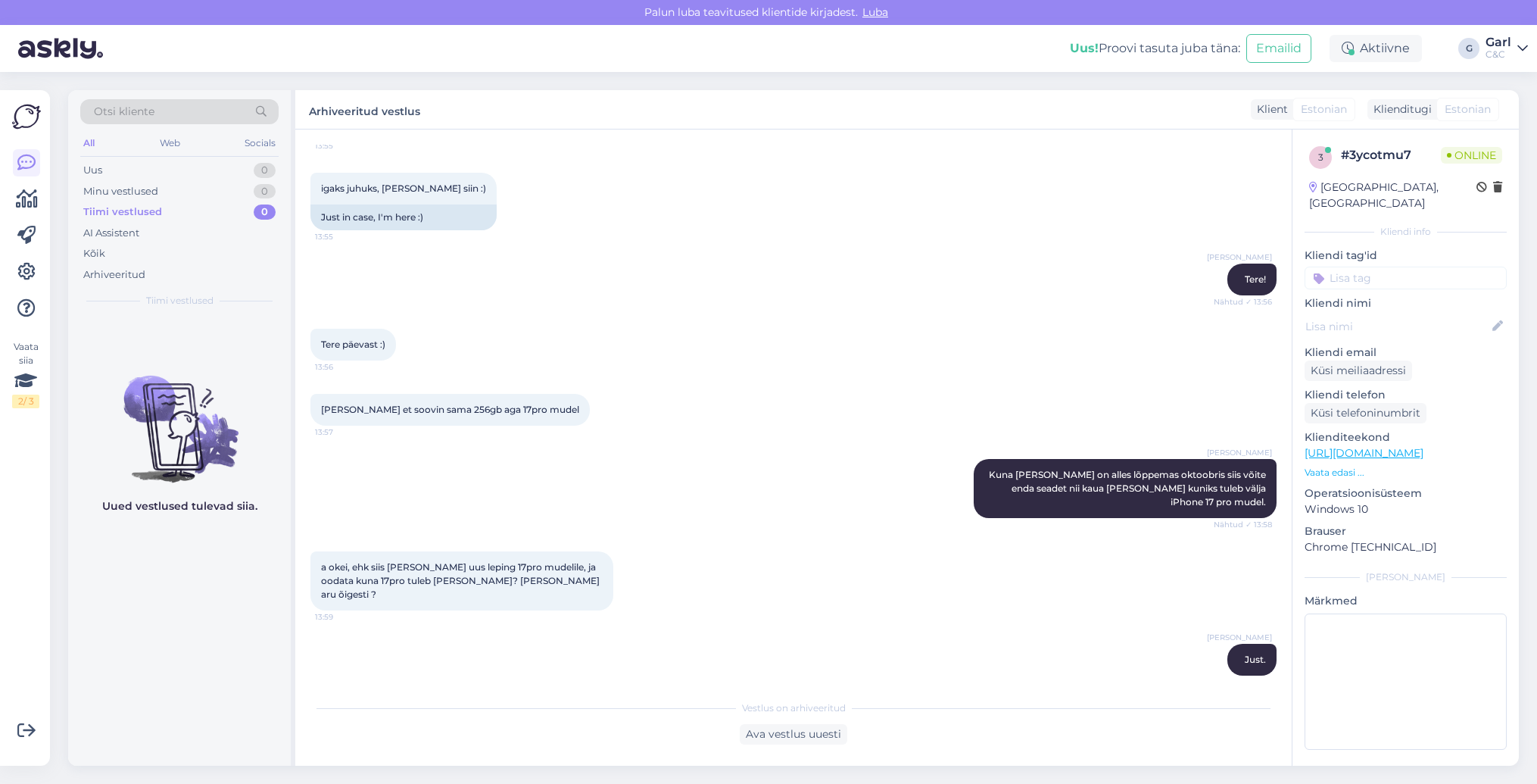
scroll to position [567, 0]
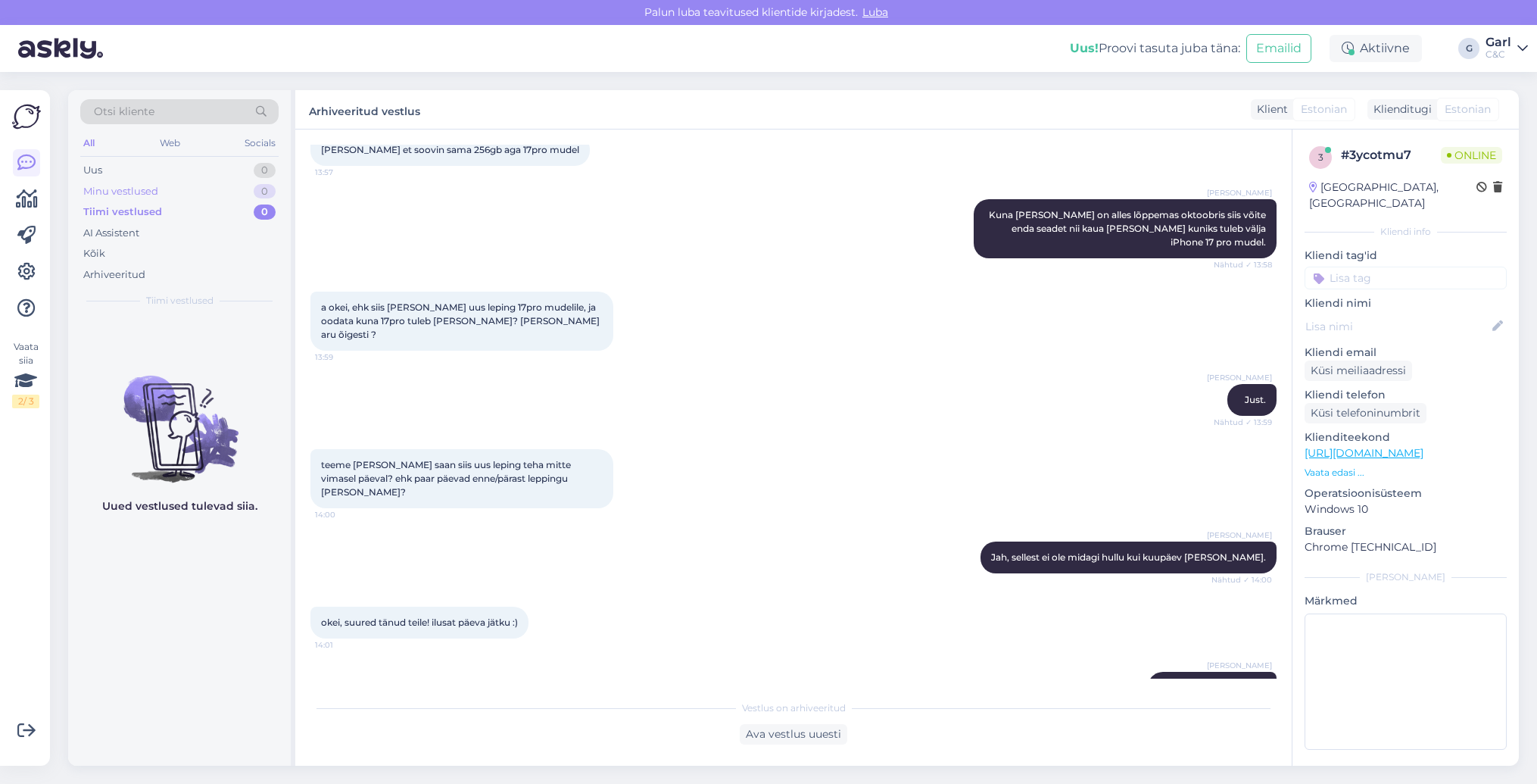
click at [262, 188] on div "0" at bounding box center [265, 192] width 22 height 16
click at [249, 215] on div "Tiimi vestlused 0" at bounding box center [180, 212] width 198 height 21
